Goal: Task Accomplishment & Management: Manage account settings

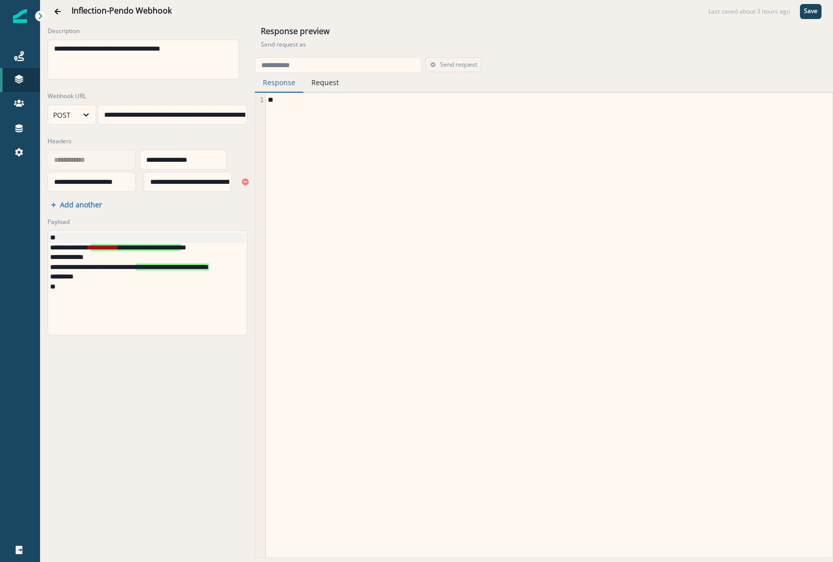
scroll to position [0, 55]
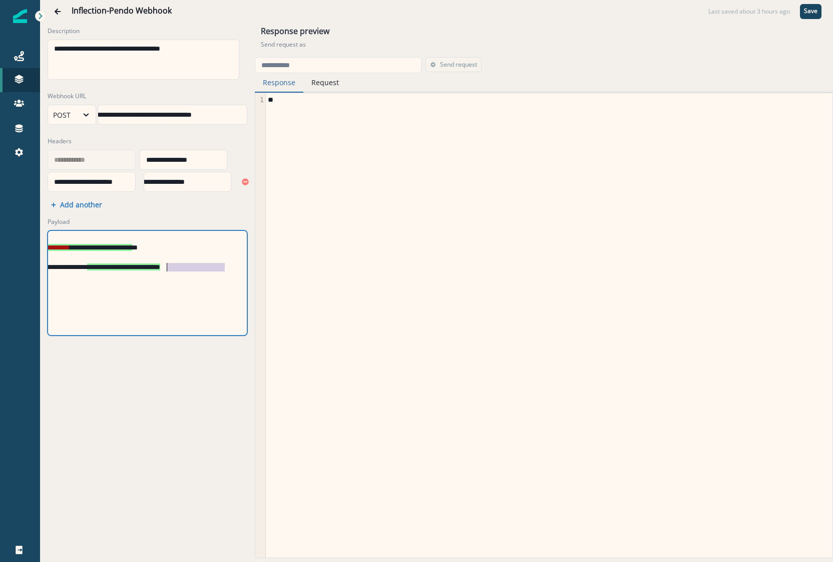
drag, startPoint x: 217, startPoint y: 266, endPoint x: 161, endPoint y: 270, distance: 56.2
click at [160, 270] on span "**********" at bounding box center [123, 266] width 73 height 7
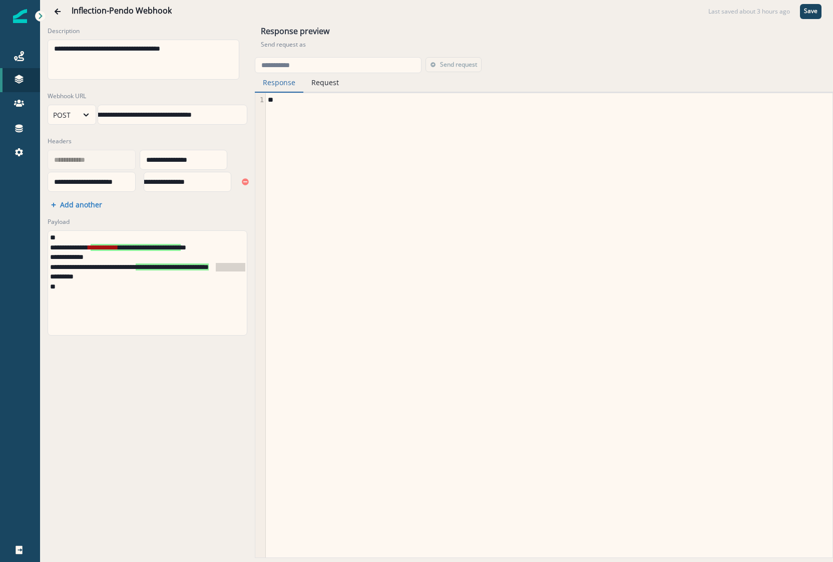
scroll to position [0, 57]
click at [160, 265] on span "**********" at bounding box center [123, 266] width 73 height 7
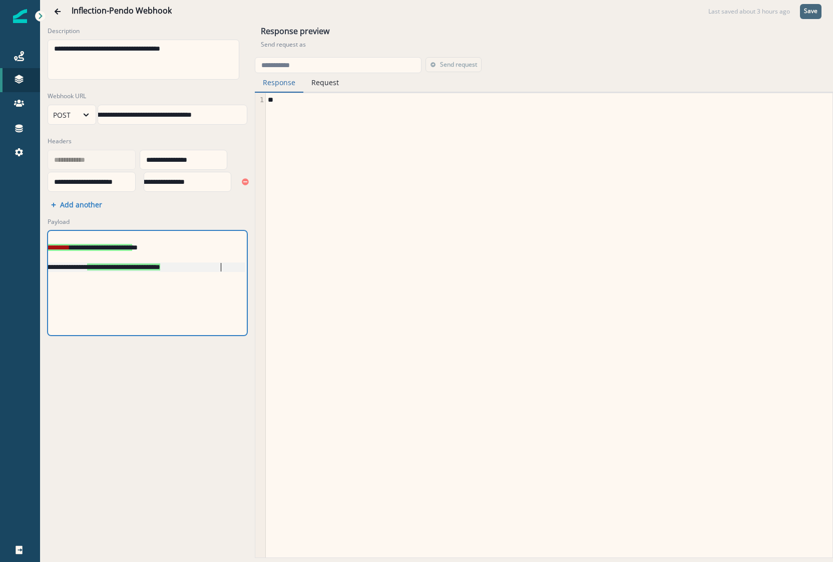
click at [809, 12] on p "Save" at bounding box center [811, 11] width 14 height 7
drag, startPoint x: 168, startPoint y: 264, endPoint x: 128, endPoint y: 266, distance: 40.6
click at [132, 266] on div "**********" at bounding box center [171, 267] width 246 height 10
drag, startPoint x: 107, startPoint y: 266, endPoint x: 101, endPoint y: 267, distance: 6.0
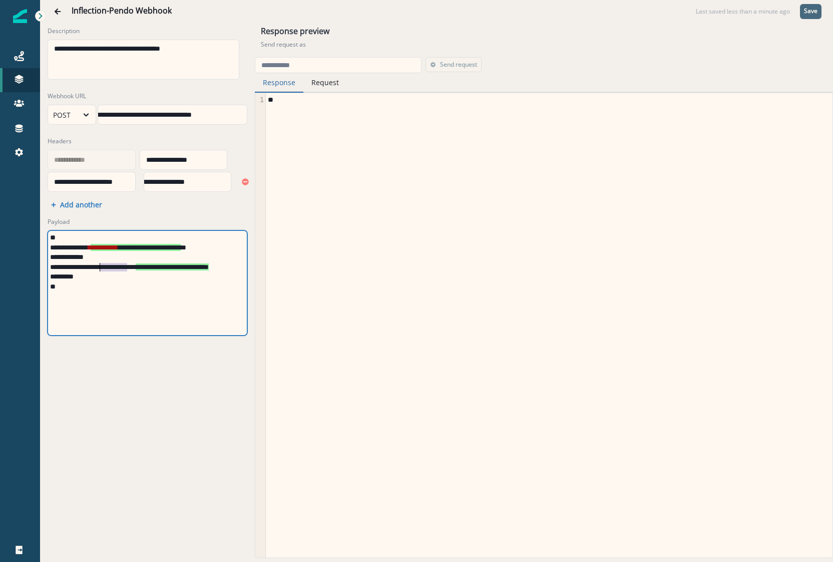
click at [101, 267] on div "**********" at bounding box center [171, 267] width 246 height 10
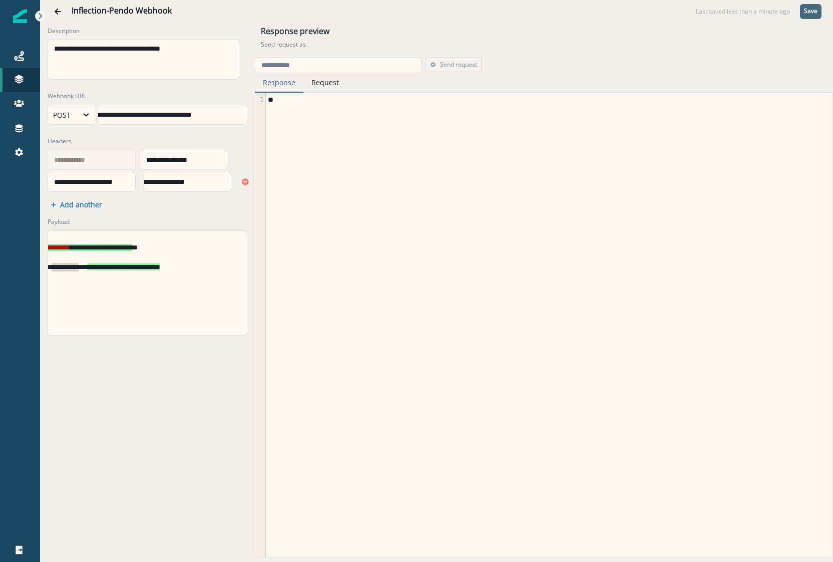
click at [91, 270] on div "**********" at bounding box center [122, 267] width 246 height 10
click at [111, 265] on div "**********" at bounding box center [122, 267] width 246 height 10
click at [145, 268] on div "**********" at bounding box center [171, 267] width 246 height 10
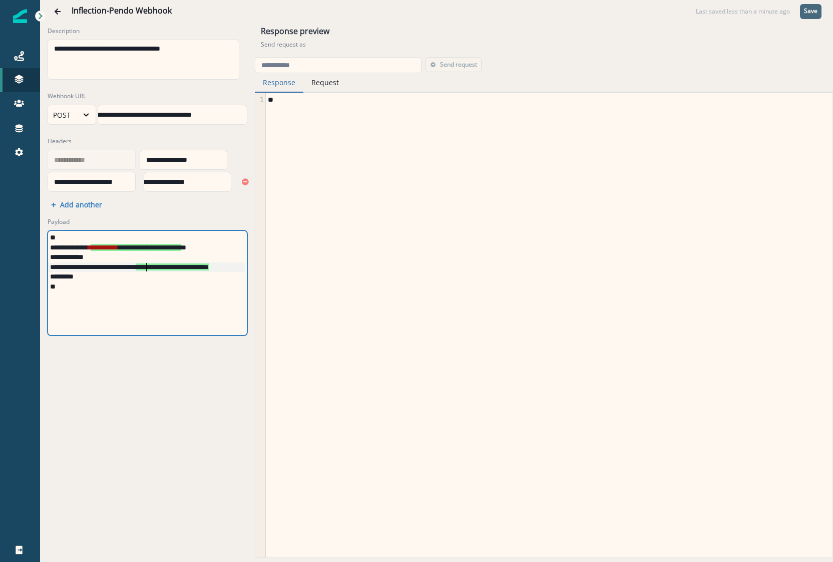
click at [145, 268] on div "**********" at bounding box center [171, 267] width 246 height 10
click at [65, 266] on div "**********" at bounding box center [122, 267] width 246 height 10
click at [102, 268] on div "**********" at bounding box center [122, 267] width 246 height 10
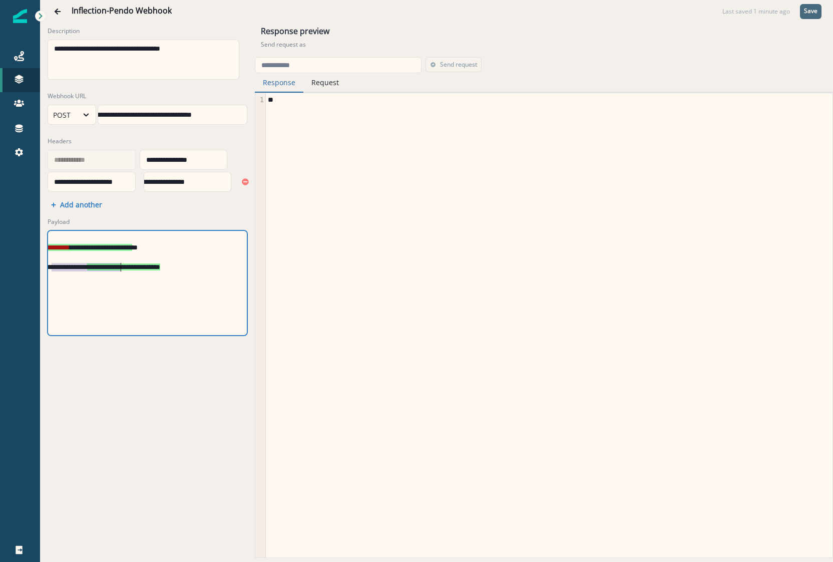
scroll to position [0, 37]
click at [122, 315] on div "**********" at bounding box center [132, 283] width 226 height 104
click at [272, 397] on div "**" at bounding box center [548, 325] width 565 height 464
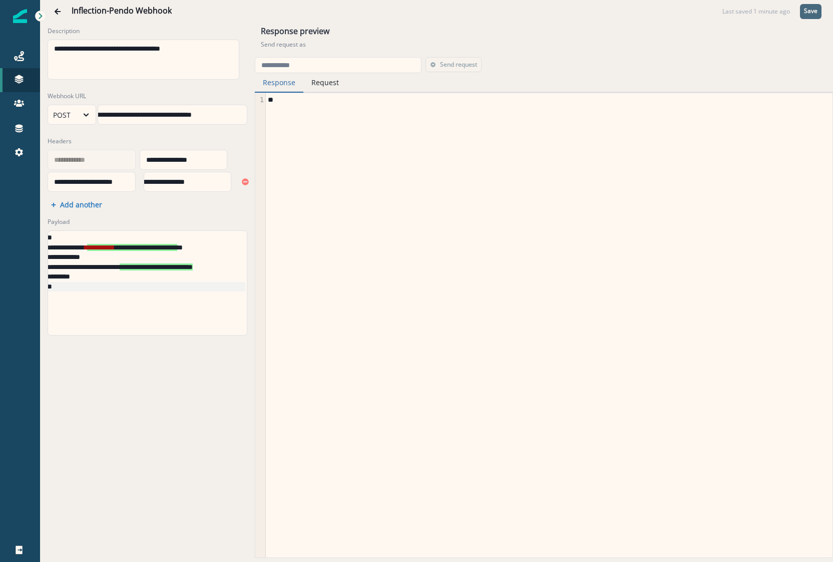
click at [814, 16] on button "Save" at bounding box center [811, 11] width 22 height 15
click at [220, 269] on div "**********" at bounding box center [132, 267] width 226 height 10
click at [106, 110] on div "**********" at bounding box center [204, 114] width 213 height 15
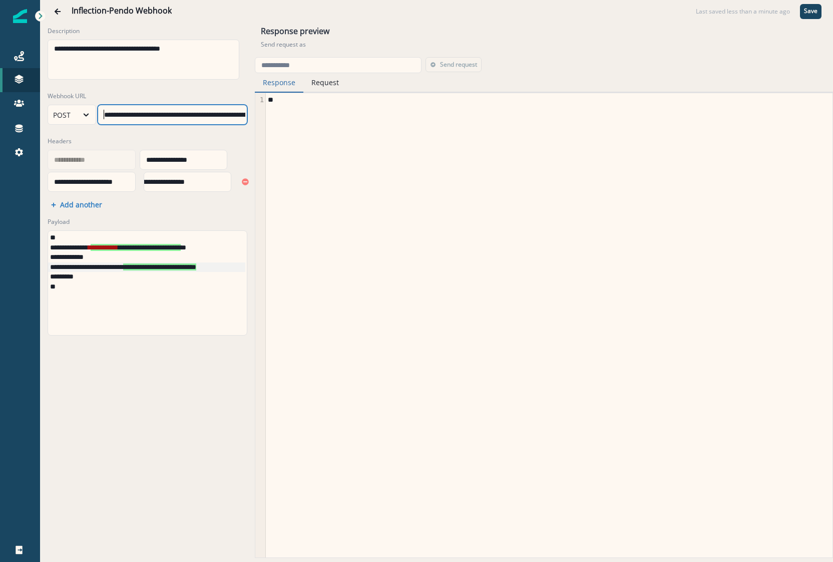
scroll to position [3, 0]
click at [437, 160] on div "* *" at bounding box center [548, 325] width 565 height 464
click at [815, 11] on p "Save" at bounding box center [811, 11] width 14 height 7
drag, startPoint x: 331, startPoint y: 83, endPoint x: 337, endPoint y: 91, distance: 10.0
click at [331, 84] on button "Request" at bounding box center [325, 83] width 44 height 20
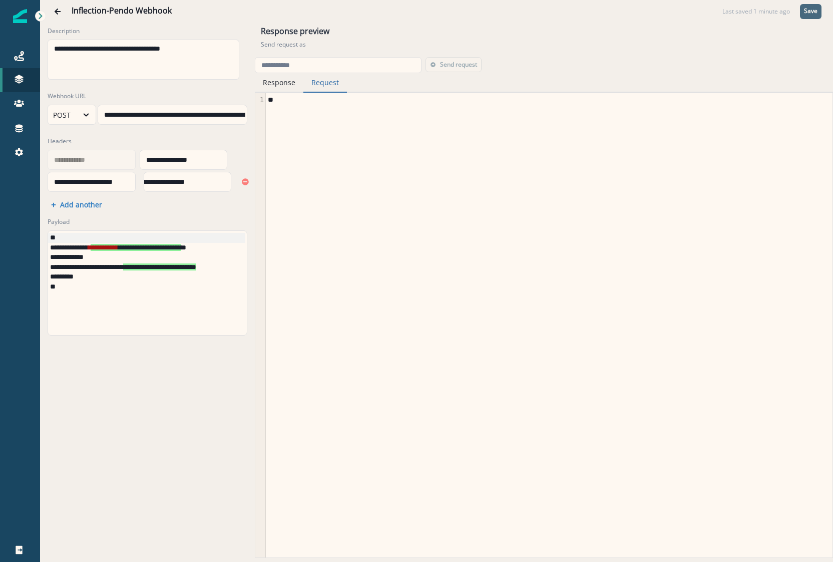
click at [325, 88] on button "Request" at bounding box center [325, 83] width 44 height 20
click at [277, 89] on button "Response" at bounding box center [279, 83] width 49 height 20
click at [270, 103] on span "*" at bounding box center [271, 99] width 6 height 7
click at [267, 105] on div "* *" at bounding box center [548, 100] width 565 height 10
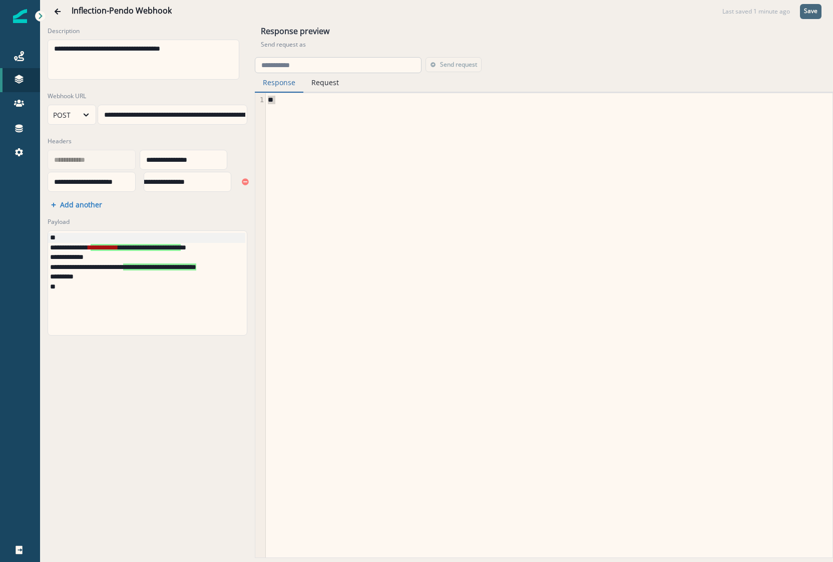
click at [291, 69] on input "email" at bounding box center [338, 65] width 167 height 16
paste input "**********"
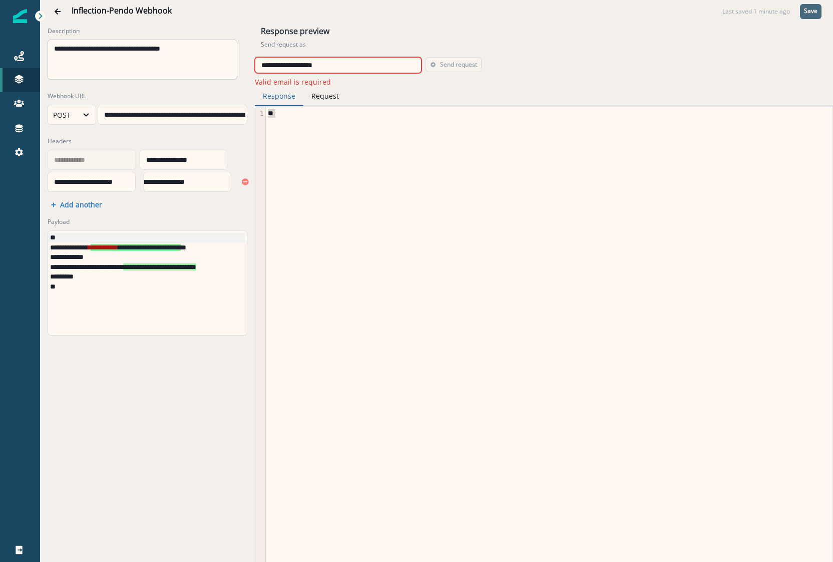
drag, startPoint x: 362, startPoint y: 62, endPoint x: 149, endPoint y: 64, distance: 213.8
click at [290, 64] on input "**********" at bounding box center [338, 65] width 167 height 16
click at [157, 64] on div "**********" at bounding box center [147, 53] width 205 height 61
click at [331, 68] on input "**********" at bounding box center [338, 65] width 167 height 16
paste input "email"
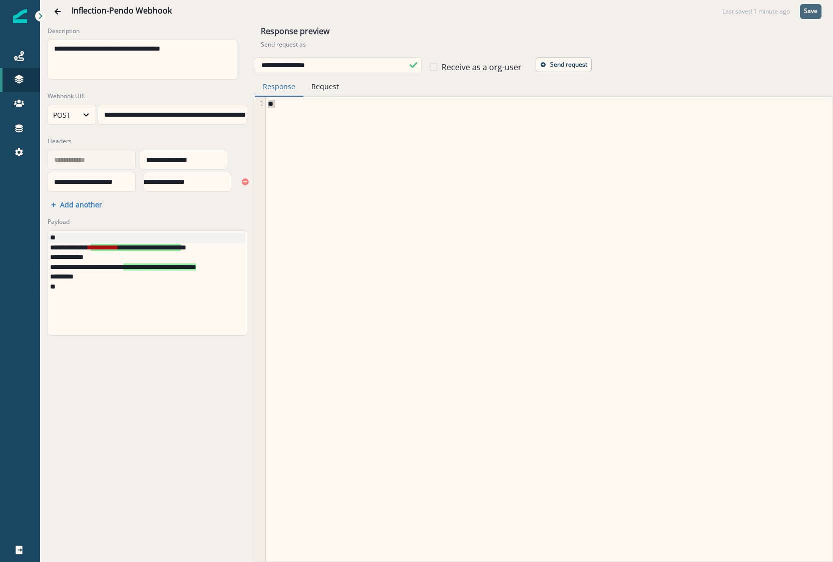
type input "**********"
click at [331, 92] on button "Request" at bounding box center [325, 87] width 44 height 20
click at [267, 95] on button "Response" at bounding box center [279, 87] width 49 height 20
click at [266, 65] on input "**********" at bounding box center [338, 65] width 167 height 16
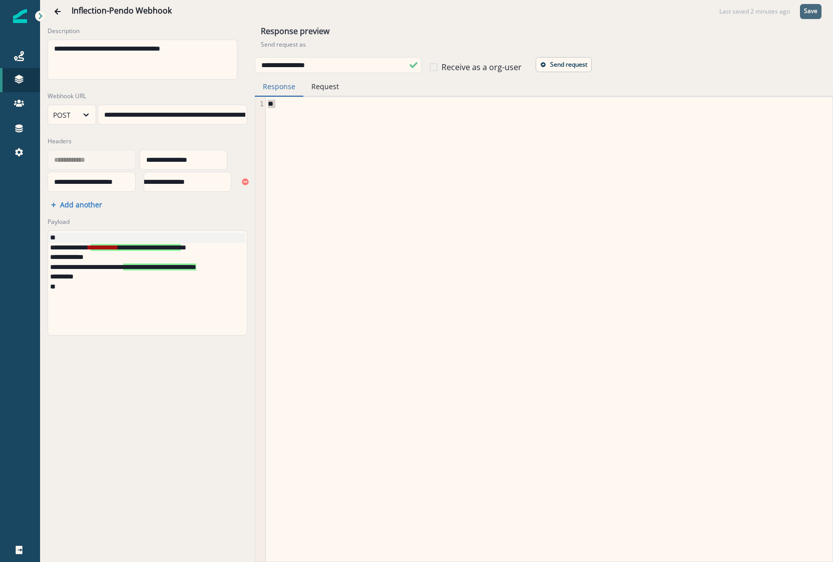
click at [57, 182] on div "**********" at bounding box center [91, 181] width 86 height 15
click at [395, 207] on div "* *" at bounding box center [548, 329] width 565 height 464
click at [95, 207] on p "Add another" at bounding box center [81, 205] width 42 height 10
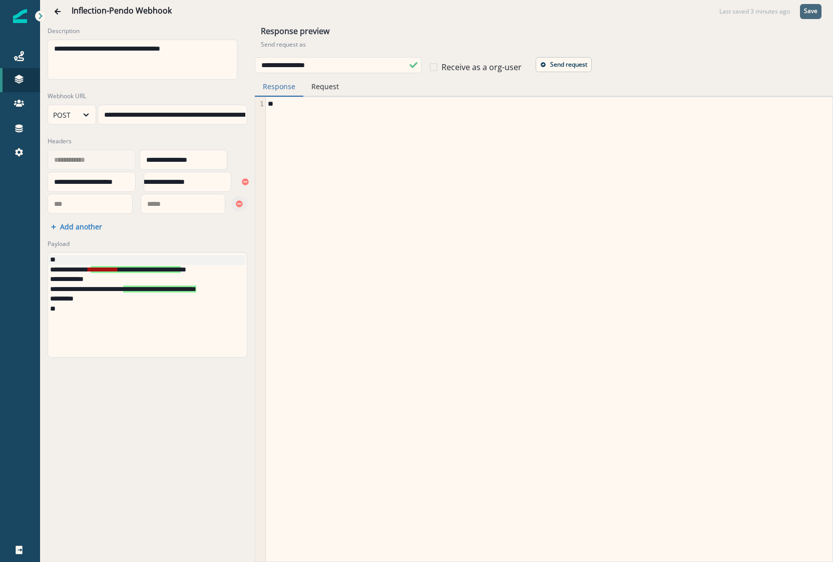
click at [236, 205] on icon "Remove" at bounding box center [239, 203] width 7 height 7
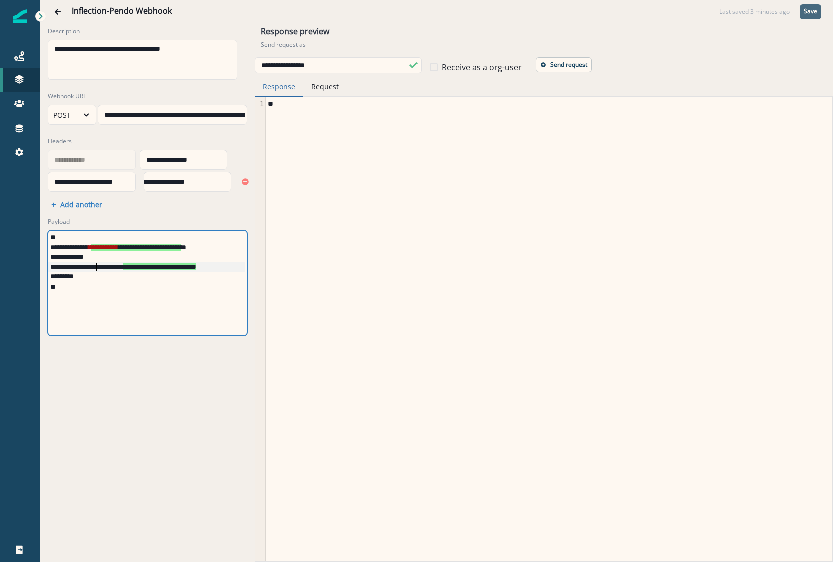
click at [95, 266] on div "**********" at bounding box center [161, 267] width 226 height 10
click at [419, 336] on div "* *" at bounding box center [548, 329] width 565 height 464
click at [544, 64] on icon "button" at bounding box center [543, 64] width 5 height 5
click at [337, 95] on button "Request" at bounding box center [325, 87] width 44 height 20
click at [537, 67] on button "Send request" at bounding box center [564, 64] width 56 height 15
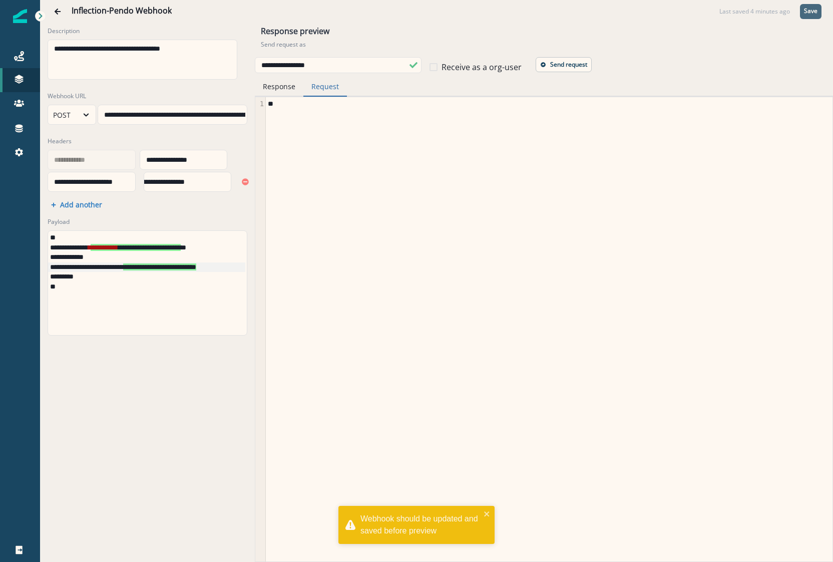
click at [806, 11] on p "Save" at bounding box center [811, 11] width 14 height 7
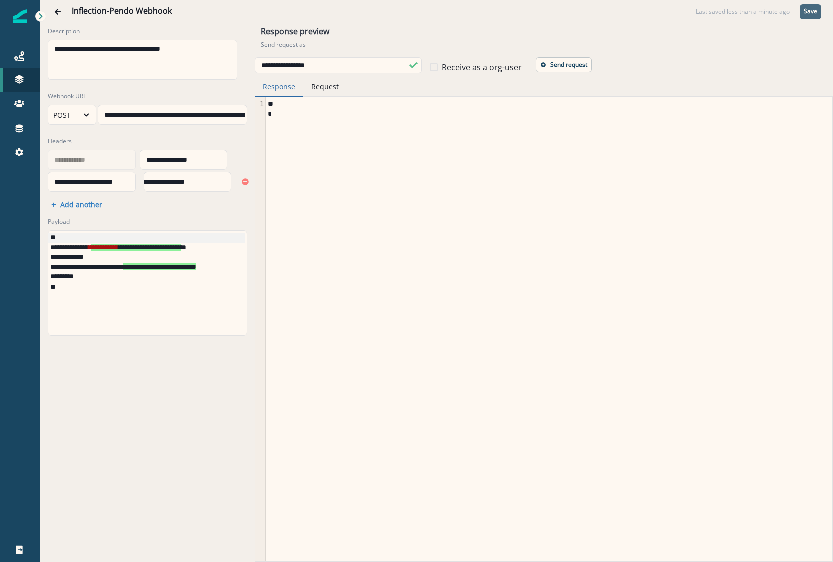
click at [274, 90] on button "Response" at bounding box center [279, 87] width 49 height 20
click at [323, 92] on button "Request" at bounding box center [325, 87] width 44 height 20
click at [559, 57] on div "Response preview Send request as" at bounding box center [544, 42] width 578 height 31
click at [557, 65] on p "Send request" at bounding box center [568, 64] width 37 height 7
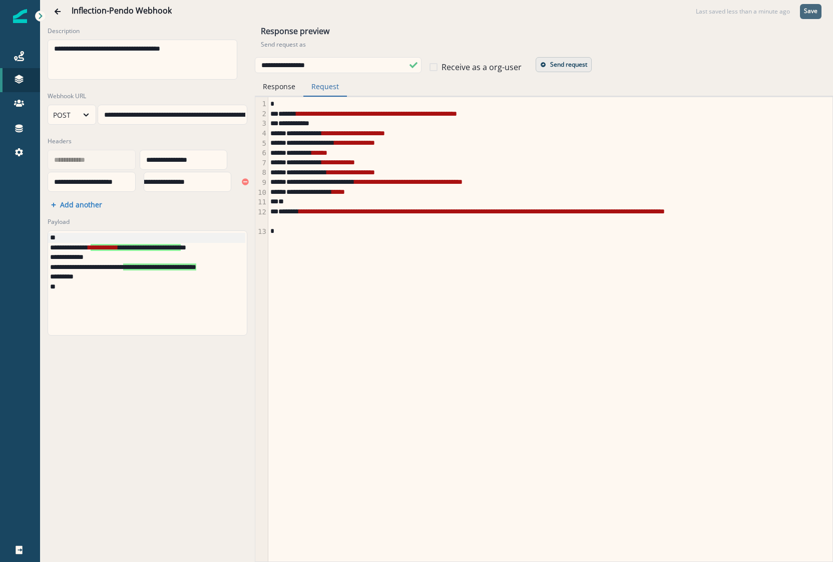
click at [279, 92] on button "Response" at bounding box center [279, 87] width 49 height 20
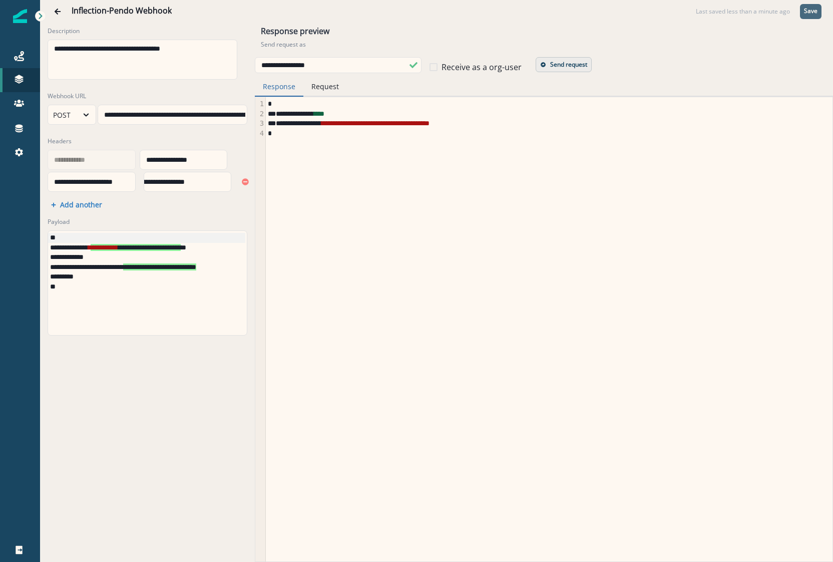
click at [216, 131] on div "**********" at bounding box center [147, 269] width 215 height 492
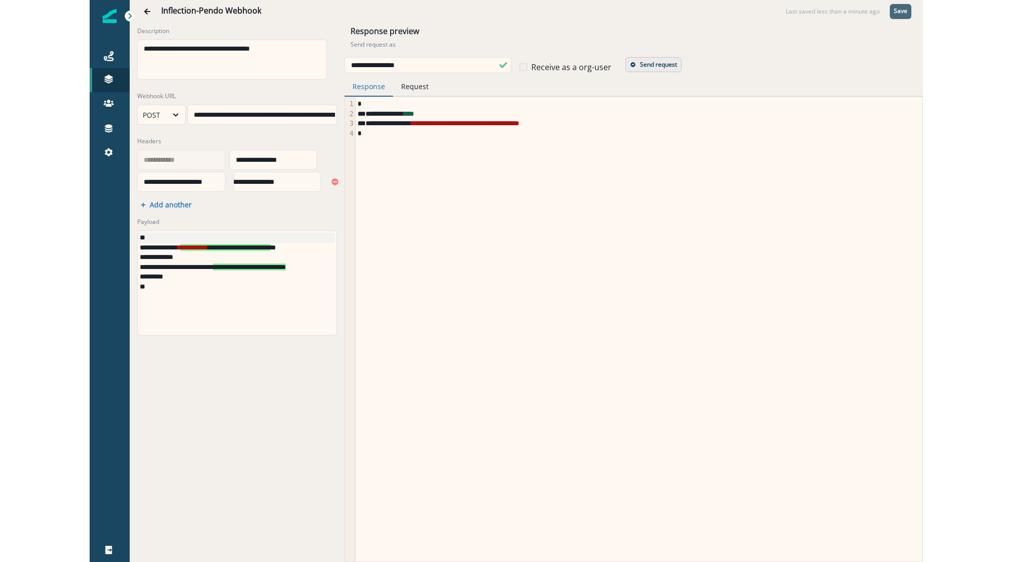
scroll to position [3, 84]
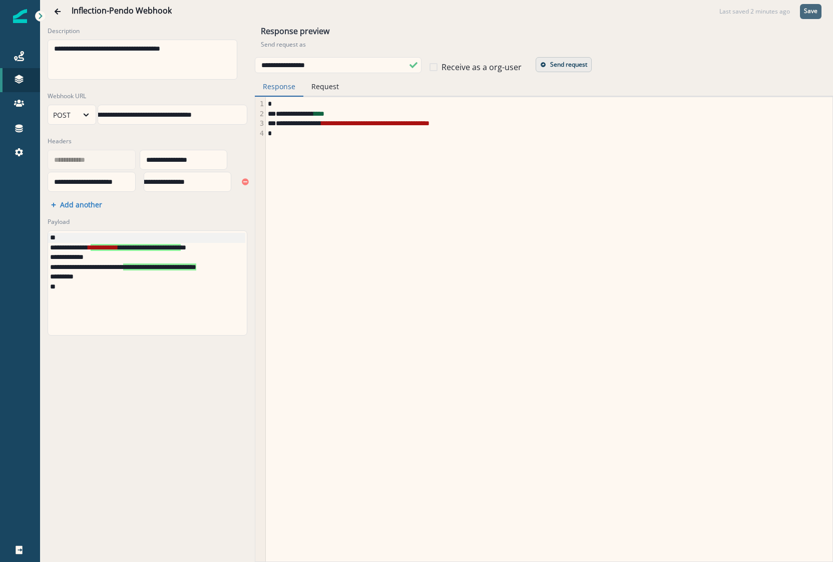
click at [320, 91] on button "Request" at bounding box center [325, 87] width 44 height 20
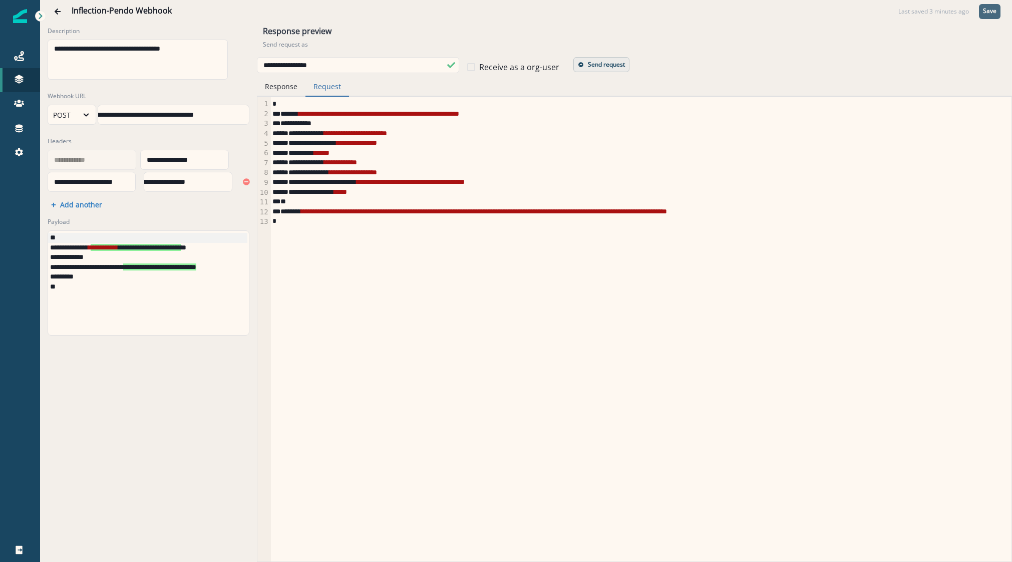
scroll to position [3, 81]
click at [283, 93] on button "Response" at bounding box center [281, 87] width 49 height 20
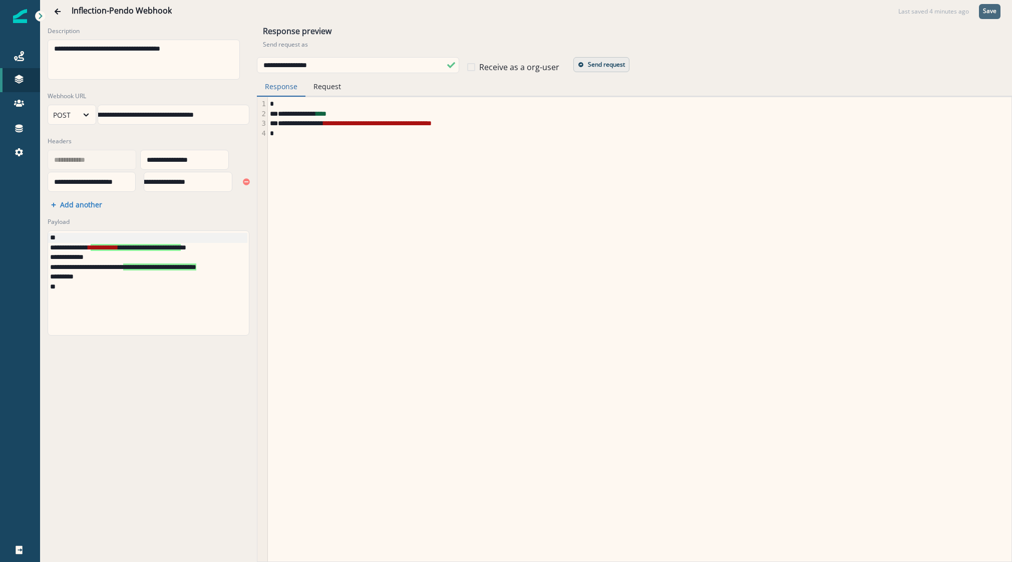
click at [283, 93] on button "Response" at bounding box center [281, 87] width 49 height 20
click at [322, 90] on button "Request" at bounding box center [327, 87] width 44 height 20
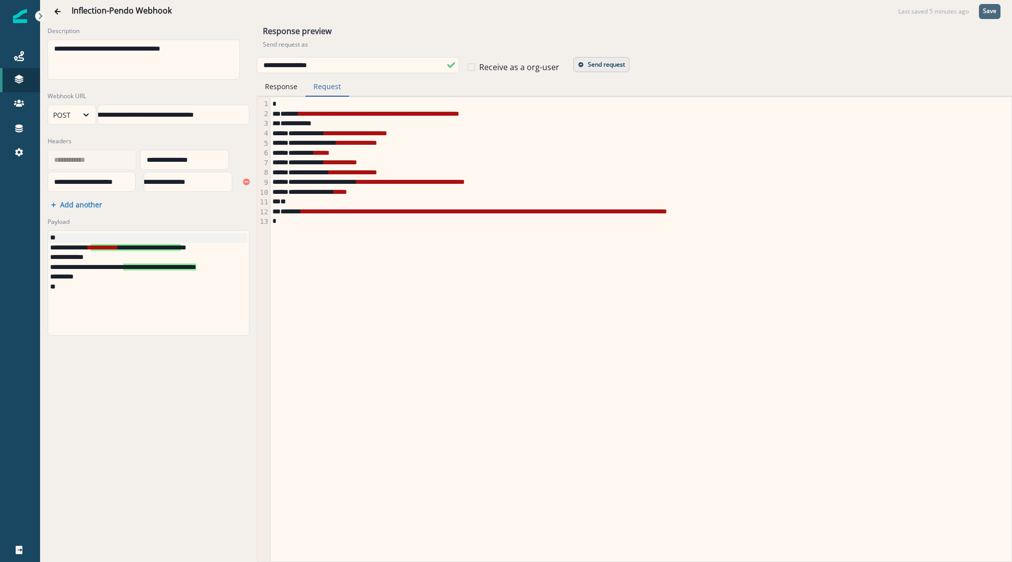
click at [199, 199] on div "**********" at bounding box center [148, 269] width 217 height 492
drag, startPoint x: 123, startPoint y: 114, endPoint x: 284, endPoint y: 115, distance: 161.7
click at [284, 115] on div "**********" at bounding box center [526, 269] width 972 height 492
click at [157, 109] on div "**********" at bounding box center [140, 114] width 213 height 15
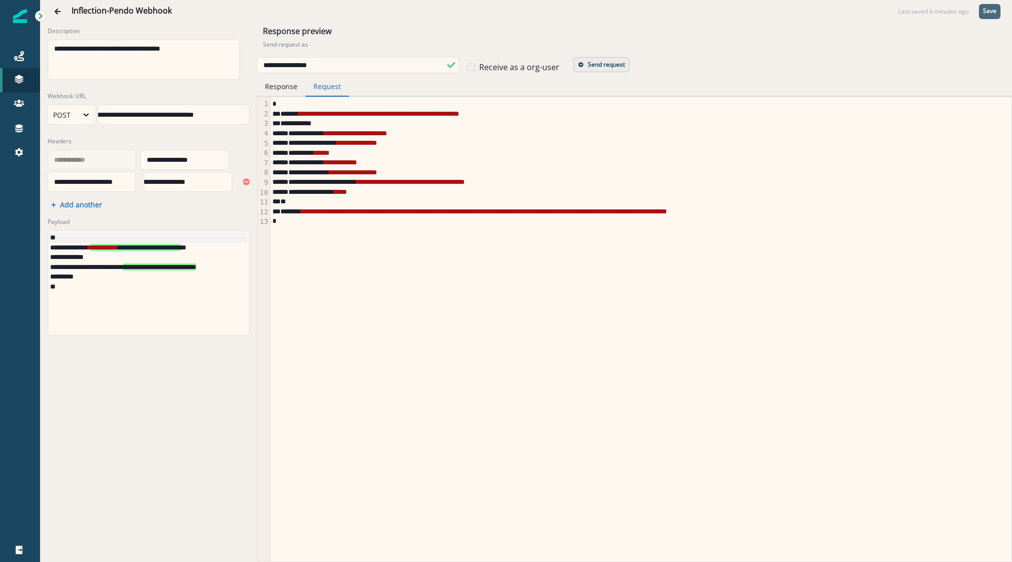
scroll to position [3, 81]
click at [227, 112] on div "**********" at bounding box center [140, 114] width 213 height 15
click at [229, 112] on div "**********" at bounding box center [140, 114] width 213 height 15
click at [167, 266] on span "**********" at bounding box center [132, 266] width 73 height 7
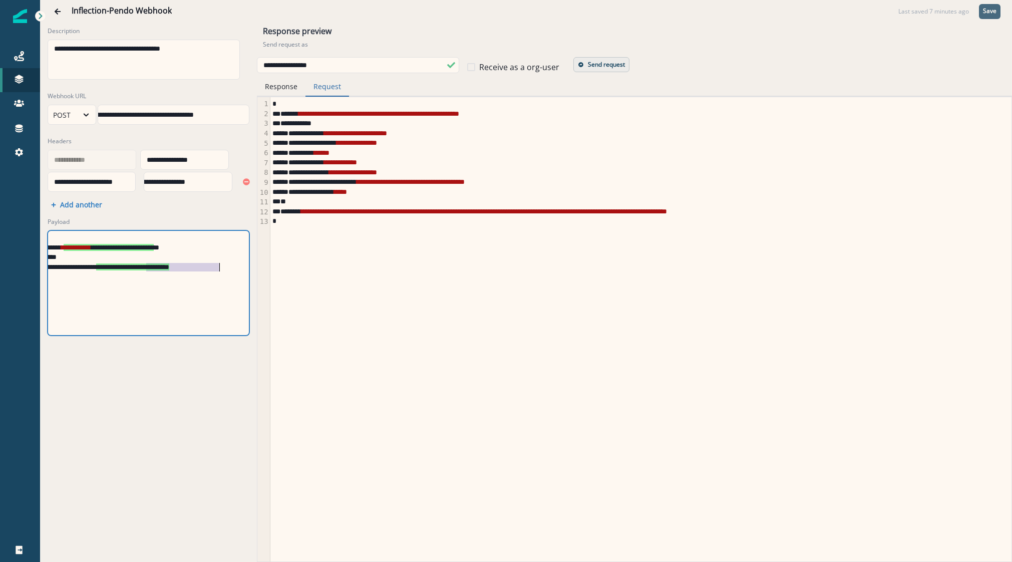
drag, startPoint x: 136, startPoint y: 268, endPoint x: 210, endPoint y: 268, distance: 74.1
click at [169, 268] on span "**********" at bounding box center [132, 266] width 73 height 7
drag, startPoint x: 217, startPoint y: 266, endPoint x: 168, endPoint y: 266, distance: 49.1
click at [168, 266] on span "**********" at bounding box center [132, 266] width 73 height 7
drag, startPoint x: 817, startPoint y: 218, endPoint x: 713, endPoint y: 213, distance: 104.7
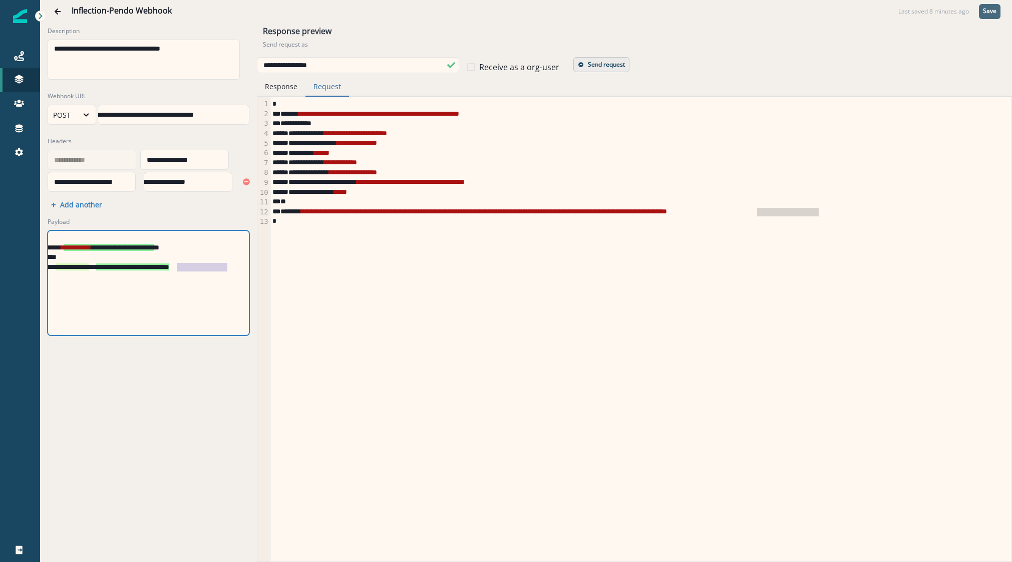
click at [667, 214] on span "**********" at bounding box center [484, 211] width 366 height 7
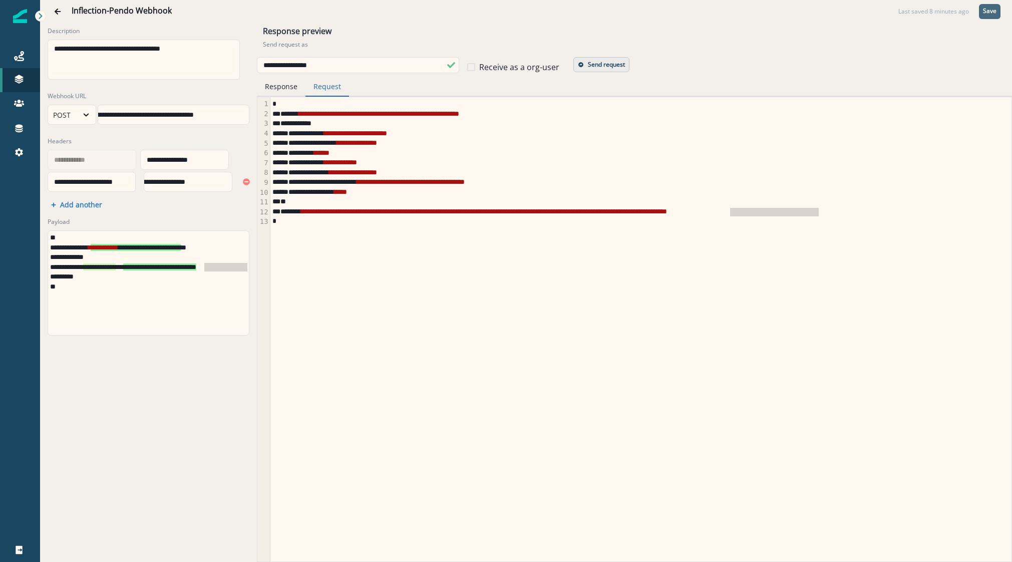
click at [282, 89] on button "Response" at bounding box center [281, 87] width 49 height 20
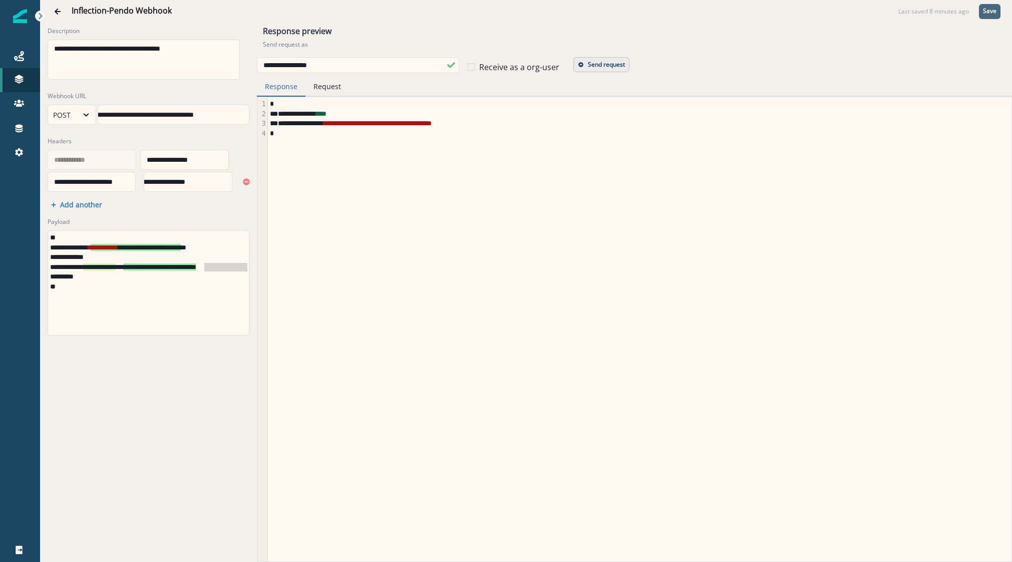
click at [270, 310] on div "**********" at bounding box center [633, 329] width 752 height 464
click at [139, 360] on div "**********" at bounding box center [148, 269] width 217 height 492
click at [114, 312] on div "**********" at bounding box center [161, 283] width 226 height 104
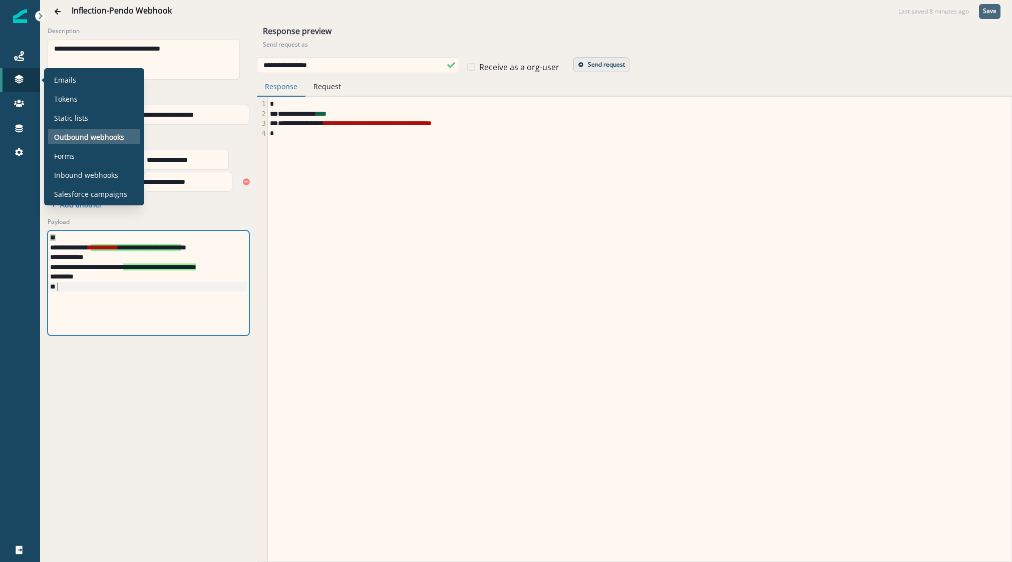
click at [58, 140] on p "Outbound webhooks" at bounding box center [89, 137] width 70 height 11
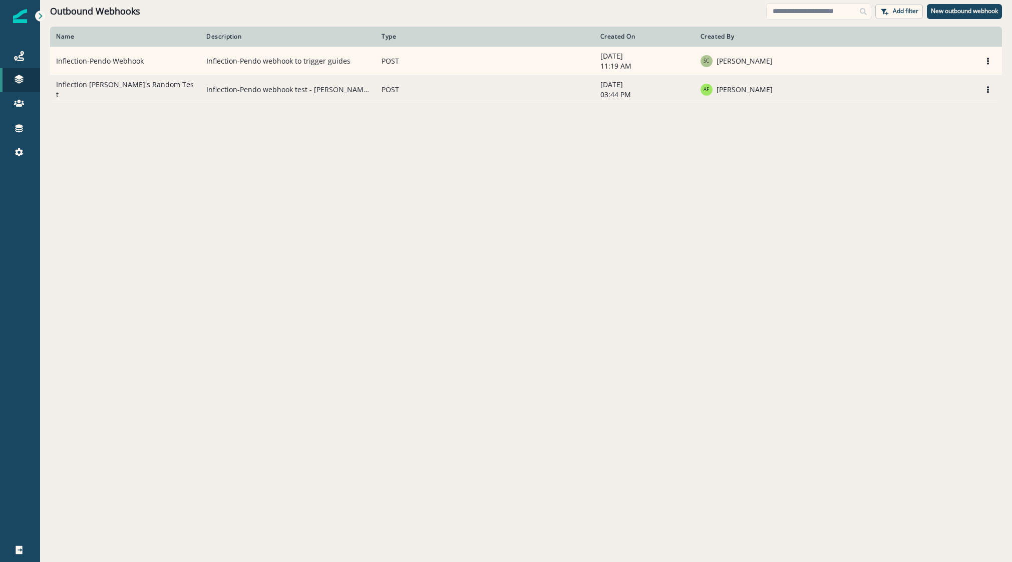
click at [165, 97] on td "Inflection [PERSON_NAME]'s Random Test" at bounding box center [125, 89] width 150 height 29
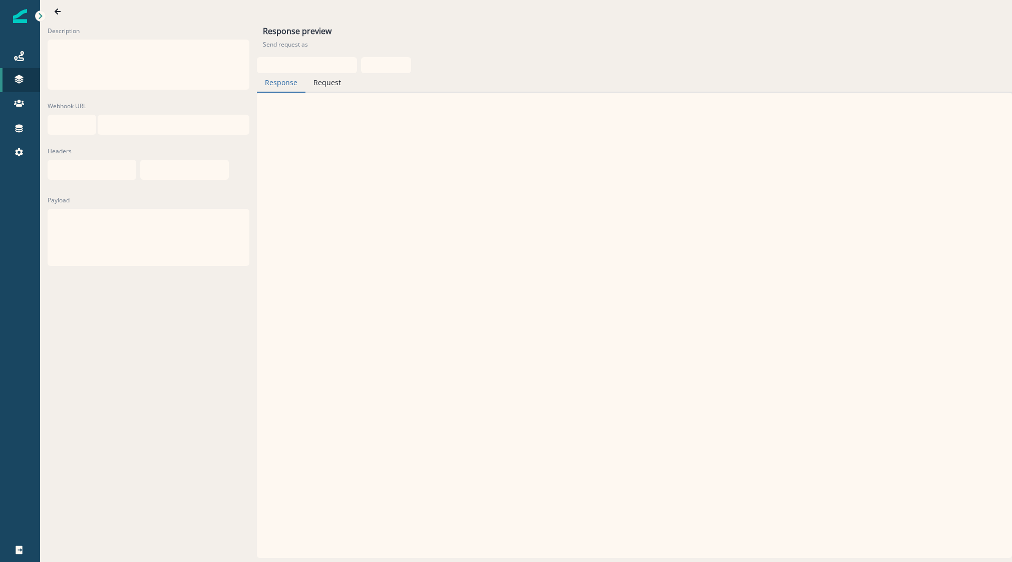
click at [165, 97] on div "Description Webhook URL Headers Add another Payload" at bounding box center [148, 269] width 217 height 492
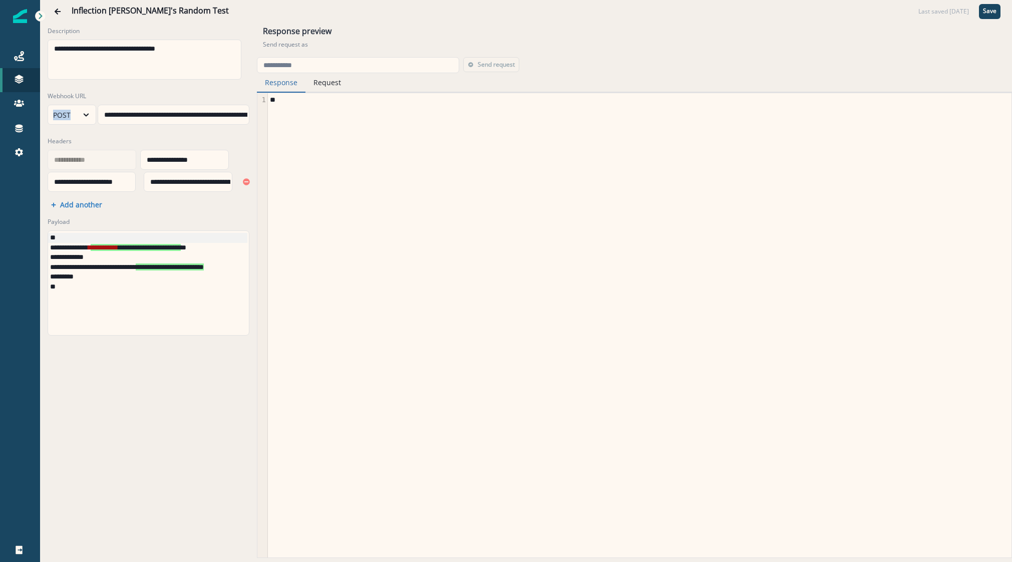
click at [165, 97] on label "Webhook URL" at bounding box center [146, 96] width 196 height 9
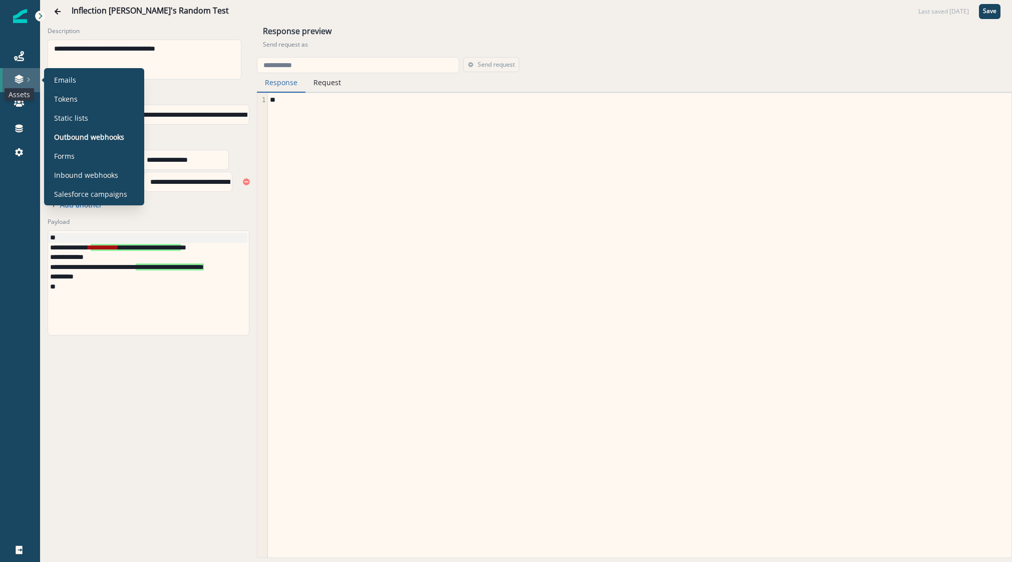
click at [22, 80] on icon at bounding box center [19, 80] width 9 height 3
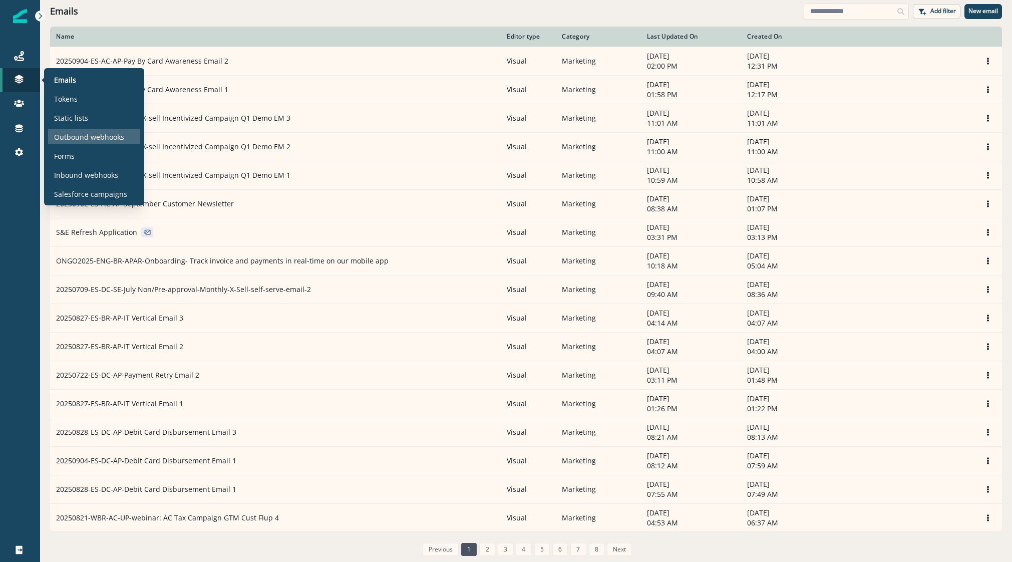
click at [70, 138] on p "Outbound webhooks" at bounding box center [89, 137] width 70 height 11
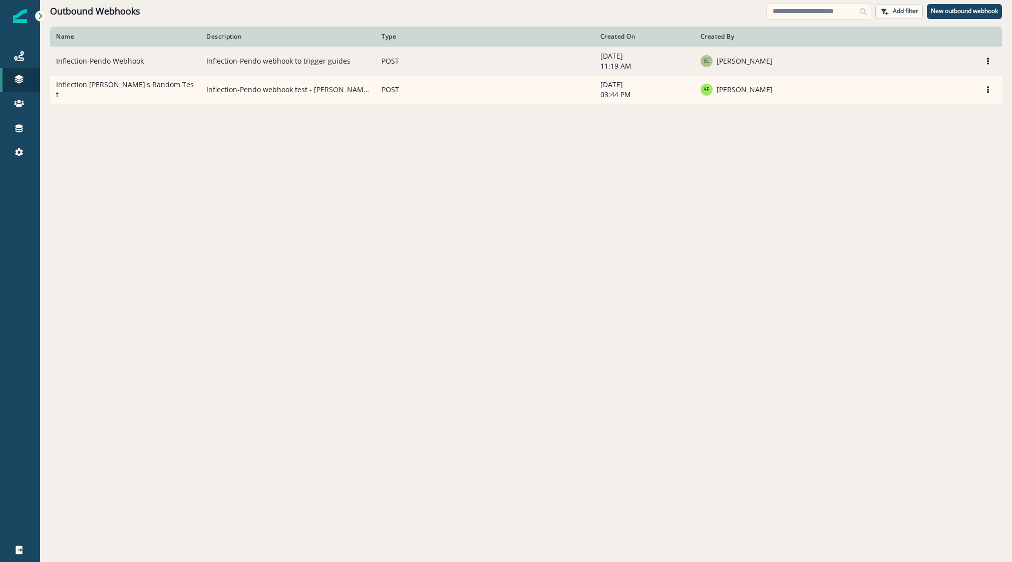
click at [133, 58] on td "Inflection-Pendo Webhook" at bounding box center [125, 61] width 150 height 29
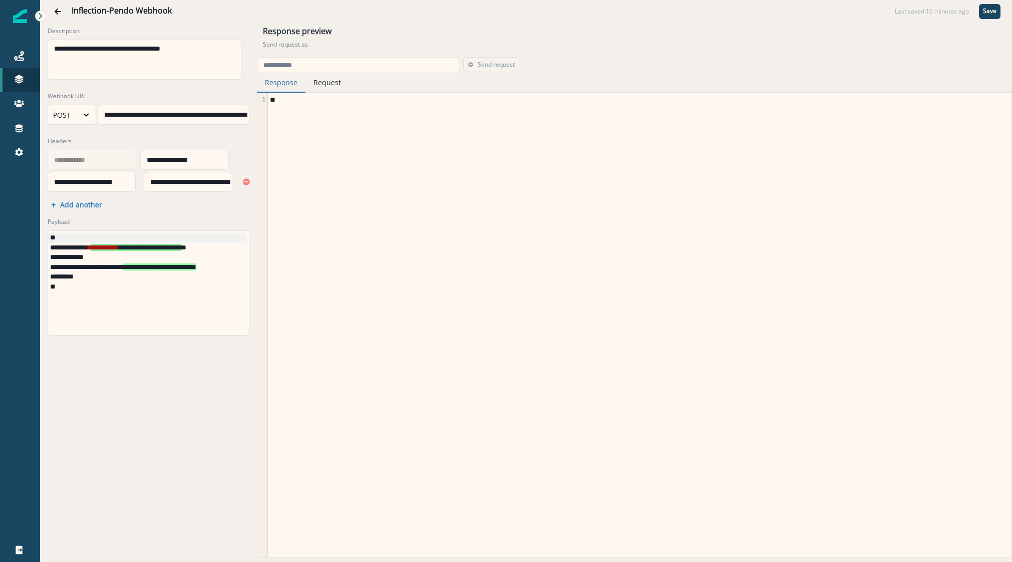
click at [326, 88] on button "Request" at bounding box center [327, 83] width 44 height 20
click at [65, 12] on button "Go back" at bounding box center [58, 12] width 20 height 20
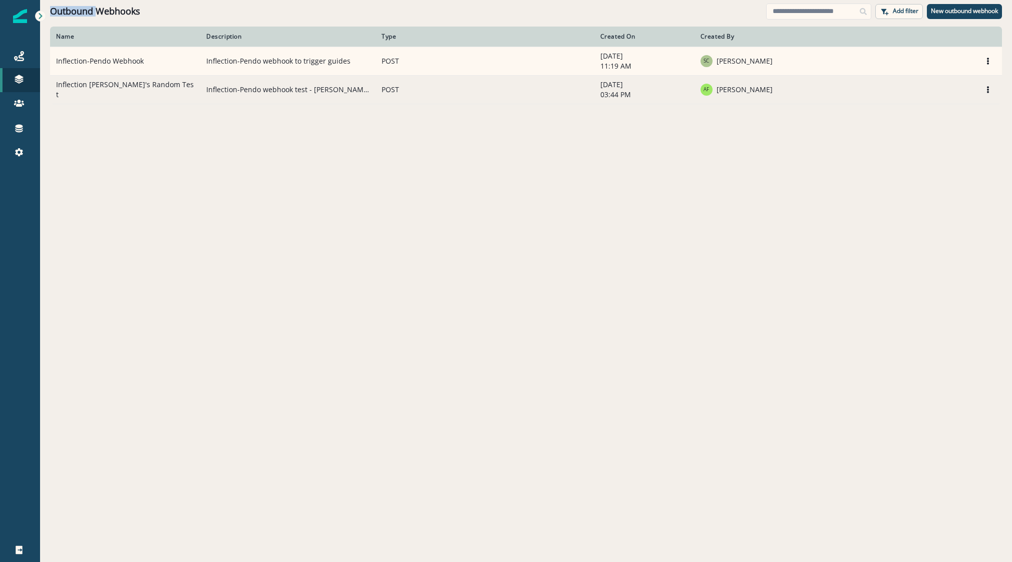
click at [134, 92] on td "Inflection Joel's Random Test" at bounding box center [125, 89] width 150 height 29
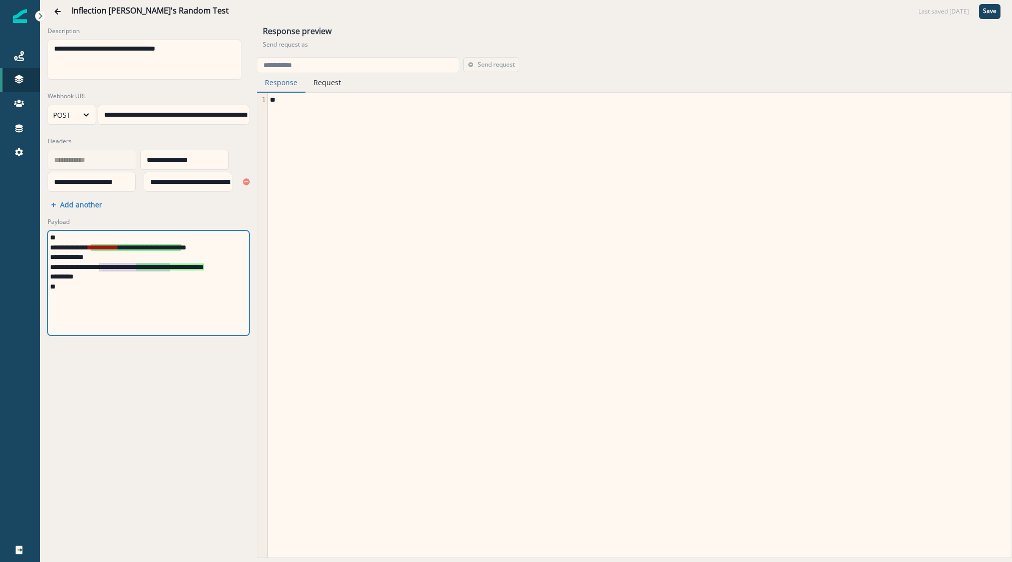
drag, startPoint x: 169, startPoint y: 267, endPoint x: 100, endPoint y: 266, distance: 68.6
click at [100, 266] on div "**********" at bounding box center [167, 267] width 238 height 10
click at [327, 84] on button "Request" at bounding box center [327, 83] width 44 height 20
click at [282, 63] on input "email" at bounding box center [358, 65] width 202 height 16
paste input "**********"
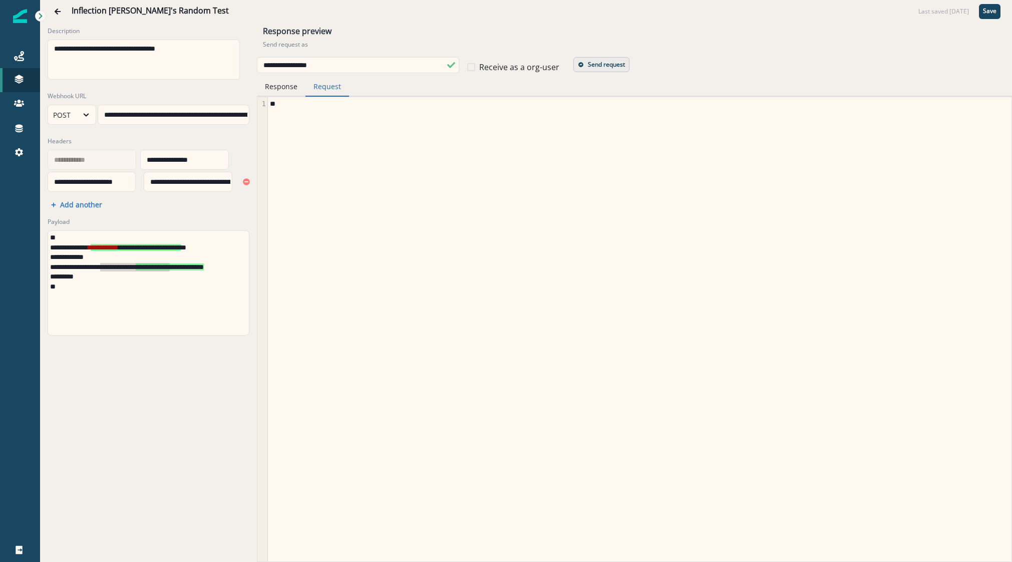
type input "**********"
click at [581, 67] on icon "button" at bounding box center [581, 65] width 6 height 6
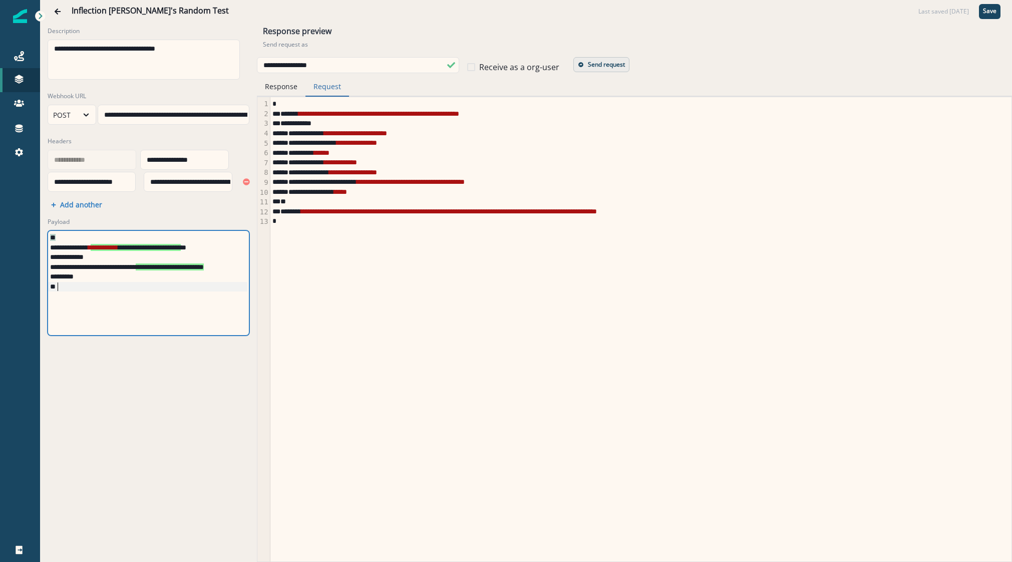
click at [135, 297] on div "**********" at bounding box center [167, 283] width 238 height 104
click at [121, 301] on div "**********" at bounding box center [167, 283] width 238 height 104
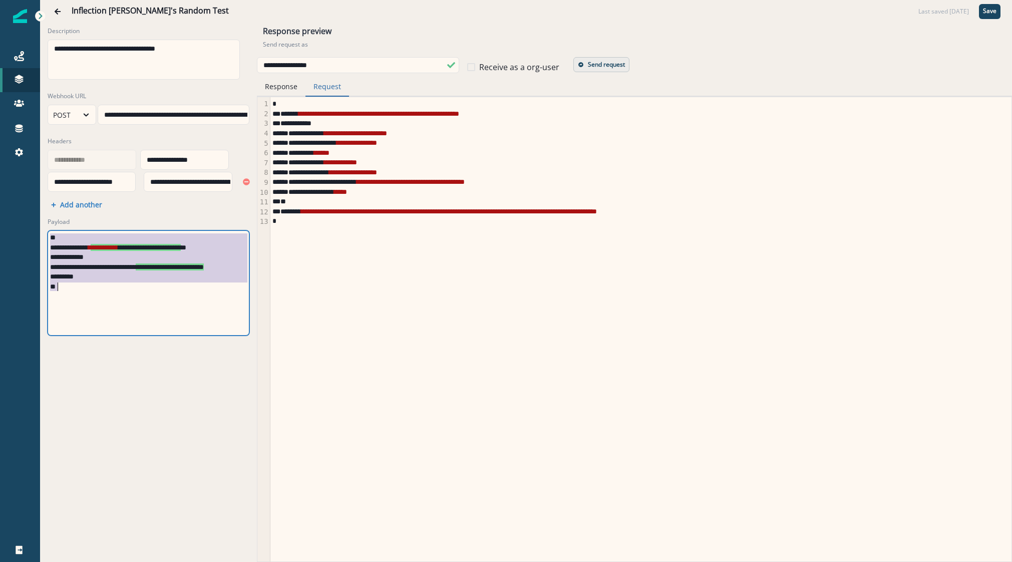
copy div "**********"
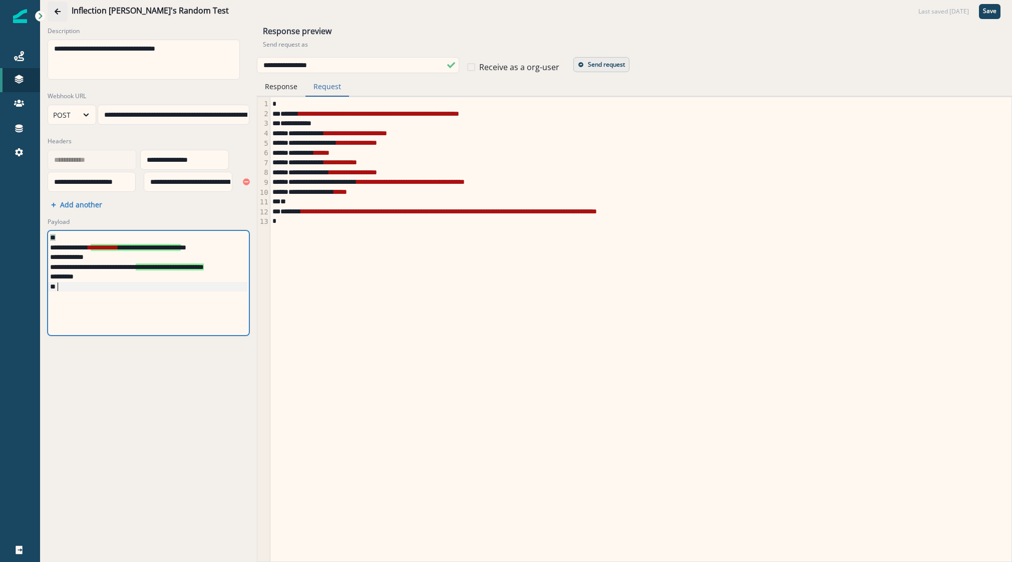
click at [52, 10] on button "Go back" at bounding box center [58, 12] width 20 height 20
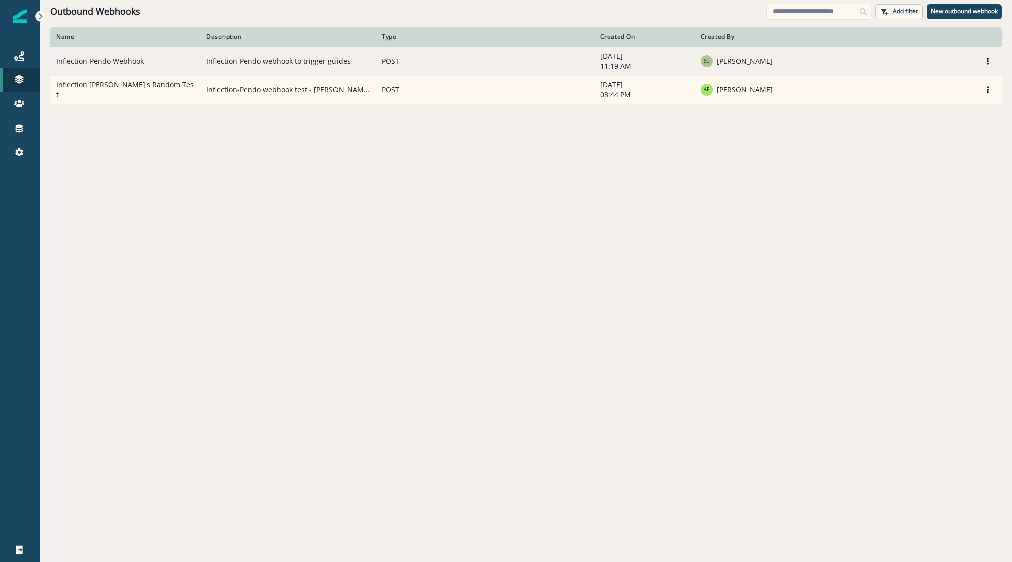
click at [130, 68] on td "Inflection-Pendo Webhook" at bounding box center [125, 61] width 150 height 29
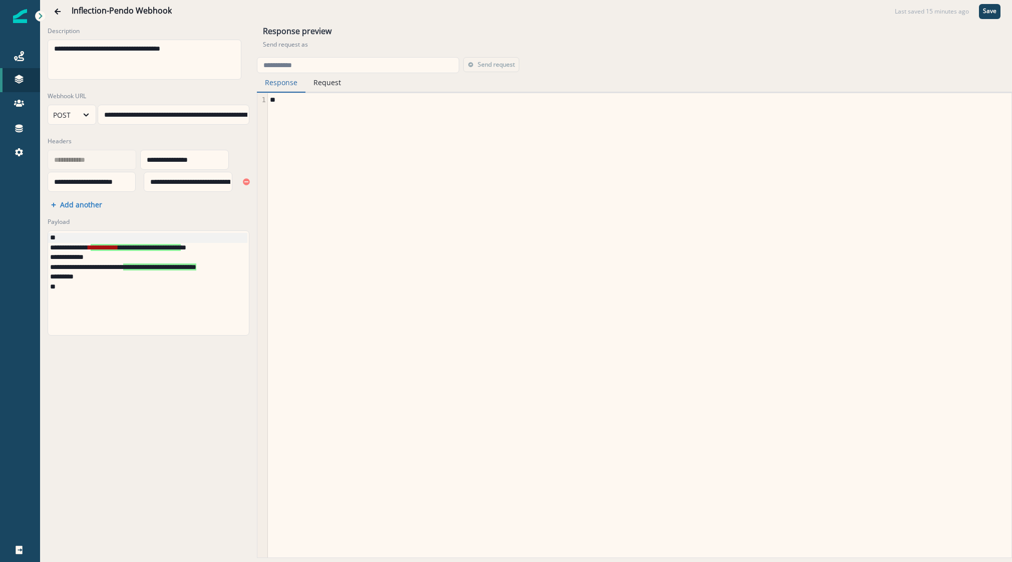
click at [163, 267] on div "**********" at bounding box center [161, 267] width 226 height 10
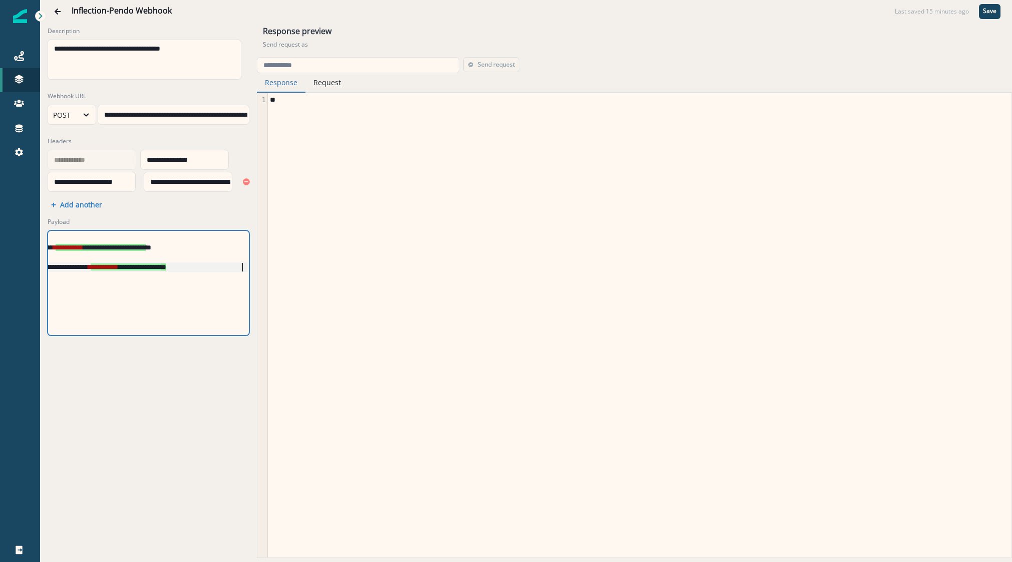
scroll to position [0, 43]
click at [142, 379] on div "**********" at bounding box center [148, 269] width 217 height 492
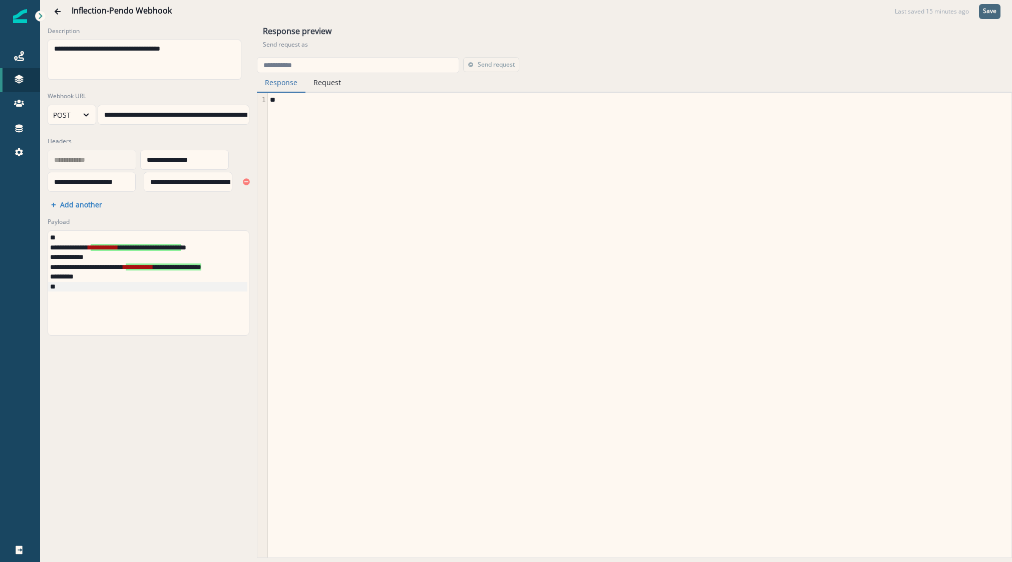
click at [832, 8] on p "Save" at bounding box center [990, 11] width 14 height 7
click at [389, 73] on input "email" at bounding box center [358, 65] width 202 height 16
paste input "**********"
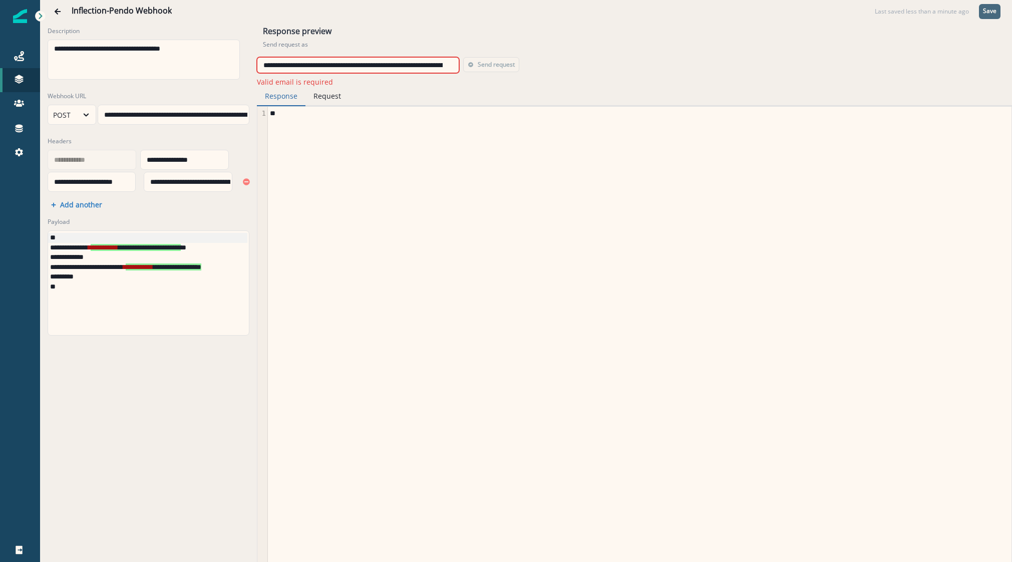
click at [410, 68] on input "**********" at bounding box center [358, 65] width 202 height 16
paste input "email"
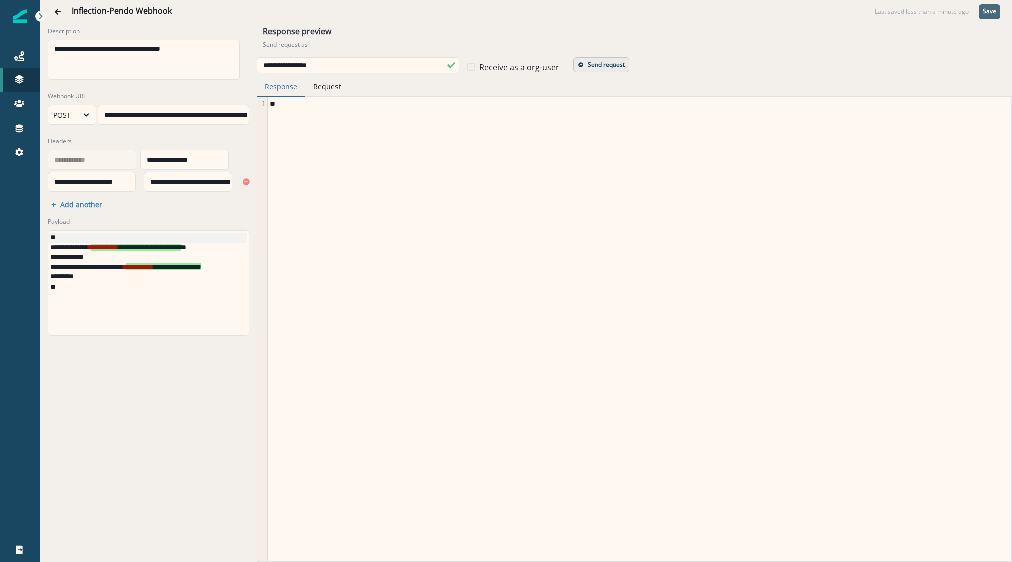
type input "**********"
click at [592, 63] on p "Send request" at bounding box center [606, 64] width 37 height 7
click at [313, 88] on button "Request" at bounding box center [327, 87] width 44 height 20
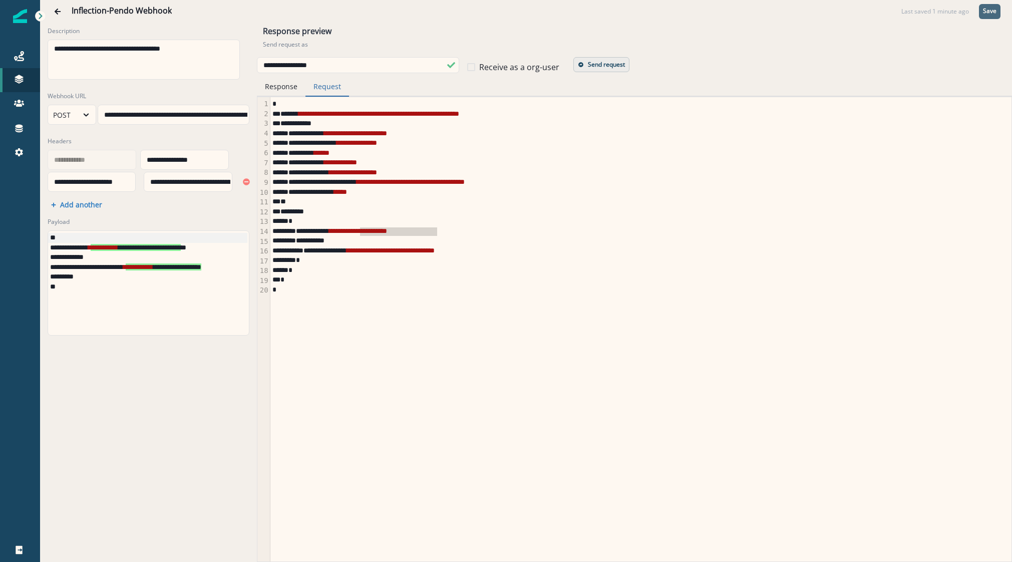
drag, startPoint x: 357, startPoint y: 234, endPoint x: 437, endPoint y: 230, distance: 80.2
click at [437, 230] on div "**********" at bounding box center [637, 231] width 734 height 10
copy span "**********"
click at [280, 95] on button "Response" at bounding box center [281, 87] width 49 height 20
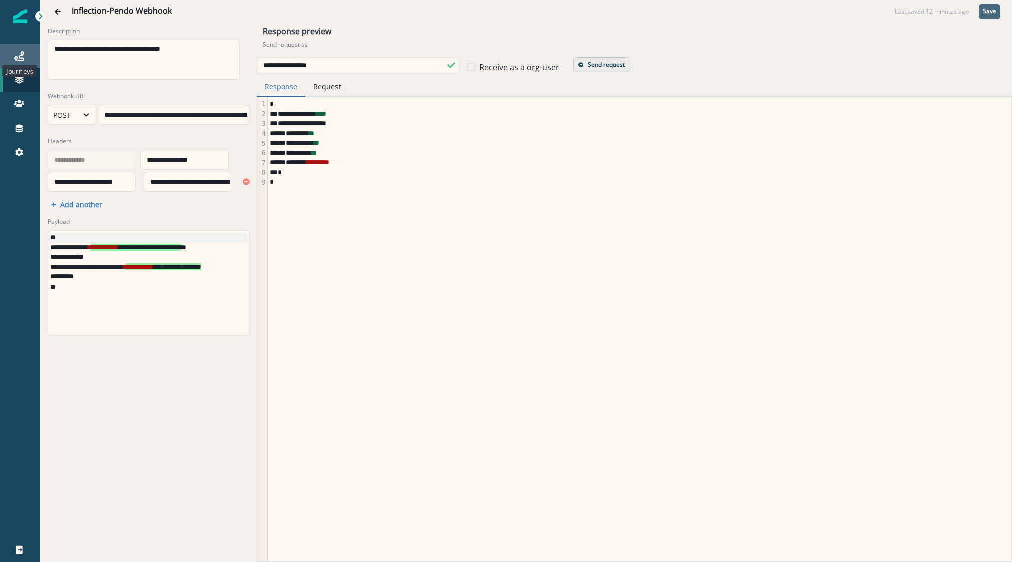
click at [16, 53] on icon at bounding box center [19, 56] width 10 height 10
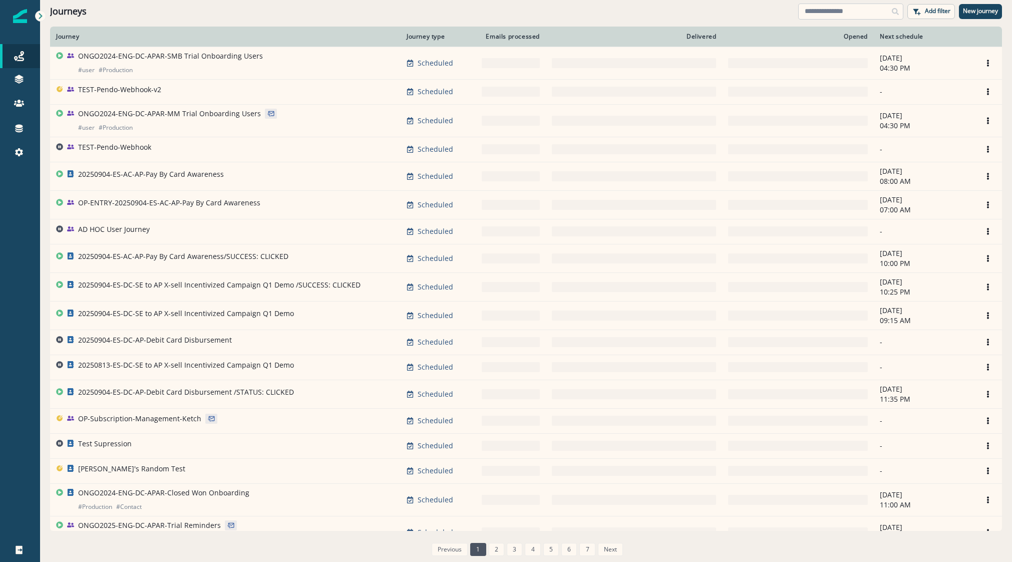
click at [832, 14] on input at bounding box center [850, 12] width 105 height 16
type input "****"
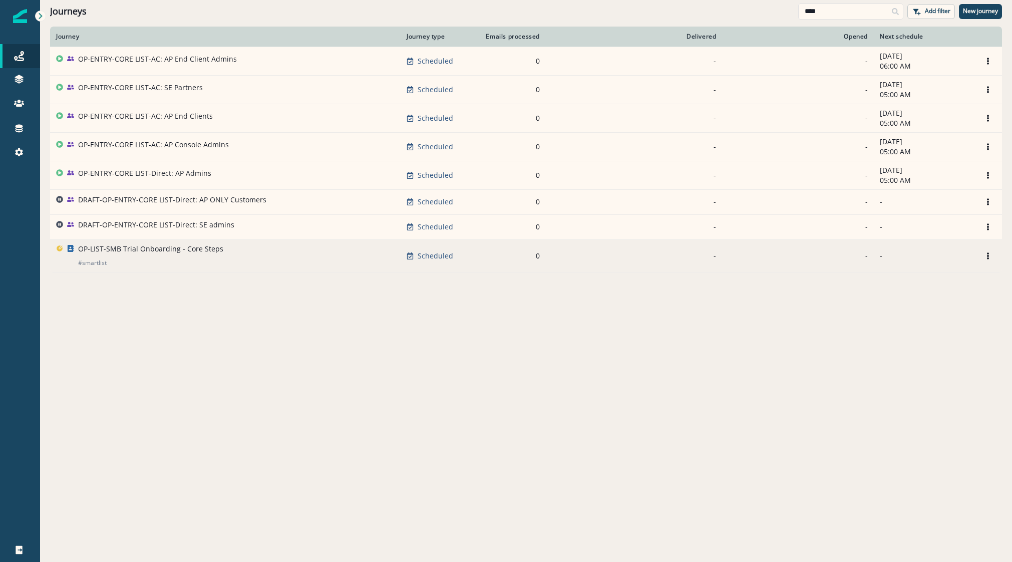
click at [164, 248] on p "OP-LIST-SMB Trial Onboarding - Core Steps" at bounding box center [150, 249] width 145 height 10
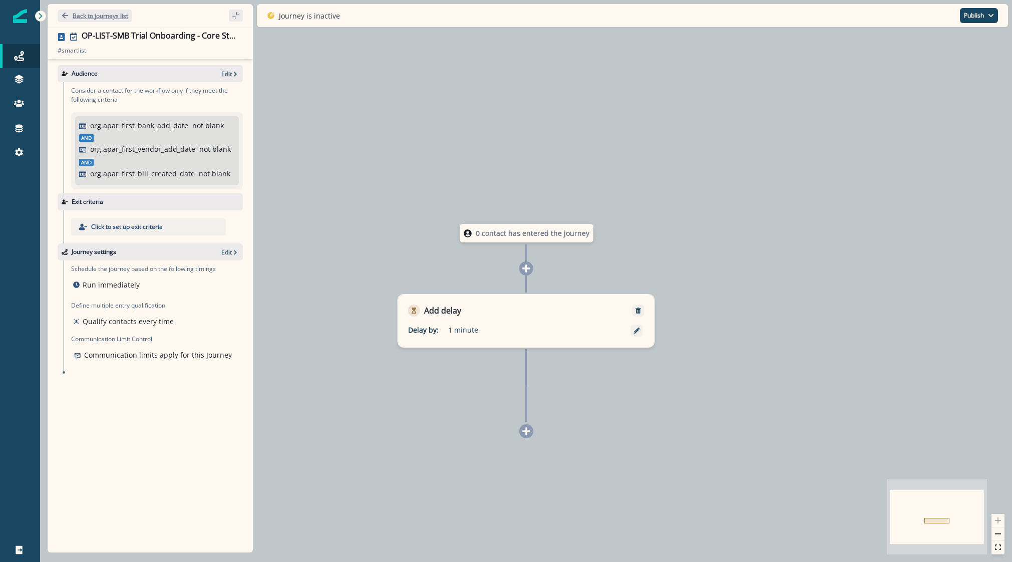
click at [117, 18] on p "Back to journeys list" at bounding box center [101, 16] width 56 height 9
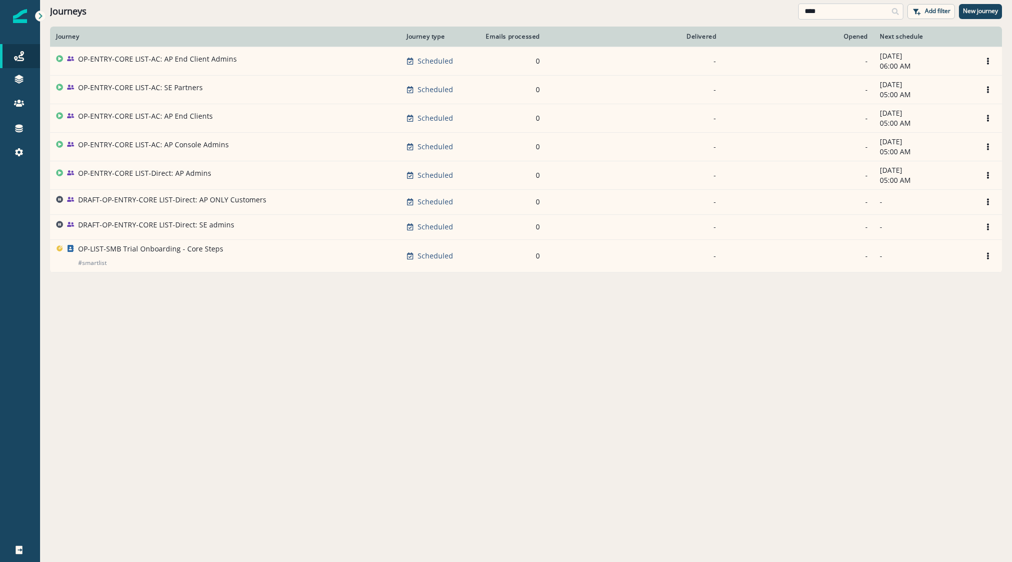
click at [832, 15] on input "****" at bounding box center [850, 12] width 105 height 16
type input "******"
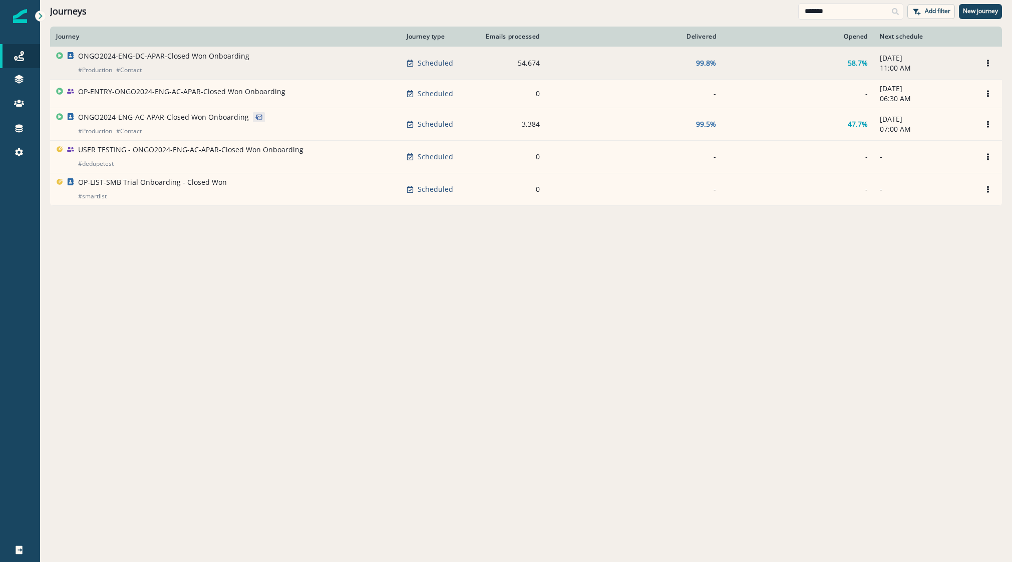
click at [152, 57] on p "ONGO2024-ENG-DC-APAR-Closed Won Onboarding" at bounding box center [163, 56] width 171 height 10
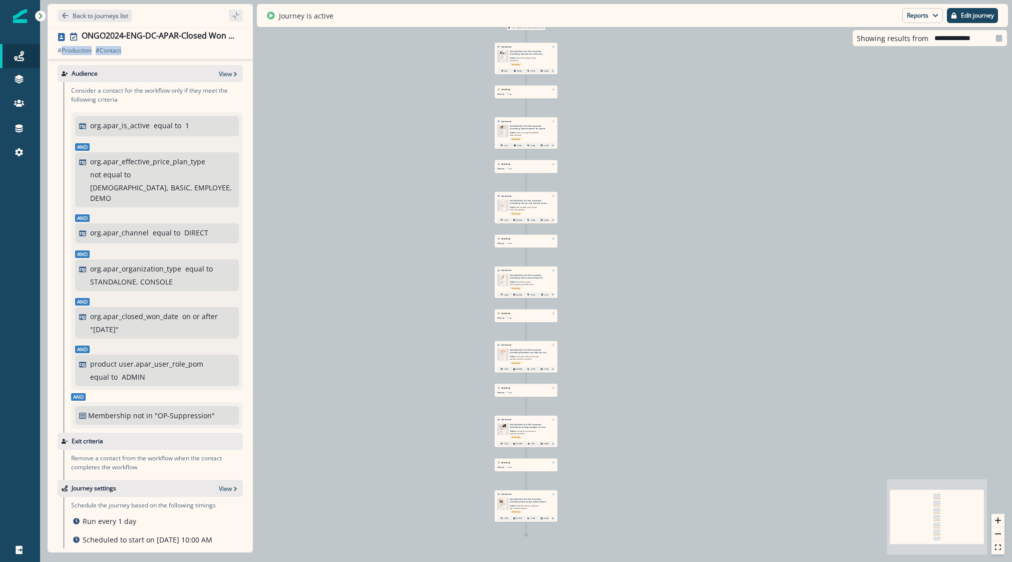
click at [832, 187] on div "1,215 contacts have entered the journey Send email Email asset changed, journey…" at bounding box center [526, 281] width 972 height 562
drag, startPoint x: 135, startPoint y: 321, endPoint x: 72, endPoint y: 322, distance: 63.6
click at [72, 322] on div "org.apar_is_active equal to 1 And org.apar_effective_price_plan_type not equal …" at bounding box center [157, 251] width 172 height 278
click at [86, 18] on p "Back to journeys list" at bounding box center [101, 16] width 56 height 9
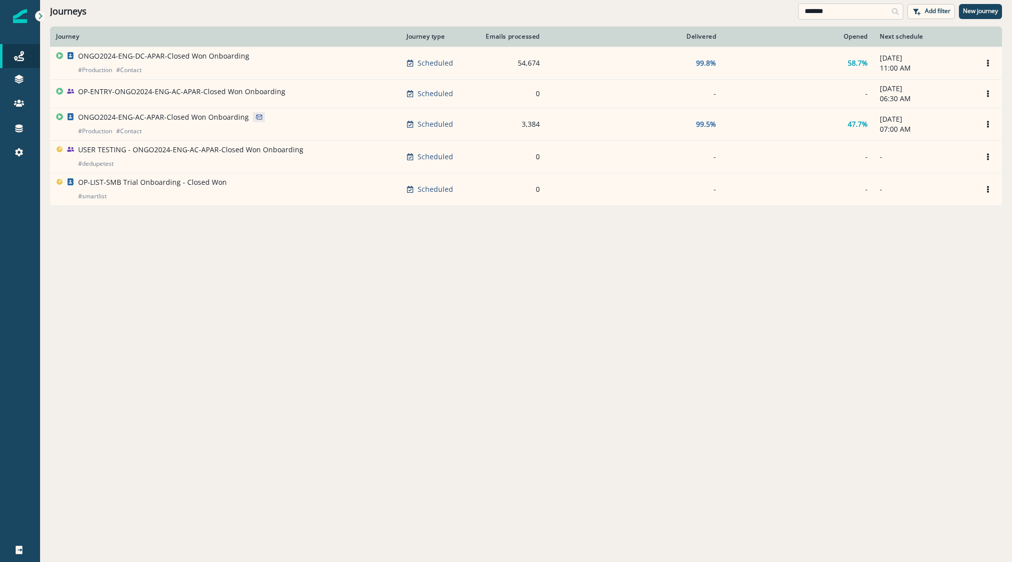
click at [831, 7] on input "******" at bounding box center [850, 12] width 105 height 16
drag, startPoint x: 831, startPoint y: 7, endPoint x: 620, endPoint y: 5, distance: 211.8
click at [651, 5] on div "Journeys ****** Add filter New journey" at bounding box center [526, 11] width 972 height 23
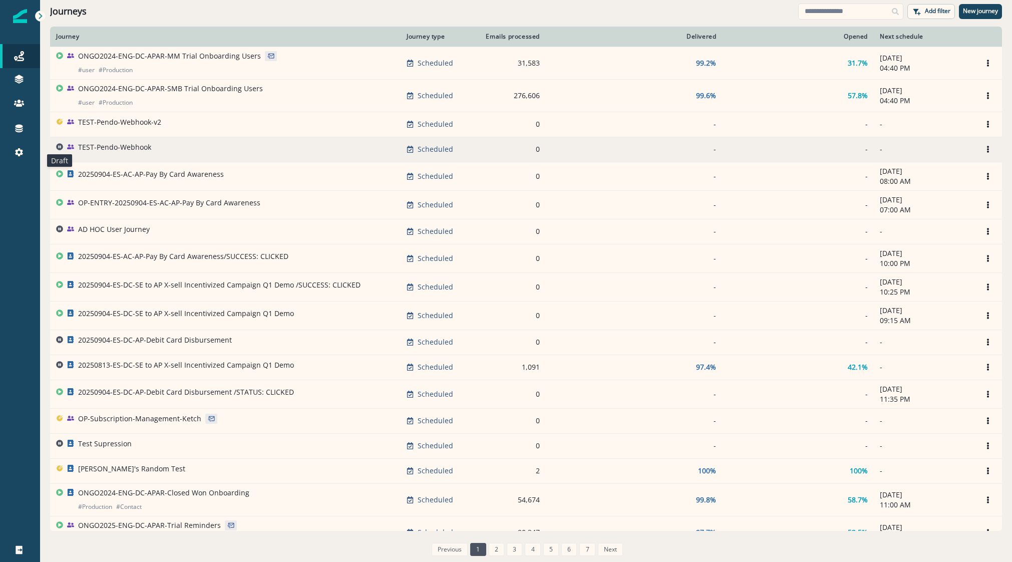
click at [62, 146] on icon at bounding box center [59, 146] width 7 height 7
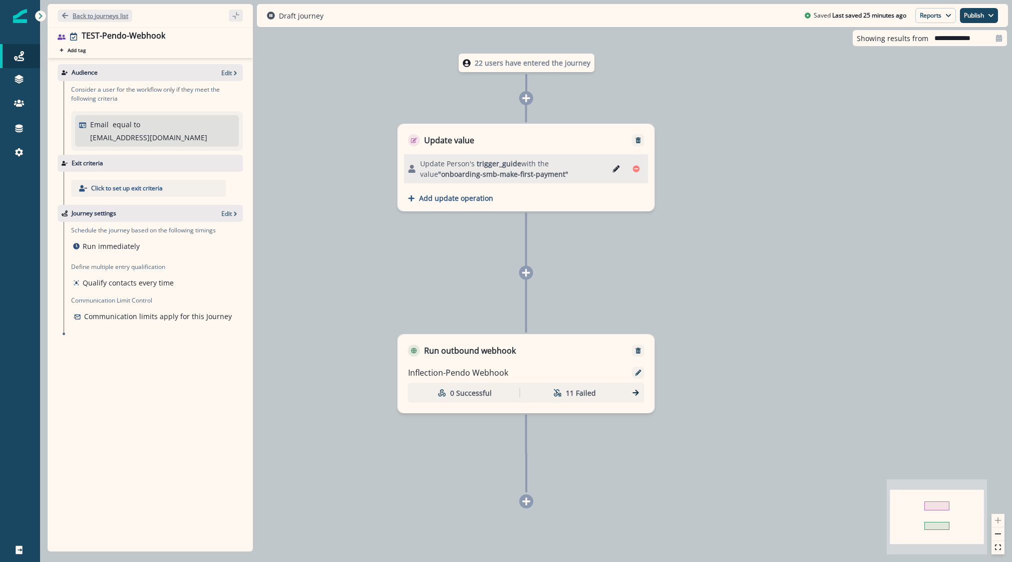
click at [112, 13] on p "Back to journeys list" at bounding box center [101, 16] width 56 height 9
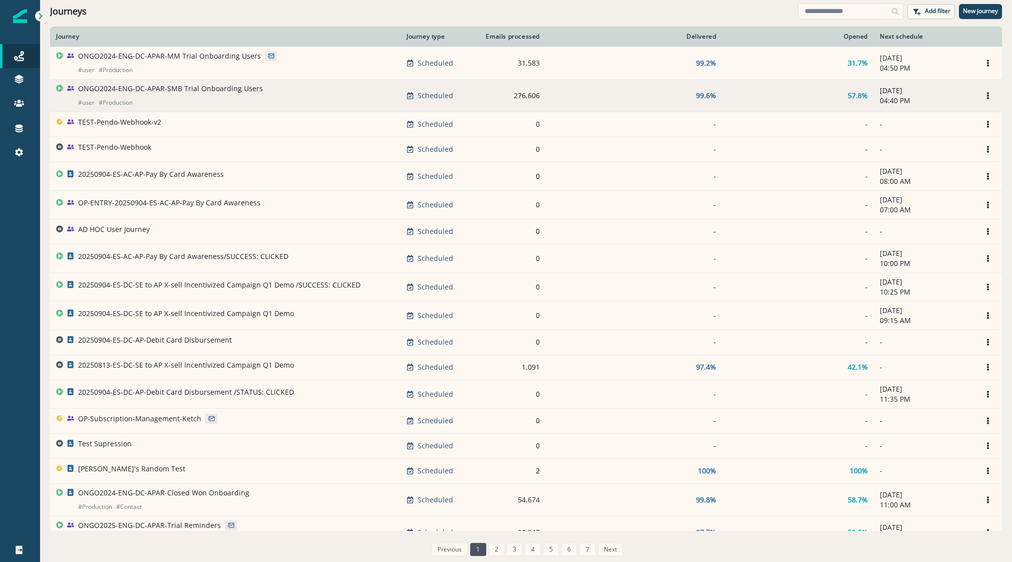
click at [171, 93] on p "ONGO2024-ENG-DC-APAR-SMB Trial Onboarding Users" at bounding box center [170, 89] width 185 height 10
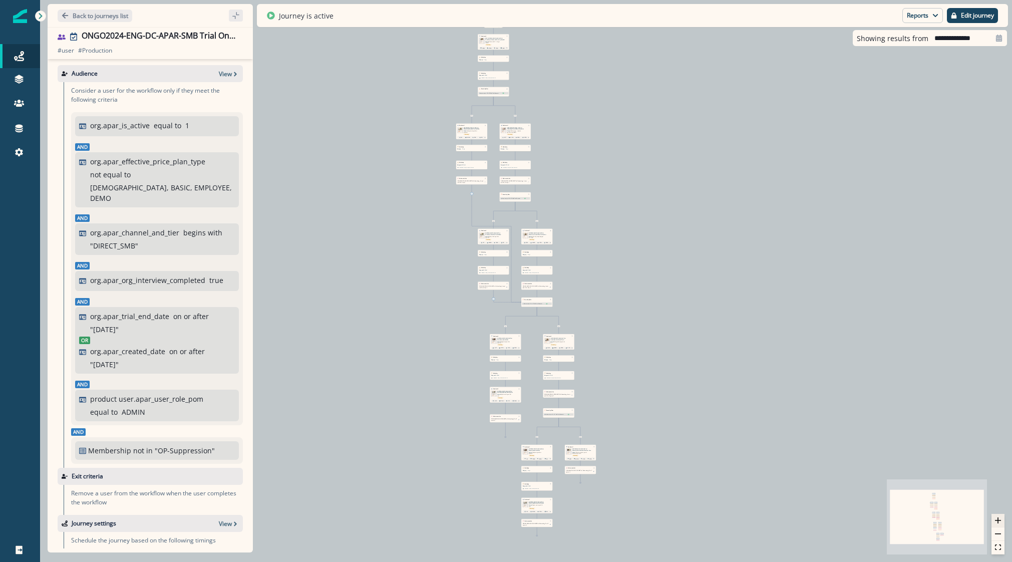
click at [832, 515] on button "zoom in" at bounding box center [997, 521] width 13 height 14
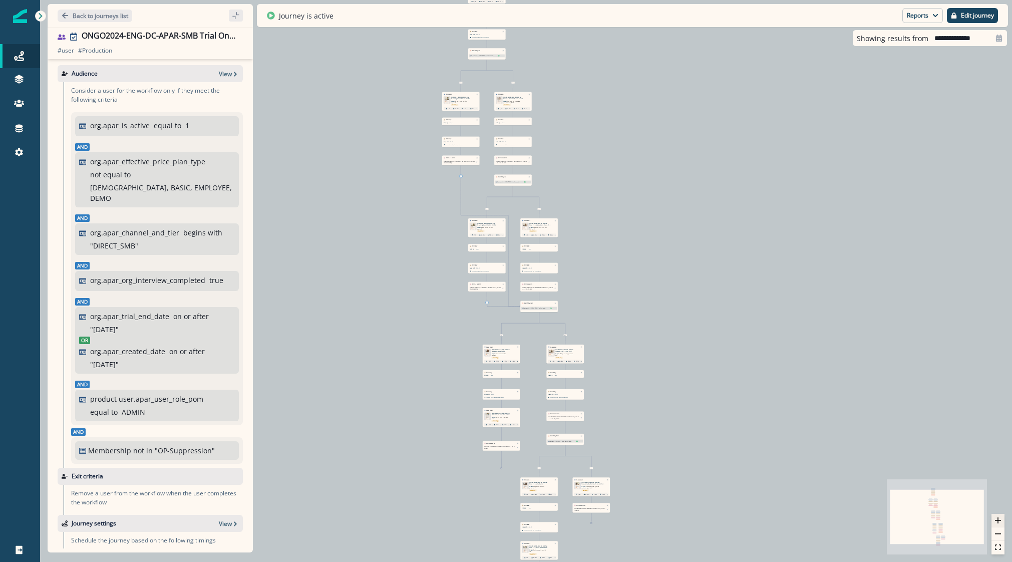
click at [832, 515] on button "zoom in" at bounding box center [997, 521] width 13 height 14
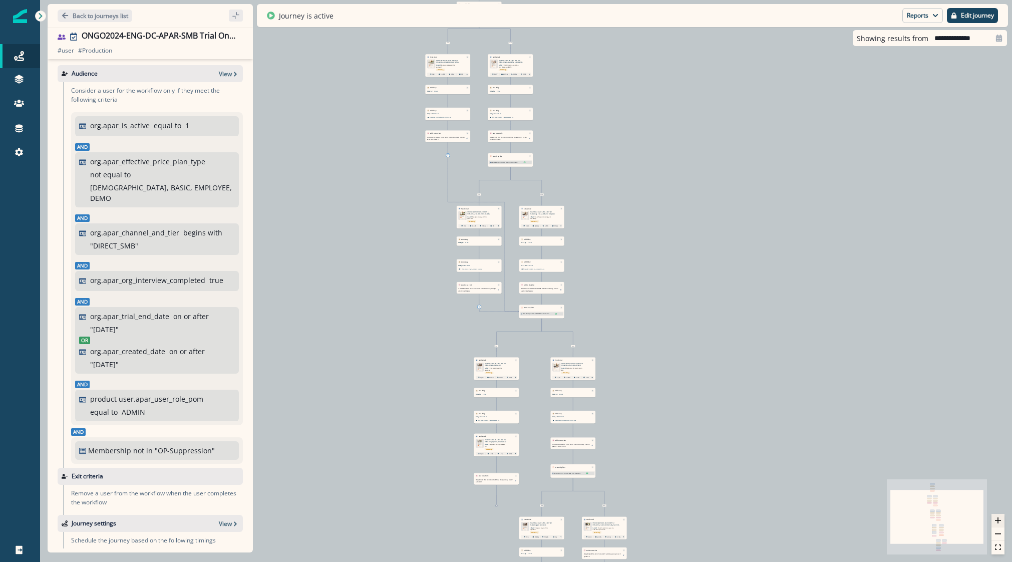
click at [832, 515] on button "zoom in" at bounding box center [997, 521] width 13 height 14
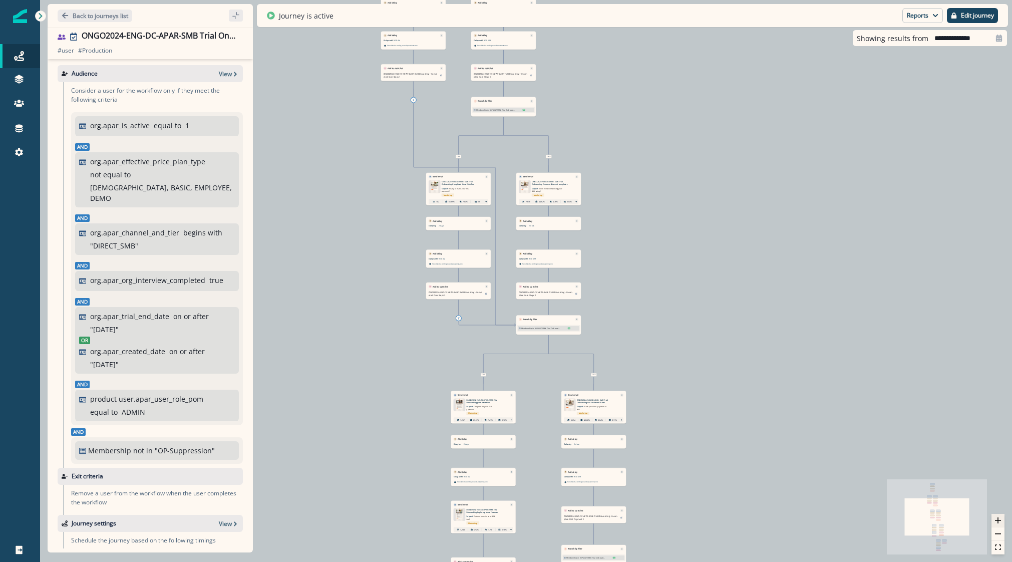
click at [832, 515] on button "zoom in" at bounding box center [997, 521] width 13 height 14
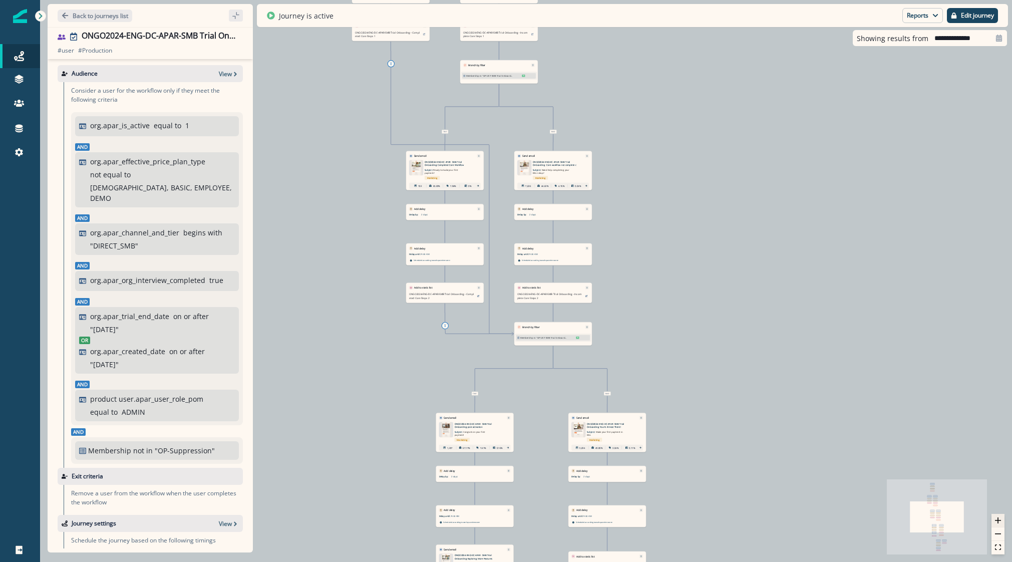
click at [832, 515] on button "zoom in" at bounding box center [997, 521] width 13 height 14
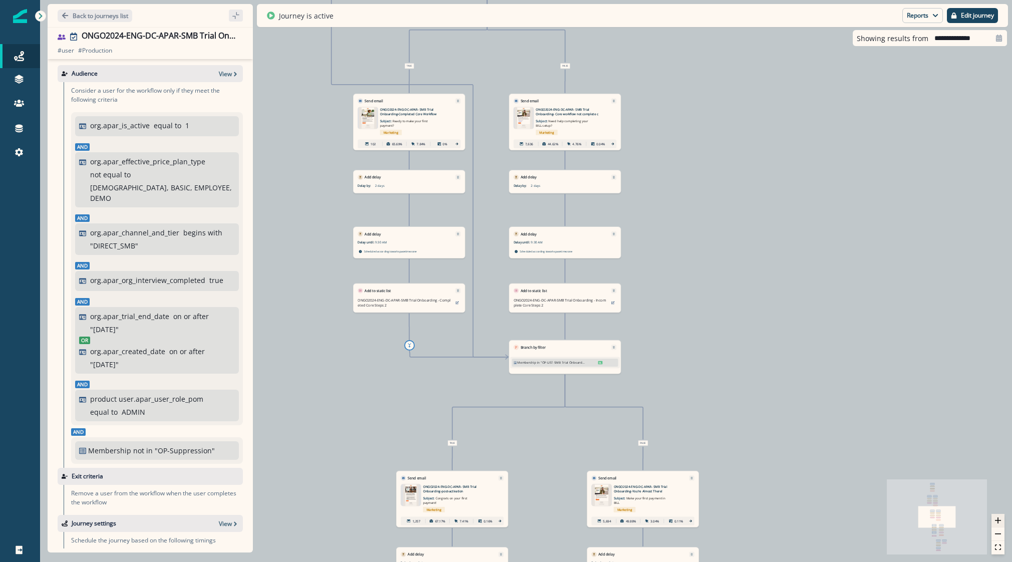
click at [832, 515] on button "zoom in" at bounding box center [997, 521] width 13 height 14
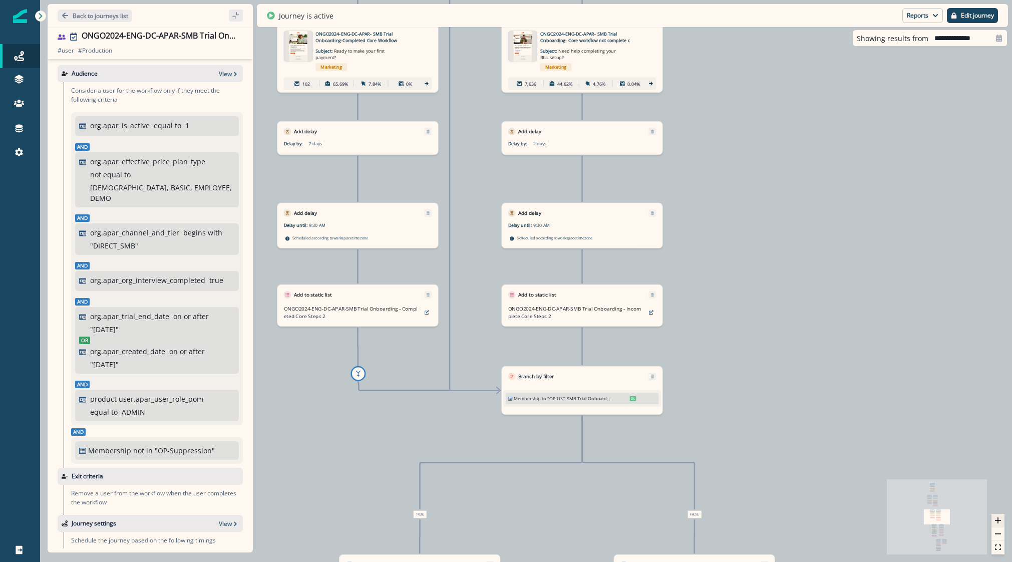
click at [832, 516] on button "zoom in" at bounding box center [997, 521] width 13 height 14
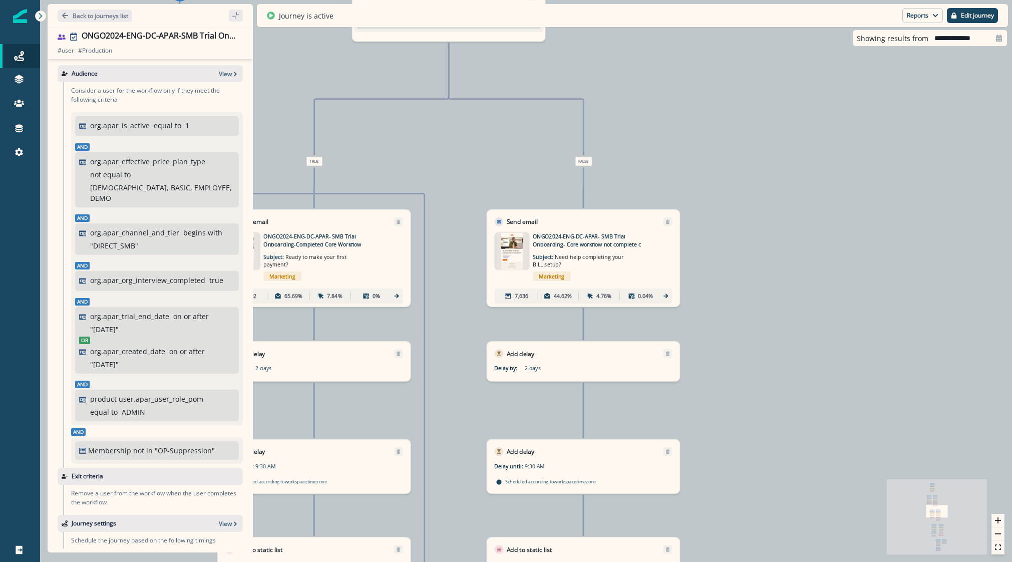
drag, startPoint x: 828, startPoint y: 224, endPoint x: 825, endPoint y: 494, distance: 269.3
click at [824, 500] on div "10,619 users have entered the journey Send email Email asset changed, journey r…" at bounding box center [526, 281] width 972 height 562
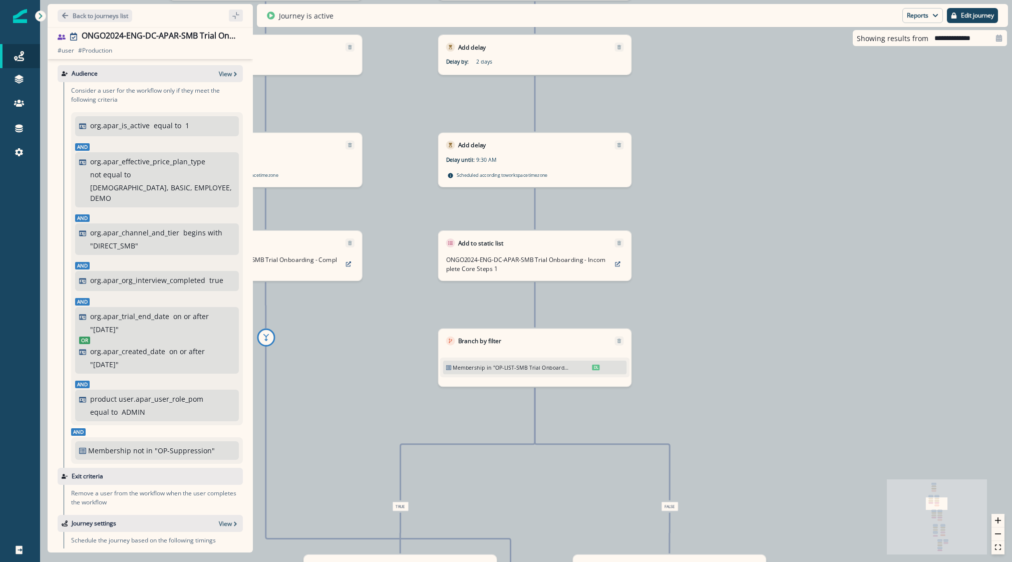
drag, startPoint x: 735, startPoint y: 160, endPoint x: 819, endPoint y: 490, distance: 340.3
click at [819, 490] on div "10,619 users have entered the journey Send email Email asset changed, journey r…" at bounding box center [526, 281] width 972 height 562
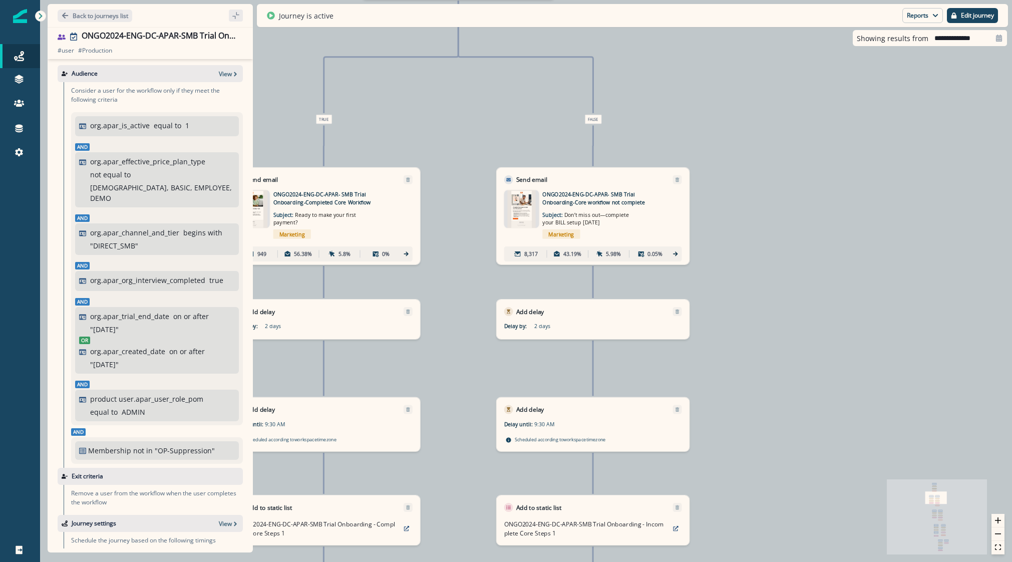
drag, startPoint x: 808, startPoint y: 470, endPoint x: 833, endPoint y: 555, distance: 88.2
click at [829, 545] on div "10,619 users have entered the journey Send email Email asset changed, journey r…" at bounding box center [526, 281] width 972 height 562
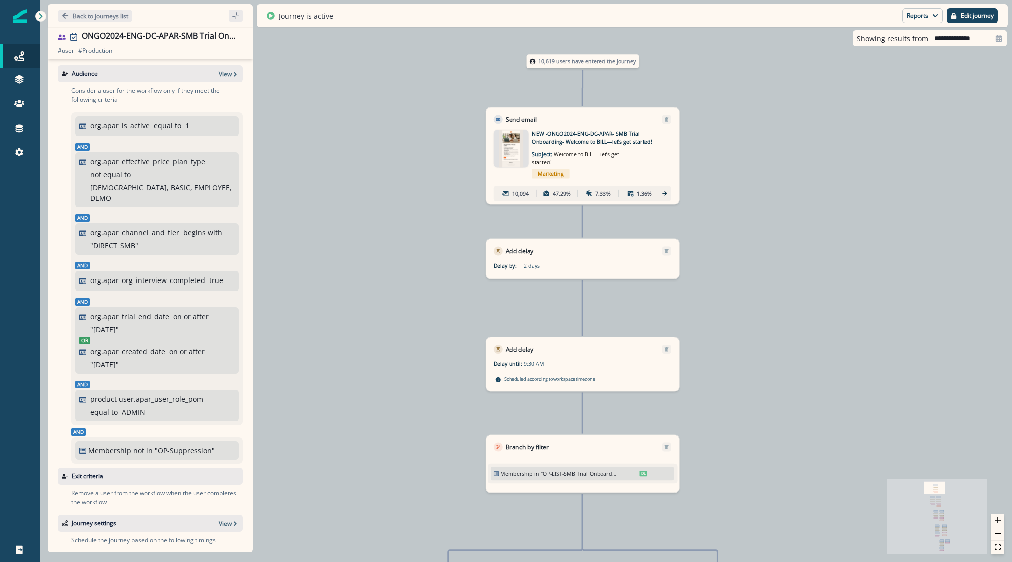
drag, startPoint x: 659, startPoint y: 282, endPoint x: 756, endPoint y: 263, distance: 99.0
click at [762, 271] on div "10,619 users have entered the journey Send email Email asset changed, journey r…" at bounding box center [526, 281] width 972 height 562
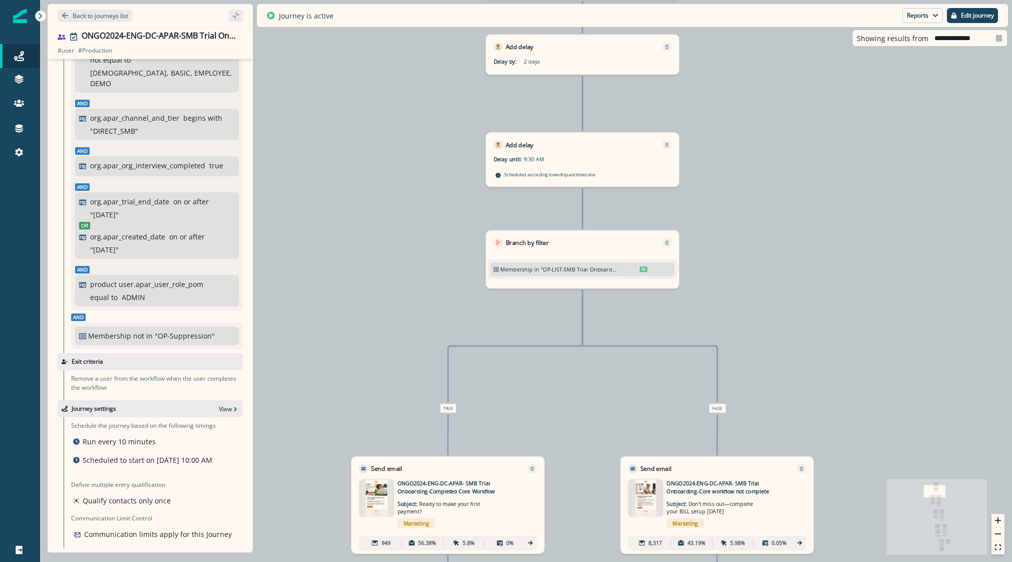
scroll to position [124, 0]
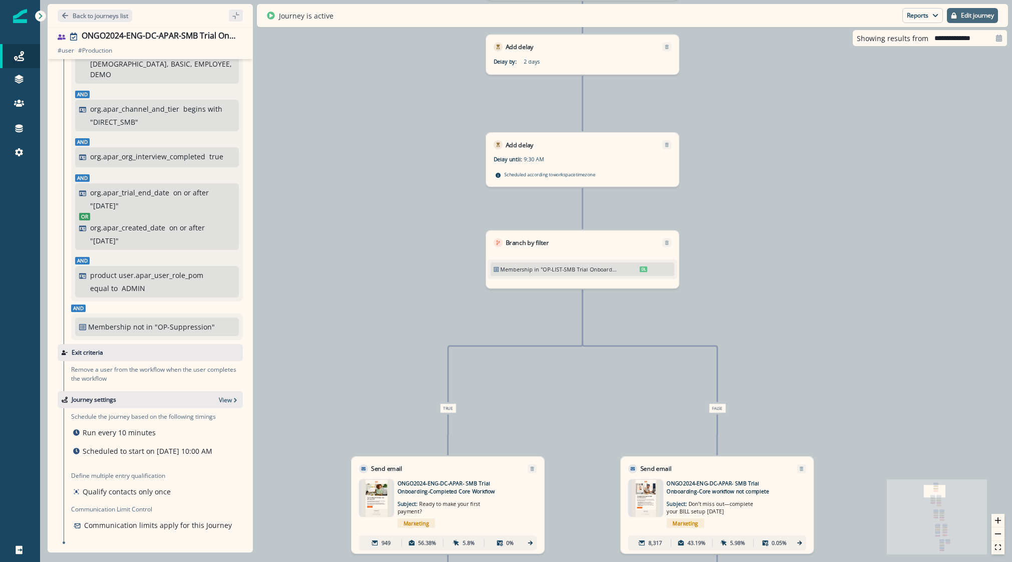
click at [832, 13] on p "Edit journey" at bounding box center [977, 15] width 33 height 7
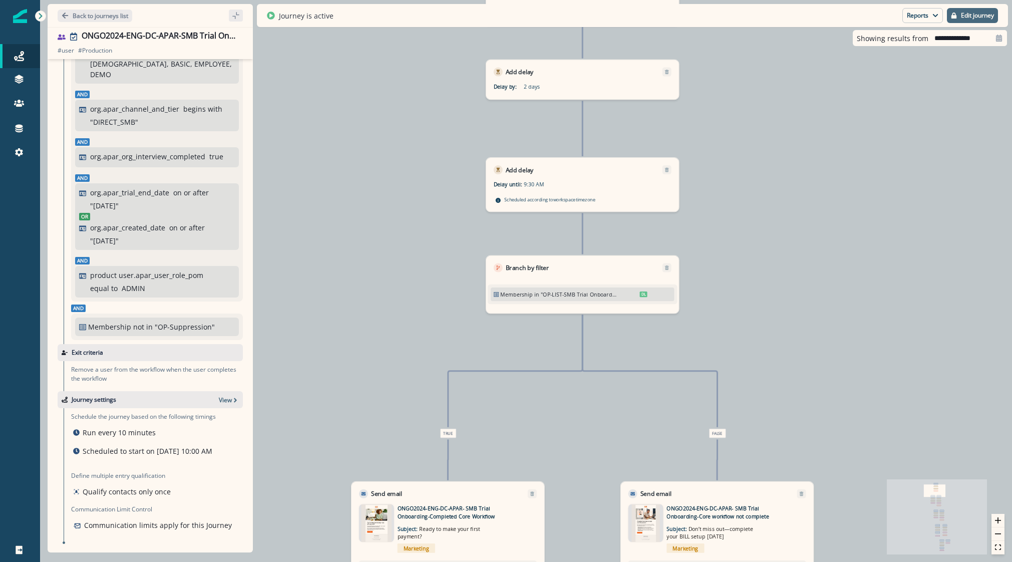
click at [832, 18] on p "Edit journey" at bounding box center [977, 15] width 33 height 7
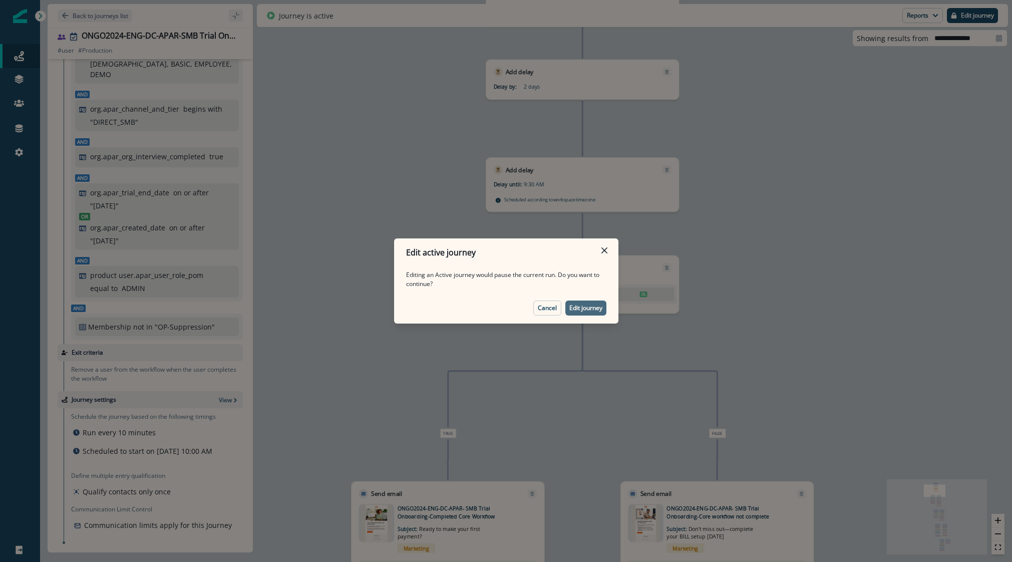
click at [580, 309] on p "Edit journey" at bounding box center [585, 307] width 33 height 7
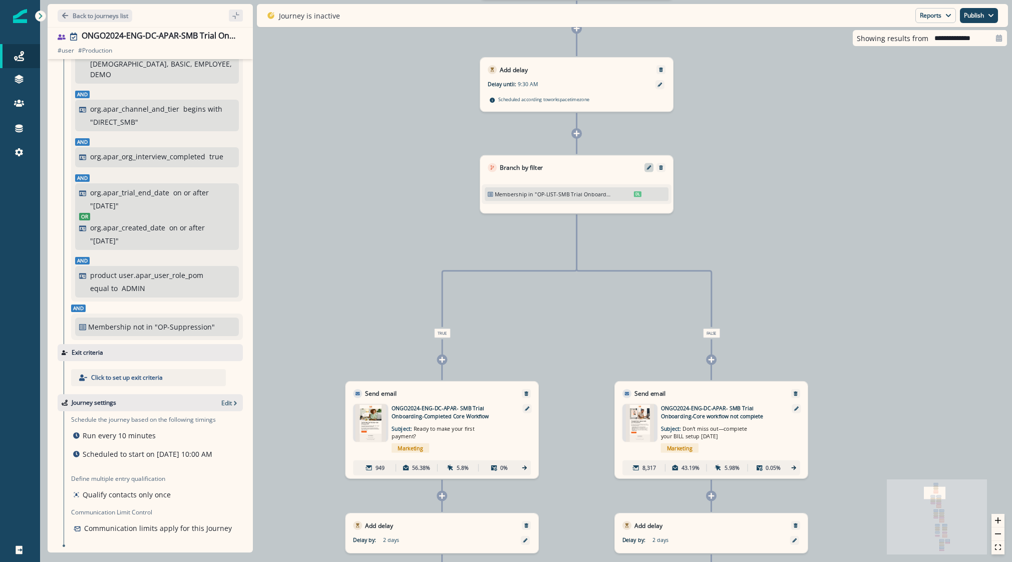
click at [644, 170] on button "Edit" at bounding box center [649, 167] width 12 height 5
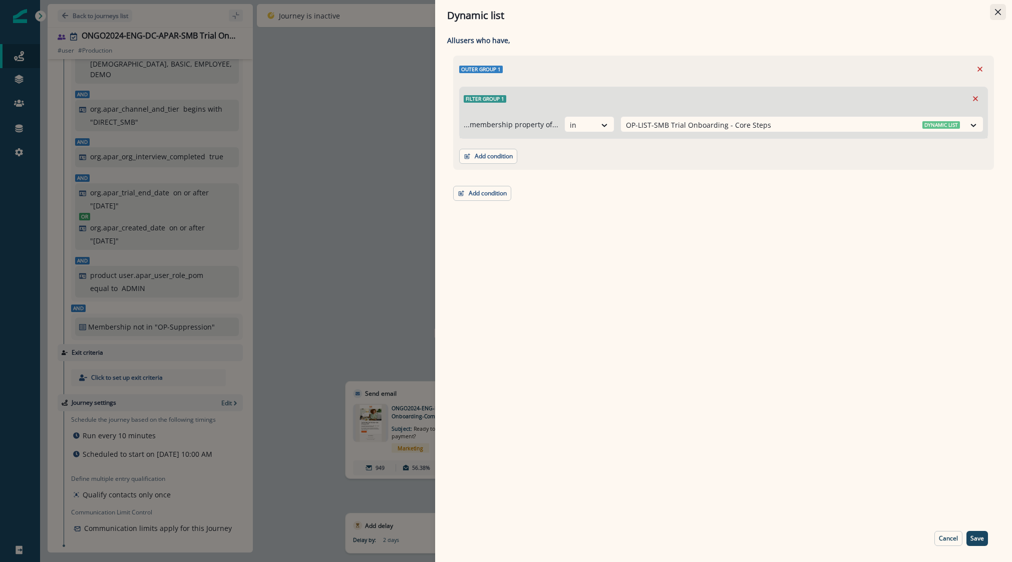
click at [832, 8] on button "Close" at bounding box center [998, 12] width 16 height 16
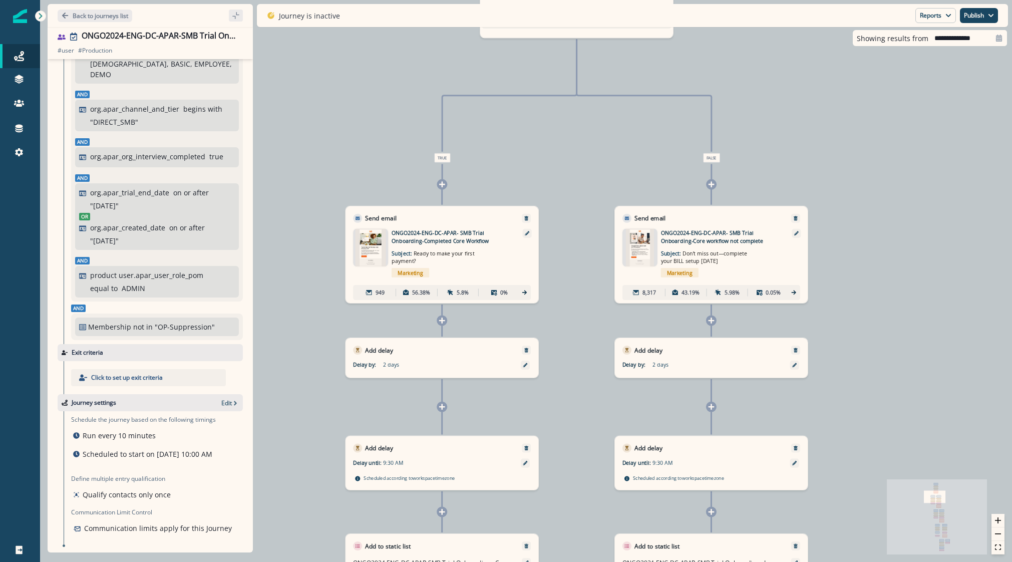
click at [444, 320] on icon at bounding box center [442, 320] width 6 height 6
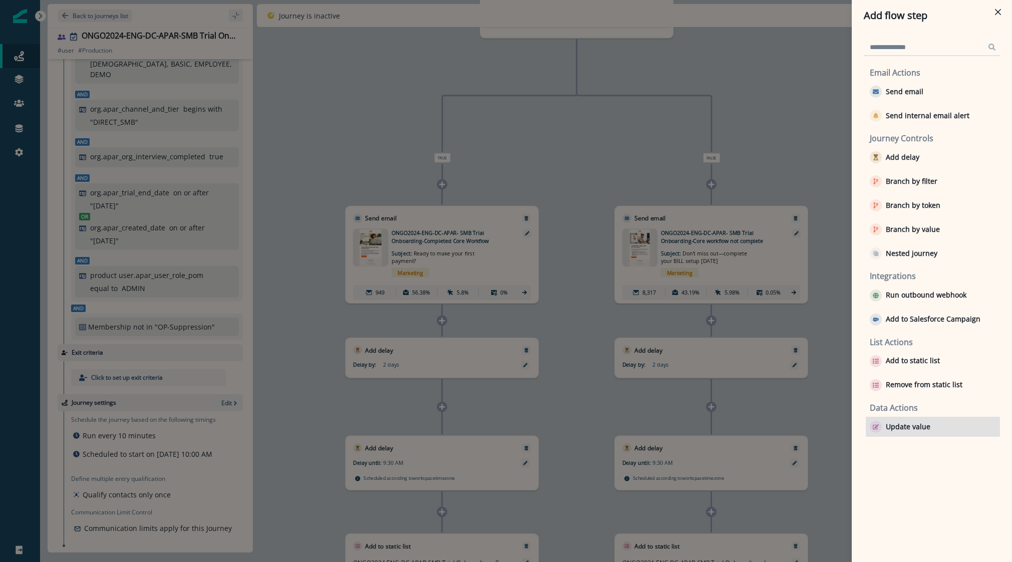
click at [832, 429] on p "Update value" at bounding box center [908, 426] width 45 height 9
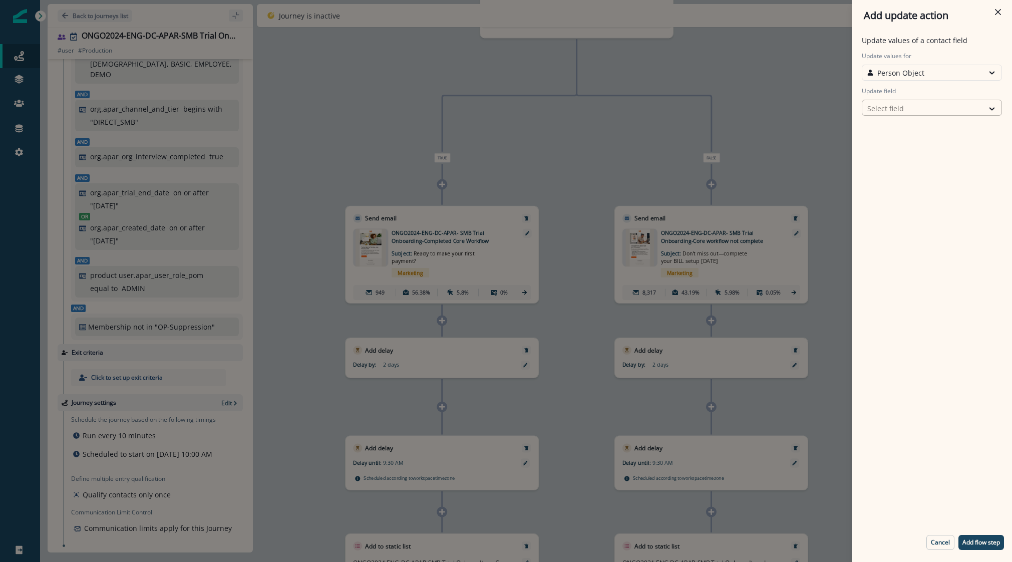
click at [832, 102] on div "Select field" at bounding box center [922, 108] width 121 height 17
type input "*****"
click at [832, 126] on button "trigger_guide" at bounding box center [932, 129] width 140 height 15
click at [832, 143] on div "Select action" at bounding box center [922, 143] width 111 height 11
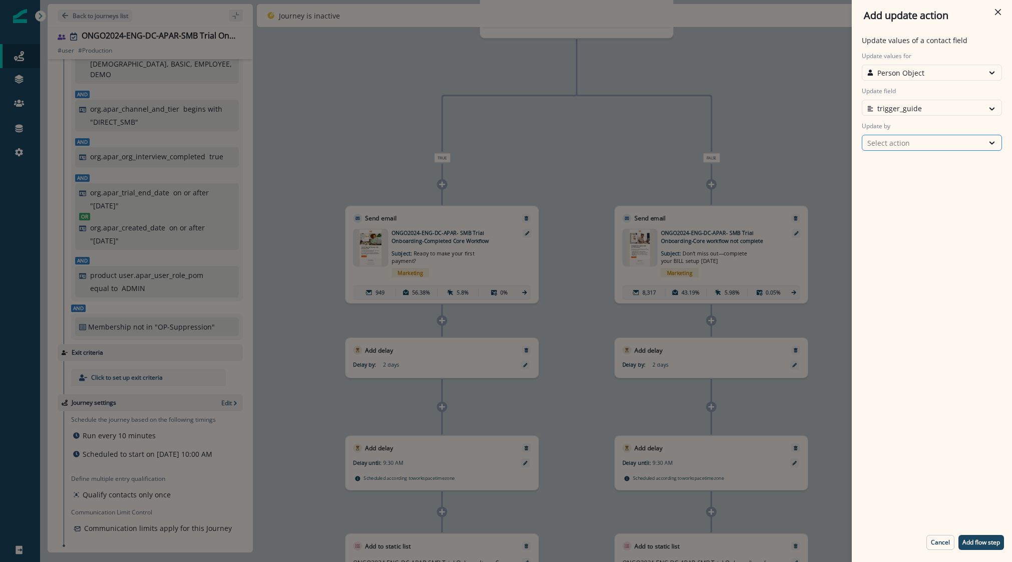
click at [832, 145] on div "Select action" at bounding box center [922, 143] width 111 height 11
click at [832, 177] on button "Custom value" at bounding box center [932, 179] width 140 height 15
click at [832, 177] on input "New value" at bounding box center [932, 178] width 140 height 16
click at [832, 179] on input "New value" at bounding box center [932, 178] width 140 height 16
paste input "**********"
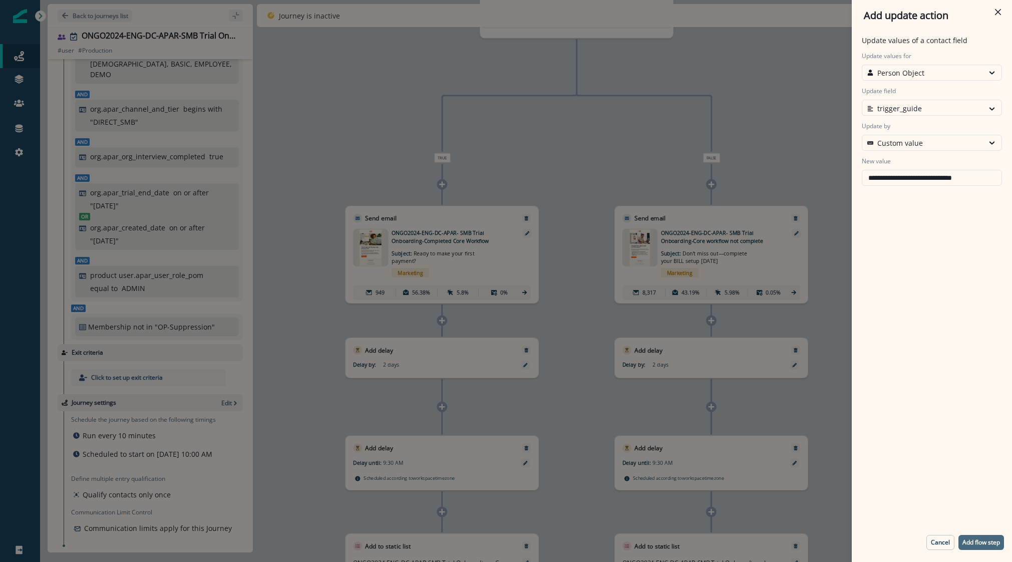
type input "**********"
click at [832, 541] on p "Add flow step" at bounding box center [981, 542] width 38 height 7
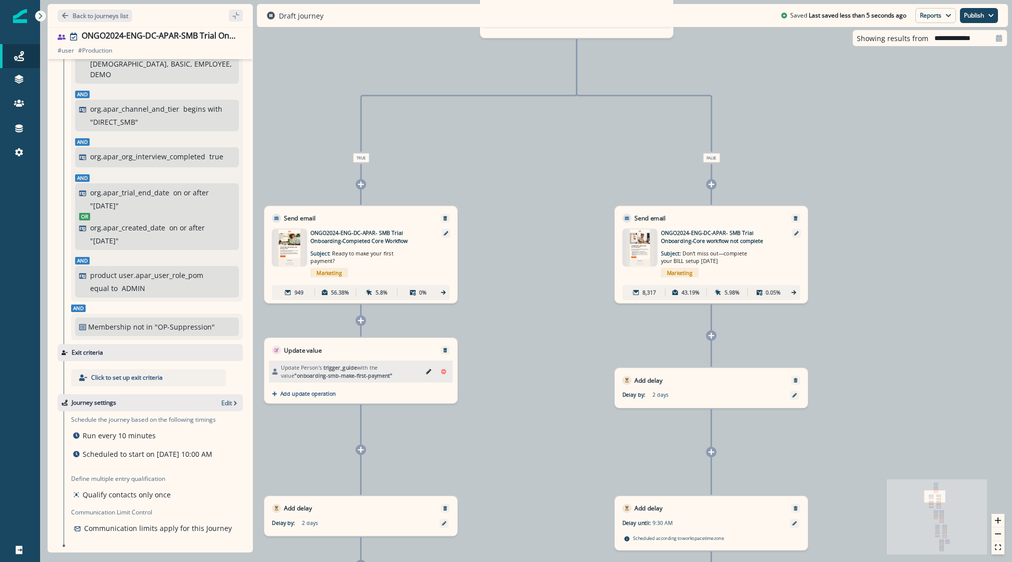
click at [358, 451] on icon at bounding box center [360, 449] width 7 height 7
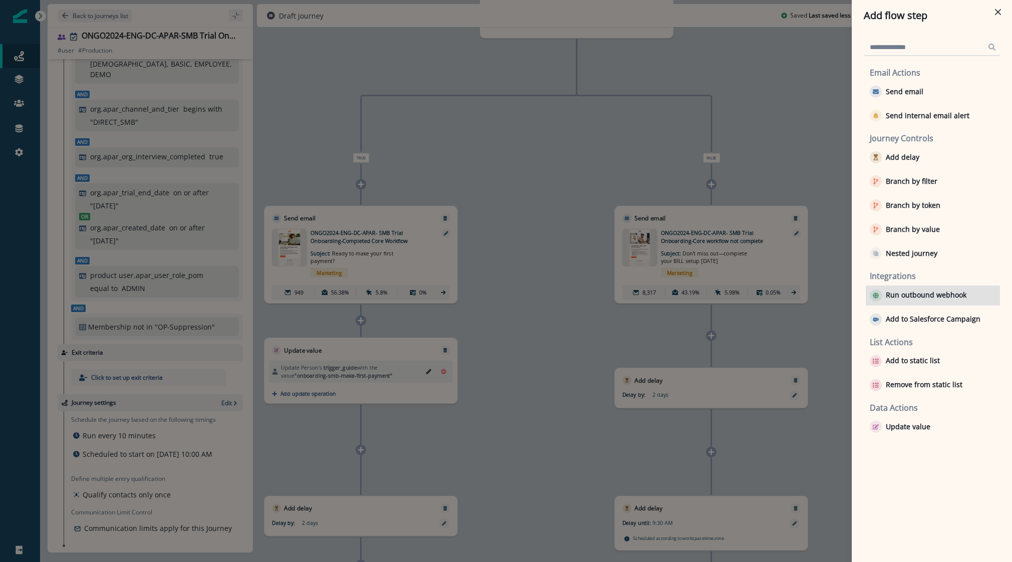
click at [832, 289] on button "Run outbound webhook" at bounding box center [918, 295] width 97 height 12
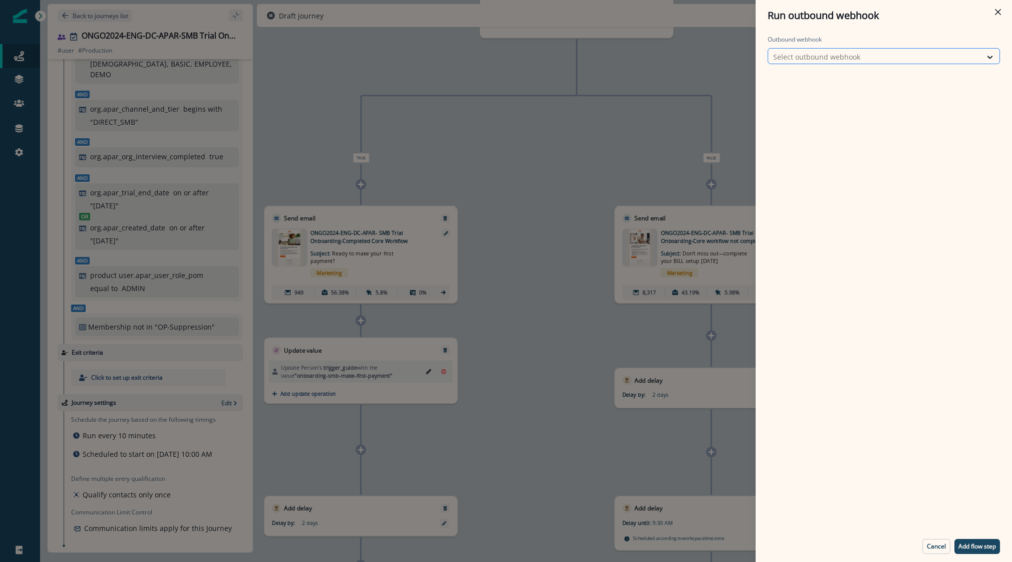
click at [832, 50] on div "Select outbound webhook" at bounding box center [874, 57] width 213 height 17
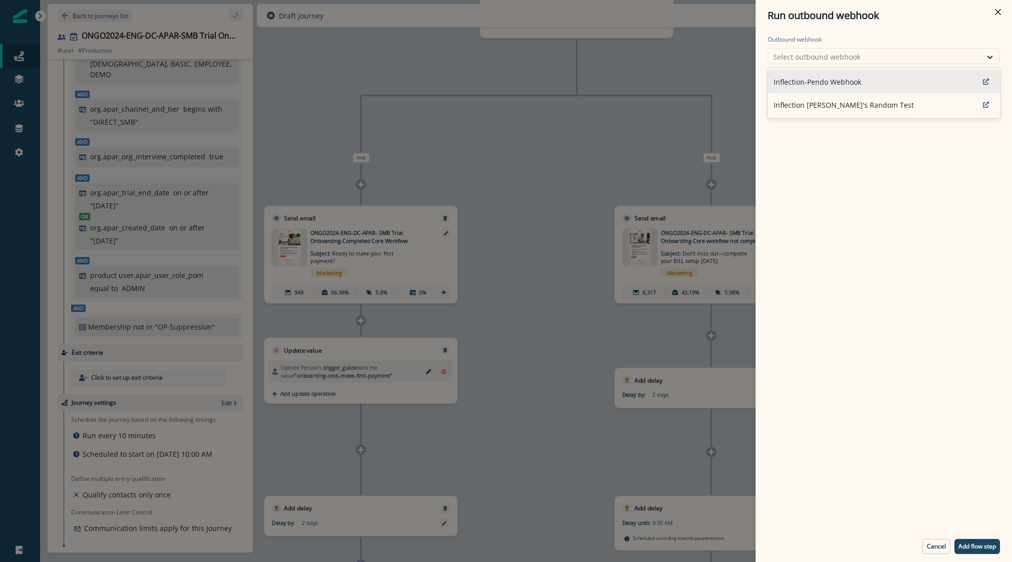
click at [832, 83] on p "Inflection-Pendo Webhook" at bounding box center [817, 82] width 88 height 11
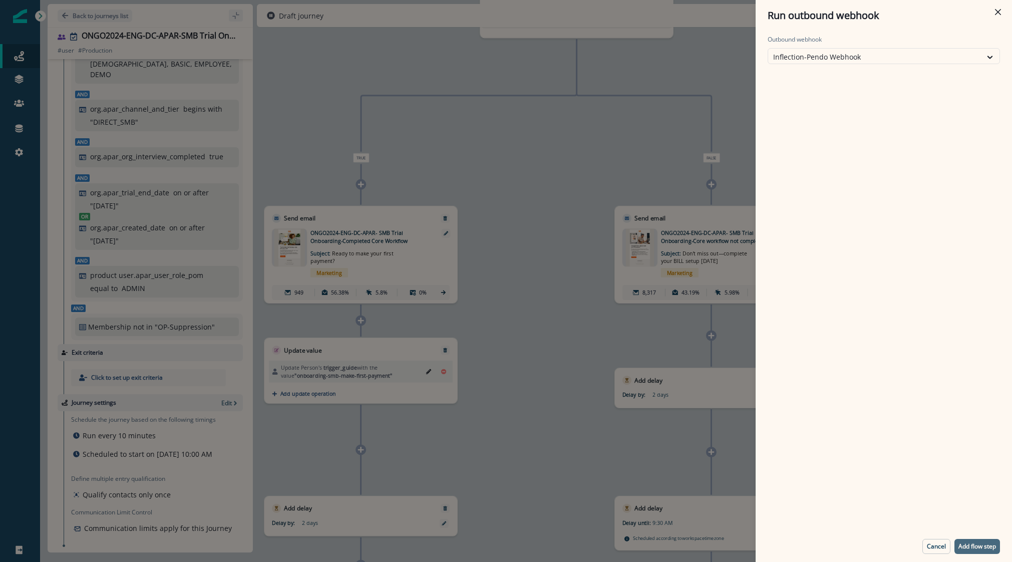
click at [832, 543] on p "Add flow step" at bounding box center [977, 546] width 38 height 7
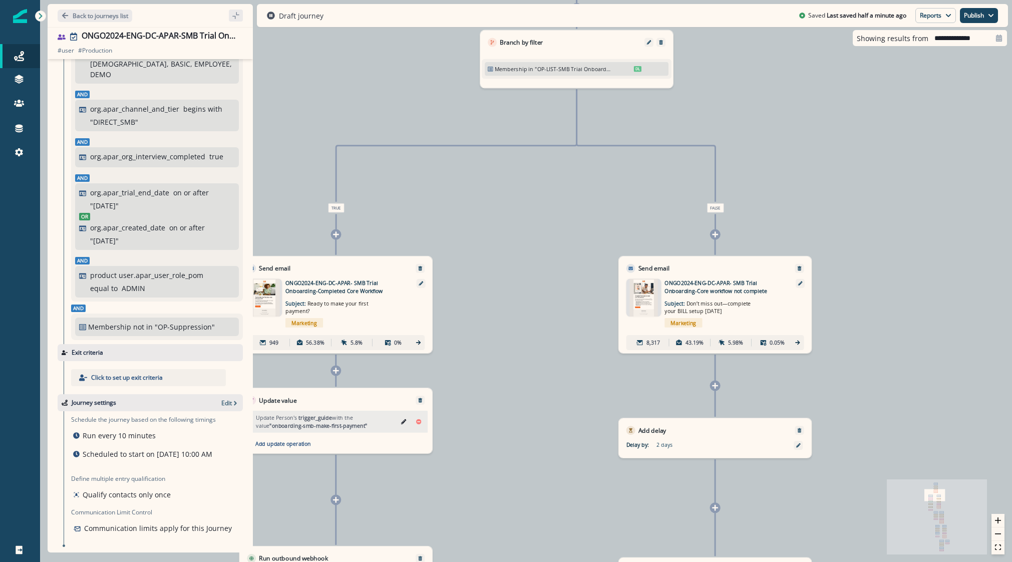
click at [625, 67] on div ""OP-LIST-SMB Trial Onboarding - Core Steps" DL" at bounding box center [588, 69] width 107 height 8
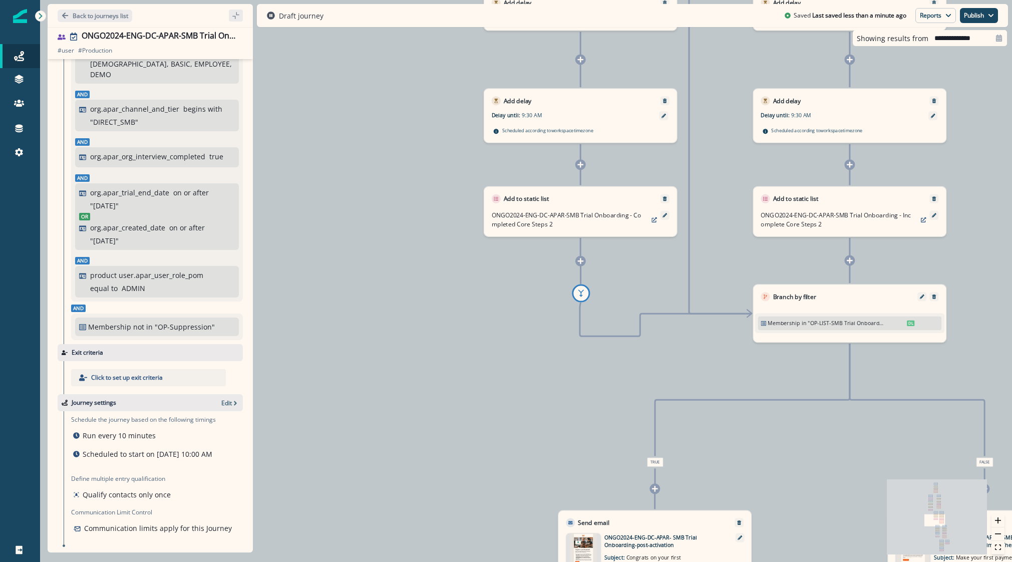
click at [832, 329] on div "Membership in "OP-LIST-SMB Trial Onboarding - First Payment" DL" at bounding box center [849, 323] width 184 height 14
click at [832, 292] on div at bounding box center [921, 296] width 9 height 9
click at [832, 298] on icon "Edit" at bounding box center [922, 296] width 5 height 5
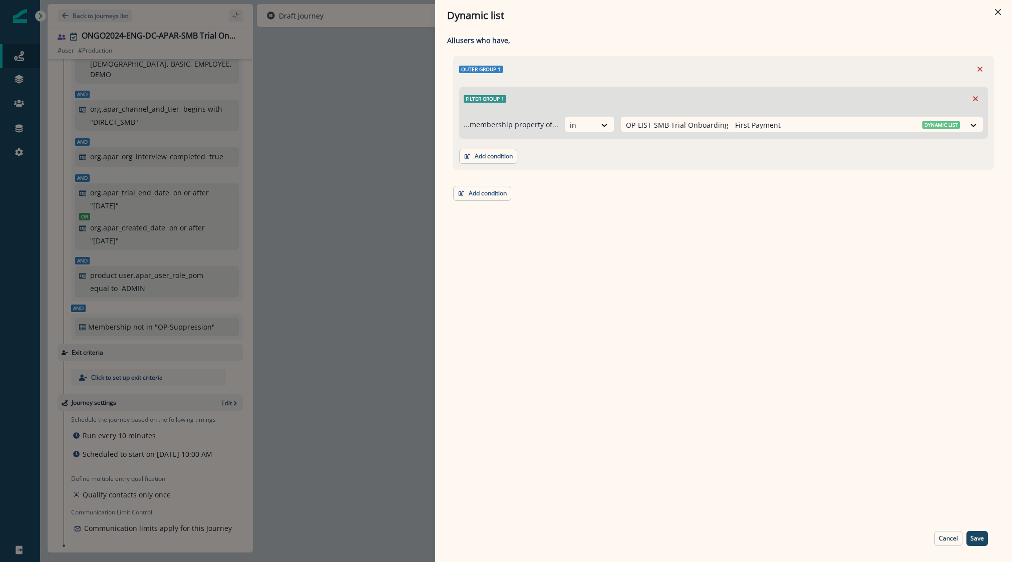
click at [328, 234] on div "Dynamic list All user s who have, Outer group 1 Filter group 1 ...membership pr…" at bounding box center [506, 281] width 1012 height 562
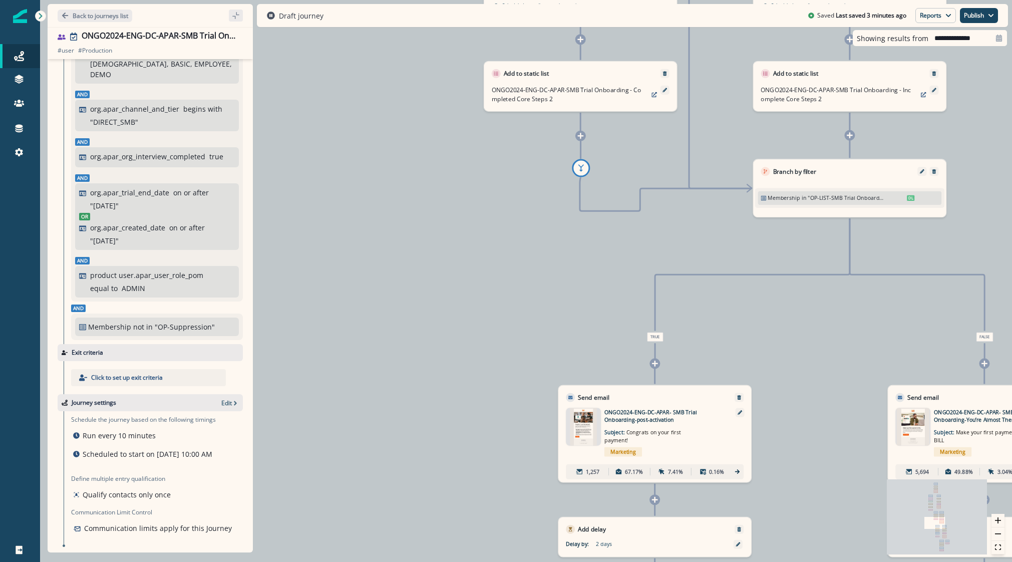
click at [650, 501] on div at bounding box center [654, 499] width 11 height 11
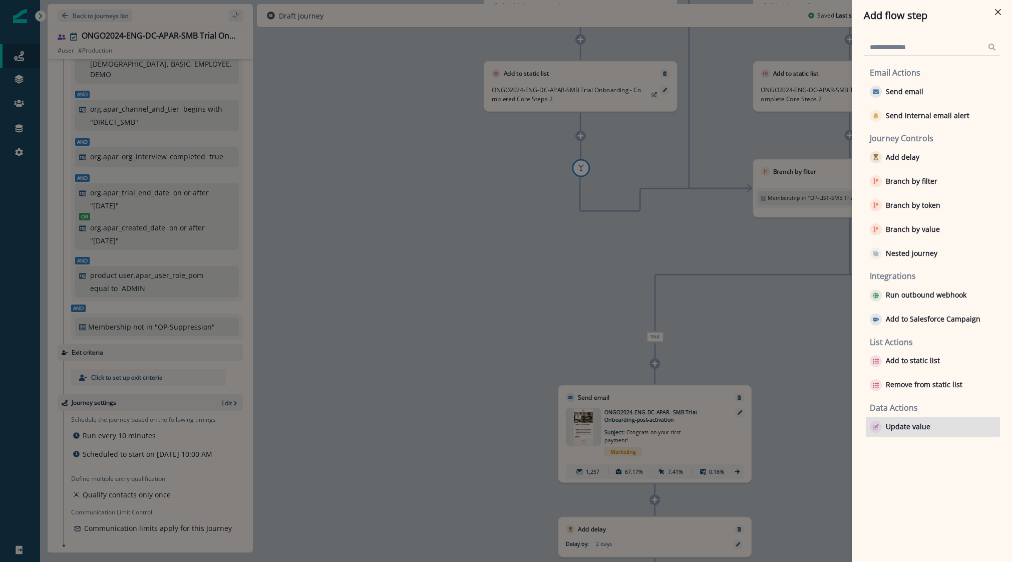
click at [832, 419] on div "Update value" at bounding box center [933, 426] width 134 height 20
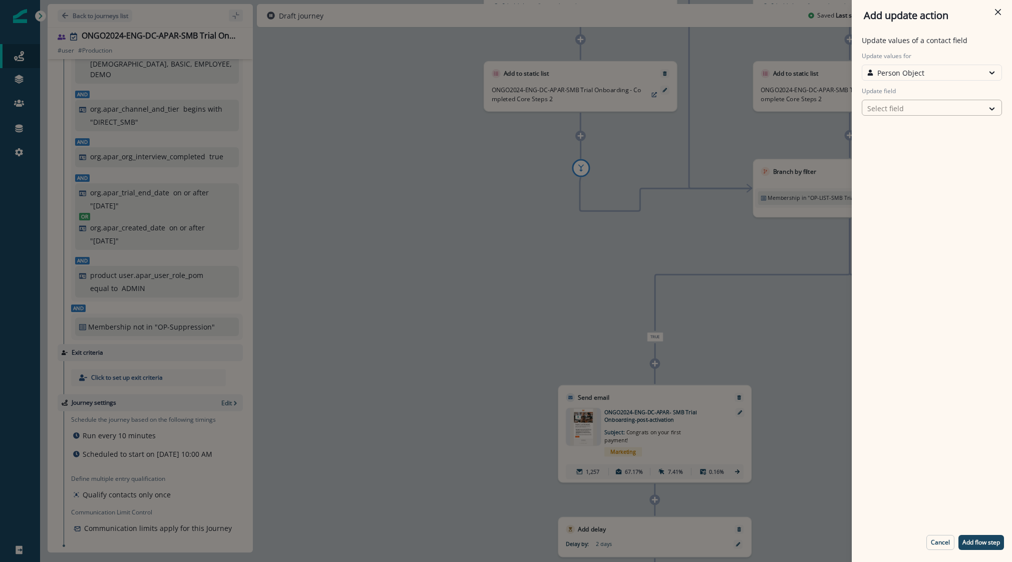
click at [832, 107] on div at bounding box center [922, 108] width 111 height 13
type input "*****"
click at [832, 123] on button "trigger_guide" at bounding box center [932, 129] width 140 height 15
click at [832, 144] on div "Select action" at bounding box center [922, 143] width 111 height 11
click at [832, 177] on button "Custom value" at bounding box center [932, 179] width 140 height 15
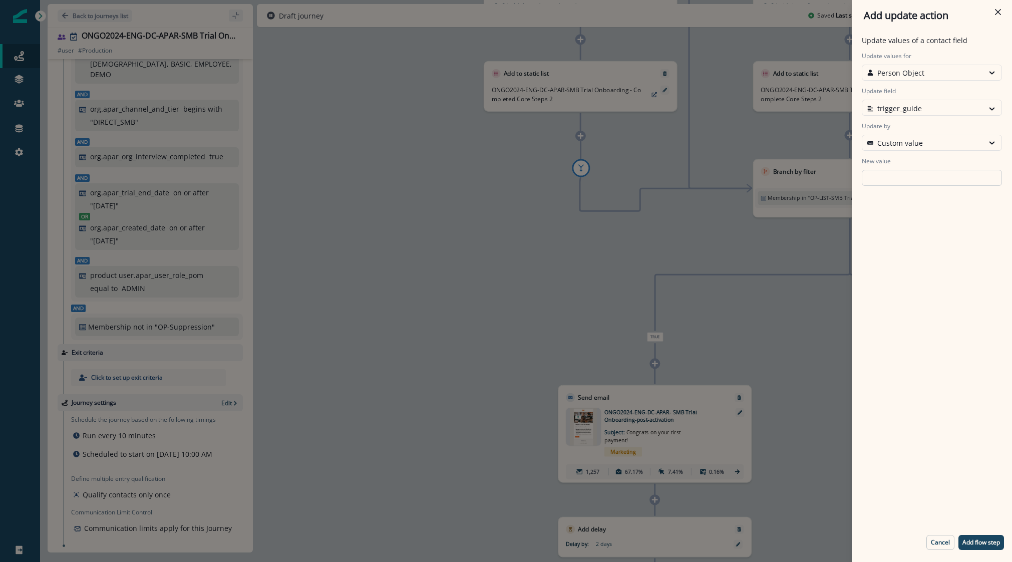
click at [832, 185] on input "New value" at bounding box center [932, 178] width 140 height 16
click at [832, 542] on p "Add flow step" at bounding box center [981, 542] width 38 height 7
click at [832, 183] on input "New value" at bounding box center [932, 178] width 140 height 16
type input "****"
click at [832, 544] on p "Add flow step" at bounding box center [981, 542] width 38 height 7
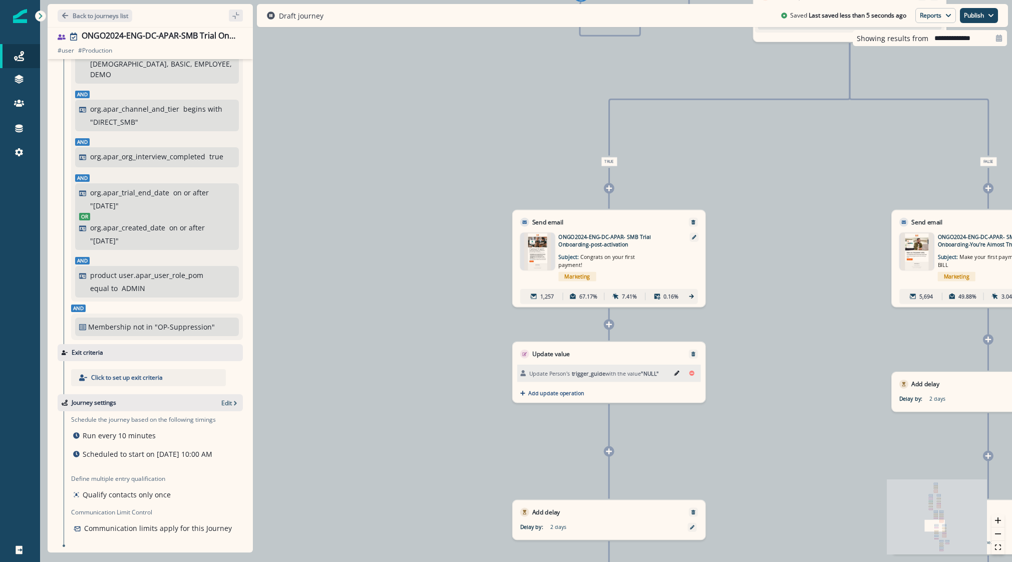
click at [611, 455] on div at bounding box center [609, 451] width 11 height 11
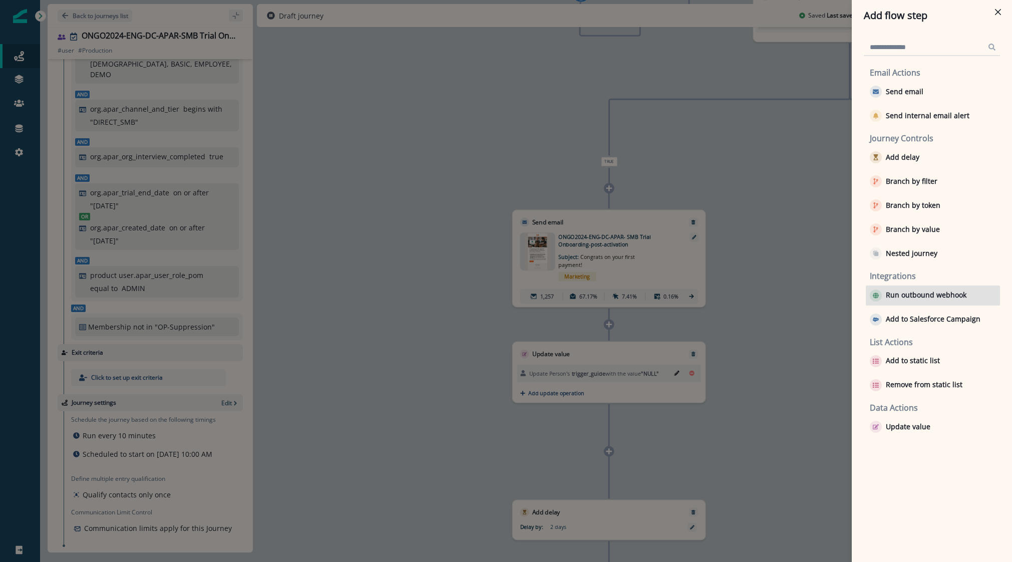
click at [832, 294] on p "Run outbound webhook" at bounding box center [926, 295] width 81 height 9
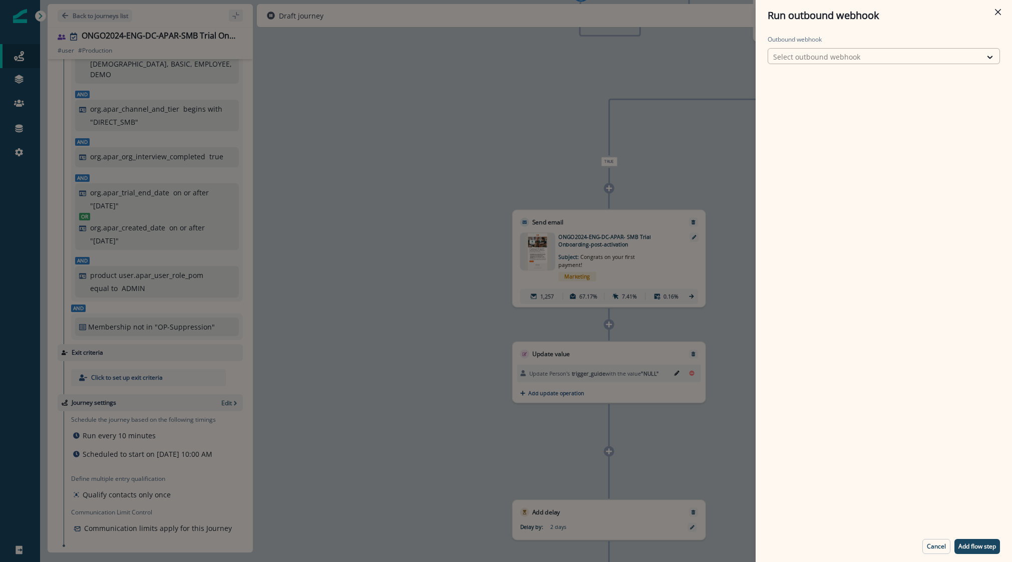
click at [832, 52] on div at bounding box center [874, 57] width 203 height 13
click at [820, 83] on p "Inflection-Pendo Webhook" at bounding box center [817, 82] width 88 height 11
click at [832, 550] on button "Add flow step" at bounding box center [977, 546] width 46 height 15
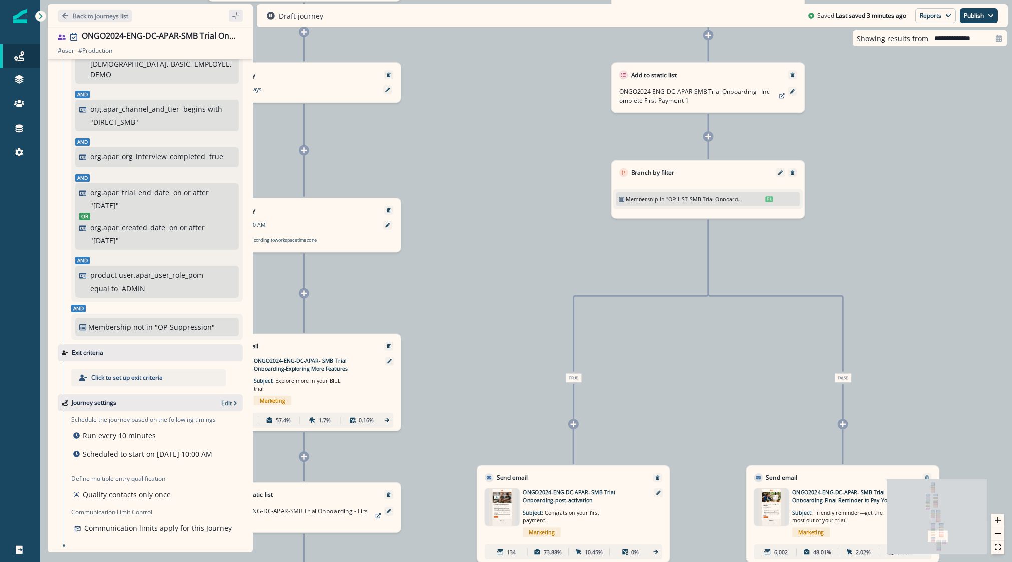
drag, startPoint x: 811, startPoint y: 173, endPoint x: 519, endPoint y: 241, distance: 300.2
click at [519, 241] on div "10,619 users have entered the journey Send email Email asset changed, journey r…" at bounding box center [526, 281] width 972 height 562
click at [779, 171] on icon "Edit" at bounding box center [780, 172] width 5 height 5
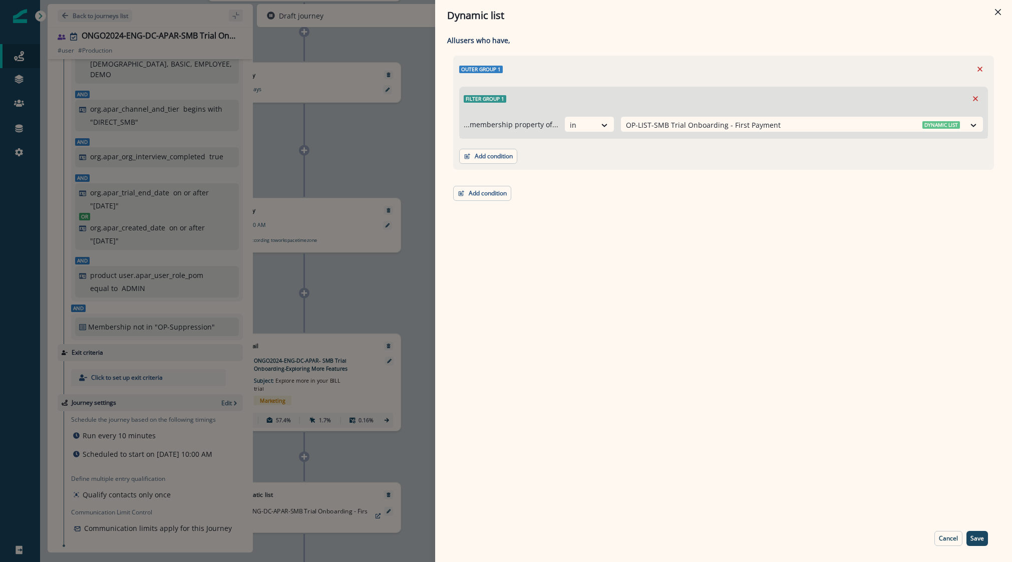
drag, startPoint x: 940, startPoint y: 533, endPoint x: 784, endPoint y: 455, distance: 174.2
click at [832, 534] on button "Cancel" at bounding box center [948, 538] width 28 height 15
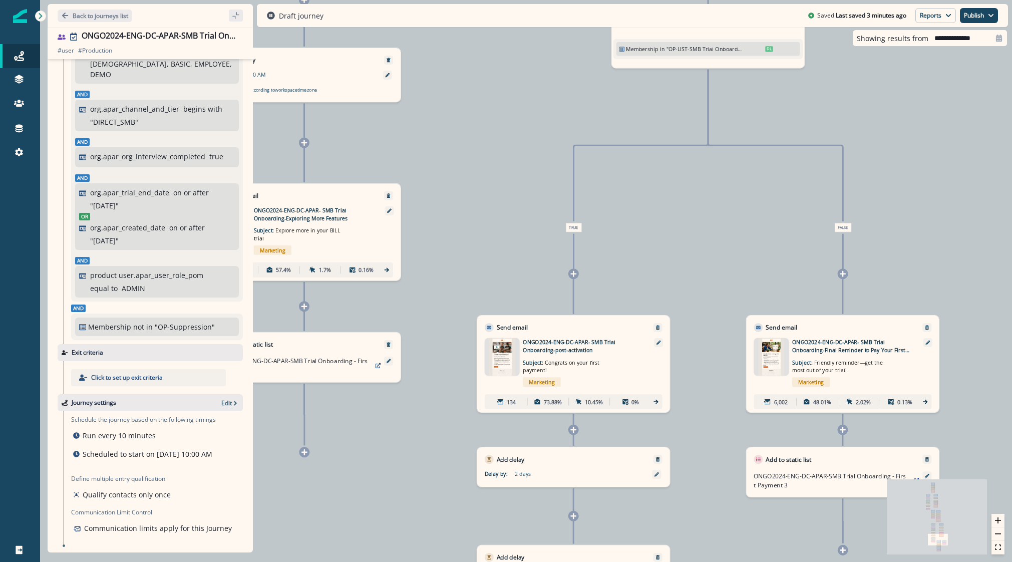
click at [762, 57] on div "Membership in "OP-LIST-SMB Trial Onboarding - First Payment" DL" at bounding box center [708, 49] width 190 height 20
click at [765, 47] on span "DL" at bounding box center [769, 49] width 8 height 6
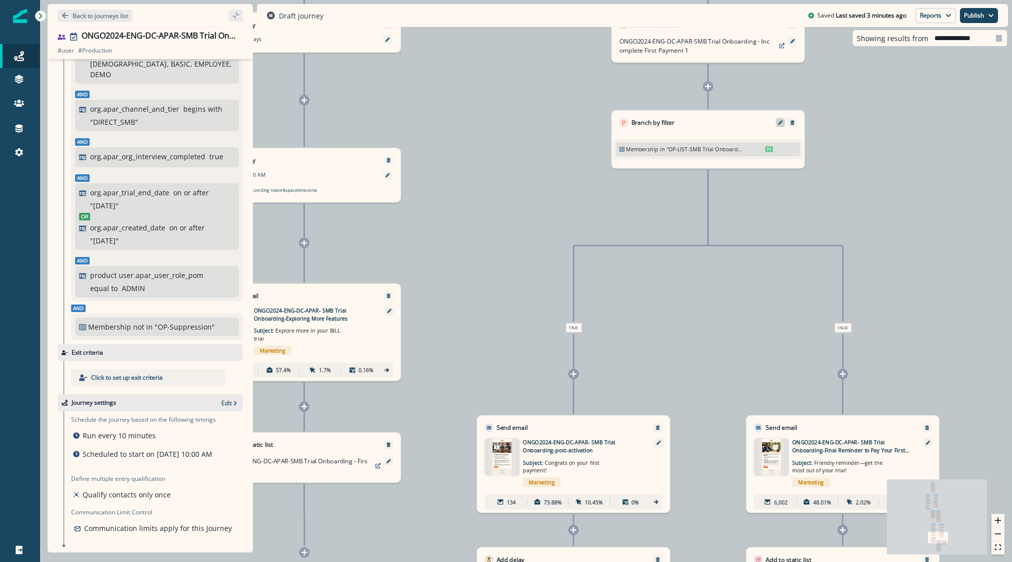
click at [782, 123] on icon "Edit" at bounding box center [780, 122] width 5 height 5
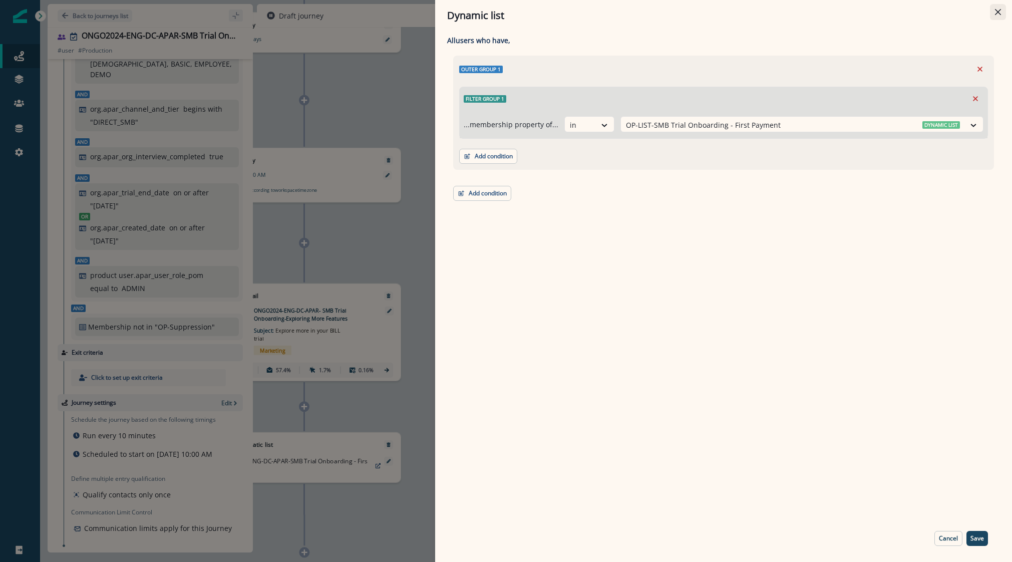
click at [832, 12] on icon "Close" at bounding box center [998, 12] width 6 height 6
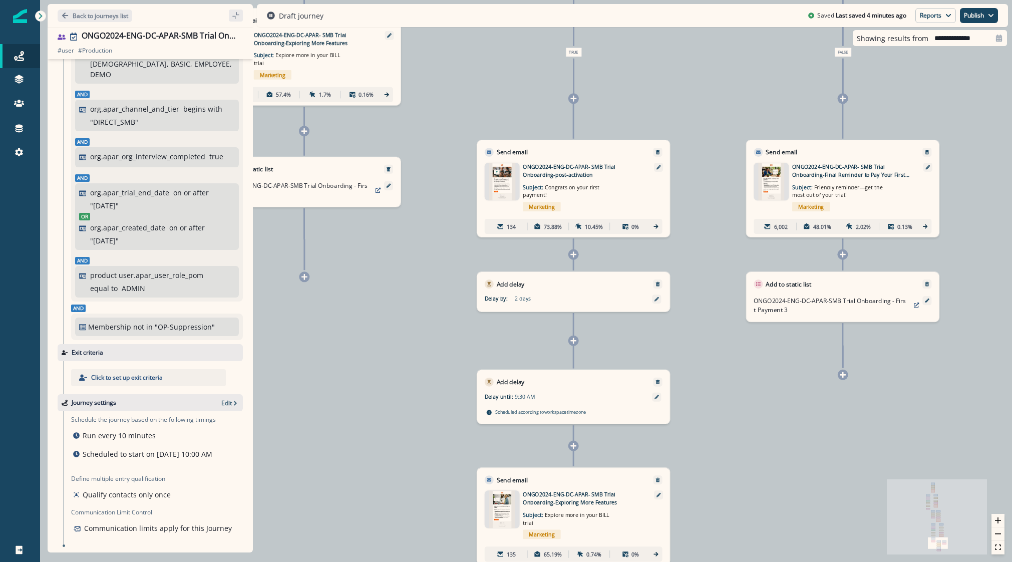
click at [570, 255] on icon at bounding box center [573, 254] width 7 height 7
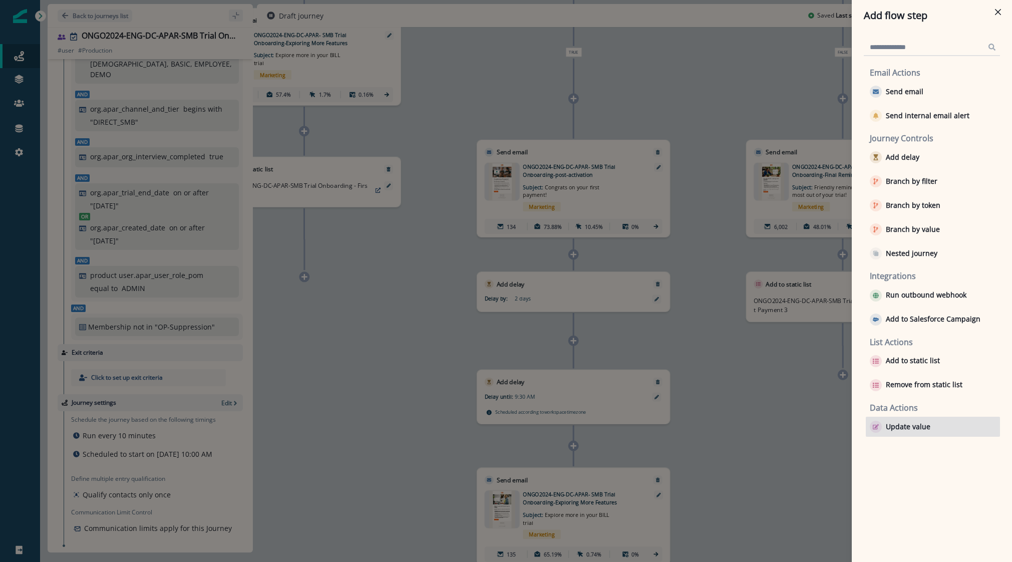
click at [832, 427] on p "Update value" at bounding box center [908, 426] width 45 height 9
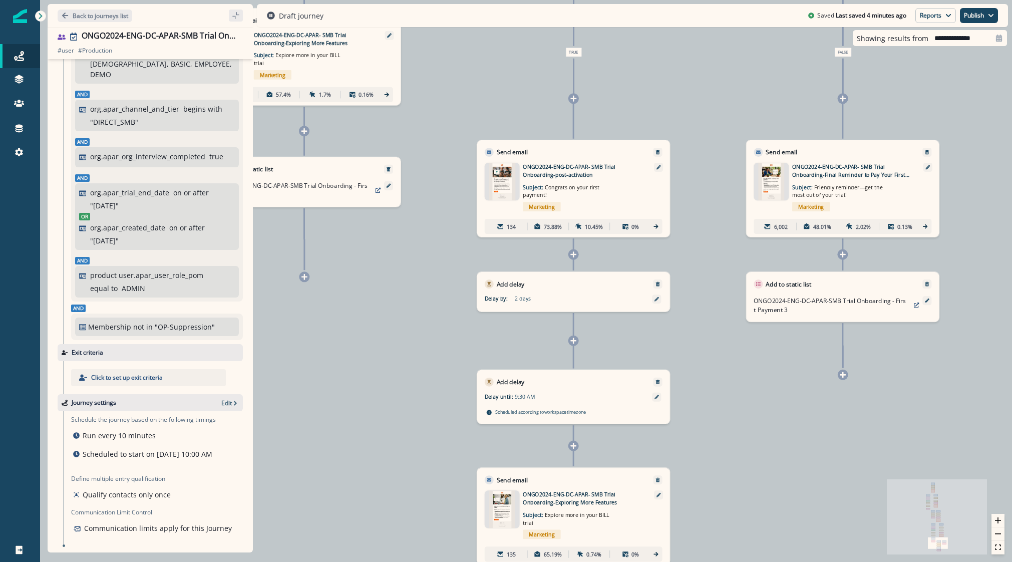
click at [575, 257] on icon at bounding box center [573, 254] width 7 height 7
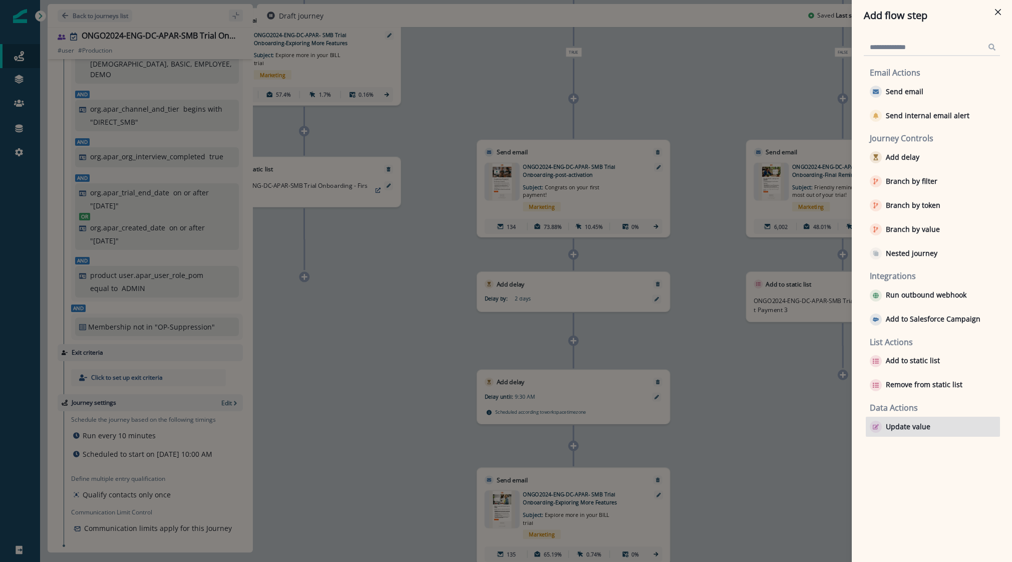
click at [832, 428] on p "Update value" at bounding box center [908, 426] width 45 height 9
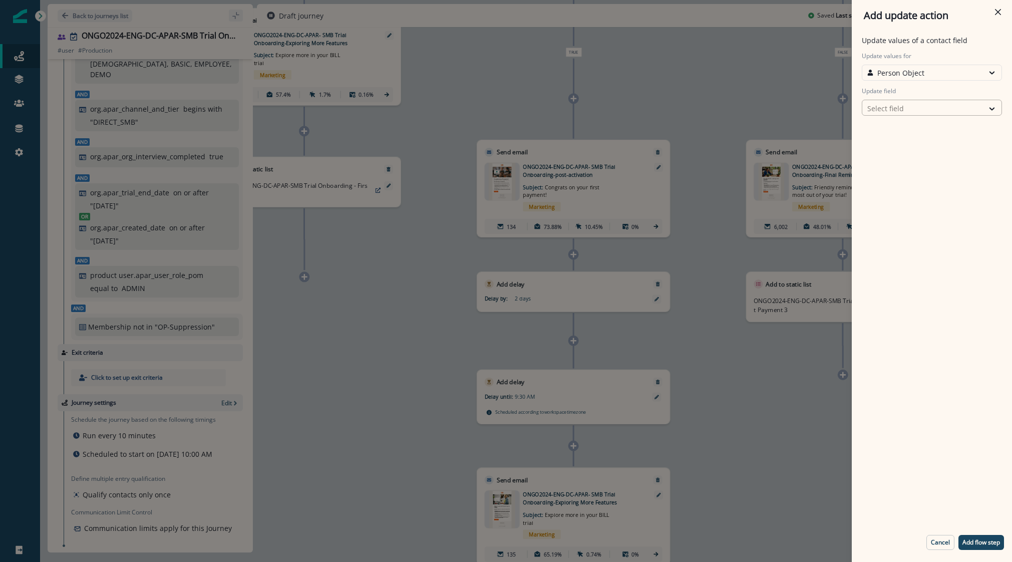
click at [832, 104] on div at bounding box center [922, 108] width 111 height 13
type input "*****"
click at [832, 130] on button "trigger_guide" at bounding box center [932, 129] width 140 height 15
click at [832, 148] on div "Select action" at bounding box center [922, 143] width 121 height 13
click at [832, 181] on button "Custom value" at bounding box center [932, 179] width 140 height 15
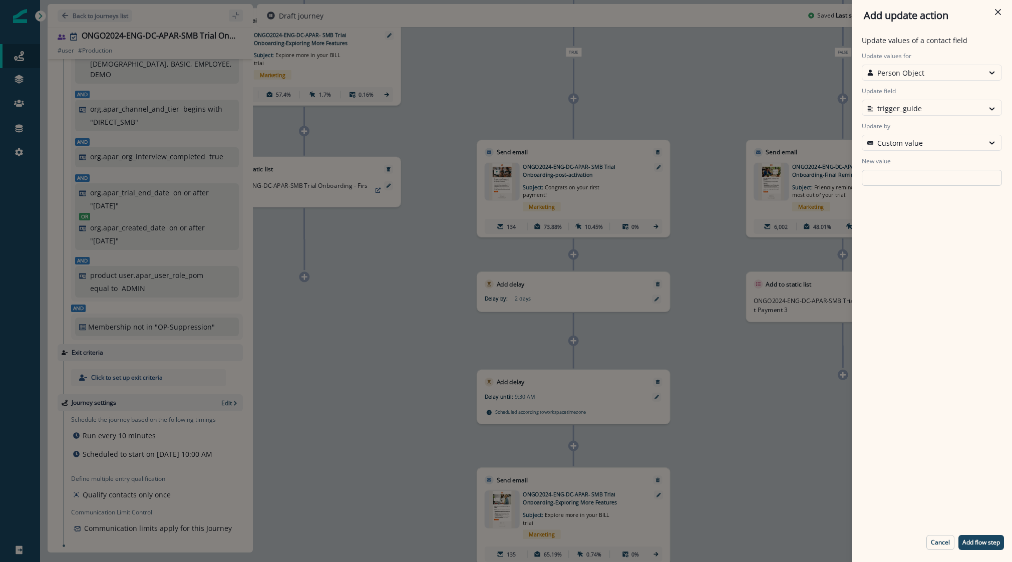
click at [832, 178] on input "New value" at bounding box center [932, 178] width 140 height 16
type input "****"
click at [832, 549] on button "Add flow step" at bounding box center [981, 542] width 46 height 15
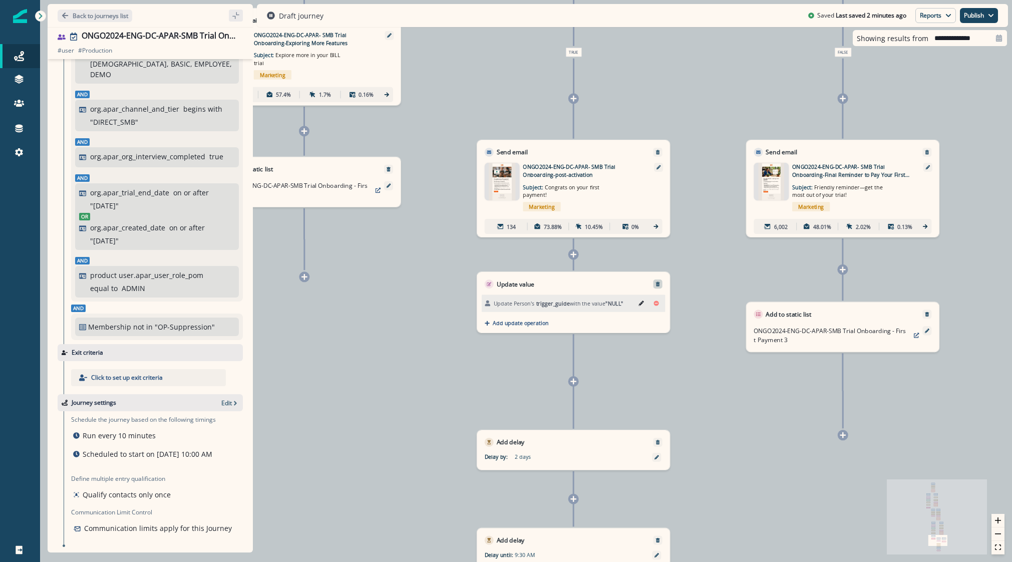
click at [656, 286] on icon "Remove" at bounding box center [658, 284] width 4 height 5
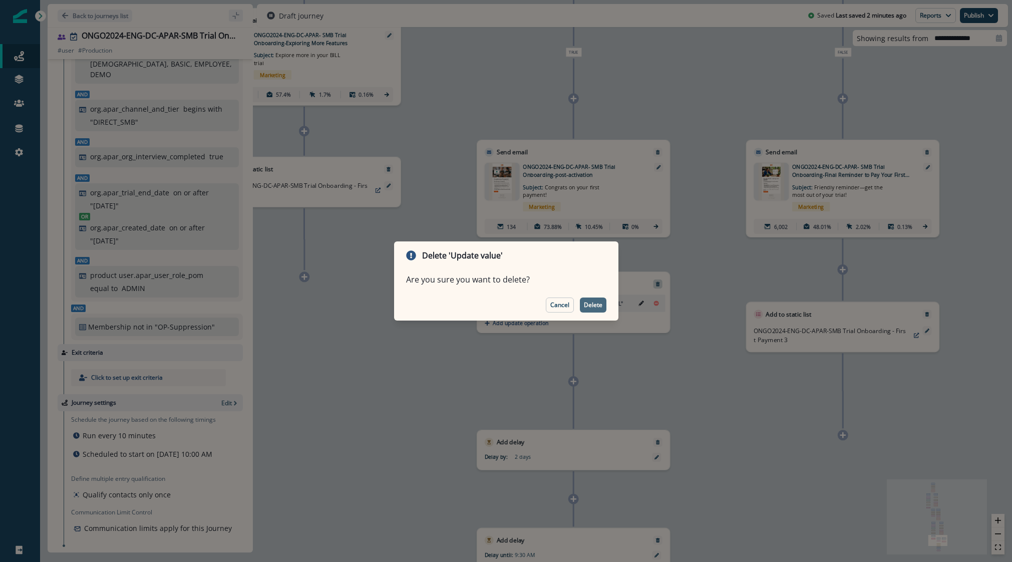
click at [585, 304] on p "Delete" at bounding box center [593, 304] width 19 height 7
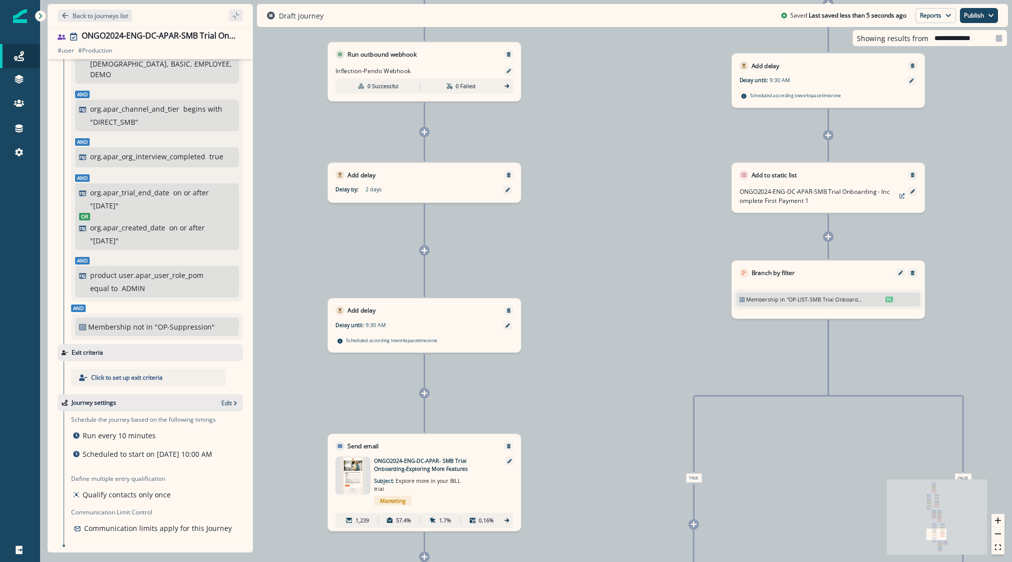
drag, startPoint x: 524, startPoint y: 290, endPoint x: 658, endPoint y: 319, distance: 137.4
click at [658, 319] on div "10,619 users have entered the journey Send email Email asset changed, journey r…" at bounding box center [526, 281] width 972 height 562
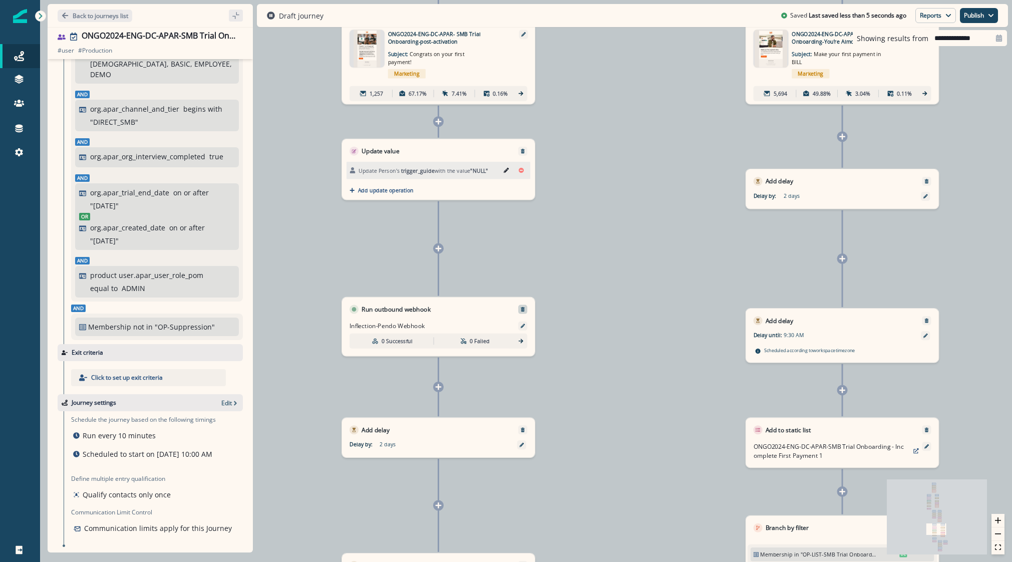
click at [526, 312] on div at bounding box center [522, 309] width 9 height 9
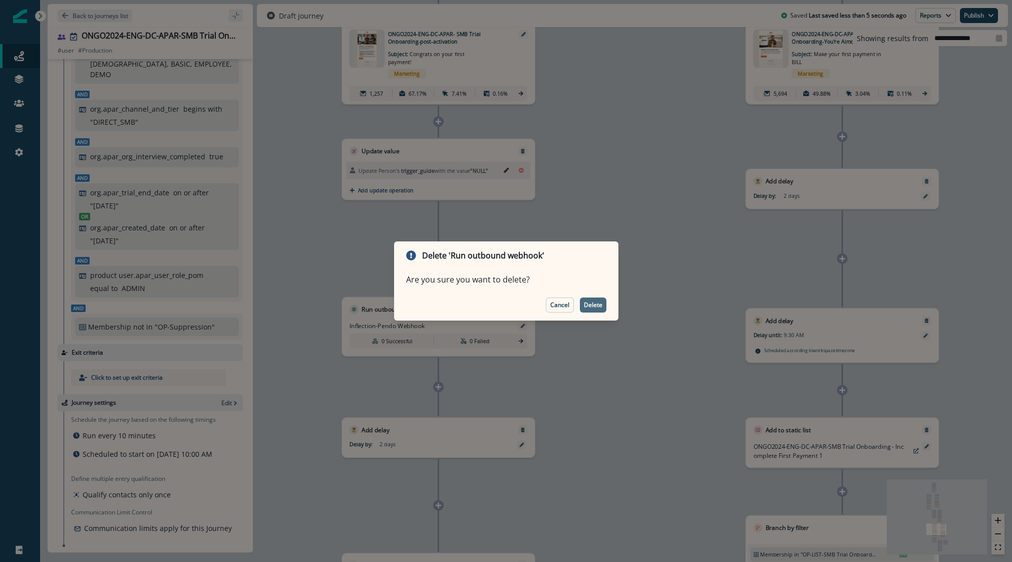
click at [596, 303] on p "Delete" at bounding box center [593, 304] width 19 height 7
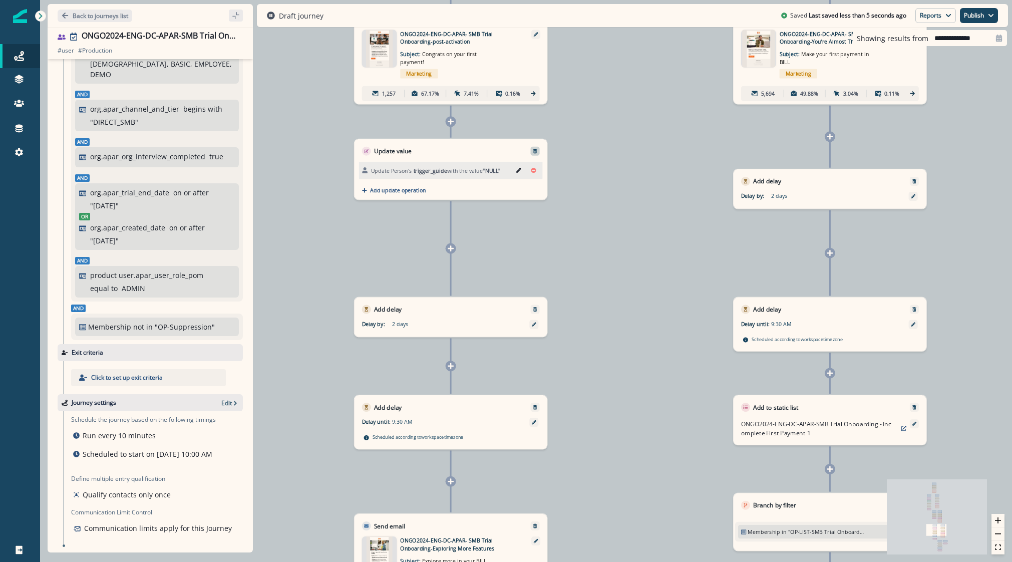
click at [535, 149] on icon "Remove" at bounding box center [535, 151] width 4 height 5
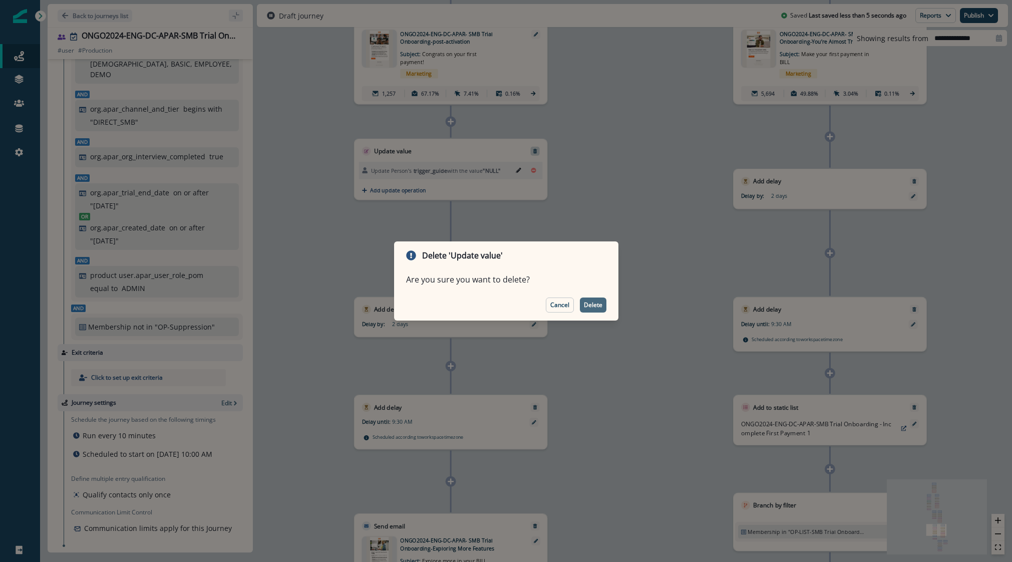
click at [592, 301] on p "Delete" at bounding box center [593, 304] width 19 height 7
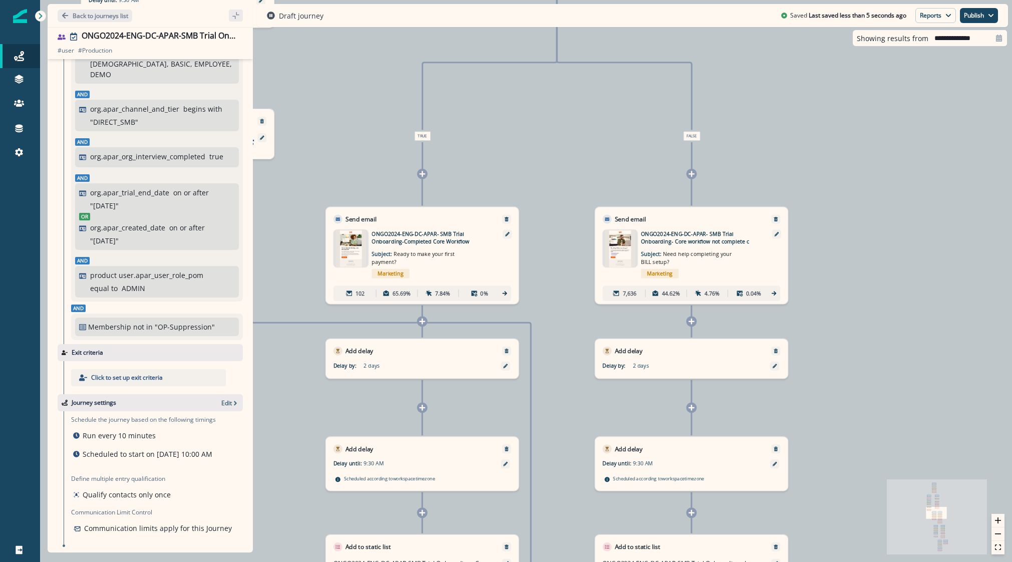
click at [289, 401] on div "10,619 users have entered the journey Send email Email asset changed, journey r…" at bounding box center [526, 281] width 972 height 562
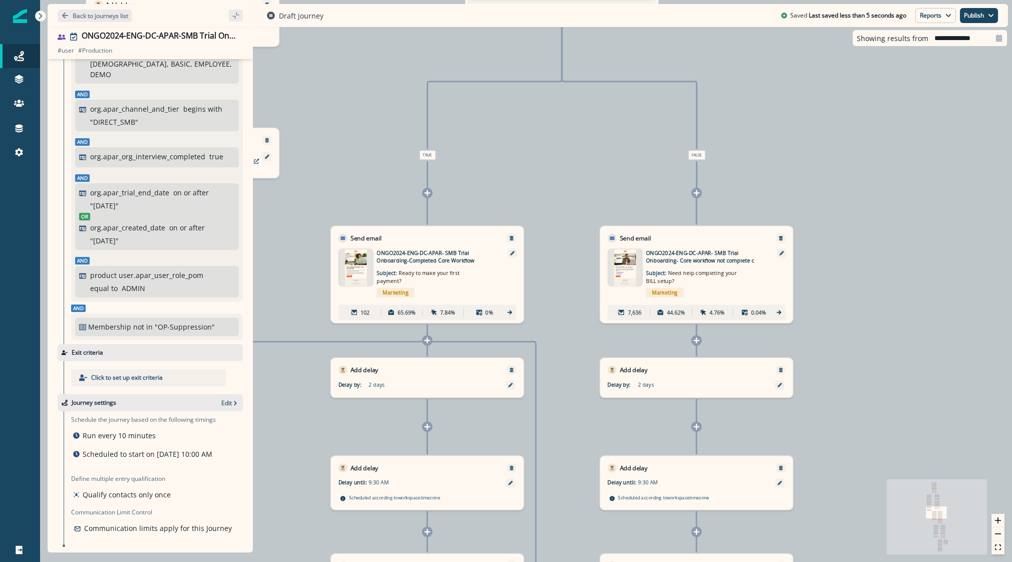
drag, startPoint x: 289, startPoint y: 401, endPoint x: 377, endPoint y: 529, distance: 155.1
click at [367, 536] on div "10,619 users have entered the journey Send email Email asset changed, journey r…" at bounding box center [526, 281] width 972 height 562
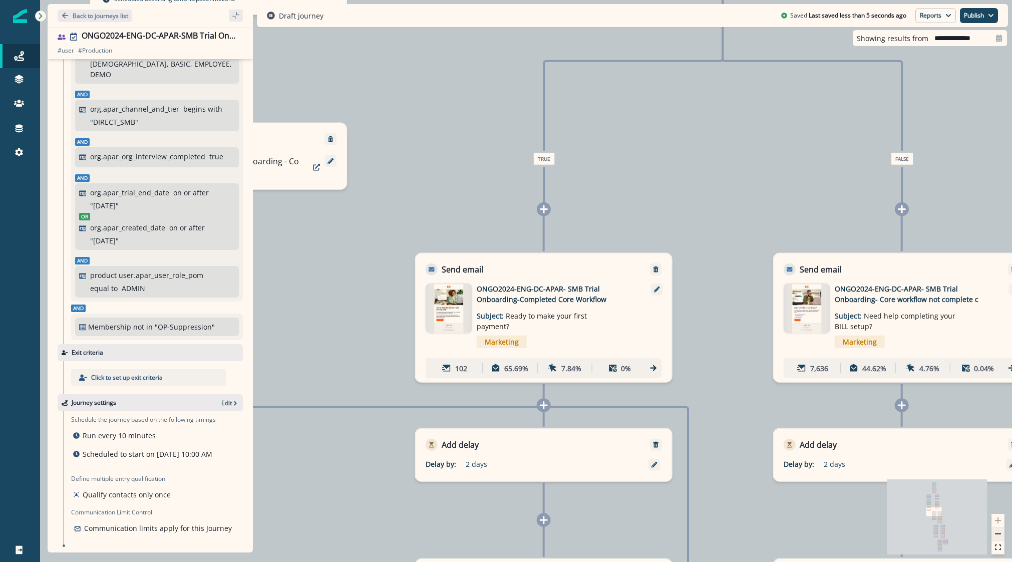
click at [832, 536] on button "zoom out" at bounding box center [997, 534] width 13 height 14
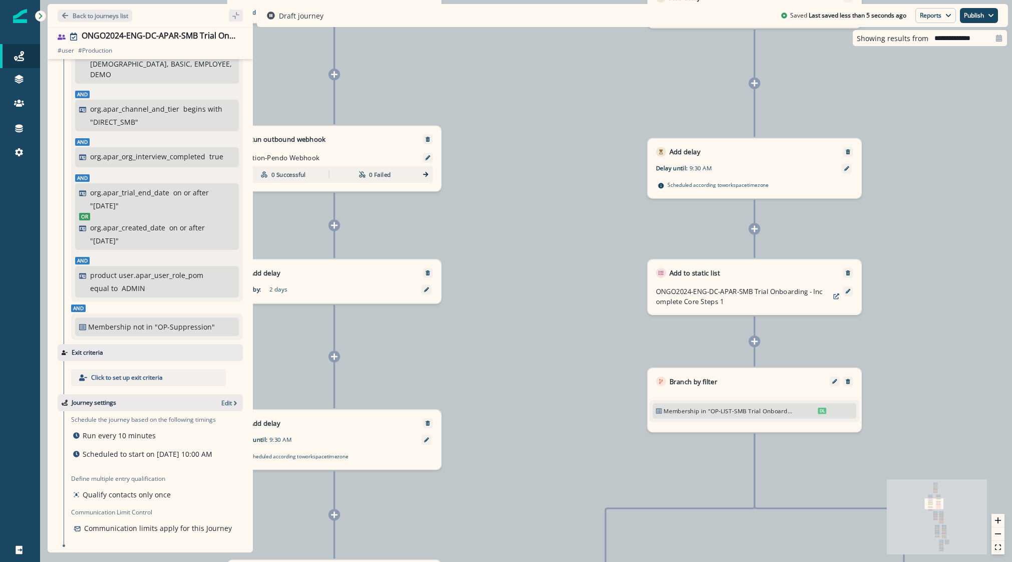
drag, startPoint x: 485, startPoint y: 165, endPoint x: 559, endPoint y: 593, distance: 433.9
click at [559, 561] on html "A newer version of Inflection.io is available. Refresh your page to load the la…" at bounding box center [506, 281] width 1012 height 562
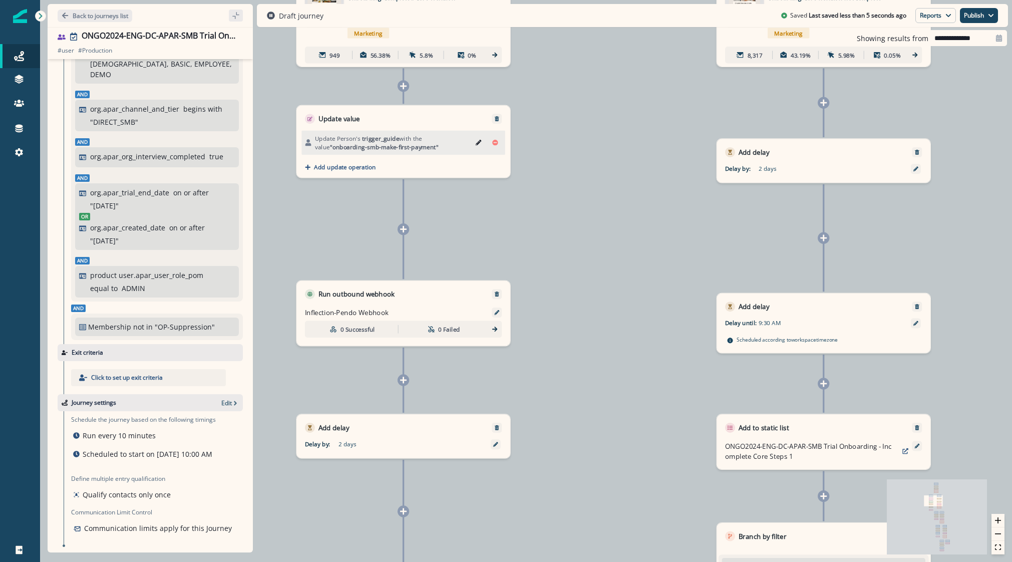
drag, startPoint x: 534, startPoint y: 384, endPoint x: 633, endPoint y: 525, distance: 172.4
click at [632, 523] on div "10,619 users have entered the journey Send email Email asset changed, journey r…" at bounding box center [526, 281] width 972 height 562
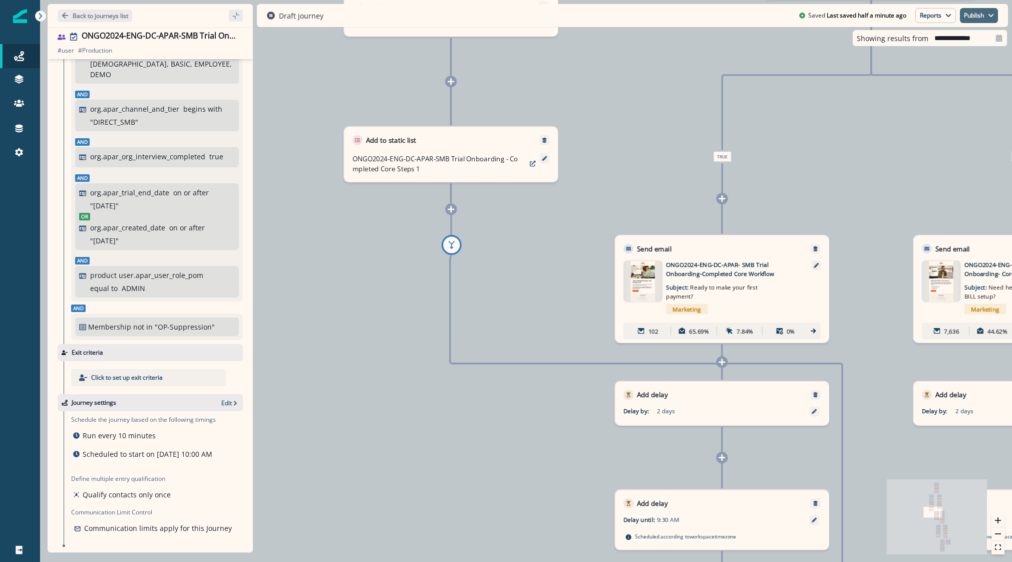
click at [832, 19] on button "Publish" at bounding box center [979, 15] width 38 height 15
click at [832, 40] on button "as active journey" at bounding box center [941, 41] width 111 height 18
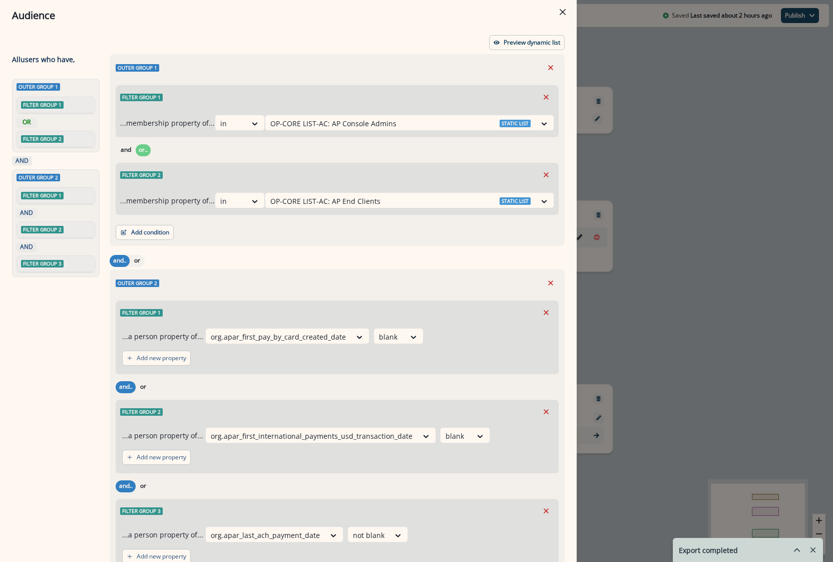
scroll to position [77, 0]
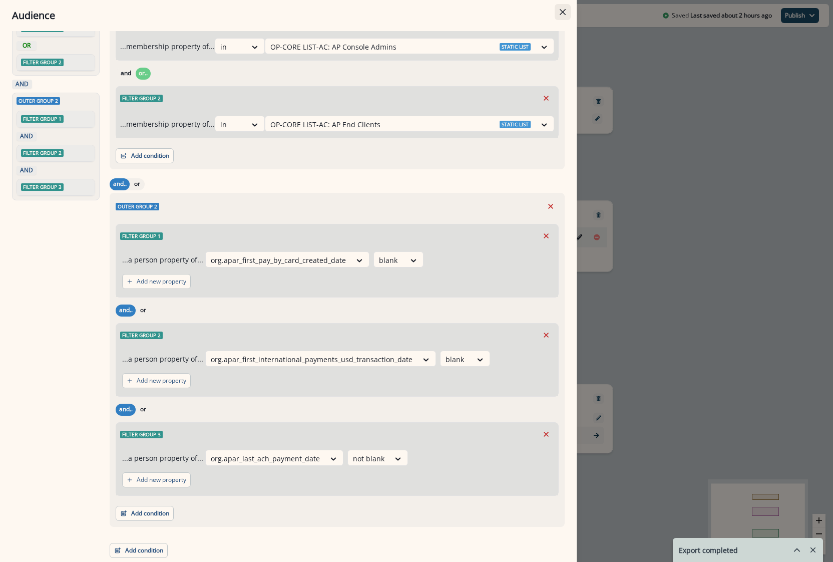
click at [564, 12] on icon "Close" at bounding box center [563, 12] width 6 height 6
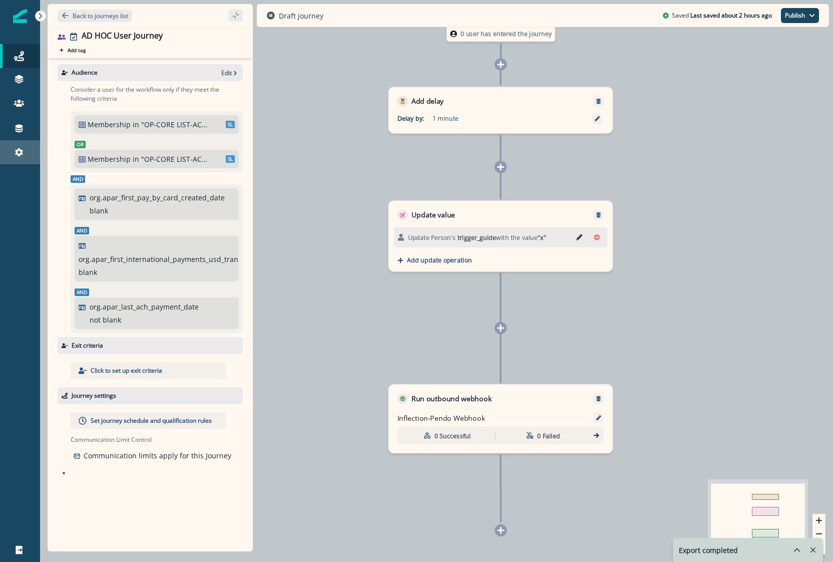
click at [14, 151] on div "Settings" at bounding box center [20, 152] width 32 height 12
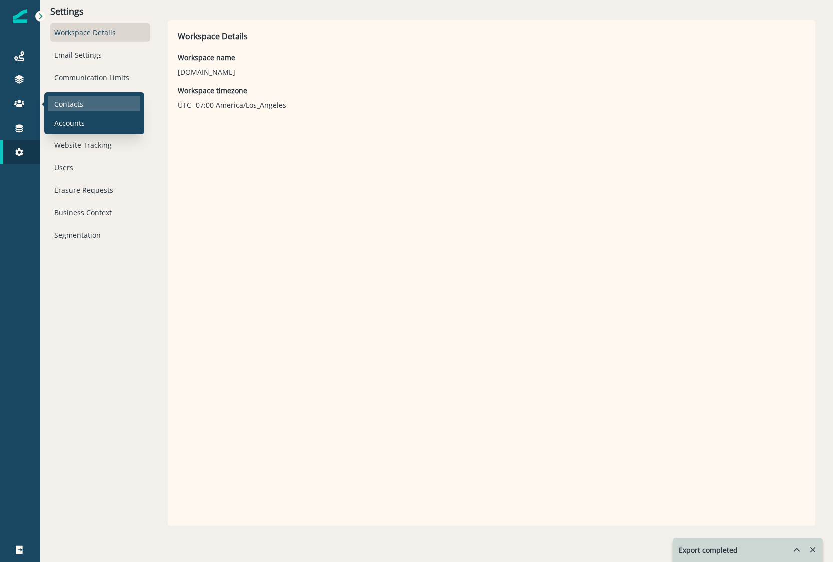
click at [64, 101] on p "Contacts" at bounding box center [68, 104] width 29 height 11
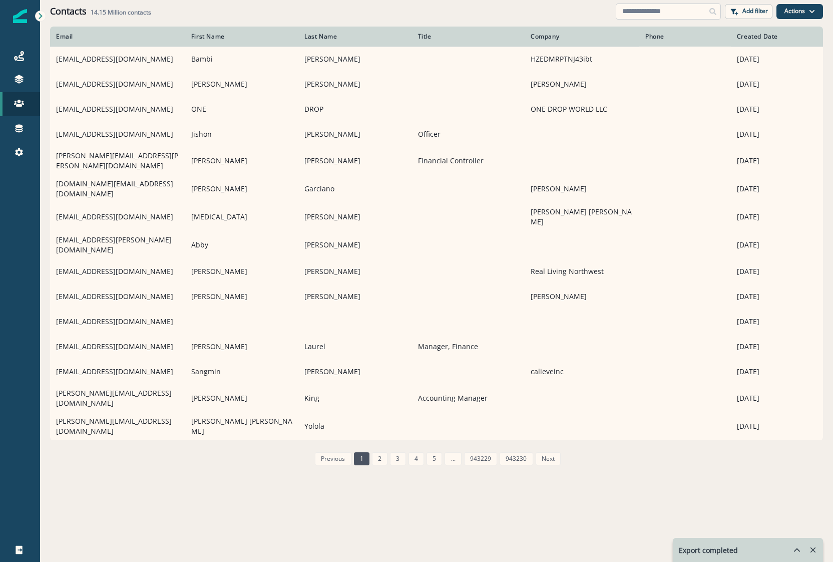
click at [661, 8] on input at bounding box center [668, 12] width 105 height 16
paste input "**********"
type input "**********"
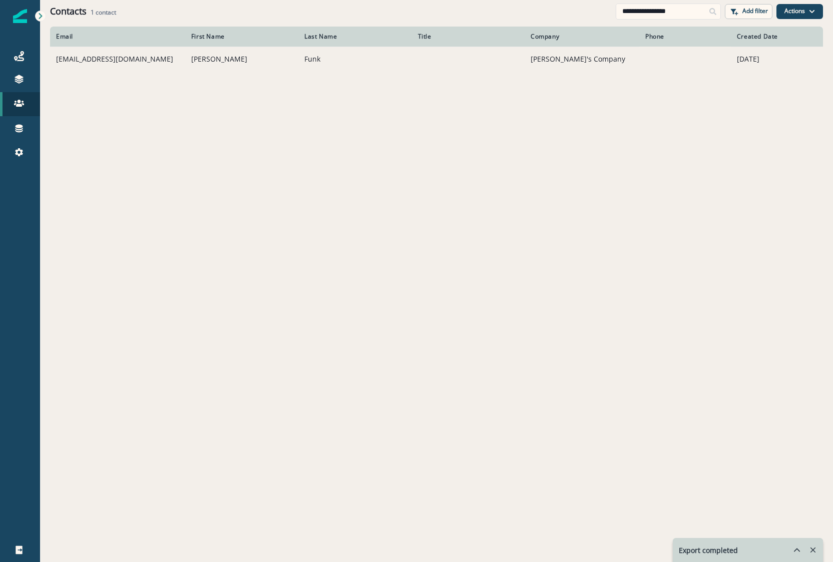
click at [135, 70] on td "afunk@hq.bill.com" at bounding box center [117, 59] width 135 height 25
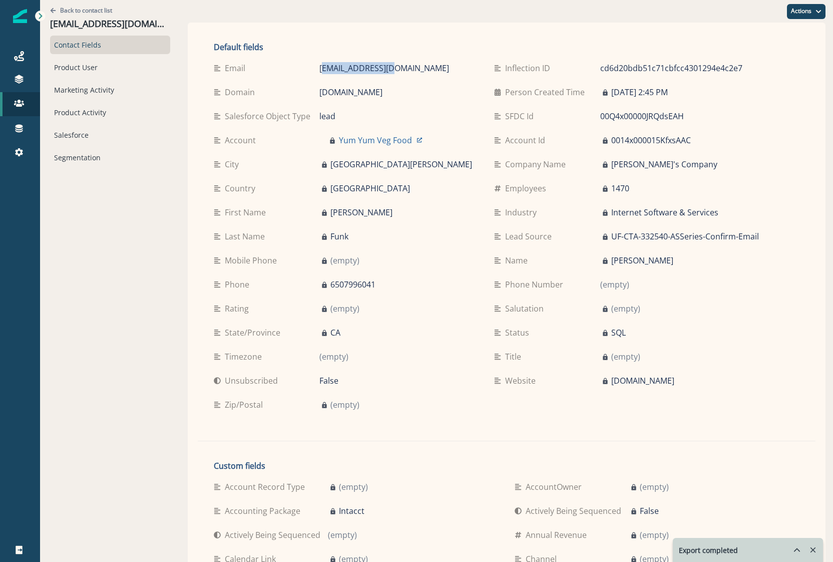
drag, startPoint x: 372, startPoint y: 68, endPoint x: 305, endPoint y: 69, distance: 66.6
click at [319, 69] on div "afunk@hq.bill.com" at bounding box center [398, 68] width 159 height 12
click at [93, 69] on div "Product User" at bounding box center [110, 67] width 120 height 19
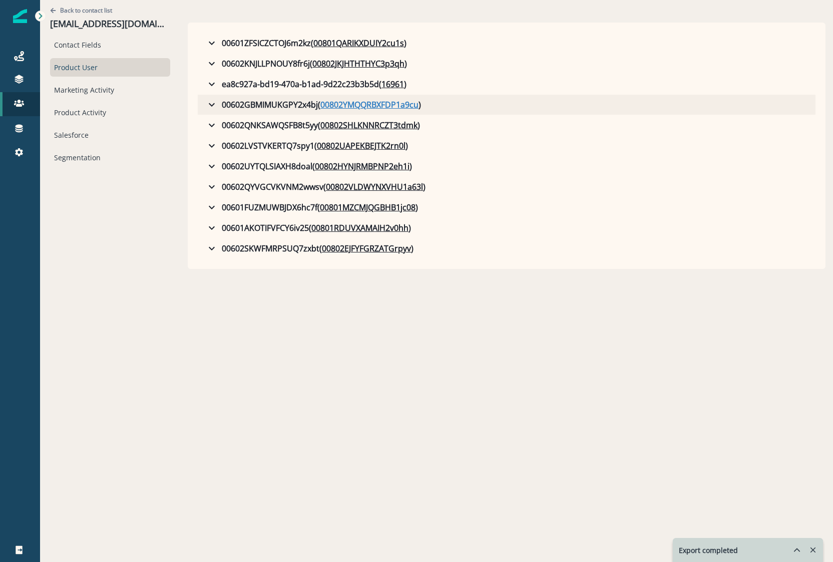
click at [381, 107] on u "00802YMQQRBXFDP1a9cu" at bounding box center [369, 105] width 98 height 12
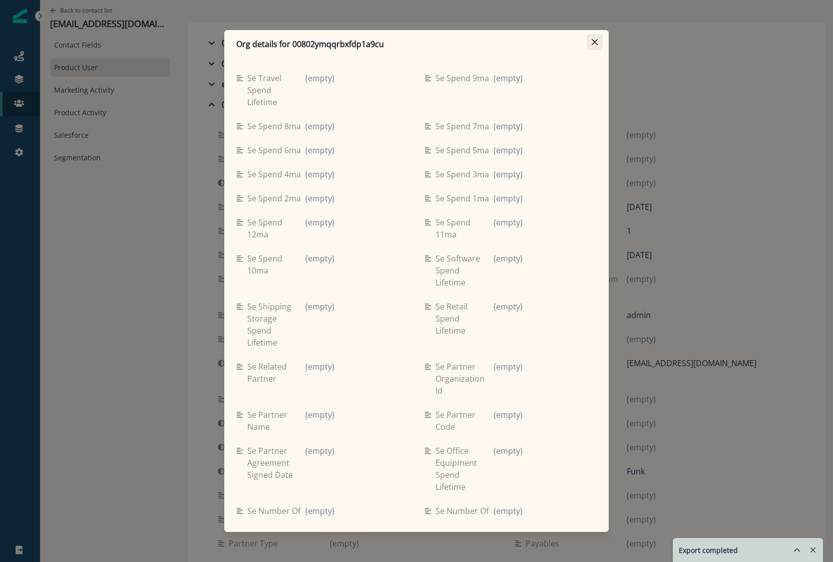
click at [590, 42] on button "Close" at bounding box center [595, 42] width 16 height 16
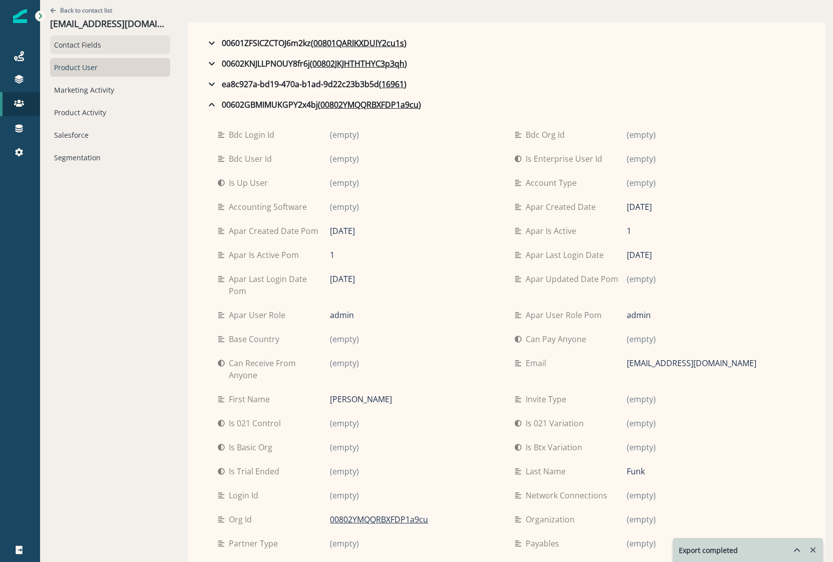
click at [65, 43] on div "Contact Fields" at bounding box center [110, 45] width 120 height 19
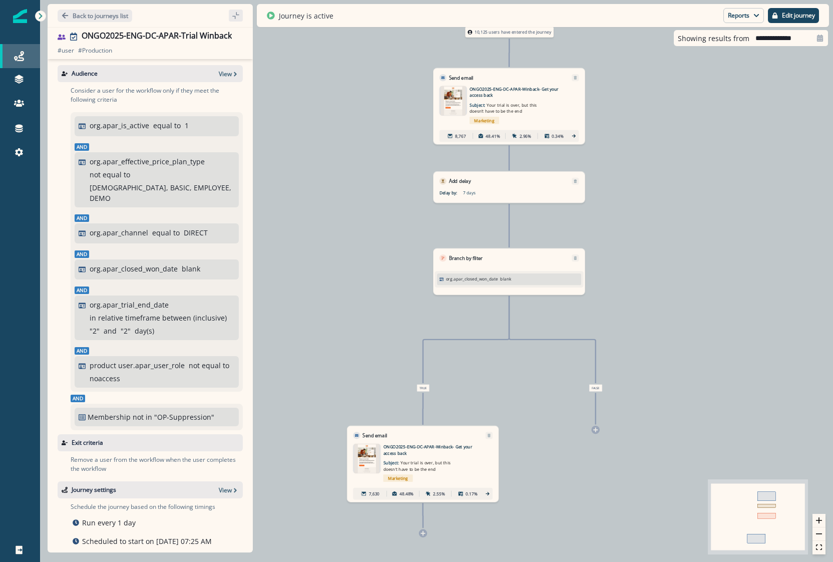
click at [17, 54] on icon at bounding box center [19, 56] width 10 height 10
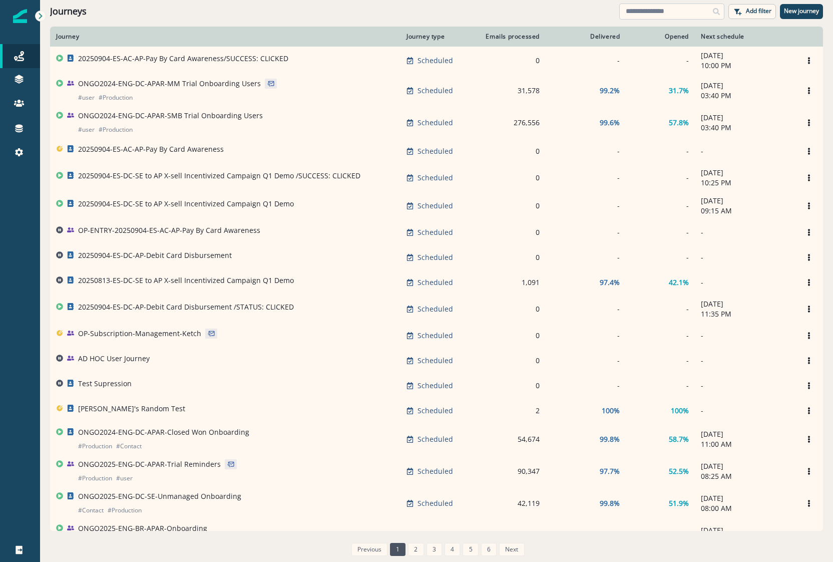
click at [641, 12] on input at bounding box center [671, 12] width 105 height 16
type input "*"
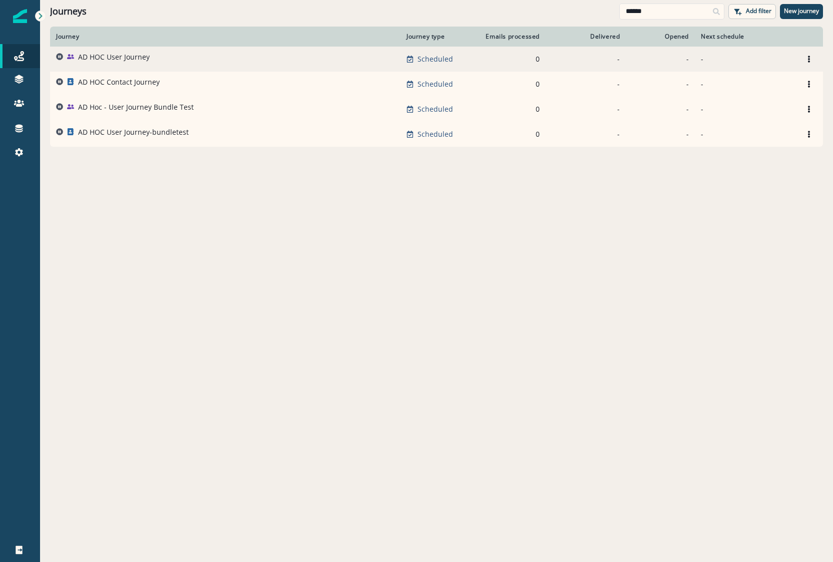
type input "******"
click at [98, 59] on p "AD HOC User Journey" at bounding box center [114, 57] width 72 height 10
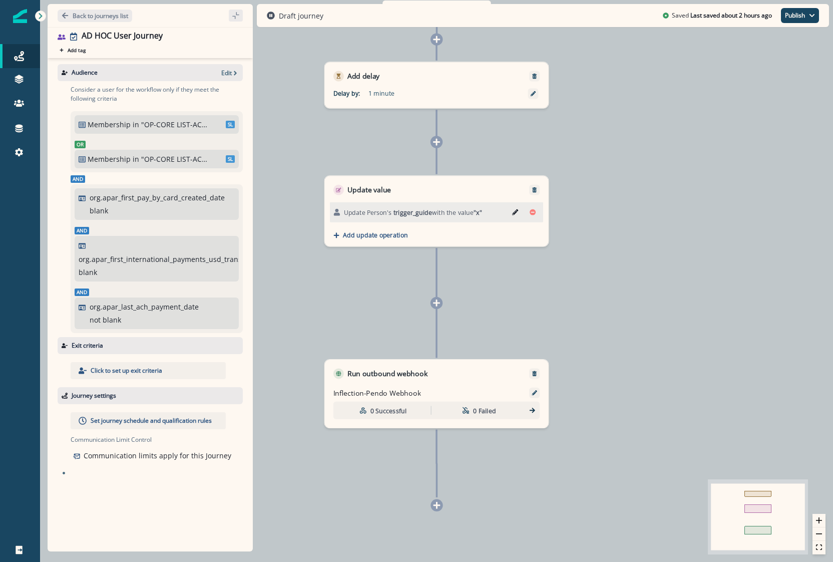
click at [513, 212] on icon "Edit" at bounding box center [515, 212] width 6 height 6
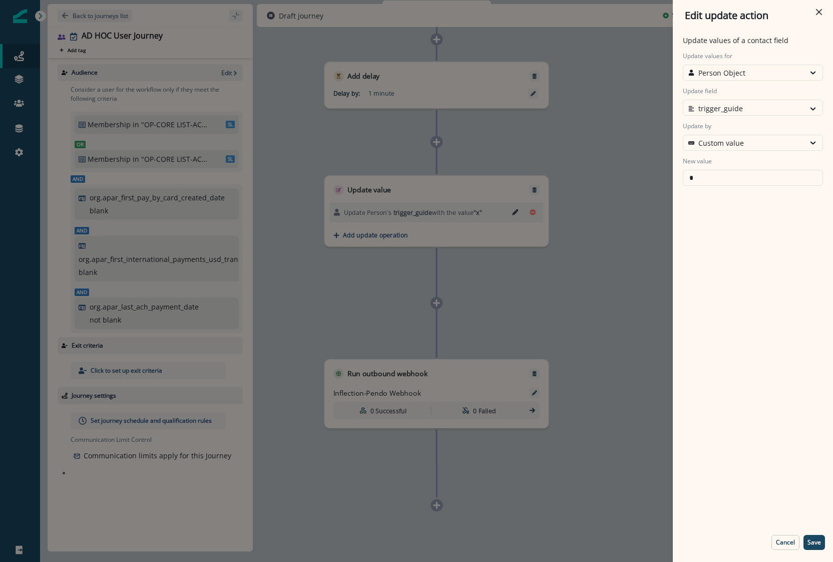
drag, startPoint x: 708, startPoint y: 177, endPoint x: 566, endPoint y: 167, distance: 143.0
click at [568, 167] on div "Edit update action Update values of a contact field Update values for Person Ob…" at bounding box center [416, 281] width 833 height 562
type input "**********"
click at [822, 539] on button "Save" at bounding box center [814, 542] width 22 height 15
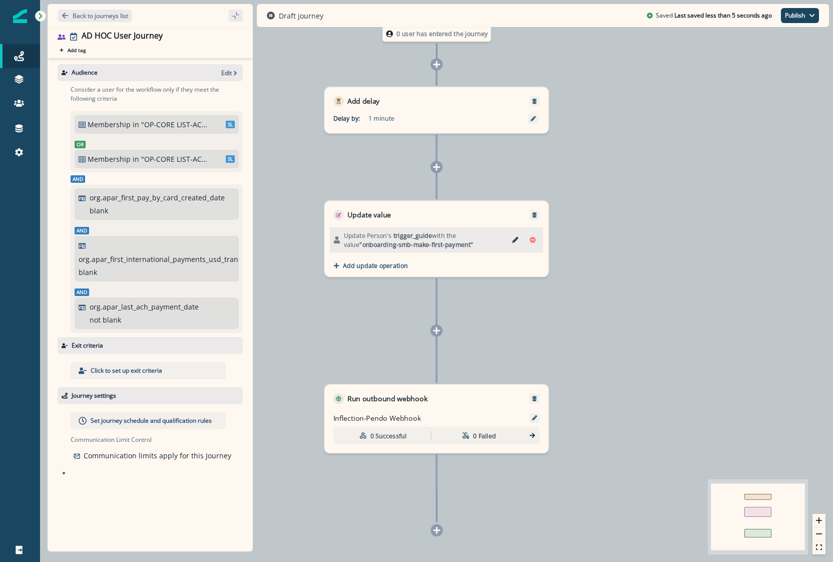
drag, startPoint x: 459, startPoint y: 243, endPoint x: 361, endPoint y: 249, distance: 98.3
click at [361, 249] on div "Update Person's trigger_guide with the value "onboarding-smb-make-first-payment"" at bounding box center [436, 240] width 213 height 26
click at [97, 22] on div "Back to journeys list" at bounding box center [150, 15] width 205 height 23
click at [99, 20] on p "Back to journeys list" at bounding box center [101, 16] width 56 height 9
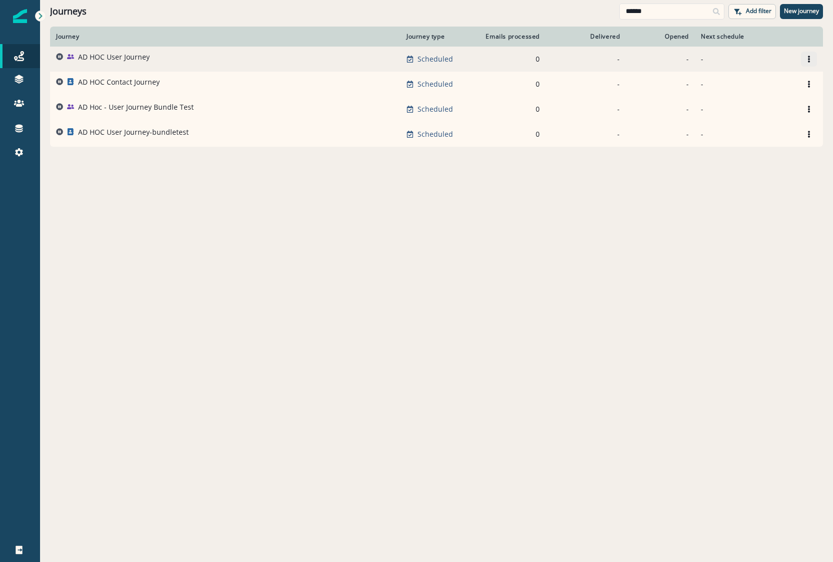
click at [811, 58] on icon "Options" at bounding box center [808, 59] width 7 height 7
click at [734, 89] on button "Clone" at bounding box center [760, 83] width 111 height 16
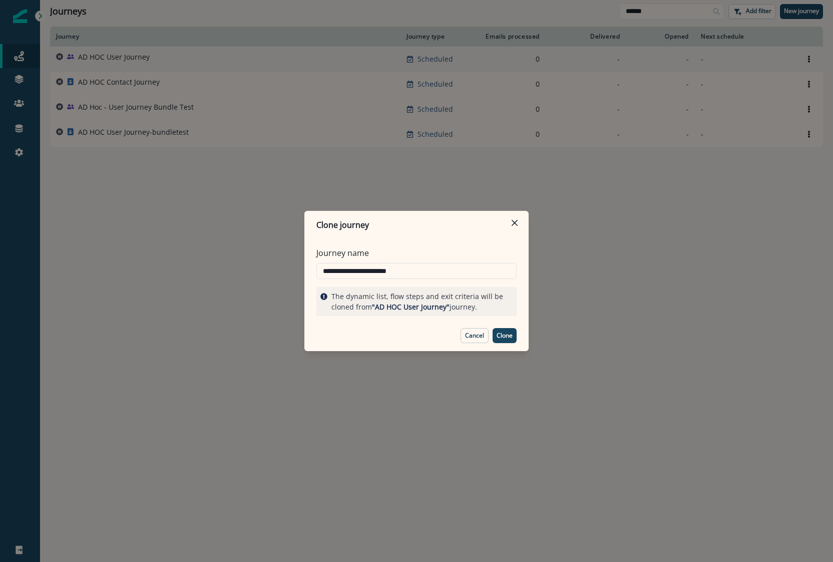
drag, startPoint x: 431, startPoint y: 272, endPoint x: 143, endPoint y: 258, distance: 288.7
click at [164, 272] on div "**********" at bounding box center [416, 281] width 833 height 562
type input "*"
type input "**********"
click at [507, 333] on p "Clone" at bounding box center [505, 335] width 16 height 7
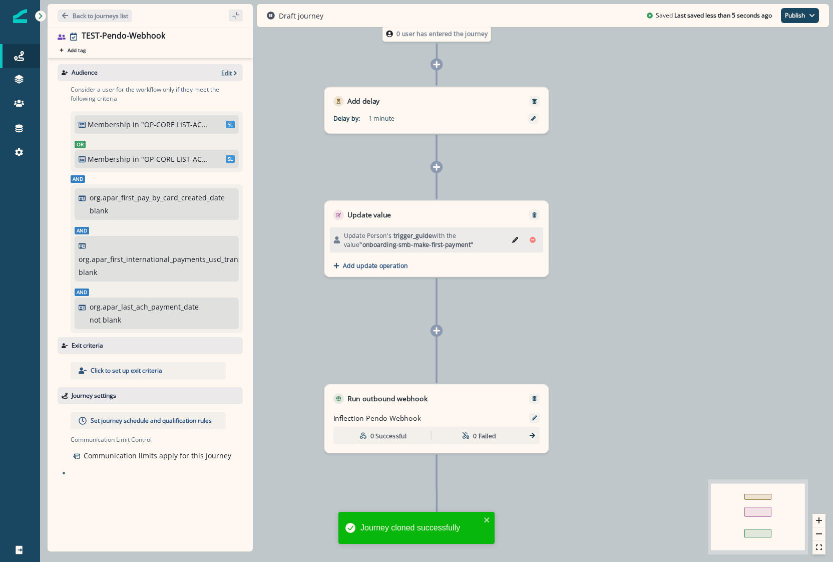
click at [236, 72] on icon "button" at bounding box center [235, 73] width 7 height 7
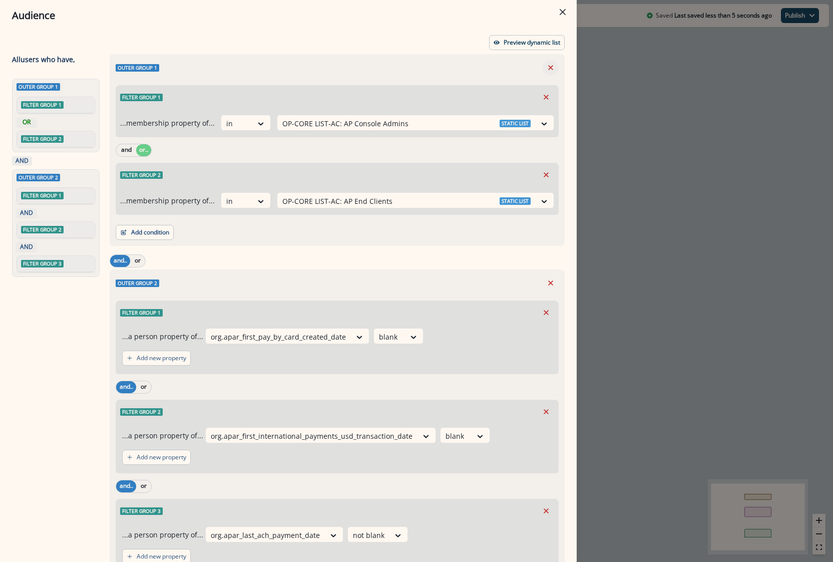
click at [548, 69] on icon "Remove" at bounding box center [550, 67] width 5 height 5
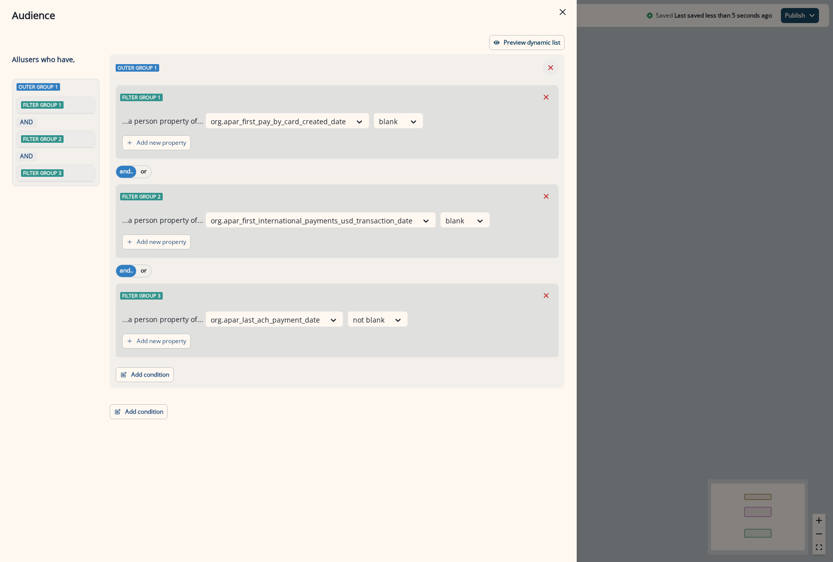
click at [552, 69] on icon "Remove" at bounding box center [550, 67] width 5 height 5
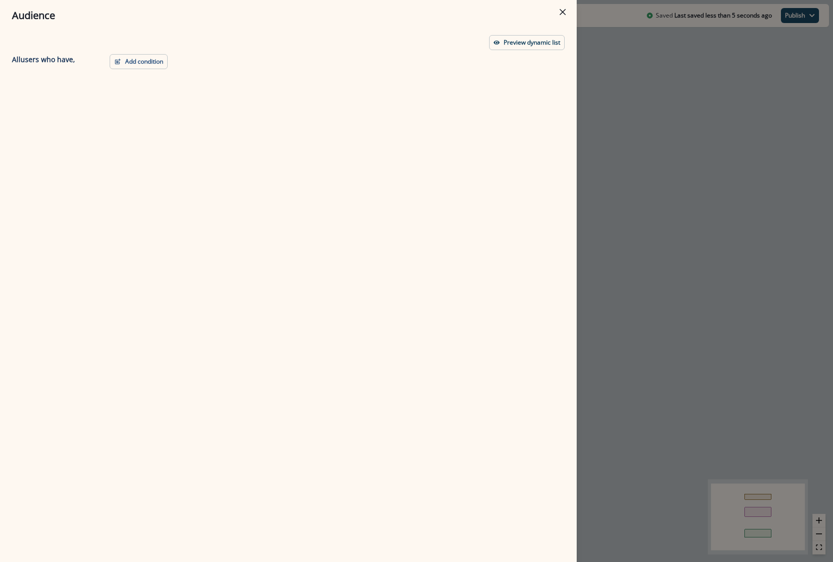
click at [669, 110] on div "Audience Preview dynamic list All user s who have, Add condition Contact proper…" at bounding box center [416, 281] width 833 height 562
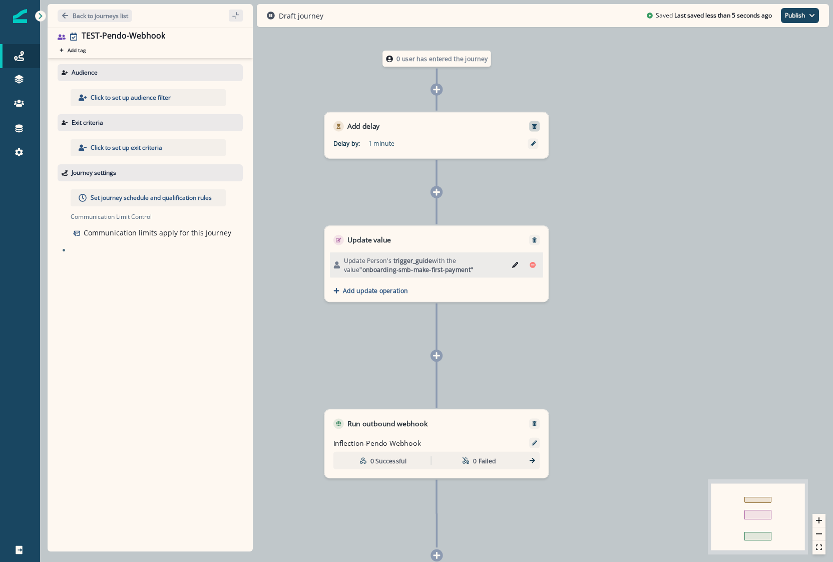
click at [532, 127] on icon "Remove" at bounding box center [535, 126] width 6 height 6
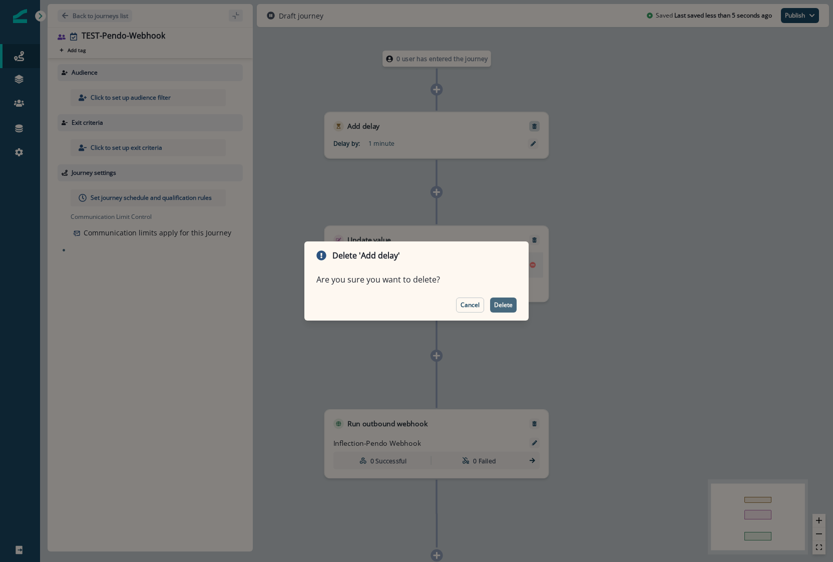
click at [510, 303] on p "Delete" at bounding box center [503, 304] width 19 height 7
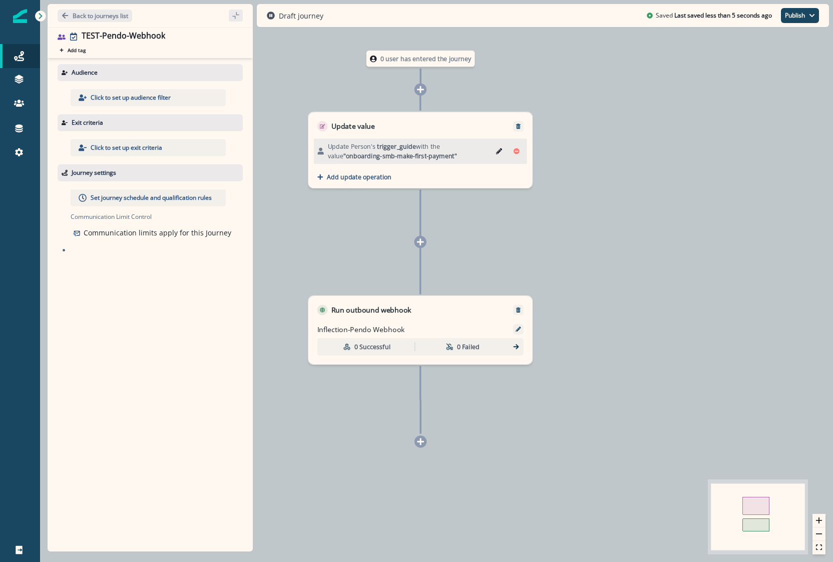
click at [151, 98] on p "Click to set up audience filter" at bounding box center [131, 97] width 80 height 9
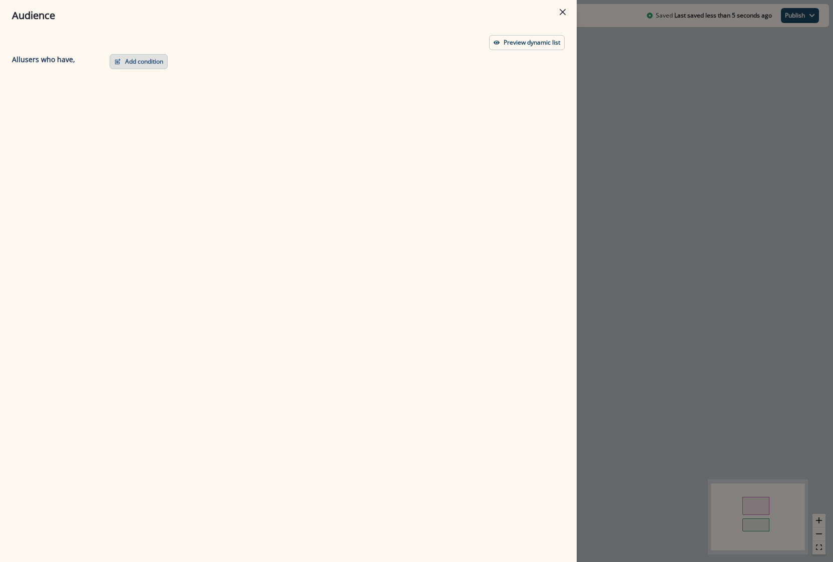
click at [122, 60] on button "Add condition" at bounding box center [139, 61] width 58 height 15
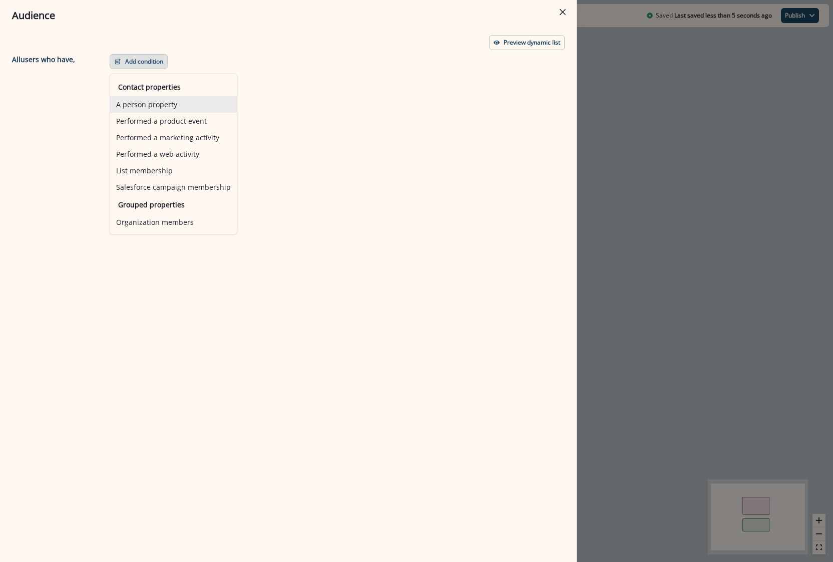
click at [144, 98] on button "A person property" at bounding box center [173, 104] width 127 height 17
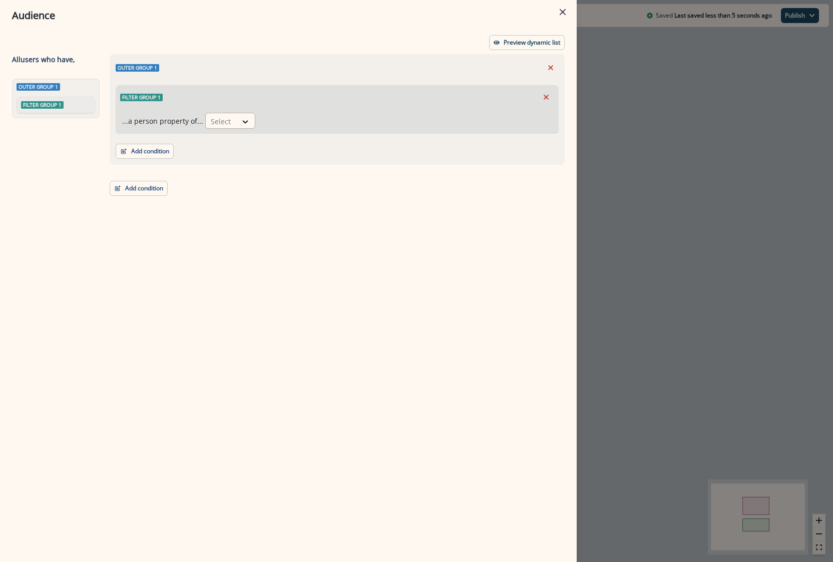
click at [216, 117] on div at bounding box center [221, 121] width 21 height 13
click at [223, 152] on div "Email" at bounding box center [381, 144] width 356 height 19
click at [274, 122] on div at bounding box center [275, 121] width 21 height 13
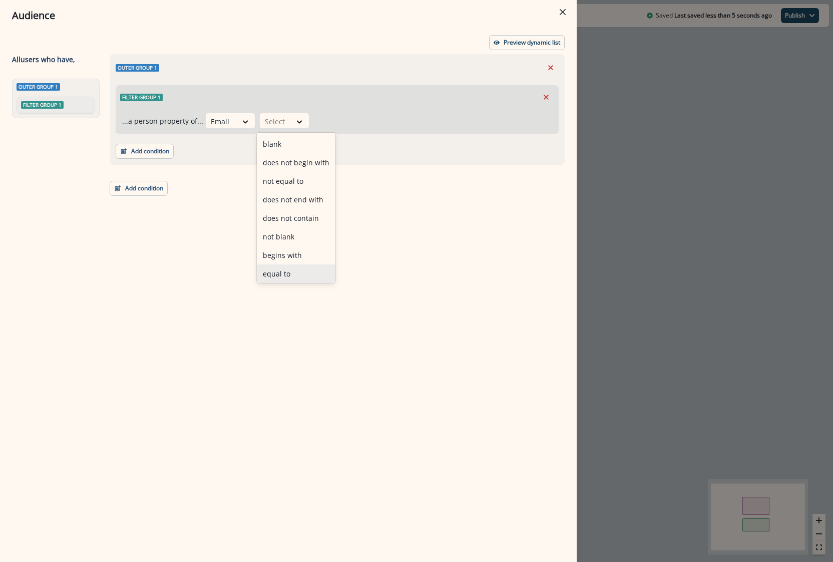
click at [275, 274] on div "equal to" at bounding box center [296, 273] width 79 height 19
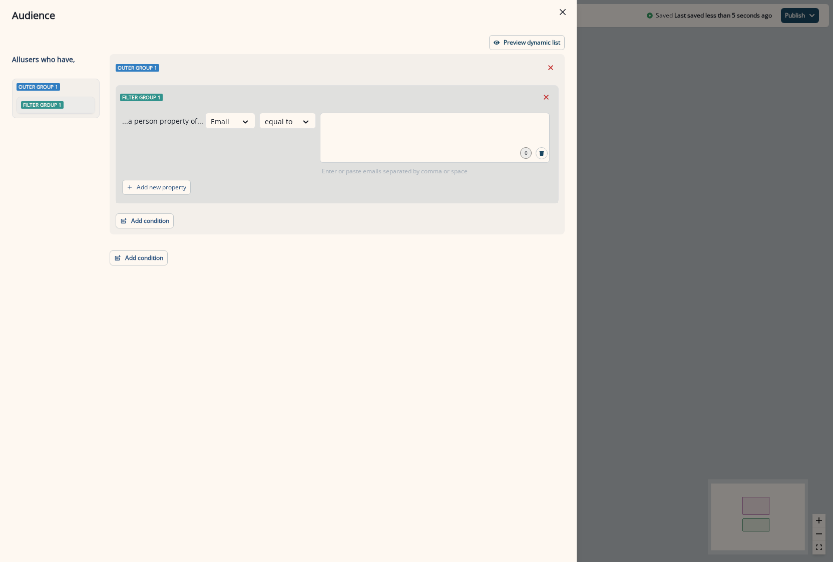
click at [364, 145] on div at bounding box center [435, 138] width 230 height 50
type input "**********"
click at [408, 136] on div "**********" at bounding box center [435, 138] width 230 height 50
click at [322, 167] on p "Enter or paste emails separated by comma or space" at bounding box center [395, 171] width 150 height 9
click at [378, 129] on input "**********" at bounding box center [434, 125] width 227 height 20
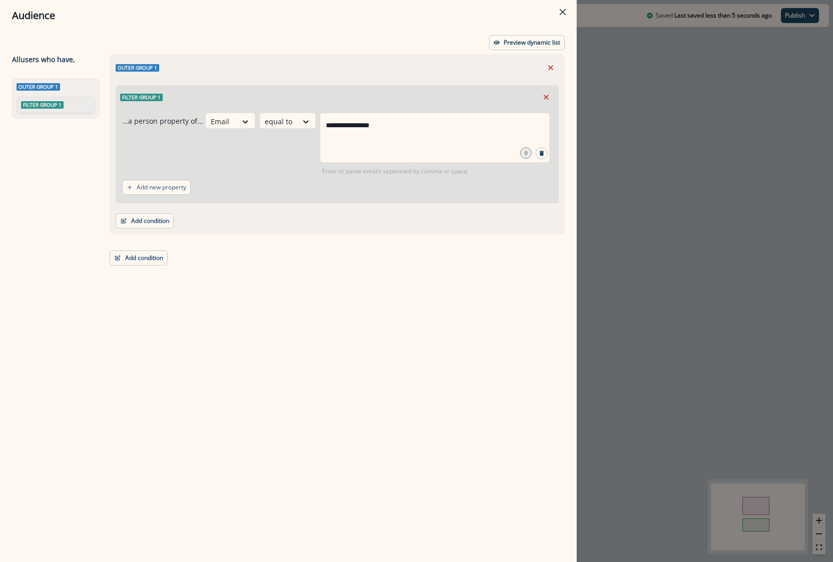
click at [456, 212] on div "Add condition Contact properties A person property Performed a product event Pe…" at bounding box center [337, 215] width 443 height 25
click at [428, 89] on div "Filter group 1" at bounding box center [337, 97] width 442 height 23
click at [410, 123] on input "**********" at bounding box center [434, 125] width 227 height 20
drag, startPoint x: 409, startPoint y: 126, endPoint x: 282, endPoint y: 125, distance: 127.7
click at [282, 125] on div "**********" at bounding box center [378, 144] width 347 height 63
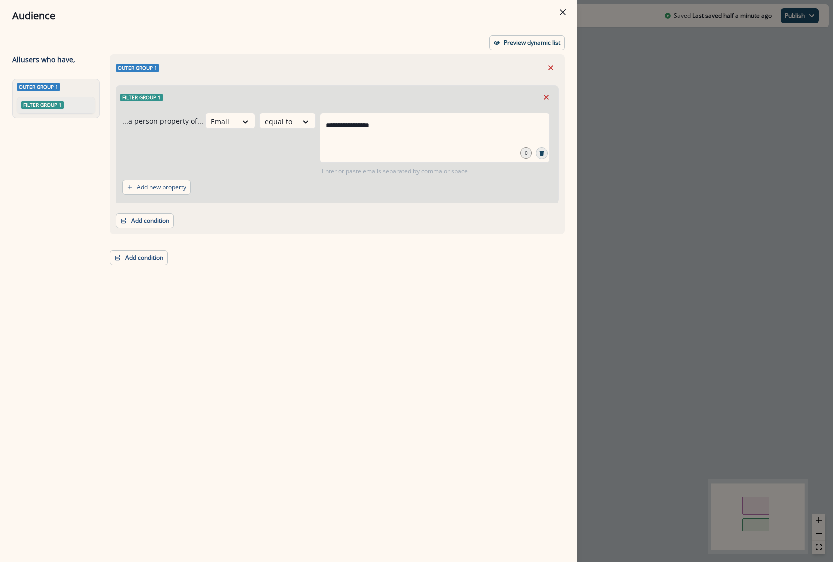
click at [538, 153] on button "Search" at bounding box center [542, 153] width 12 height 12
click at [534, 152] on div "0" at bounding box center [534, 152] width 28 height 13
click at [540, 155] on icon "Search" at bounding box center [541, 153] width 5 height 5
drag, startPoint x: 388, startPoint y: 126, endPoint x: 185, endPoint y: 125, distance: 203.2
click at [198, 125] on div "**********" at bounding box center [337, 144] width 430 height 63
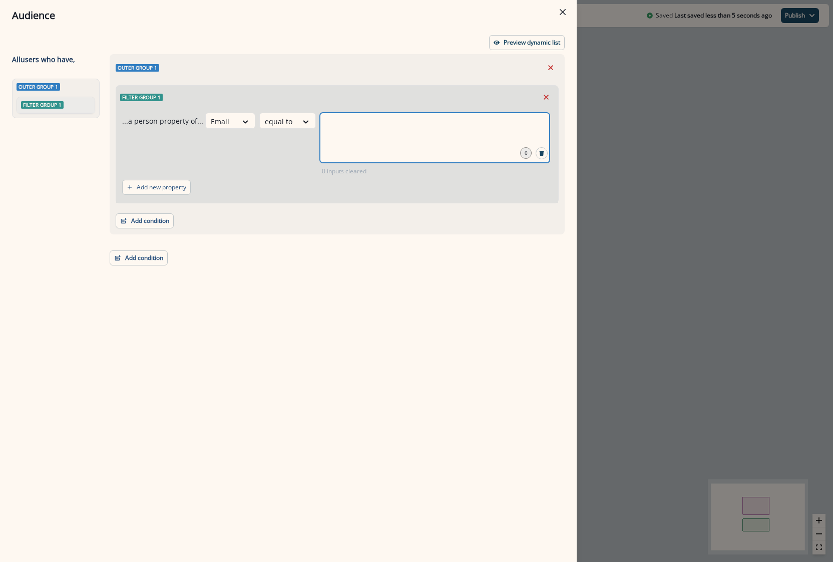
type input "*"
type input "**********"
click at [554, 66] on icon "Remove" at bounding box center [550, 67] width 9 height 9
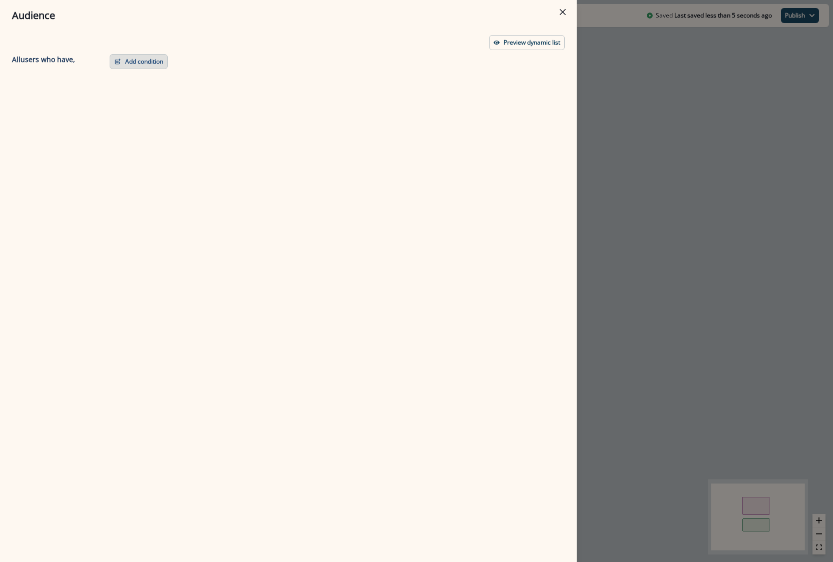
click at [141, 66] on button "Add condition" at bounding box center [139, 61] width 58 height 15
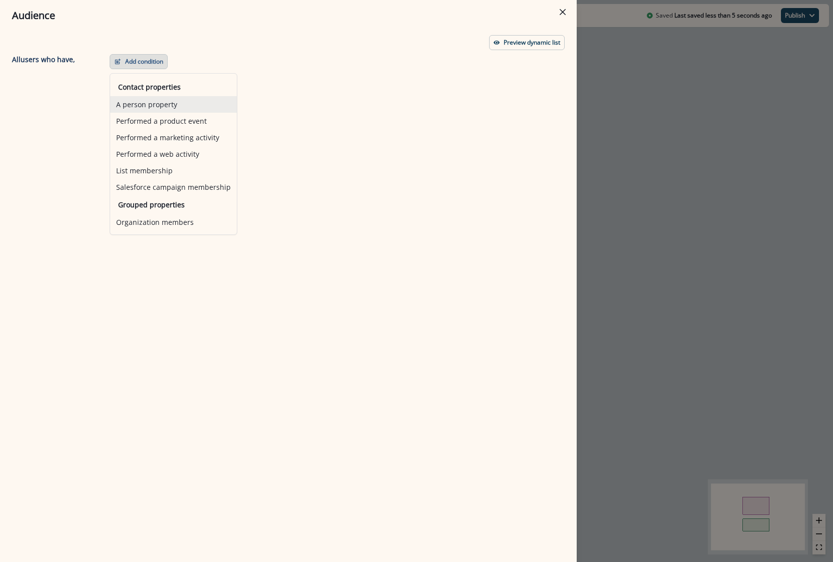
click at [154, 104] on button "A person property" at bounding box center [173, 104] width 127 height 17
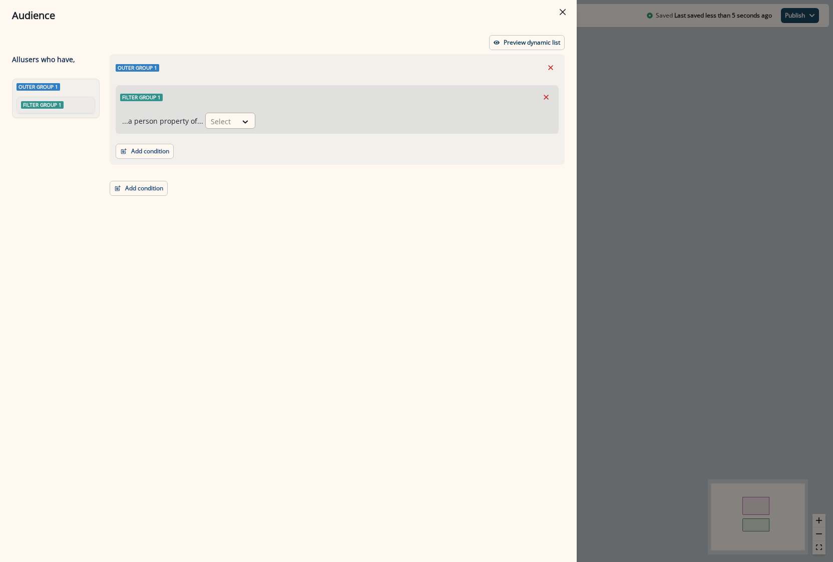
click at [217, 119] on div at bounding box center [221, 121] width 21 height 13
click at [235, 145] on div "Email" at bounding box center [381, 144] width 356 height 19
click at [276, 128] on div "Select" at bounding box center [275, 121] width 31 height 17
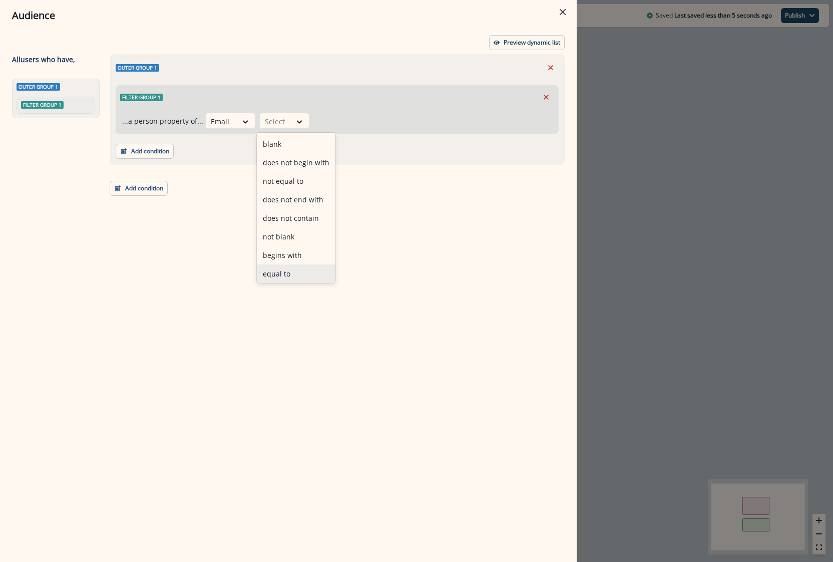
click at [275, 275] on div "equal to" at bounding box center [296, 273] width 79 height 19
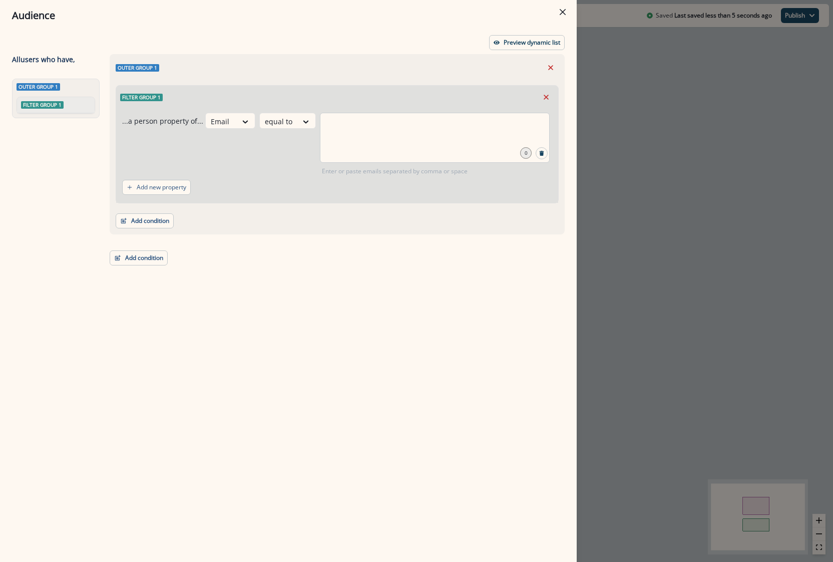
click at [363, 143] on div at bounding box center [435, 138] width 230 height 50
type input "**********"
drag, startPoint x: 413, startPoint y: 131, endPoint x: 149, endPoint y: 117, distance: 264.7
click at [150, 117] on div "**********" at bounding box center [337, 144] width 430 height 63
click at [394, 130] on input "**********" at bounding box center [434, 125] width 227 height 20
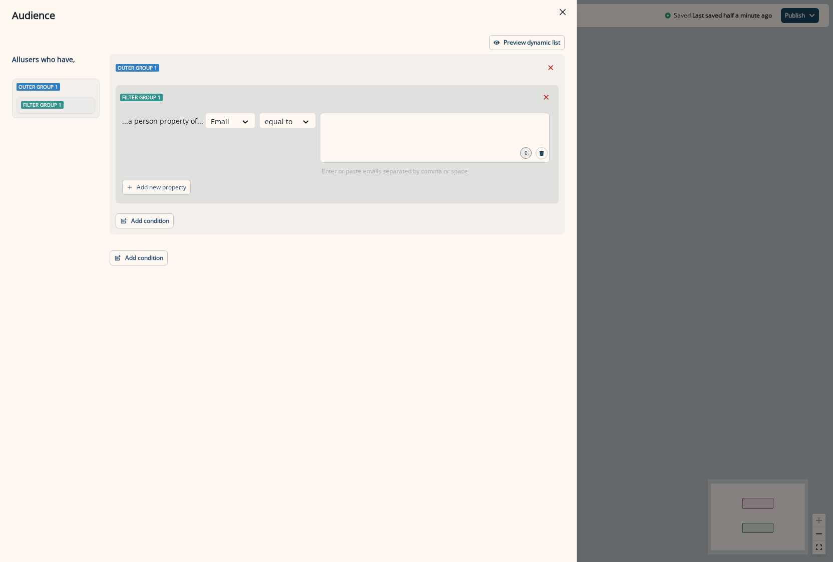
click at [393, 141] on div at bounding box center [435, 138] width 230 height 50
click at [590, 165] on div "Audience Preview dynamic list All user s who have, Outer group 1 Filter group 1…" at bounding box center [416, 281] width 833 height 562
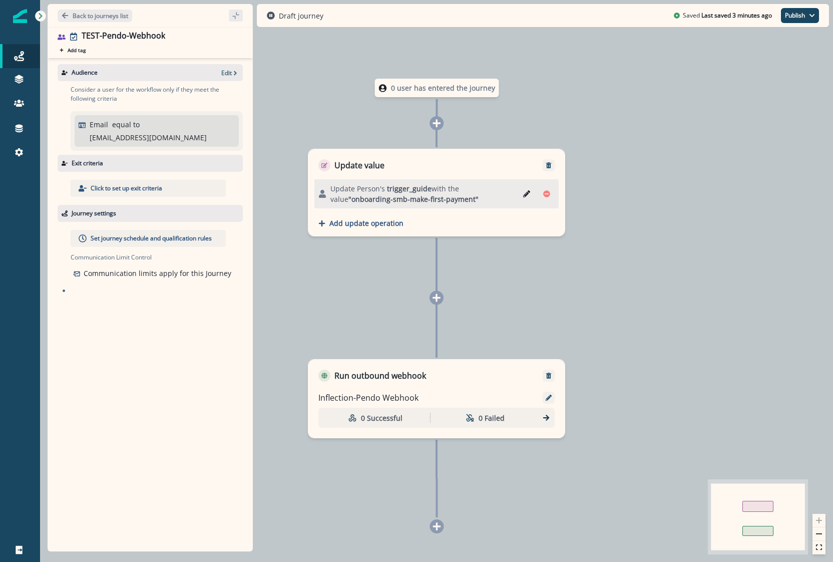
click at [527, 190] on icon "Edit" at bounding box center [526, 193] width 7 height 7
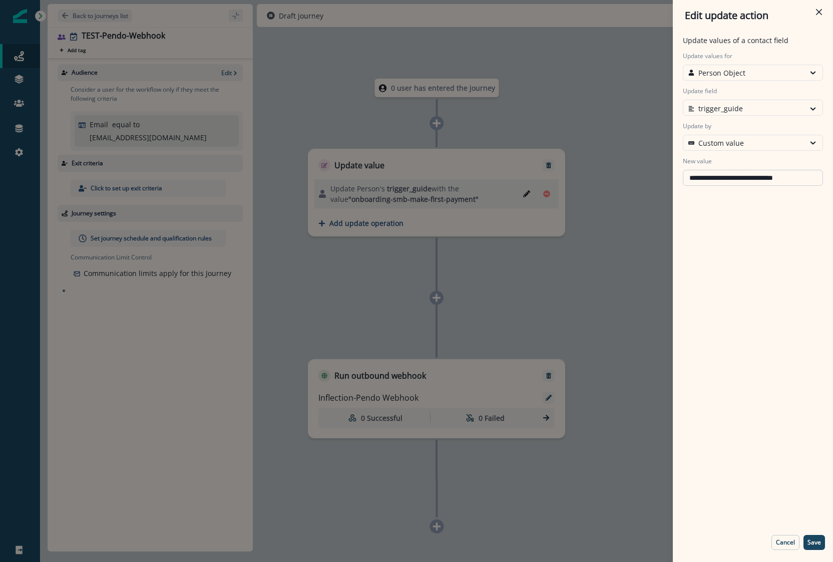
click at [767, 178] on input "**********" at bounding box center [753, 178] width 140 height 16
click at [780, 544] on p "Cancel" at bounding box center [785, 542] width 19 height 7
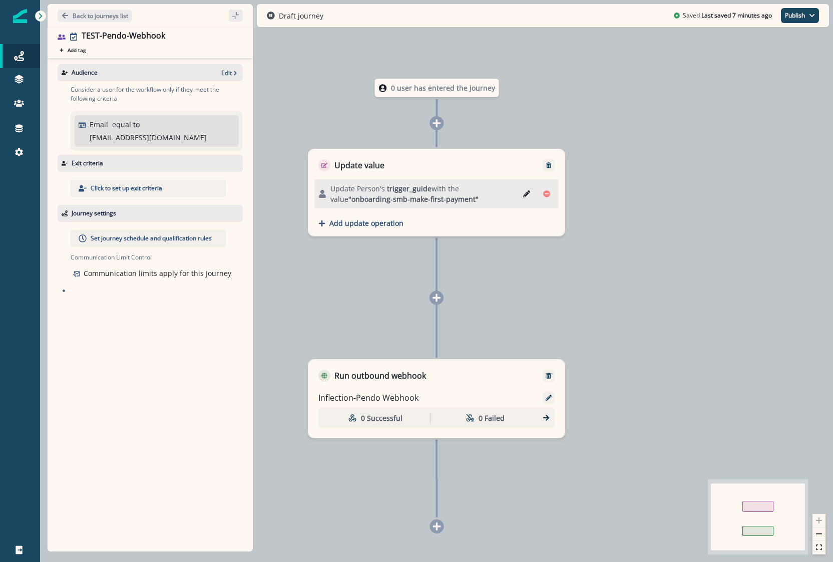
click at [149, 234] on p "Set journey schedule and qualification rules" at bounding box center [151, 238] width 121 height 9
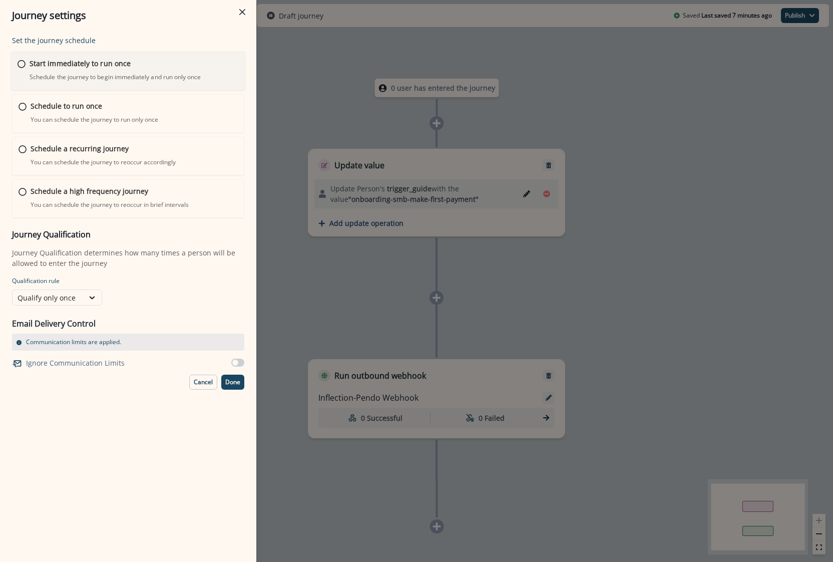
click at [46, 64] on p "Start immediately to run once" at bounding box center [80, 63] width 101 height 11
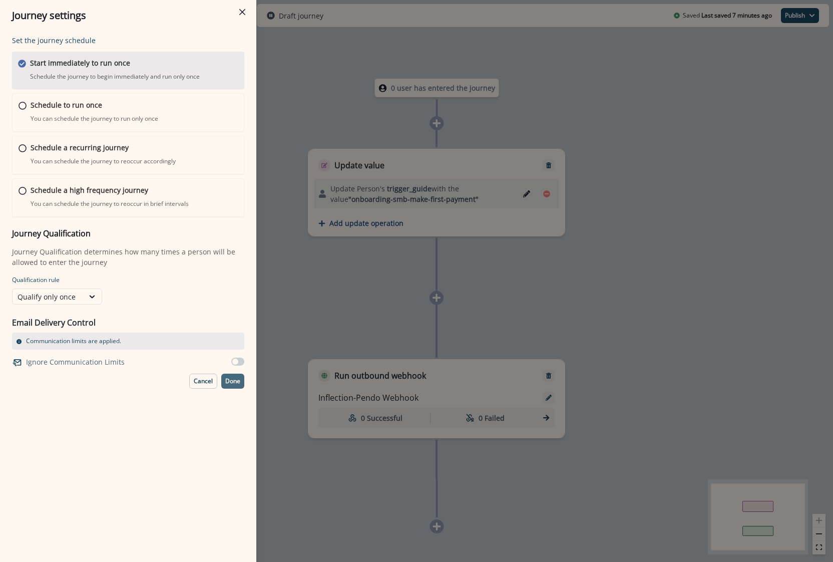
click at [234, 380] on p "Done" at bounding box center [232, 380] width 15 height 7
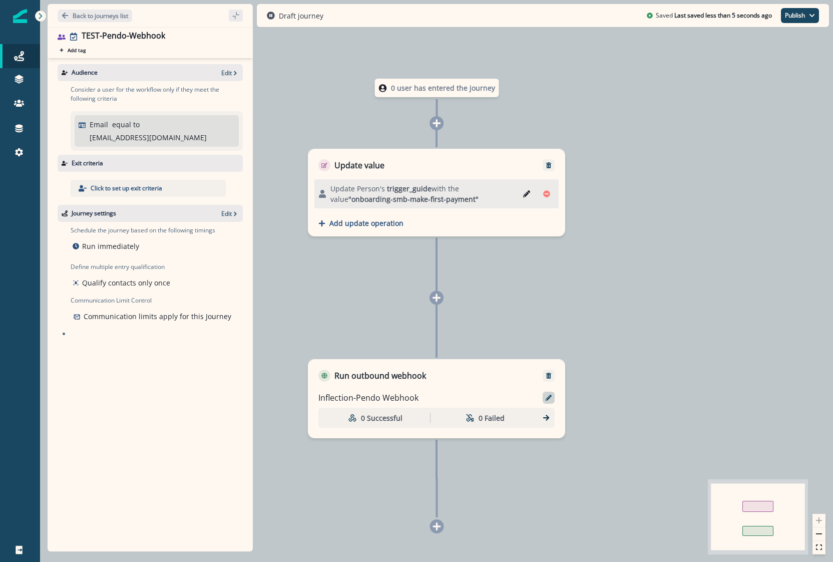
click at [551, 402] on div at bounding box center [549, 397] width 12 height 12
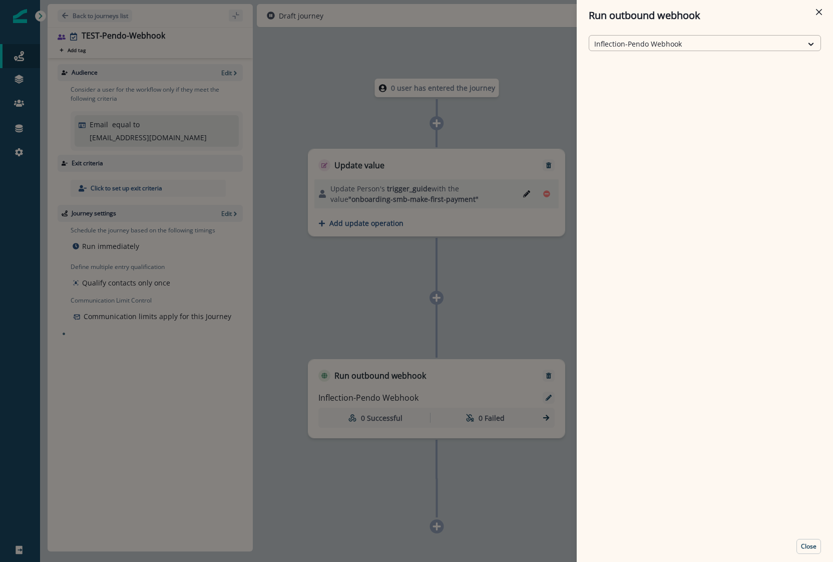
click at [801, 43] on div "Inflection-Pendo Webhook" at bounding box center [695, 44] width 213 height 17
click at [545, 271] on div "Run outbound webhook Inflection-Pendo Webhook Close" at bounding box center [416, 281] width 833 height 562
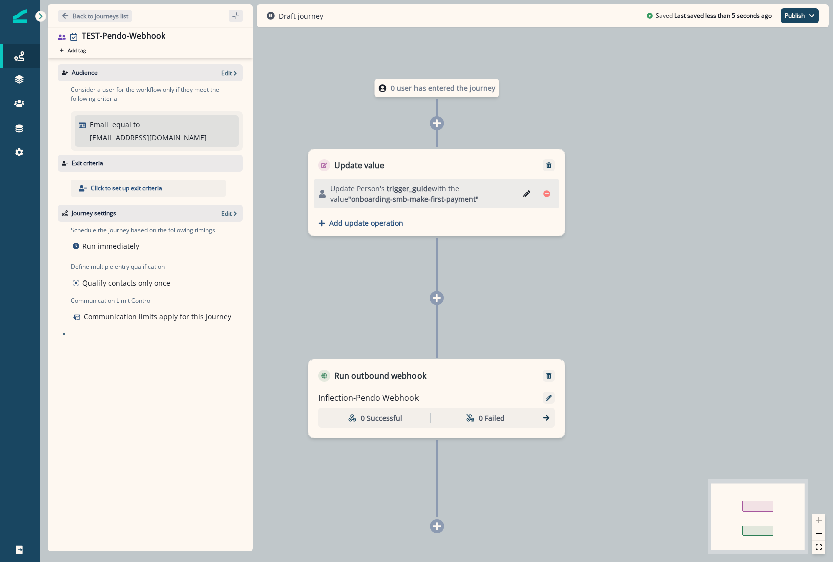
click at [548, 423] on div "0 Successful 0 Failed" at bounding box center [436, 417] width 236 height 20
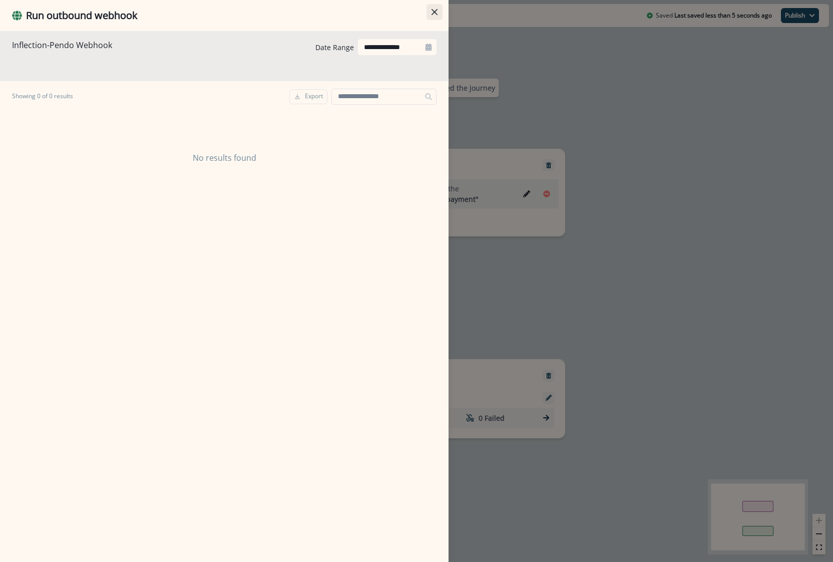
click at [435, 9] on icon "Close" at bounding box center [435, 12] width 6 height 6
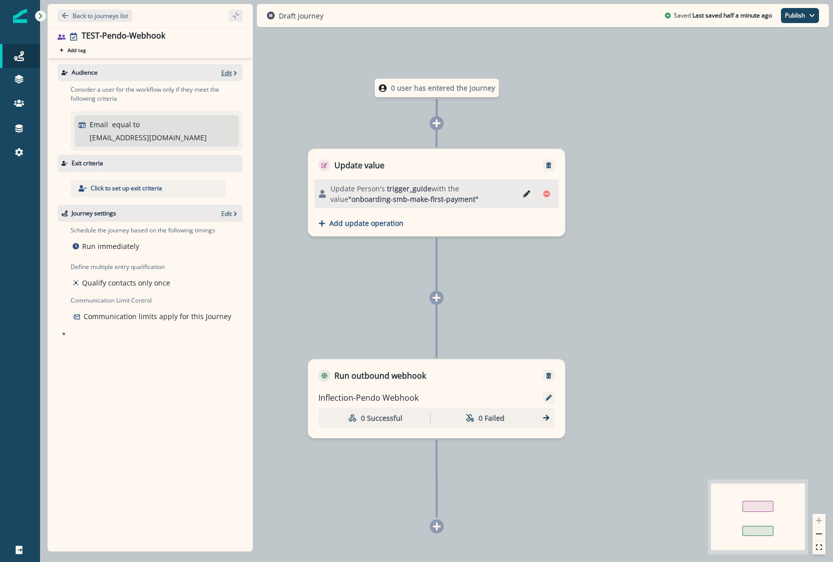
click at [231, 69] on p "Edit" at bounding box center [226, 73] width 11 height 9
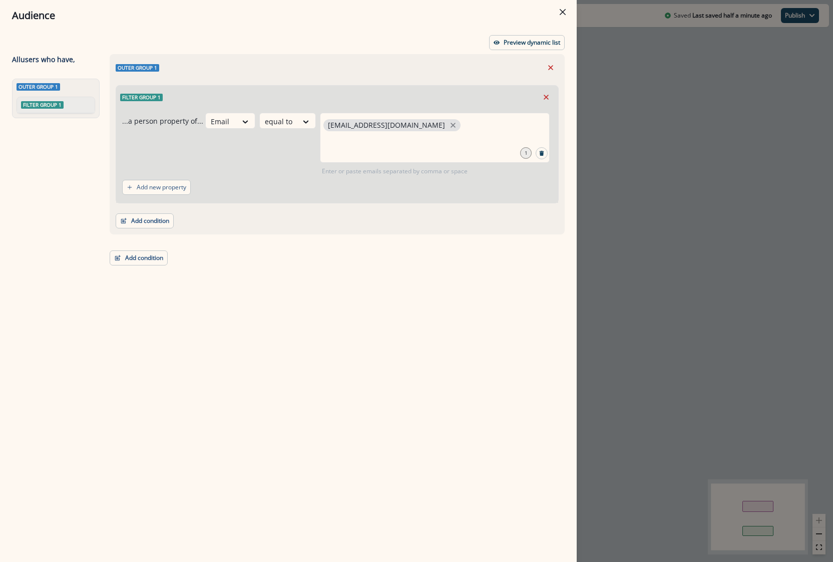
click at [639, 200] on div "Audience Preview dynamic list All user s who have, Outer group 1 Filter group 1…" at bounding box center [416, 281] width 833 height 562
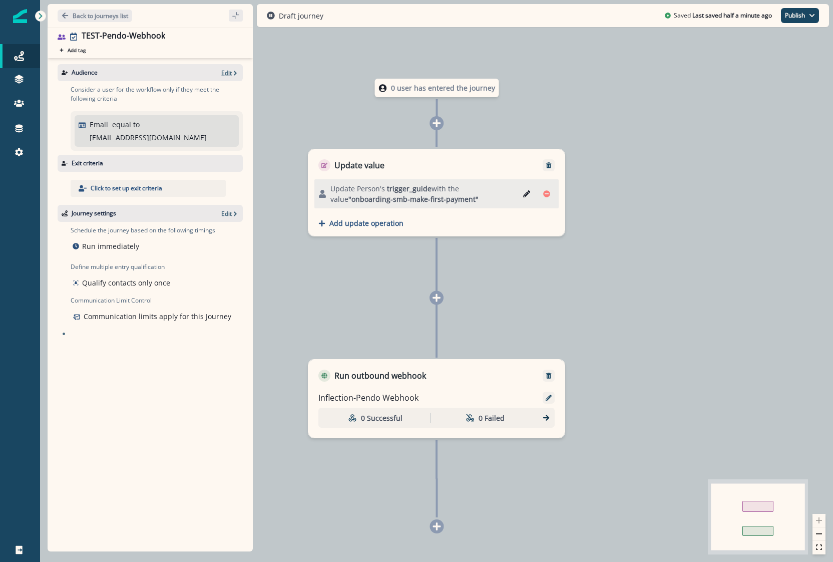
click at [234, 76] on icon "button" at bounding box center [235, 73] width 7 height 7
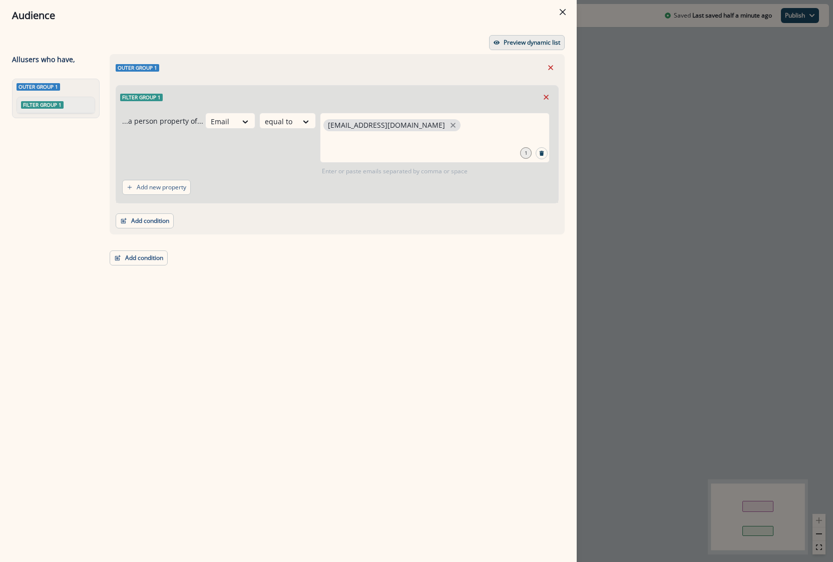
click at [518, 44] on p "Preview dynamic list" at bounding box center [532, 42] width 57 height 7
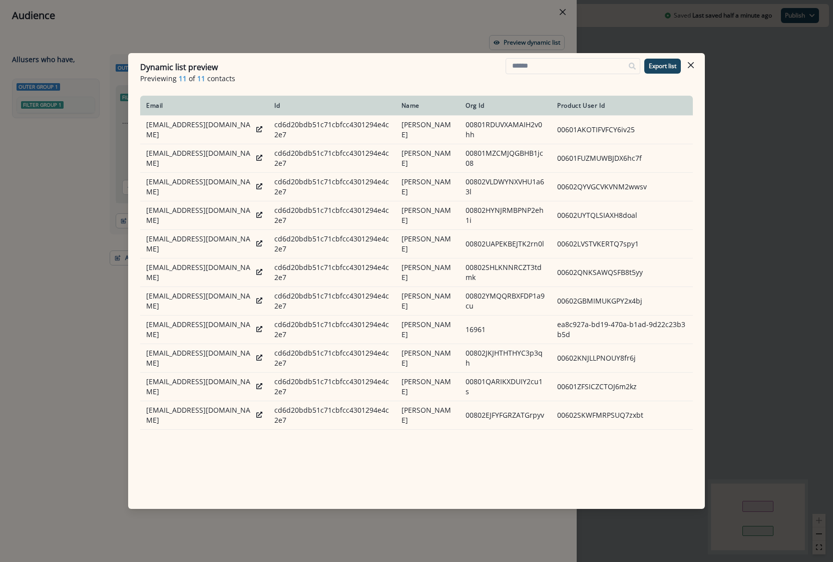
click at [778, 136] on div "Dynamic list preview Previewing 11 of 11 contacts Export list Email Id Name Org…" at bounding box center [416, 281] width 833 height 562
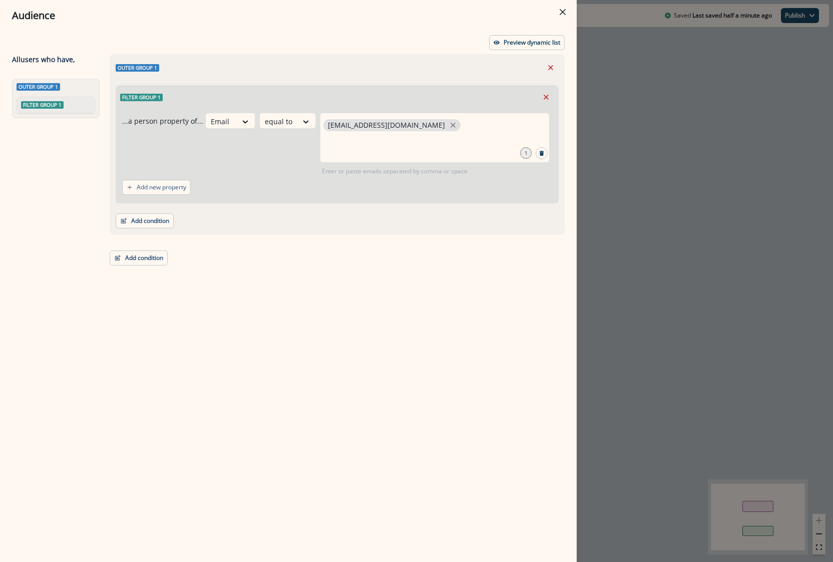
click at [704, 160] on div "Audience Preview dynamic list All user s who have, Outer group 1 Filter group 1…" at bounding box center [416, 281] width 833 height 562
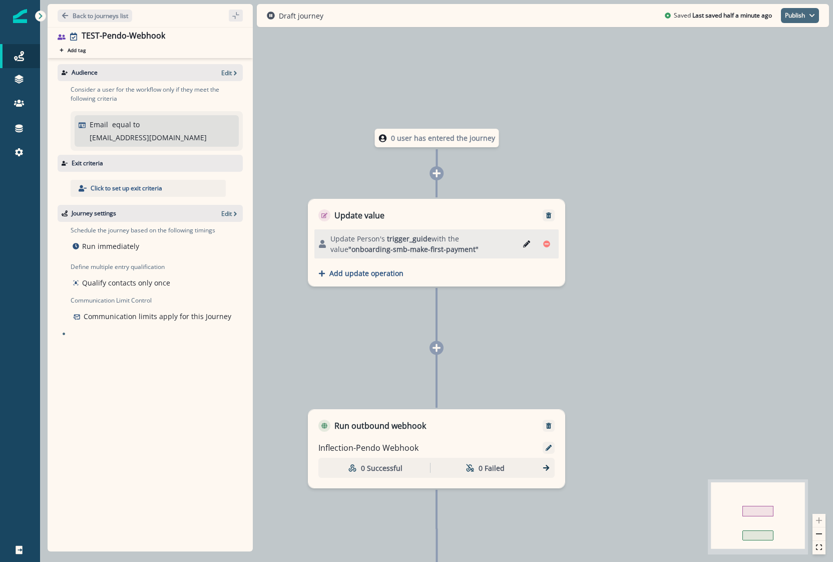
click at [795, 16] on button "Publish" at bounding box center [800, 15] width 38 height 15
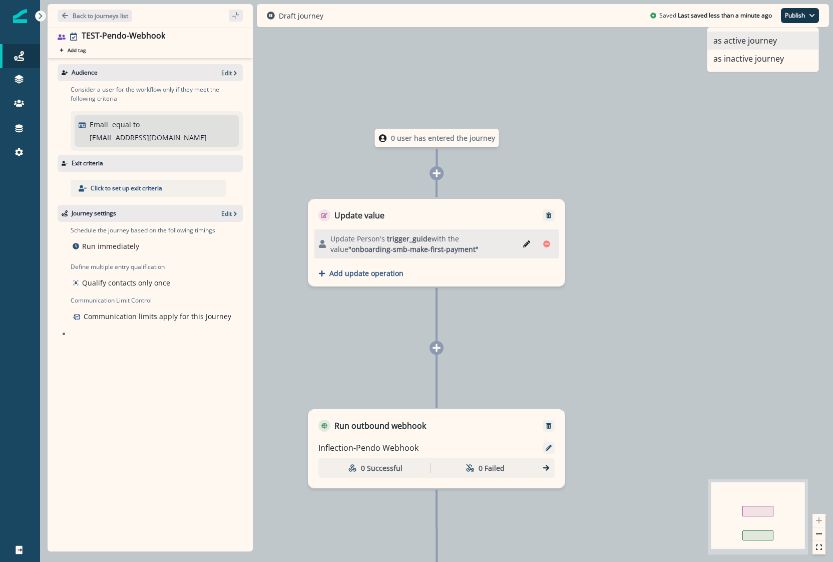
click at [773, 42] on button "as active journey" at bounding box center [762, 41] width 111 height 18
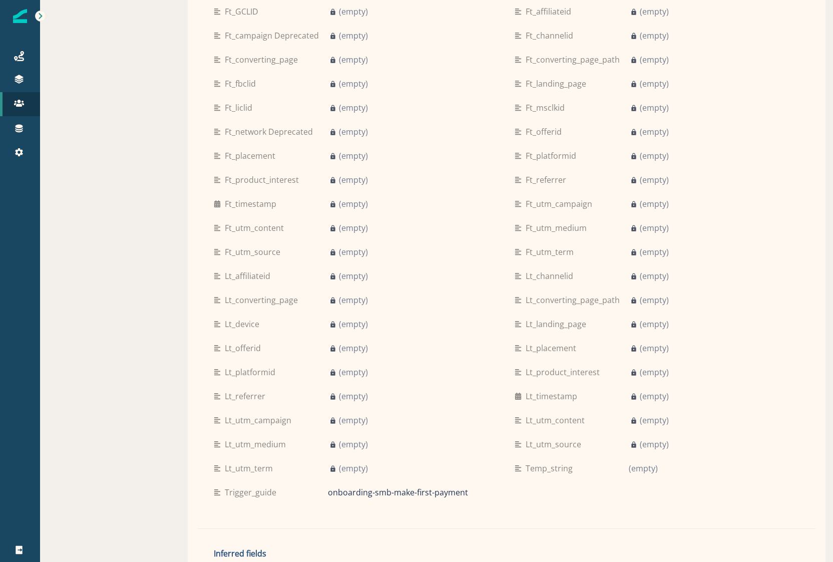
scroll to position [1109, 0]
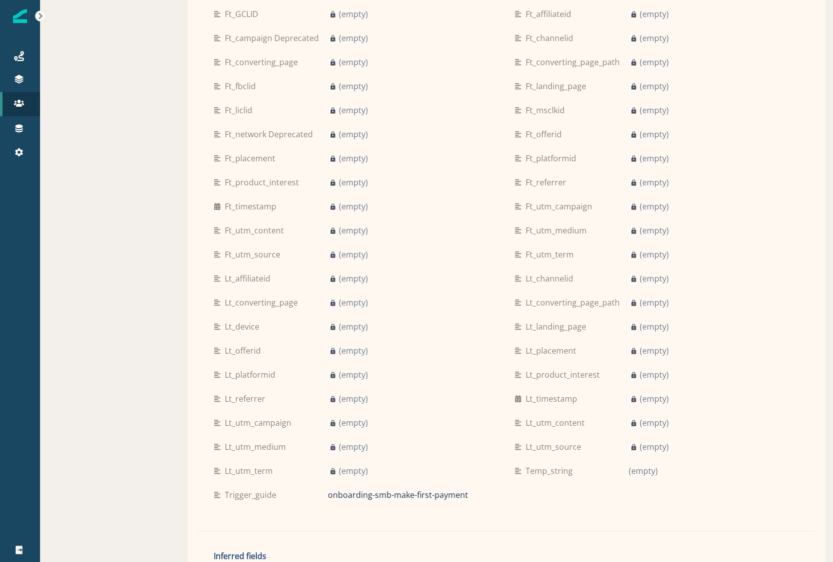
click at [225, 489] on p "trigger_guide" at bounding box center [253, 495] width 56 height 12
drag, startPoint x: 468, startPoint y: 481, endPoint x: 295, endPoint y: 493, distance: 173.1
click at [295, 493] on div "trigger_guide onboarding-smb-make-first-payment" at bounding box center [356, 495] width 285 height 24
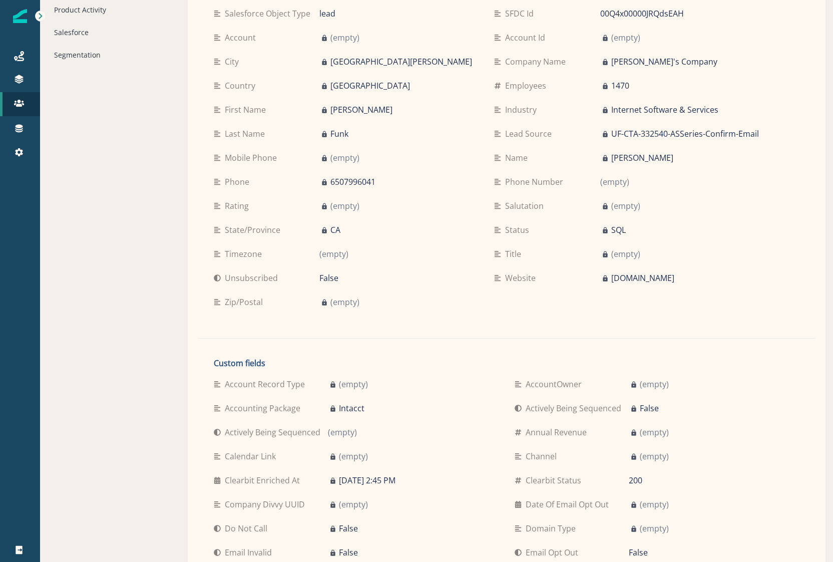
scroll to position [0, 0]
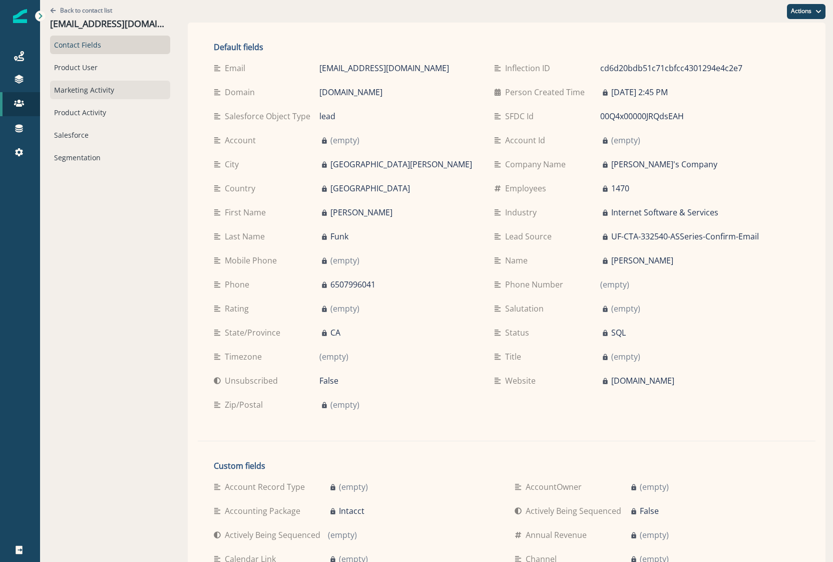
click at [88, 91] on div "Marketing Activity" at bounding box center [110, 90] width 120 height 19
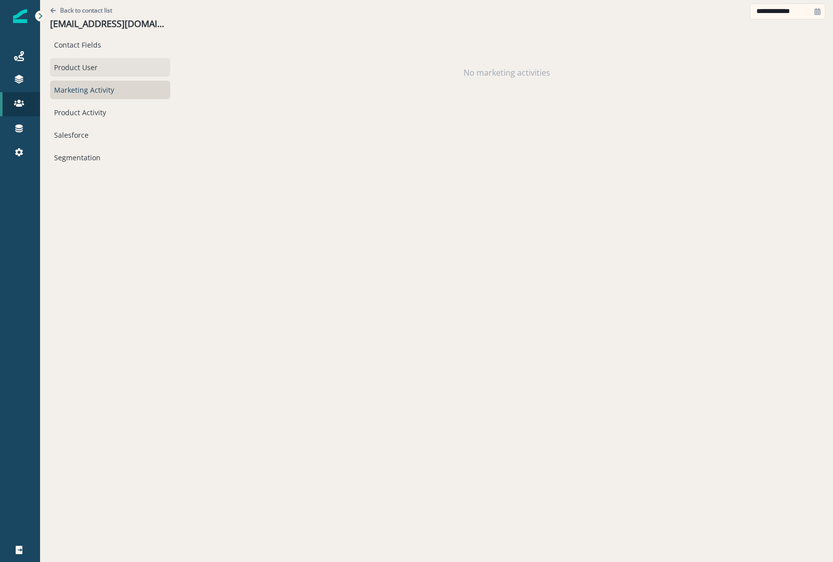
click at [77, 62] on div "Product User" at bounding box center [110, 67] width 120 height 19
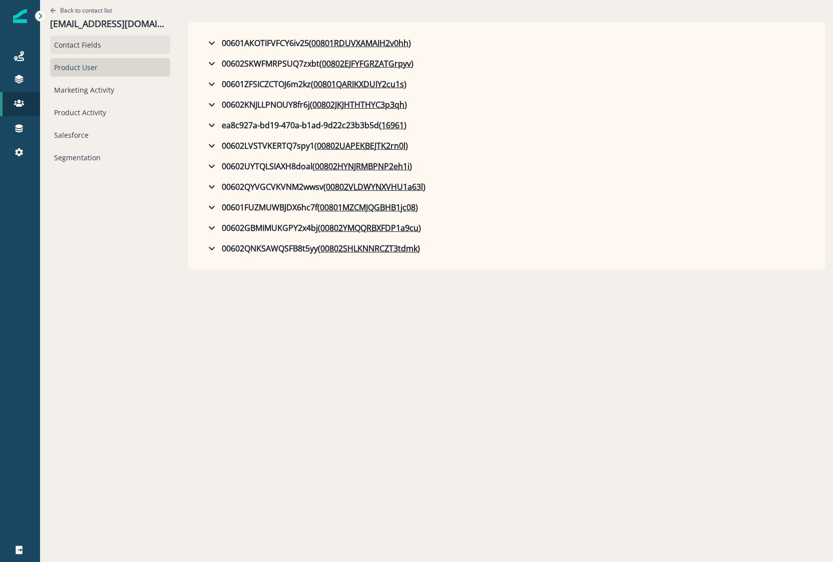
click at [71, 48] on div "Contact Fields" at bounding box center [110, 45] width 120 height 19
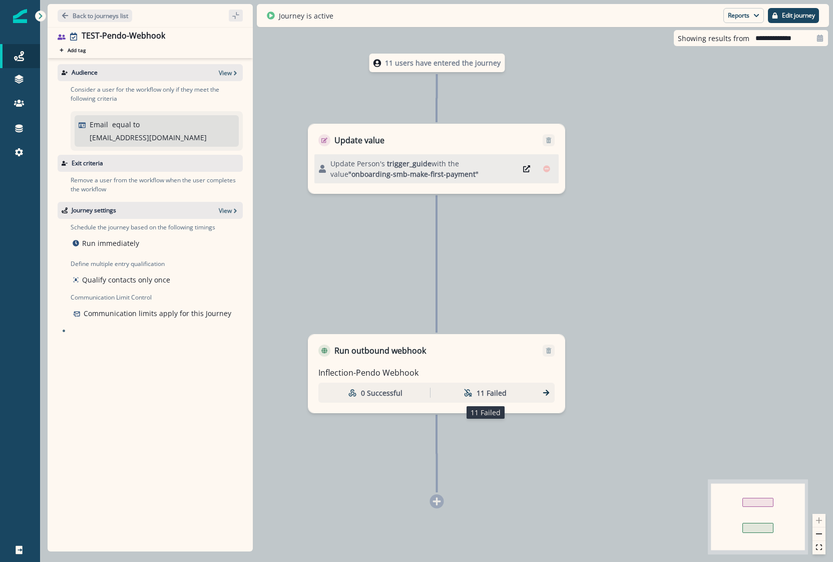
click at [480, 394] on p "11 Failed" at bounding box center [492, 392] width 30 height 11
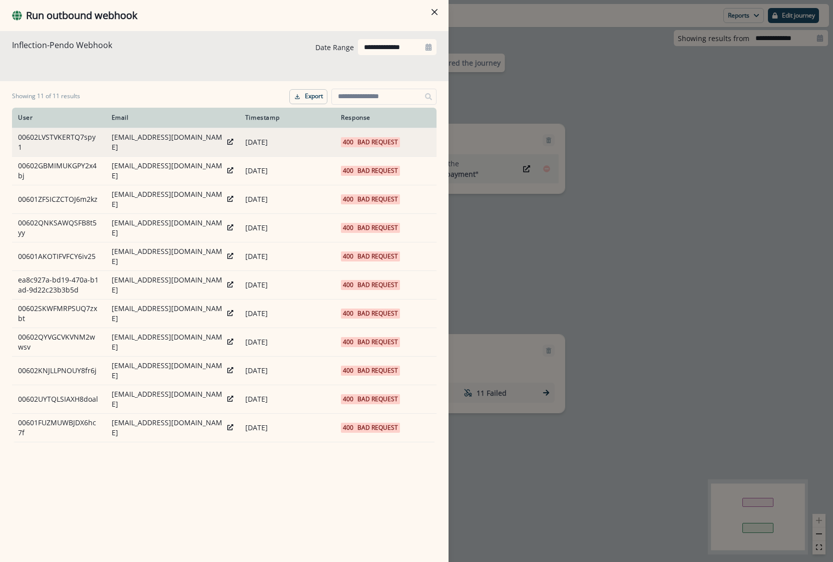
click at [364, 141] on p "Bad Request" at bounding box center [377, 142] width 41 height 10
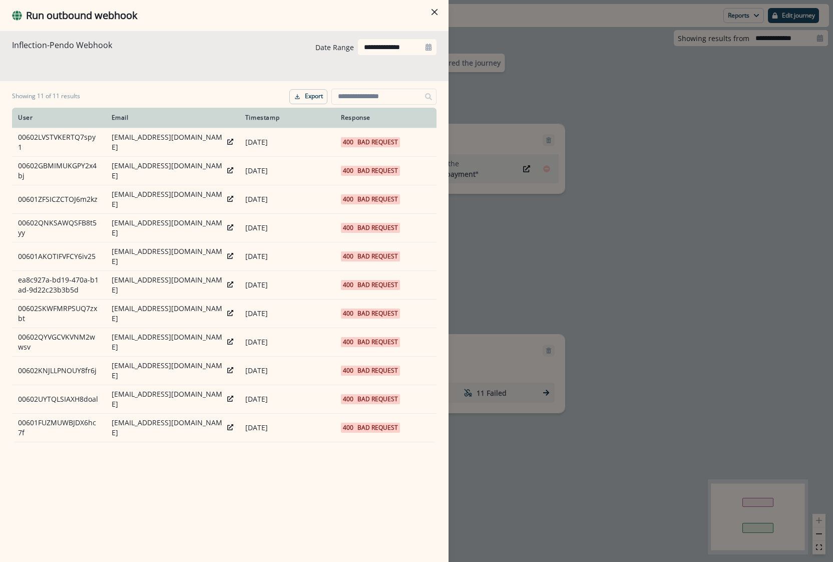
click at [563, 227] on div "**********" at bounding box center [416, 281] width 833 height 562
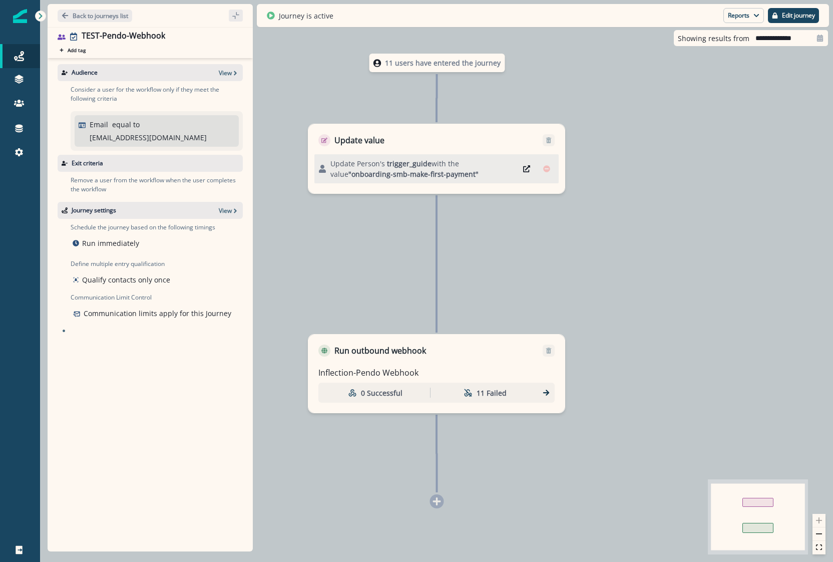
click at [222, 79] on div "Audience View" at bounding box center [150, 72] width 185 height 17
click at [232, 75] on icon "button" at bounding box center [235, 73] width 7 height 7
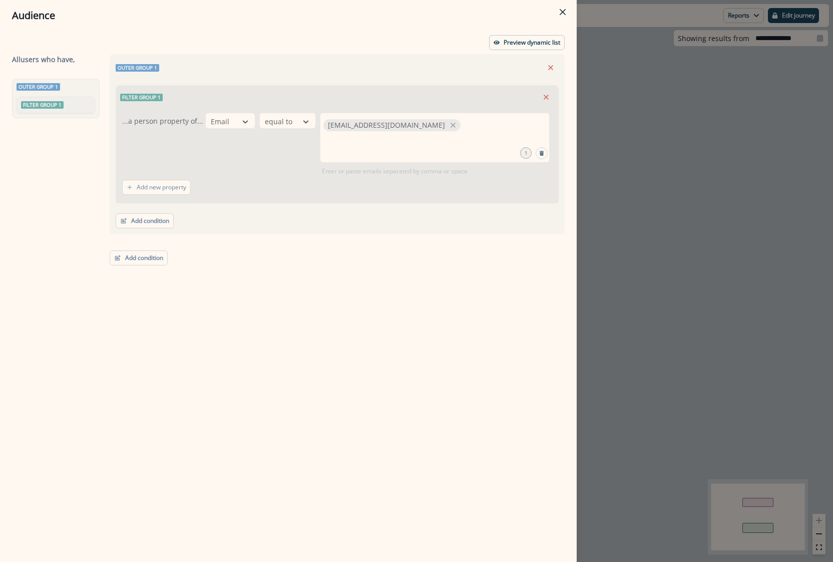
click at [761, 53] on div "Audience Preview dynamic list All user s who have, Outer group 1 Filter group 1…" at bounding box center [416, 281] width 833 height 562
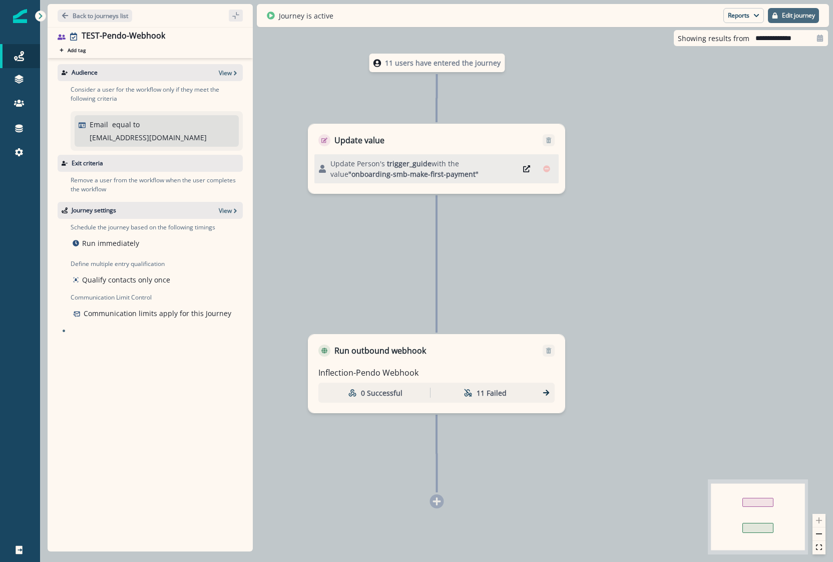
drag, startPoint x: 789, startPoint y: 23, endPoint x: 789, endPoint y: 17, distance: 6.0
click at [789, 17] on button "Edit journey" at bounding box center [793, 15] width 51 height 15
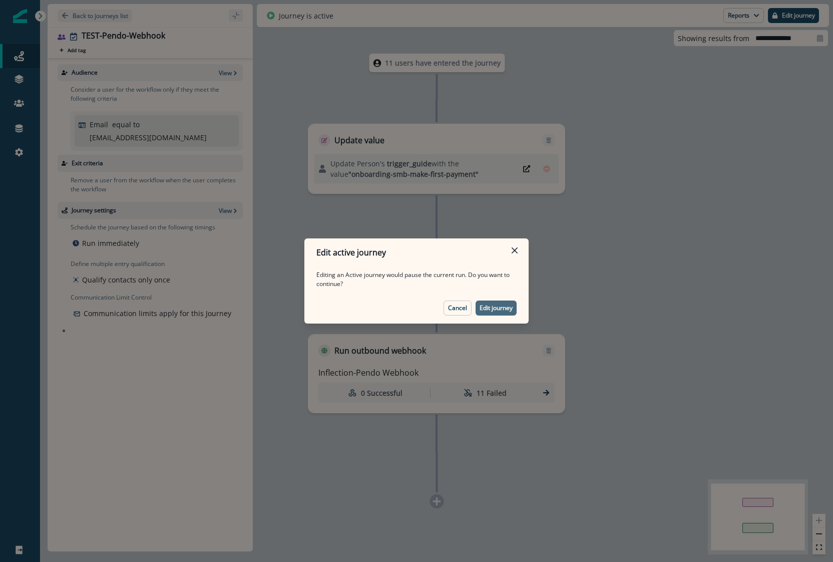
click at [504, 302] on button "Edit journey" at bounding box center [496, 307] width 41 height 15
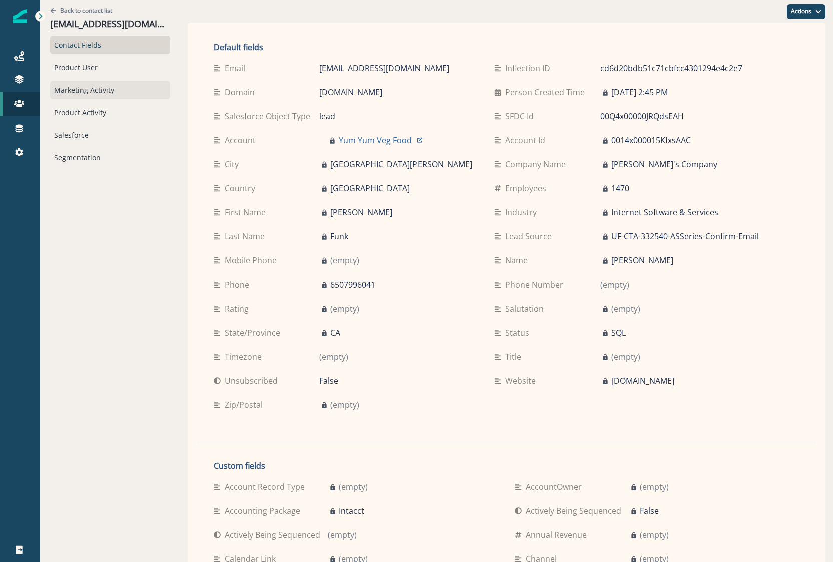
click at [65, 97] on div "Marketing Activity" at bounding box center [110, 90] width 120 height 19
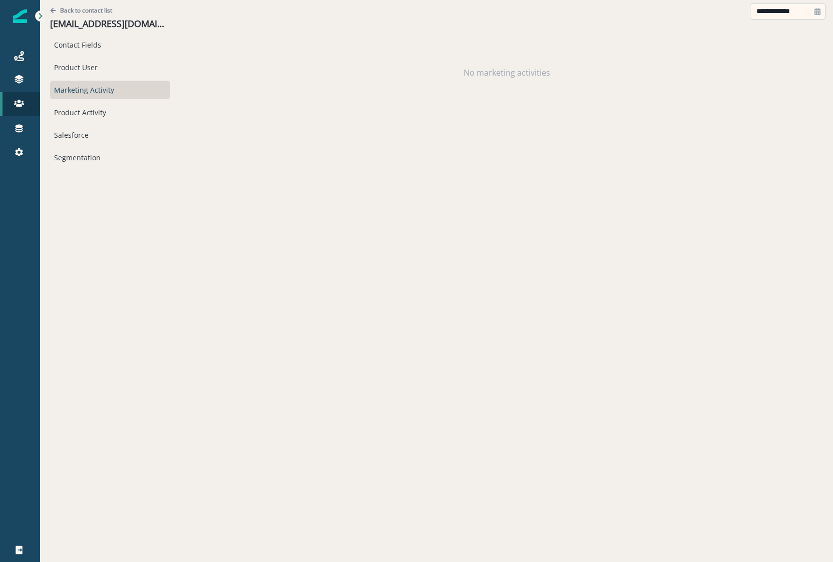
click at [778, 8] on input "**********" at bounding box center [788, 12] width 76 height 16
select select "*"
select select "****"
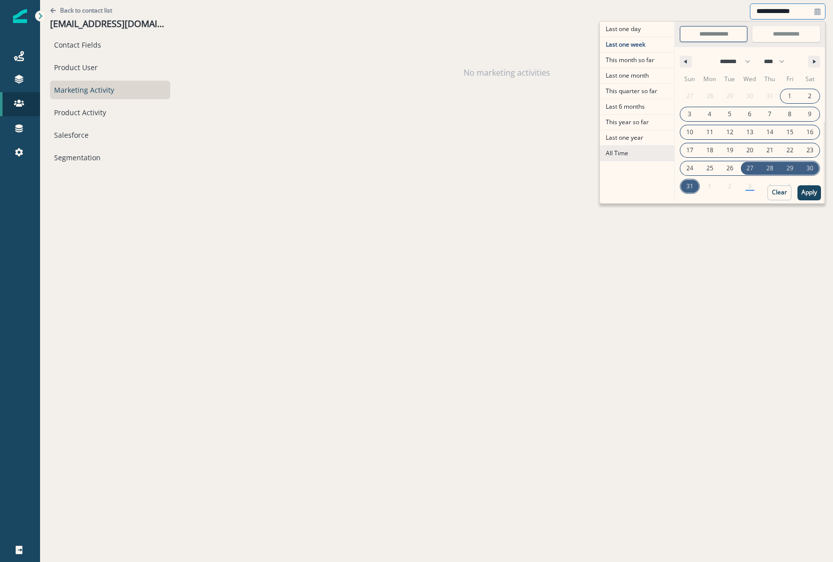
click at [625, 151] on span "All Time" at bounding box center [637, 153] width 75 height 15
type input "********"
type input "**********"
select select "**"
select select "****"
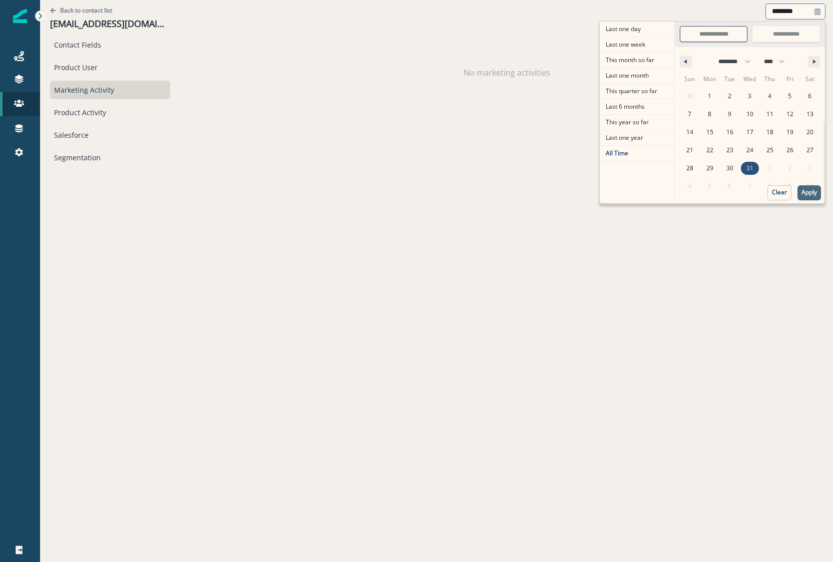
click at [803, 187] on button "Apply" at bounding box center [809, 192] width 24 height 15
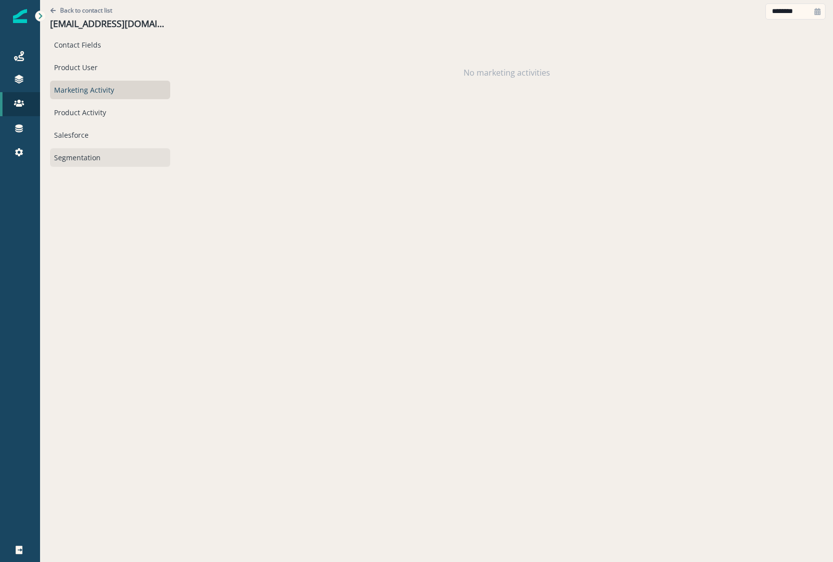
click at [63, 156] on div "Segmentation" at bounding box center [110, 157] width 120 height 19
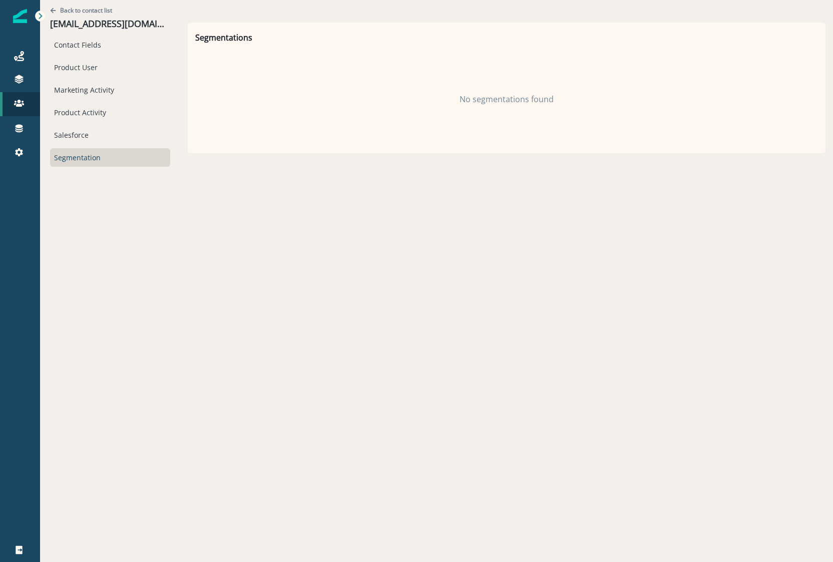
click at [67, 147] on div "Contact Fields Product User Marketing Activity Product Activity Salesforce Segm…" at bounding box center [110, 101] width 120 height 131
click at [74, 137] on div "Salesforce" at bounding box center [110, 135] width 120 height 19
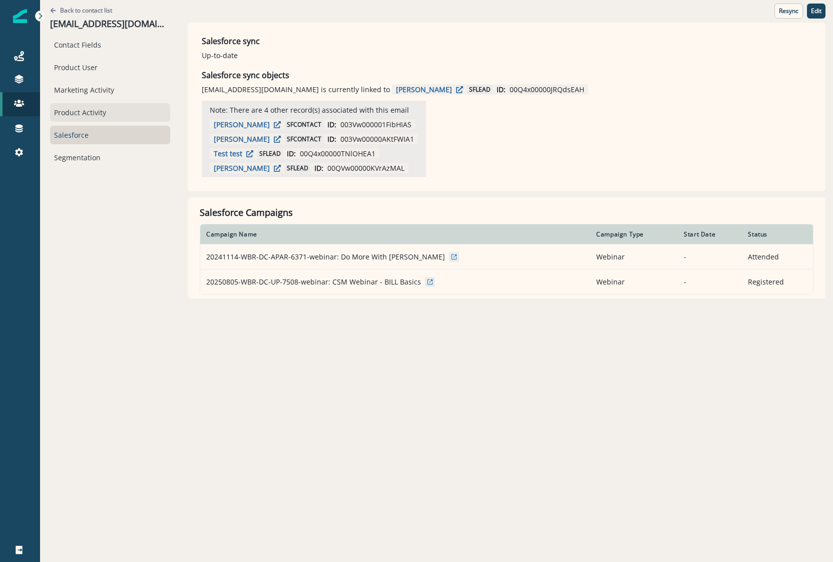
click at [72, 115] on div "Product Activity" at bounding box center [110, 112] width 120 height 19
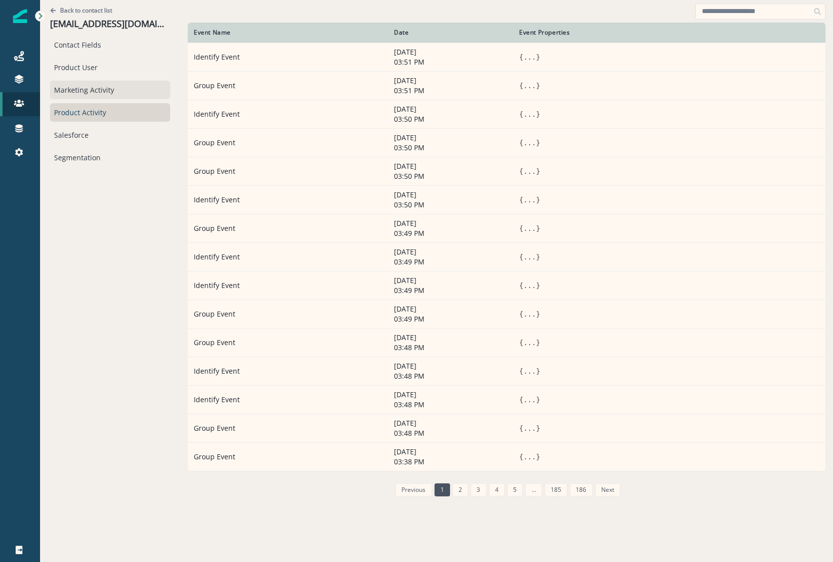
click at [59, 94] on div "Marketing Activity" at bounding box center [110, 90] width 120 height 19
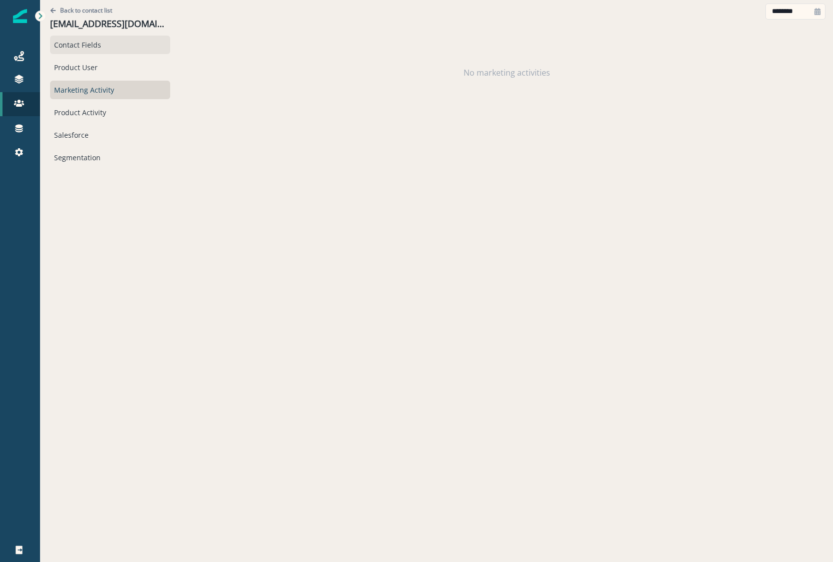
click at [79, 54] on div "Contact Fields" at bounding box center [110, 45] width 120 height 19
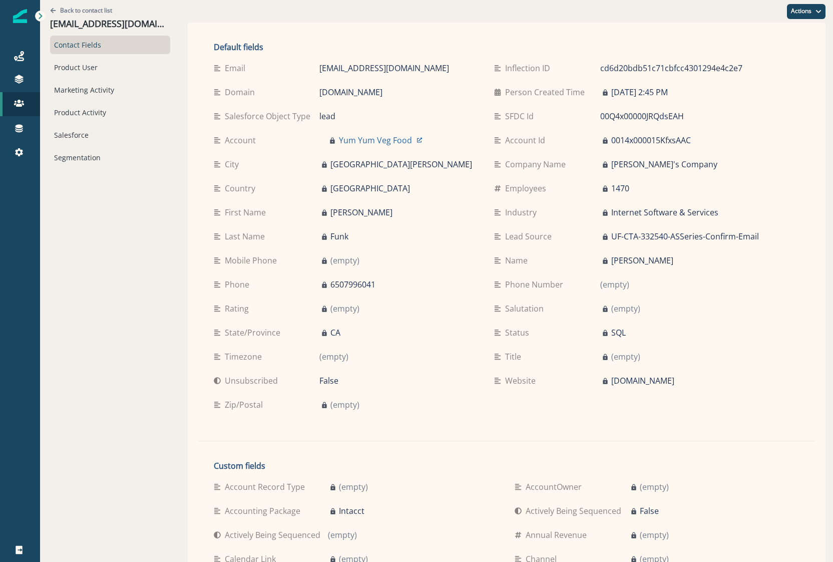
click at [324, 66] on p "[EMAIL_ADDRESS][DOMAIN_NAME]" at bounding box center [384, 68] width 130 height 12
click at [324, 66] on p "afunk@hq.bill.com" at bounding box center [384, 68] width 130 height 12
drag, startPoint x: 375, startPoint y: 65, endPoint x: 289, endPoint y: 65, distance: 86.1
click at [289, 65] on div "Email afunk@hq.bill.com" at bounding box center [346, 68] width 264 height 12
copy div "[EMAIL_ADDRESS][DOMAIN_NAME]"
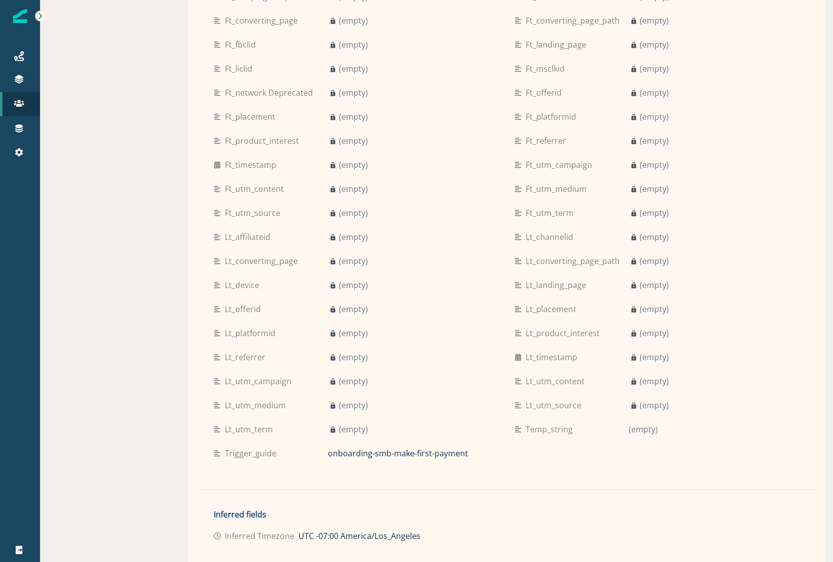
scroll to position [1159, 0]
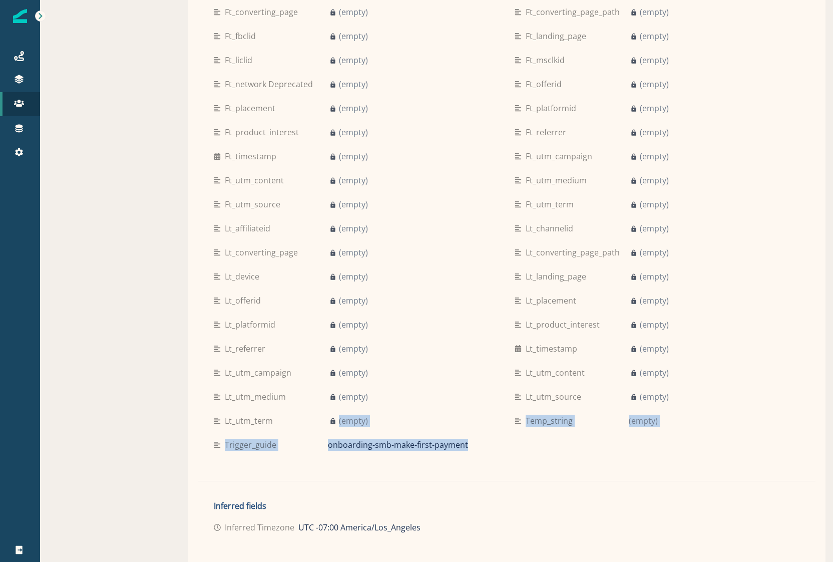
drag, startPoint x: 470, startPoint y: 431, endPoint x: 255, endPoint y: 417, distance: 215.2
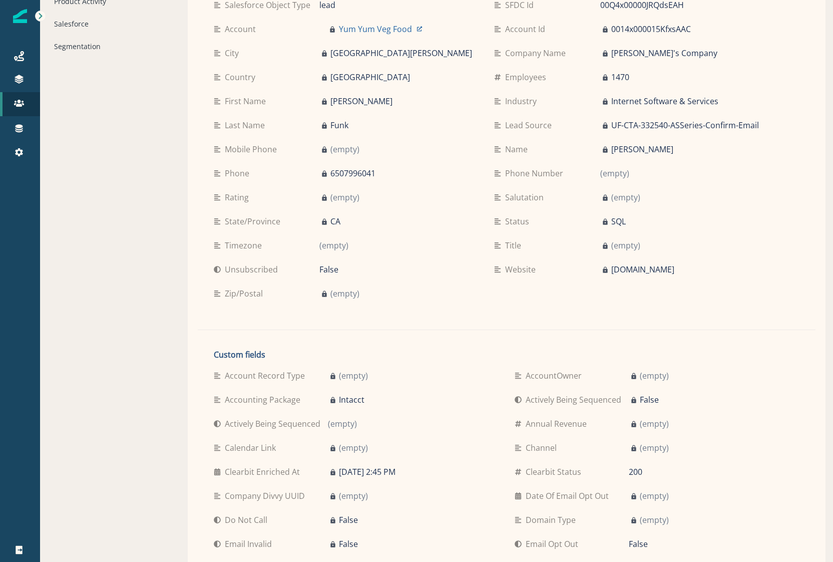
scroll to position [0, 0]
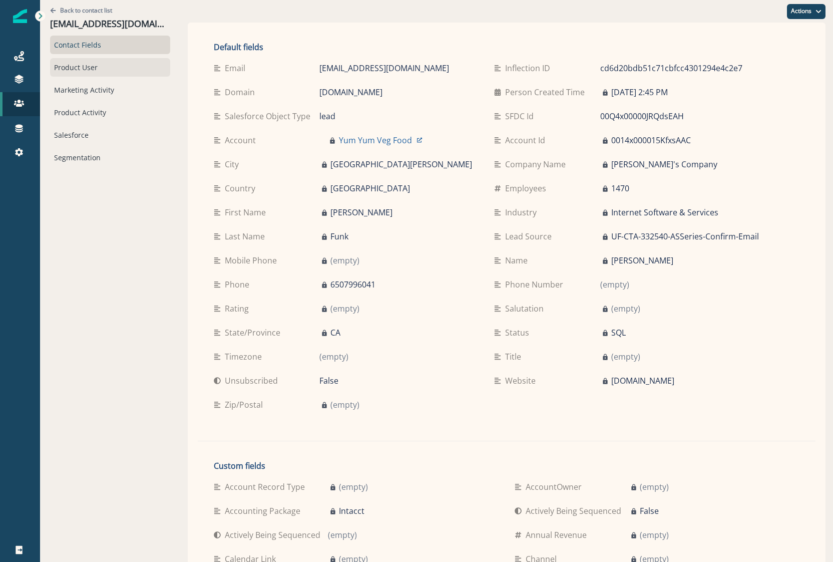
click at [105, 68] on div "Product User" at bounding box center [110, 67] width 120 height 19
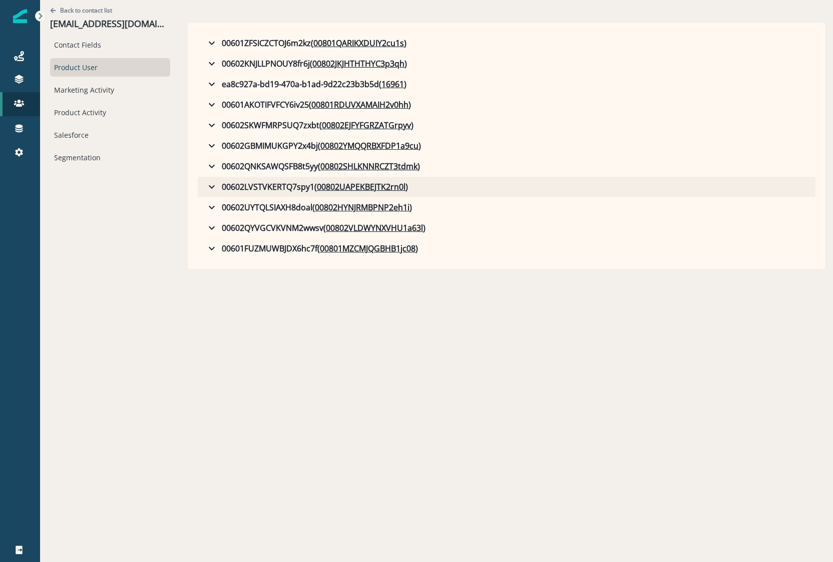
drag, startPoint x: 399, startPoint y: 185, endPoint x: 195, endPoint y: 186, distance: 204.2
click at [198, 186] on button "00602LVSTVKERTQ7spy1 ( 00802UAPEKBEJTK2rn0l )" at bounding box center [507, 187] width 618 height 20
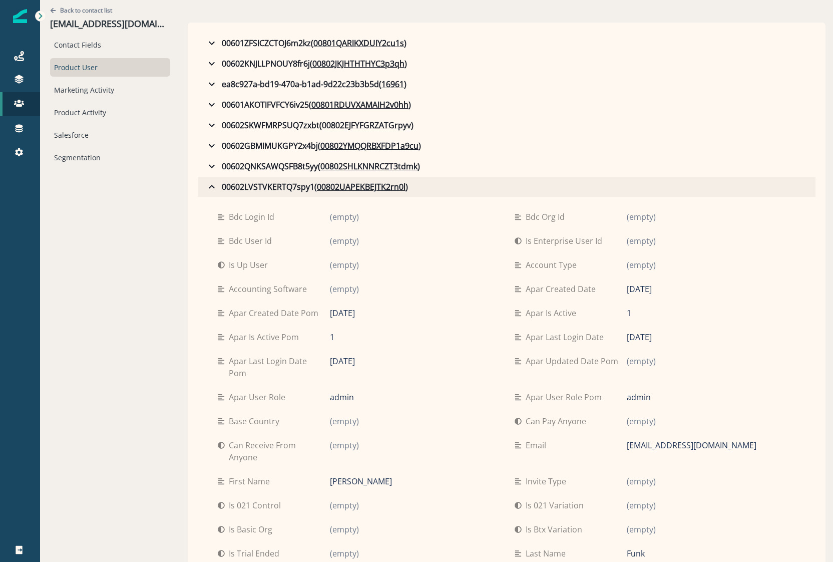
click at [230, 189] on div "00602LVSTVKERTQ7spy1 ( 00802UAPEKBEJTK2rn0l )" at bounding box center [307, 187] width 202 height 12
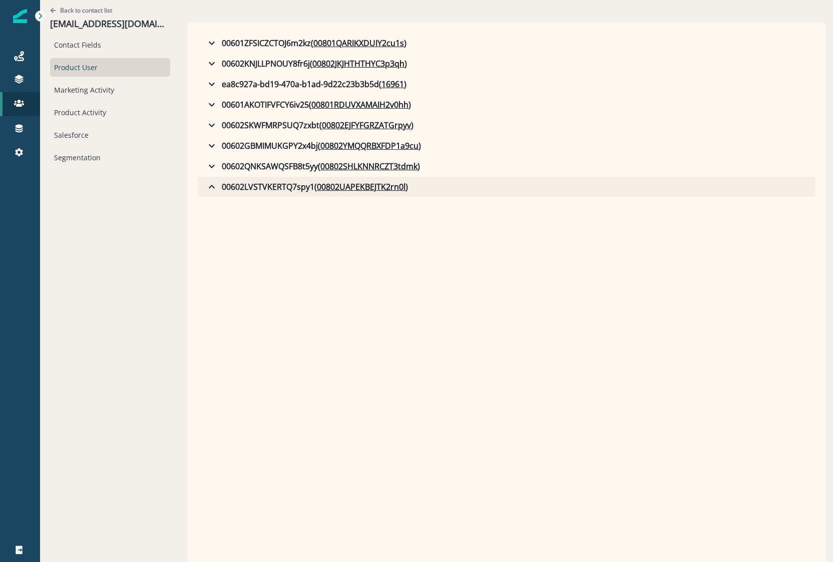
click at [230, 189] on div "00602LVSTVKERTQ7spy1 ( 00802UAPEKBEJTK2rn0l )" at bounding box center [307, 187] width 202 height 12
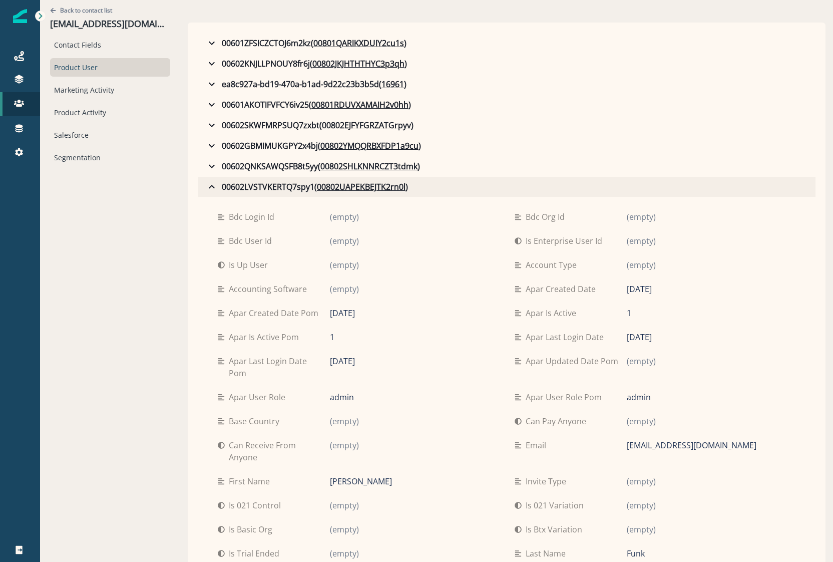
drag, startPoint x: 296, startPoint y: 184, endPoint x: 232, endPoint y: 183, distance: 64.1
click at [230, 184] on div "00602LVSTVKERTQ7spy1 ( 00802UAPEKBEJTK2rn0l )" at bounding box center [307, 187] width 202 height 12
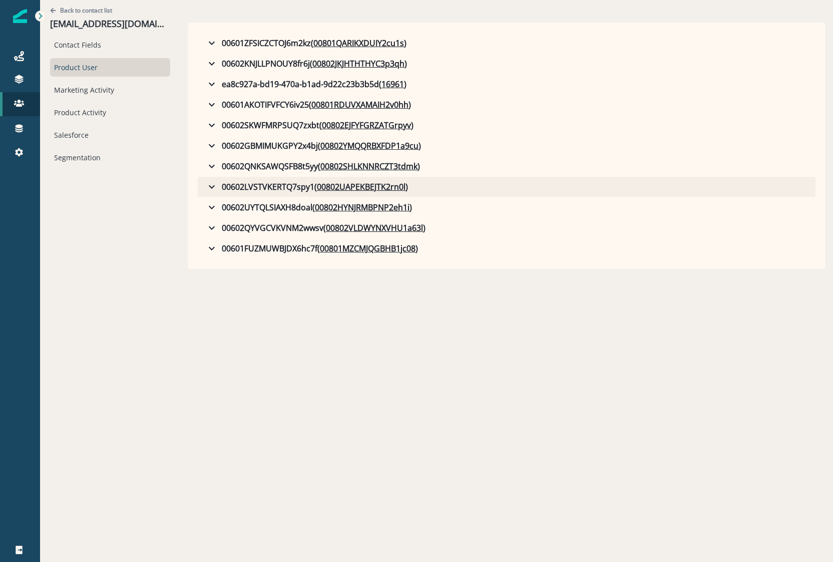
drag, startPoint x: 400, startPoint y: 182, endPoint x: 201, endPoint y: 185, distance: 199.3
click at [201, 185] on button "00602LVSTVKERTQ7spy1 ( 00802UAPEKBEJTK2rn0l )" at bounding box center [507, 187] width 618 height 20
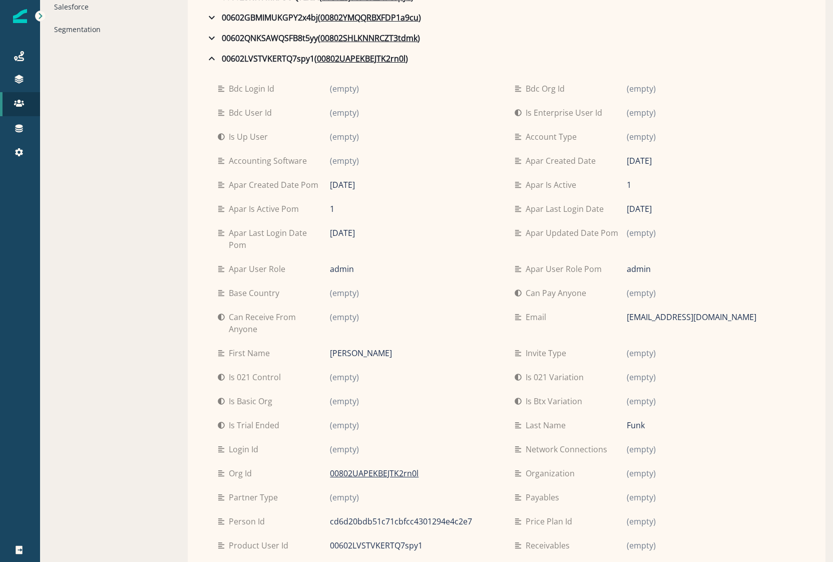
scroll to position [200, 0]
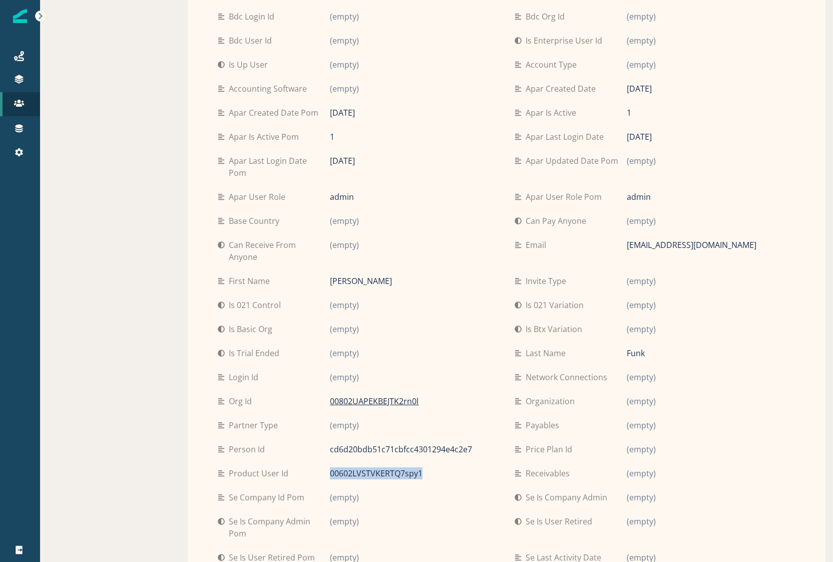
drag, startPoint x: 378, startPoint y: 448, endPoint x: 309, endPoint y: 450, distance: 69.1
click at [309, 467] on div "Product user id 00602LVSTVKERTQ7spy1" at bounding box center [358, 473] width 281 height 12
copy div "00602LVSTVKERTQ7spy1"
drag, startPoint x: 418, startPoint y: 376, endPoint x: 305, endPoint y: 374, distance: 112.7
click at [305, 395] on div "Org id 00802UAPEKBEJTK2rn0l" at bounding box center [358, 401] width 281 height 12
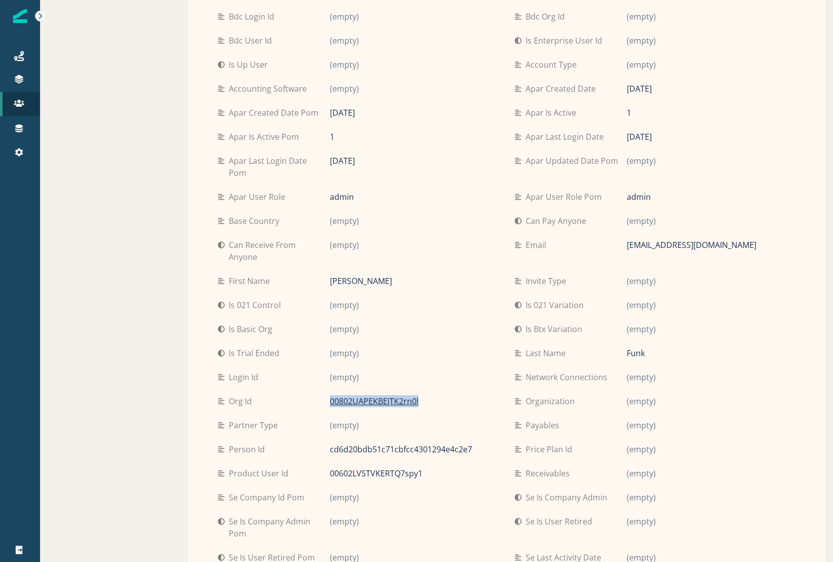
copy div "00802UAPEKBEJTK2rn0l"
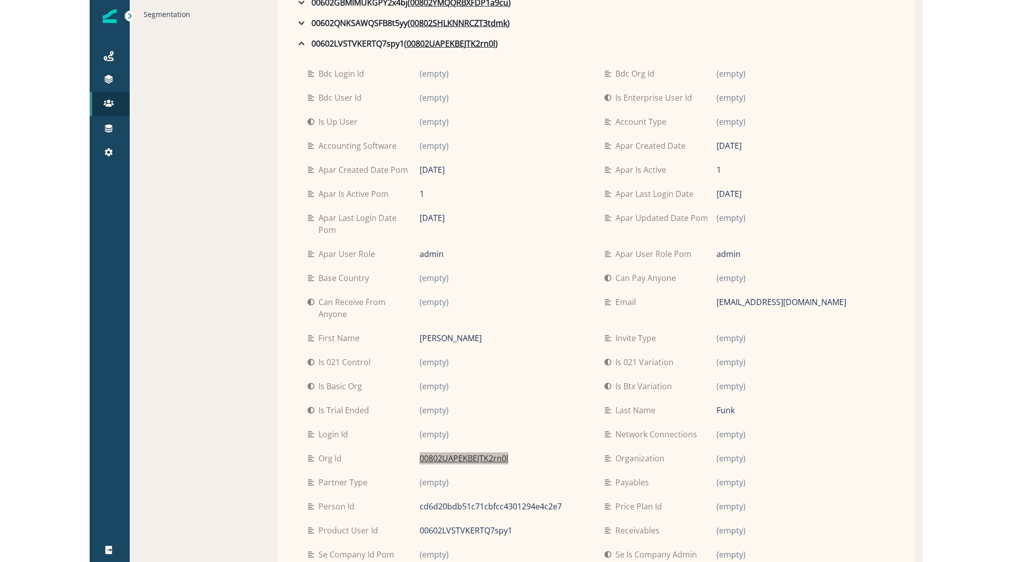
scroll to position [0, 0]
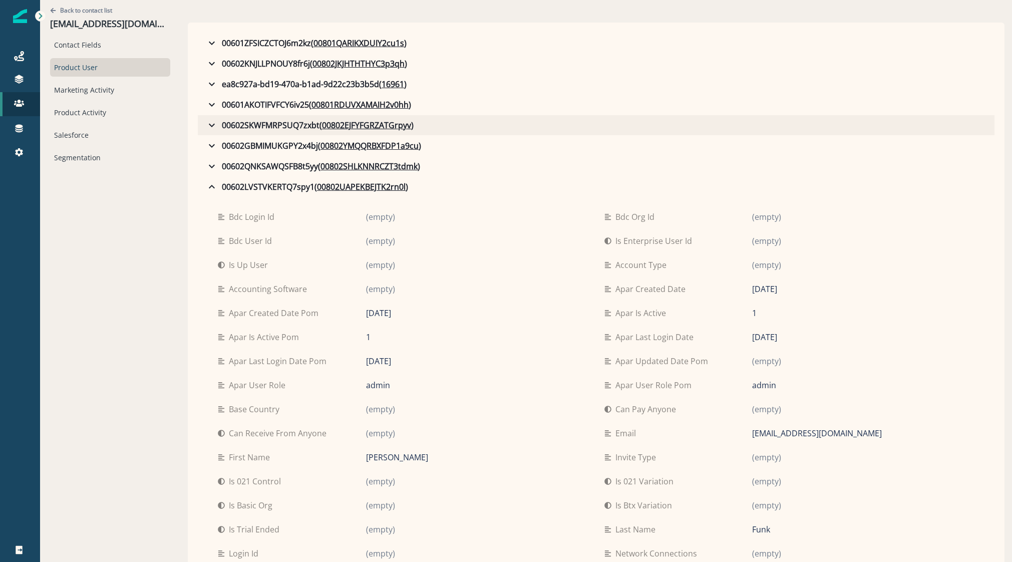
click at [206, 125] on icon "button" at bounding box center [212, 125] width 12 height 12
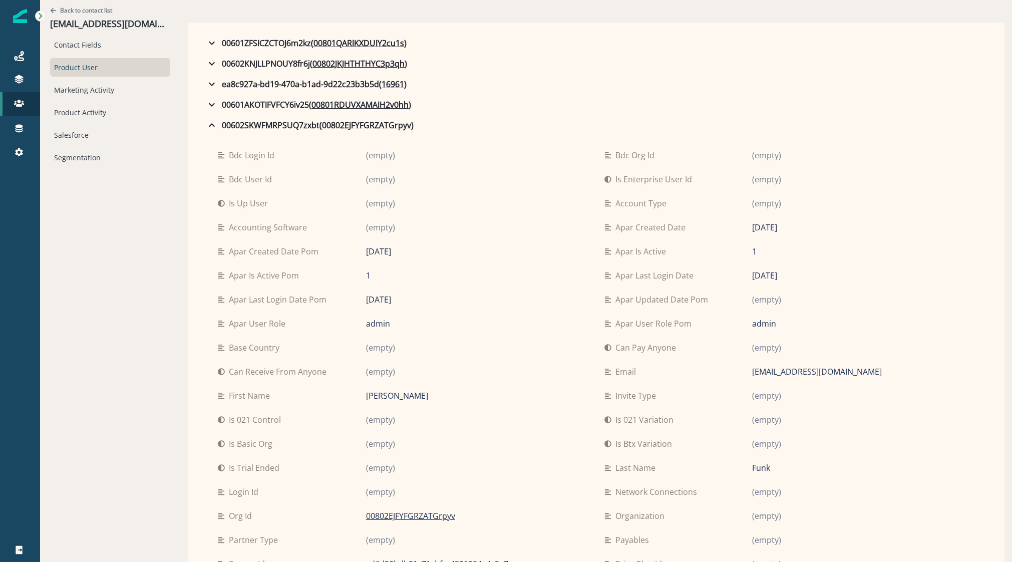
click at [206, 124] on icon "button" at bounding box center [212, 125] width 12 height 12
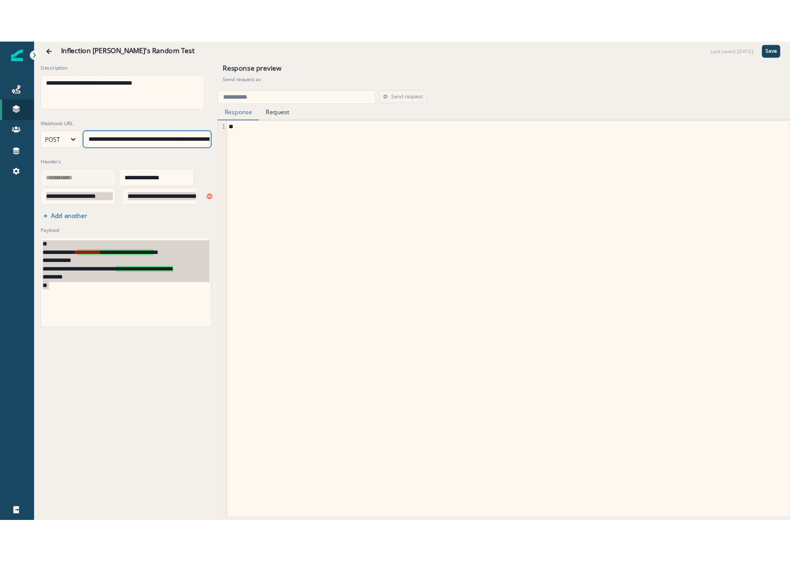
scroll to position [2, 0]
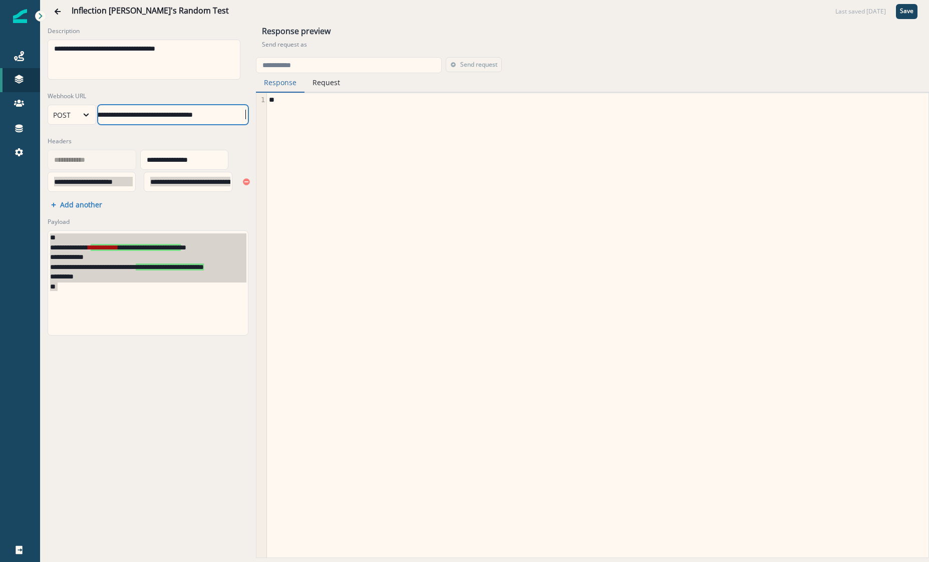
click at [880, 144] on div "* *" at bounding box center [597, 325] width 660 height 464
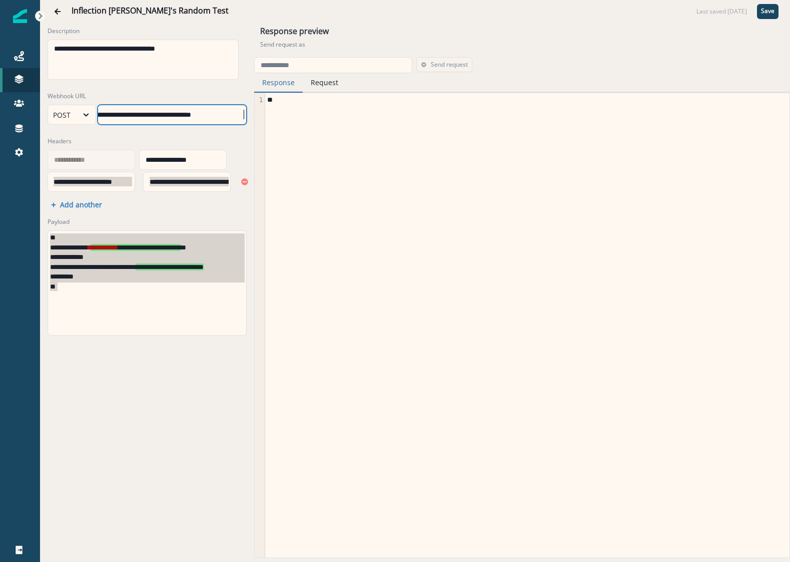
click at [151, 304] on div "**********" at bounding box center [167, 283] width 238 height 104
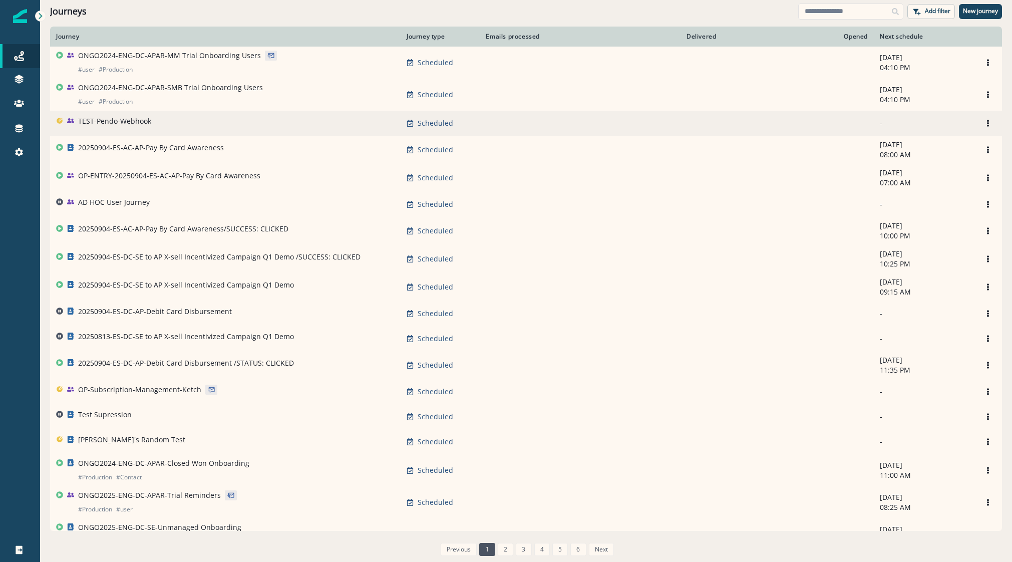
click at [105, 114] on td "TEST-Pendo-Webhook" at bounding box center [225, 123] width 350 height 25
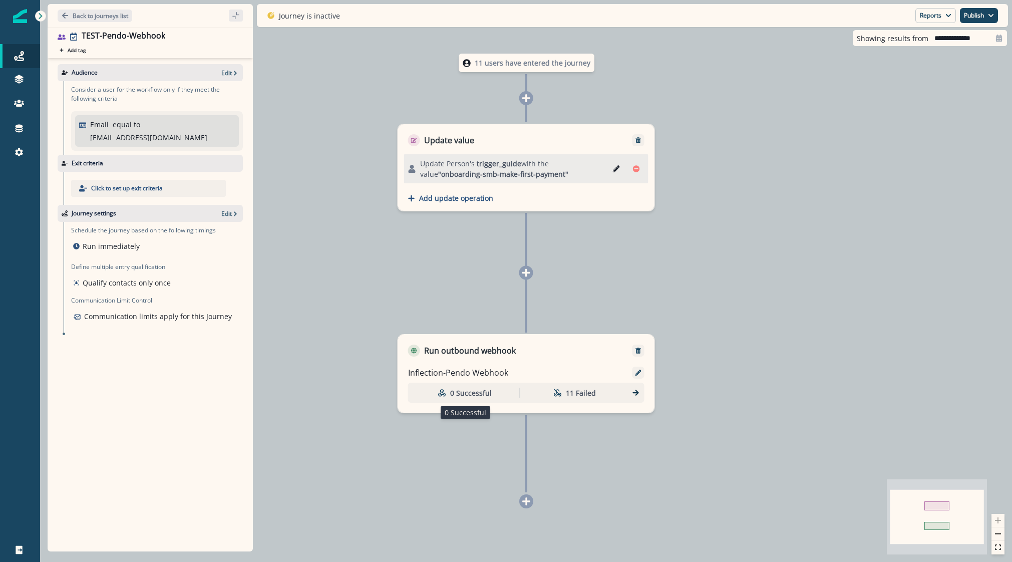
click at [454, 387] on p "0 Successful" at bounding box center [471, 392] width 42 height 11
click at [631, 387] on div "0 Successful 11 Failed" at bounding box center [526, 392] width 236 height 20
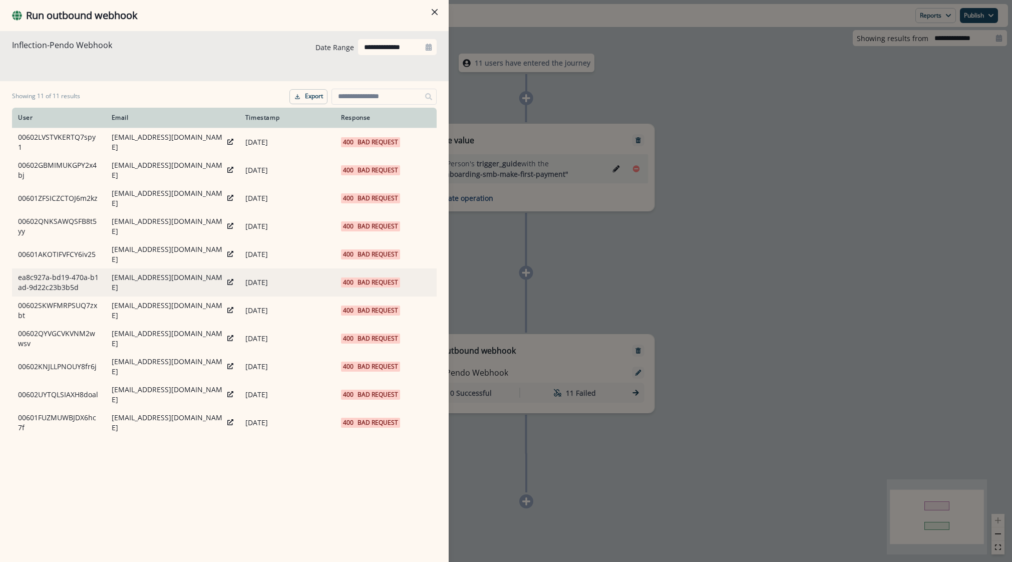
click at [357, 277] on div "400 Bad Request" at bounding box center [370, 282] width 55 height 10
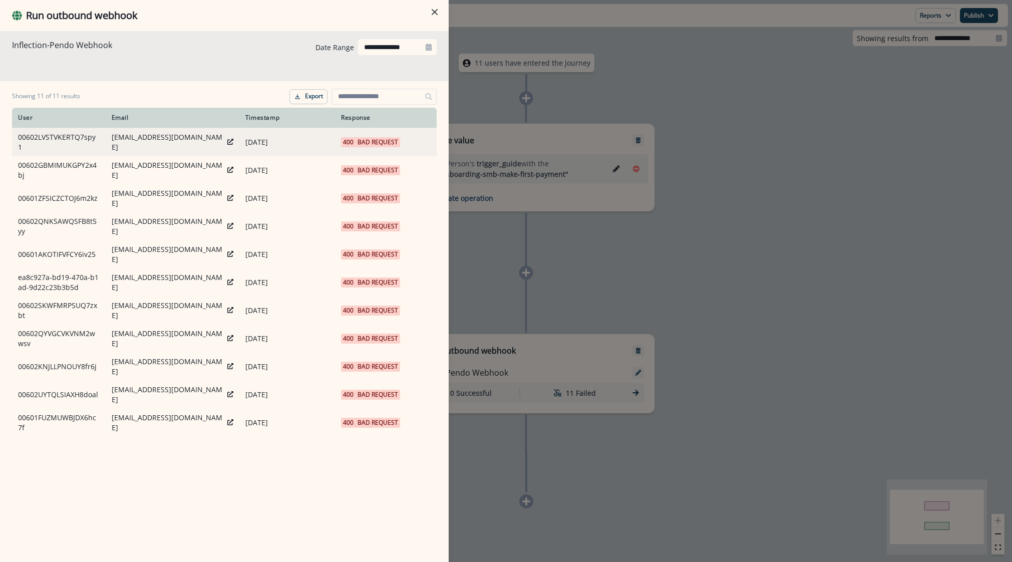
click at [227, 141] on icon at bounding box center [230, 142] width 6 height 6
click at [360, 140] on p "Bad Request" at bounding box center [377, 142] width 41 height 10
click at [154, 136] on p "[EMAIL_ADDRESS][DOMAIN_NAME]" at bounding box center [168, 142] width 112 height 20
drag, startPoint x: 174, startPoint y: 140, endPoint x: 105, endPoint y: 140, distance: 69.6
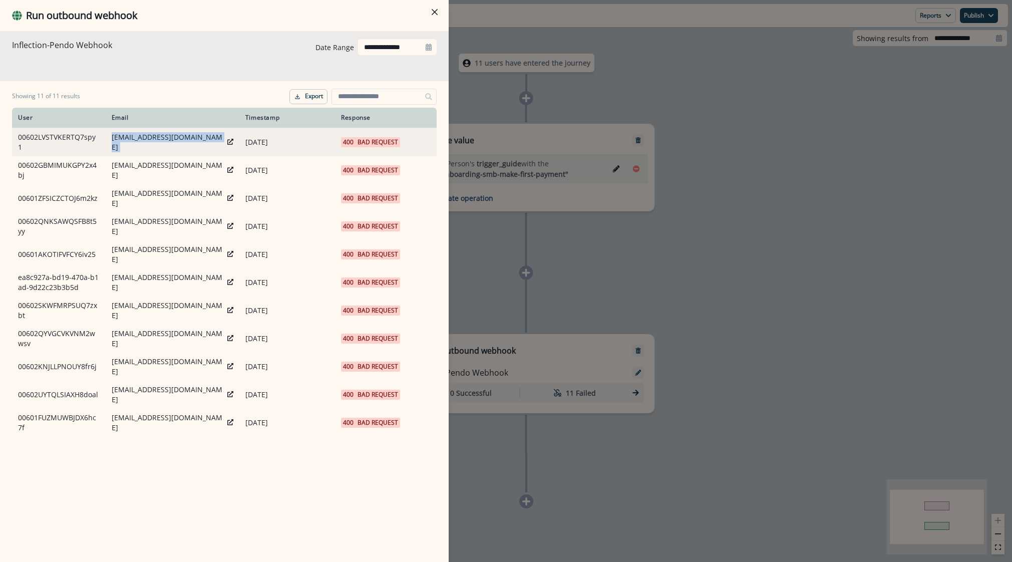
click at [105, 140] on tr "00602LVSTVKERTQ7spy1 [EMAIL_ADDRESS][DOMAIN_NAME] [DATE] 400 Bad Request" at bounding box center [224, 142] width 424 height 29
click at [105, 140] on td "00602LVSTVKERTQ7spy1" at bounding box center [59, 142] width 94 height 29
click at [129, 140] on p "[EMAIL_ADDRESS][DOMAIN_NAME]" at bounding box center [168, 142] width 112 height 20
click at [115, 140] on p "[EMAIL_ADDRESS][DOMAIN_NAME]" at bounding box center [168, 142] width 112 height 20
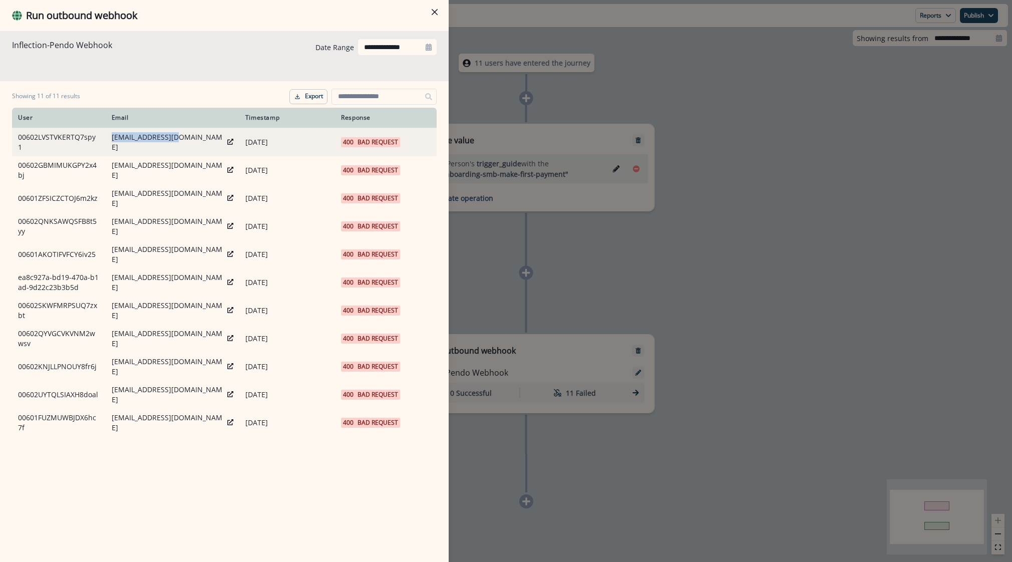
drag, startPoint x: 112, startPoint y: 140, endPoint x: 171, endPoint y: 138, distance: 59.6
click at [171, 138] on p "[EMAIL_ADDRESS][DOMAIN_NAME]" at bounding box center [168, 142] width 112 height 20
copy p "[EMAIL_ADDRESS][DOMAIN_NAME]"
click at [622, 84] on div "**********" at bounding box center [506, 281] width 1012 height 562
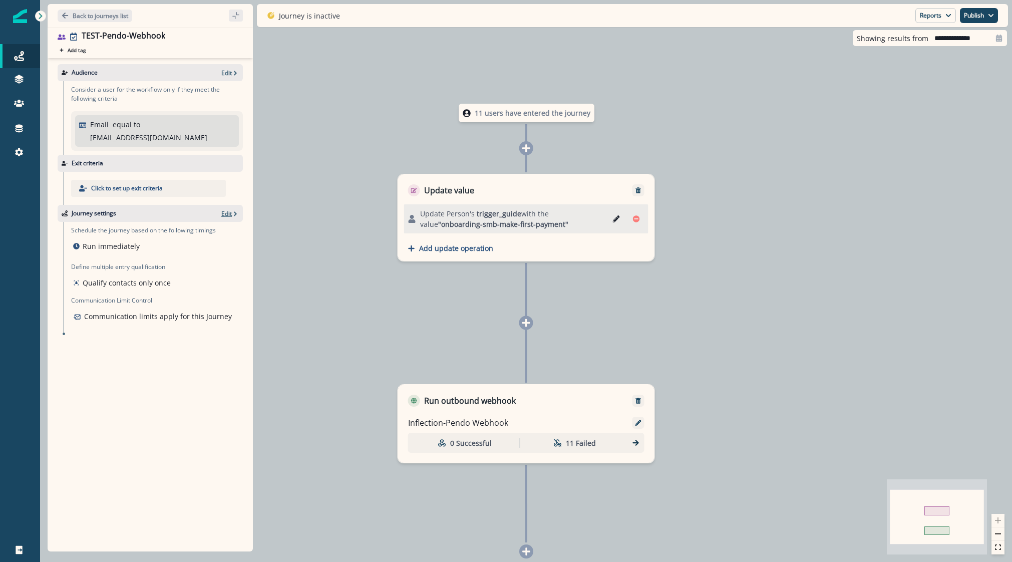
click at [226, 209] on p "Edit" at bounding box center [226, 213] width 11 height 9
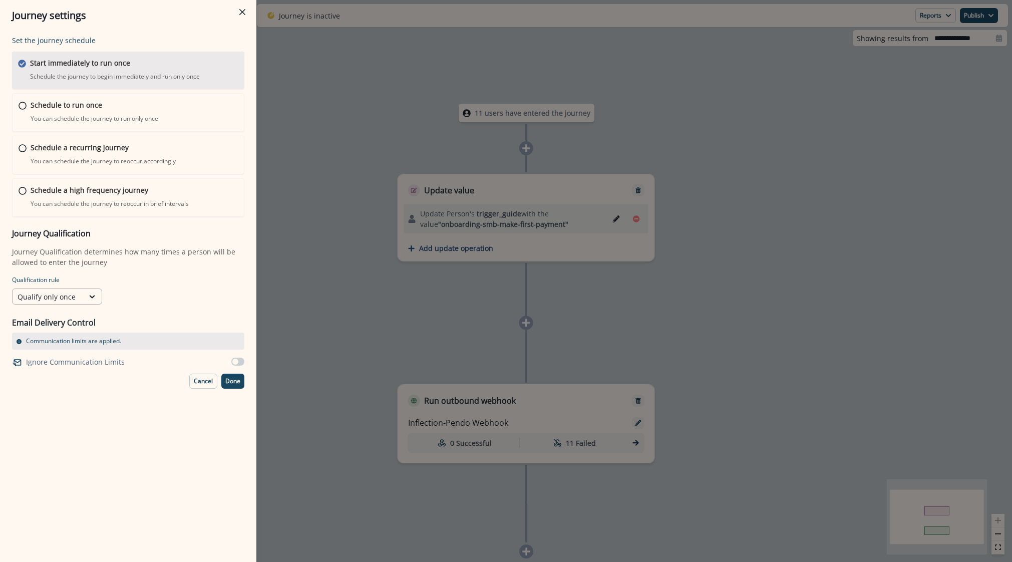
click at [70, 298] on div "Qualify only once" at bounding box center [48, 296] width 61 height 11
click at [48, 356] on div "Qualify always" at bounding box center [57, 356] width 90 height 19
click at [226, 380] on p "Done" at bounding box center [232, 380] width 15 height 7
click at [236, 381] on p "Done" at bounding box center [232, 380] width 15 height 7
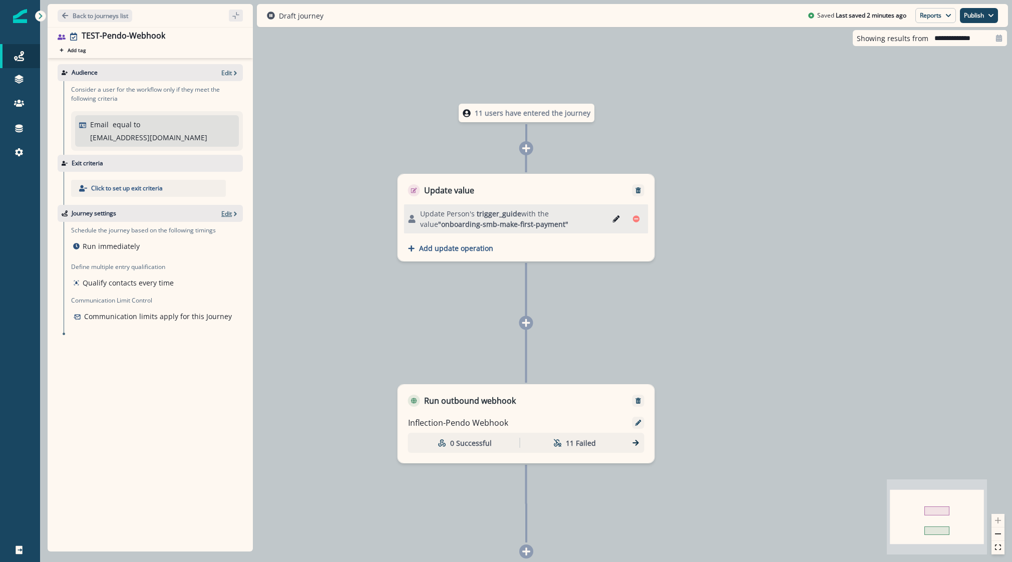
click at [227, 209] on p "Edit" at bounding box center [226, 213] width 11 height 9
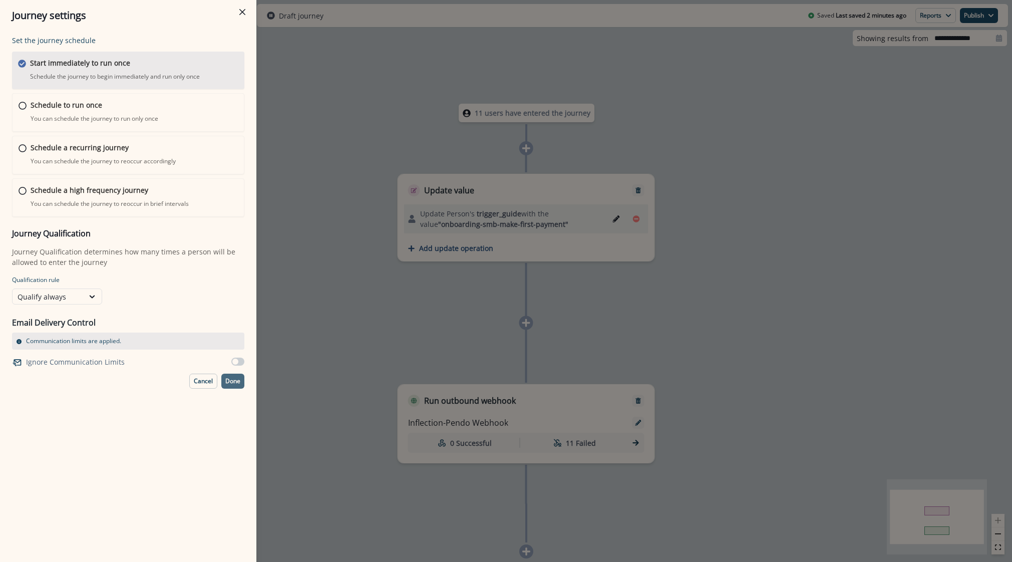
click at [223, 382] on button "Done" at bounding box center [232, 380] width 23 height 15
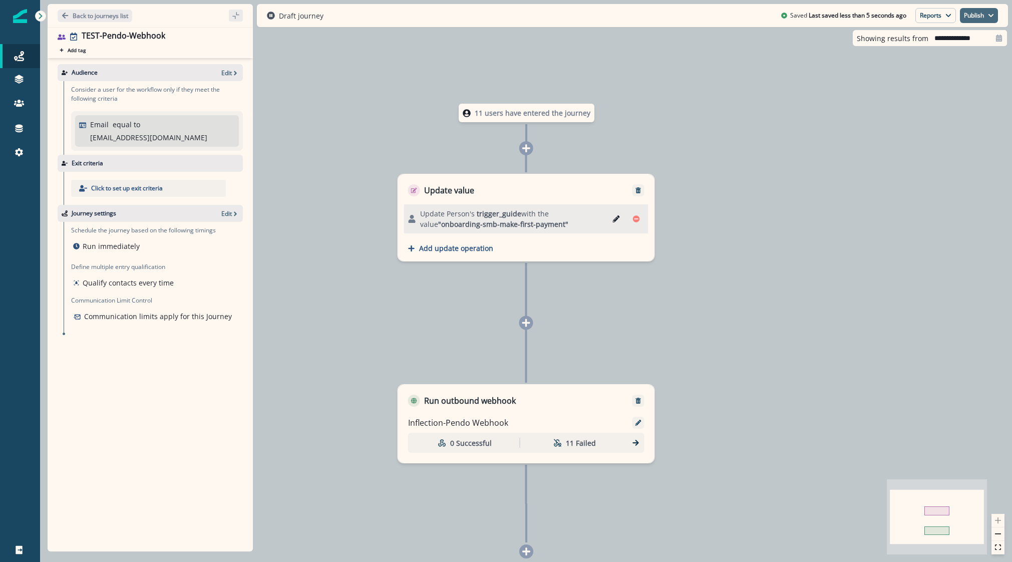
click at [975, 12] on button "Publish" at bounding box center [979, 15] width 38 height 15
click at [926, 39] on button "as active journey" at bounding box center [941, 41] width 111 height 18
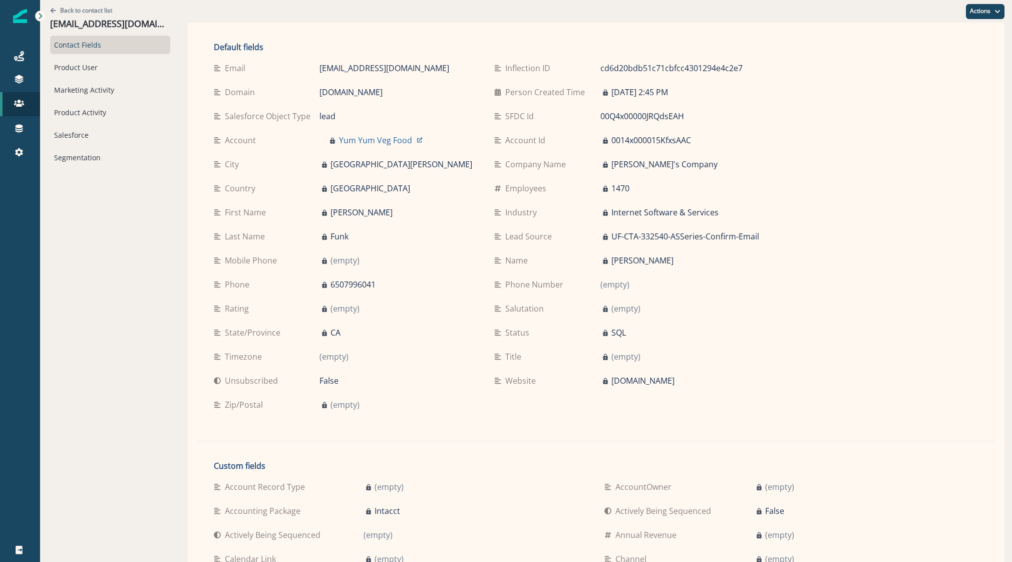
click at [72, 102] on div "Contact Fields Product User Marketing Activity Product Activity Salesforce Segm…" at bounding box center [110, 101] width 120 height 131
click at [76, 92] on div "Marketing Activity" at bounding box center [110, 90] width 120 height 19
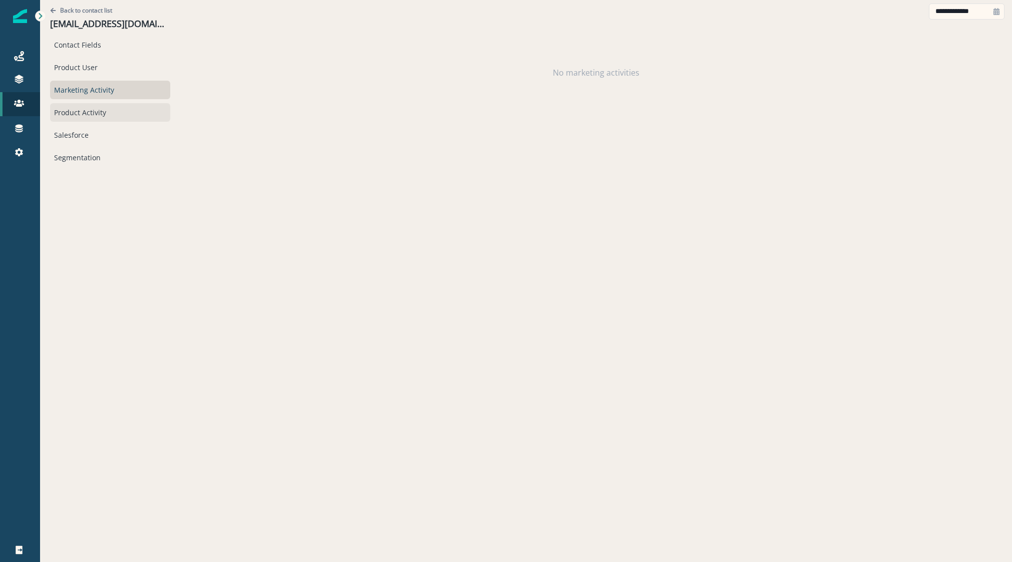
click at [80, 116] on div "Product Activity" at bounding box center [110, 112] width 120 height 19
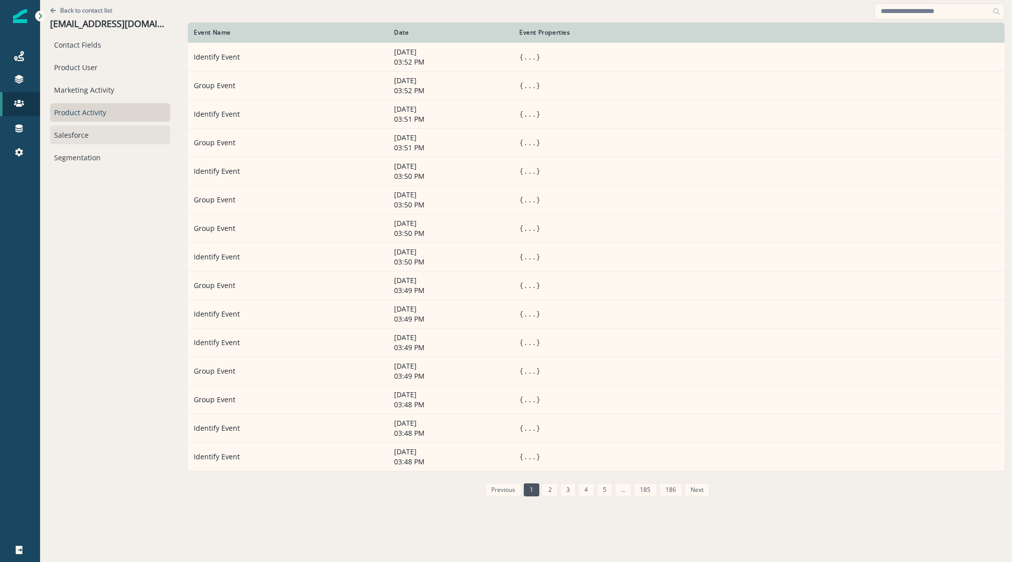
click at [66, 143] on div "Salesforce" at bounding box center [110, 135] width 120 height 19
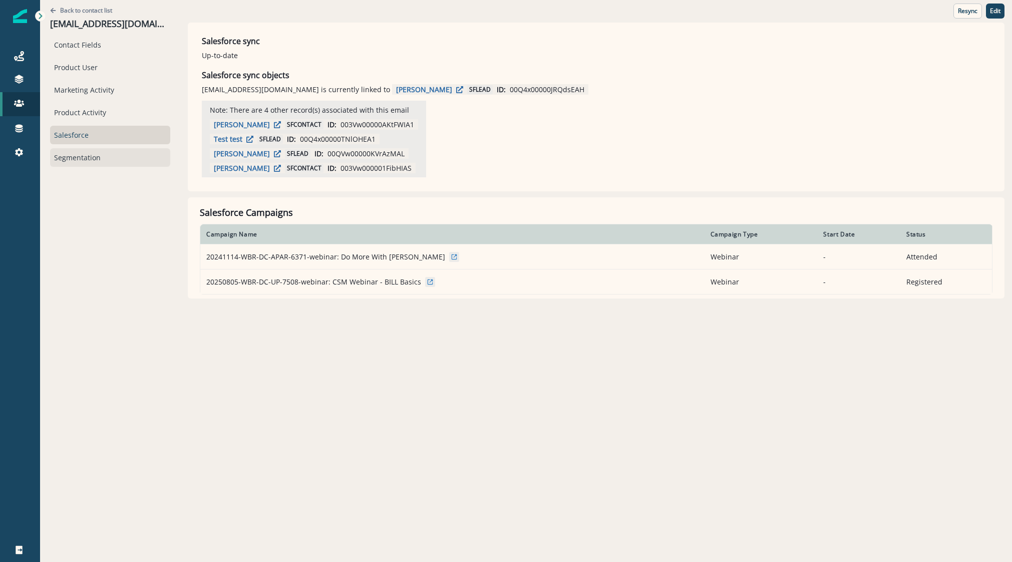
click at [61, 157] on div "Segmentation" at bounding box center [110, 157] width 120 height 19
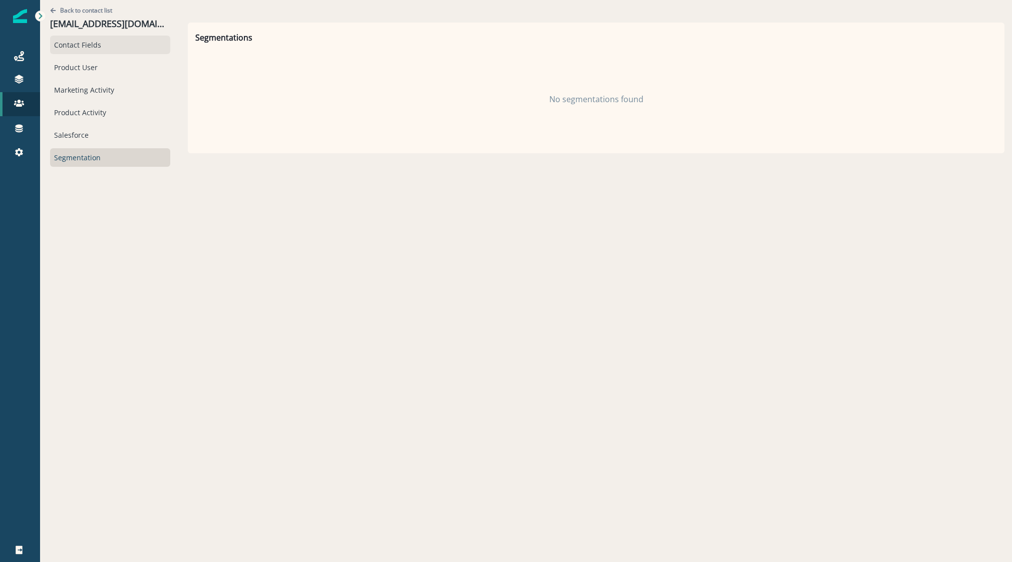
click at [77, 51] on div "Contact Fields" at bounding box center [110, 45] width 120 height 19
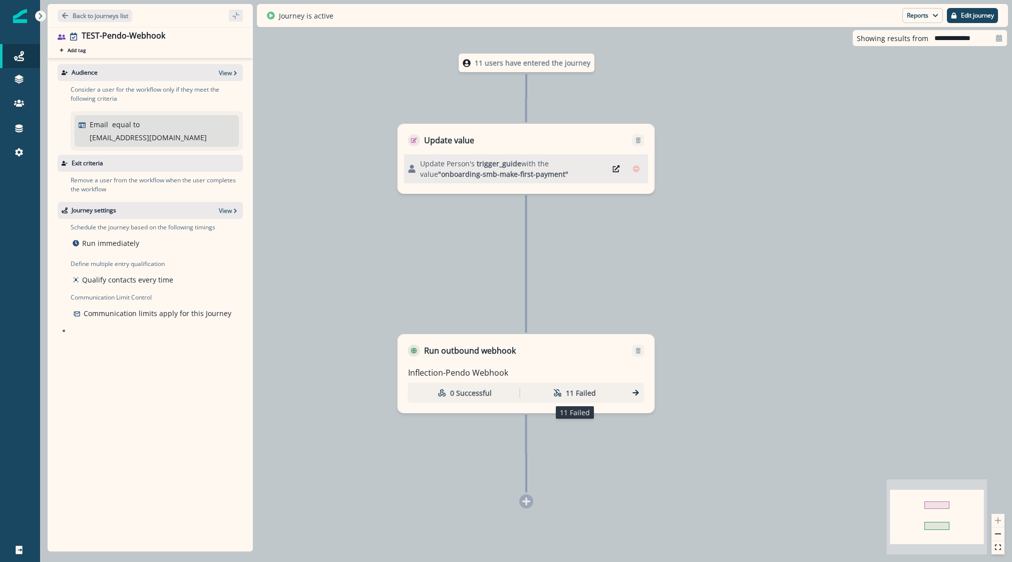
click at [618, 394] on div "11 Failed" at bounding box center [575, 392] width 106 height 19
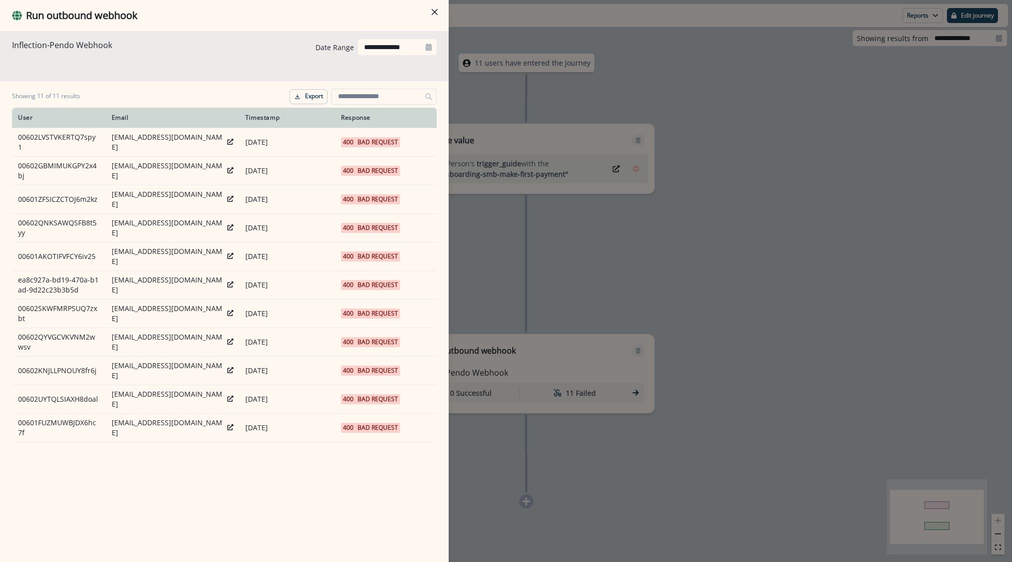
click at [560, 248] on div "**********" at bounding box center [506, 281] width 1012 height 562
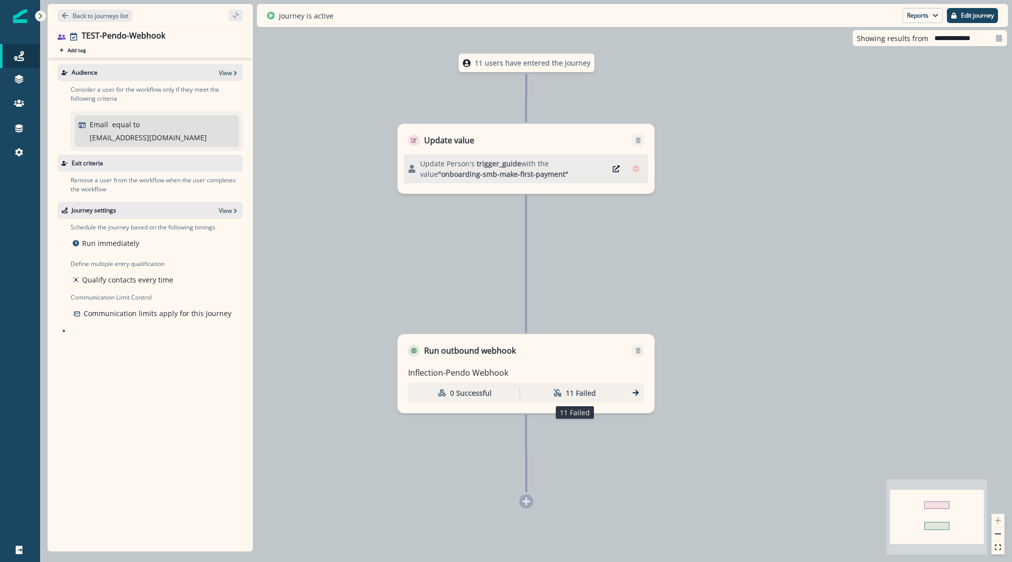
click at [566, 387] on div "11 Failed" at bounding box center [575, 392] width 106 height 19
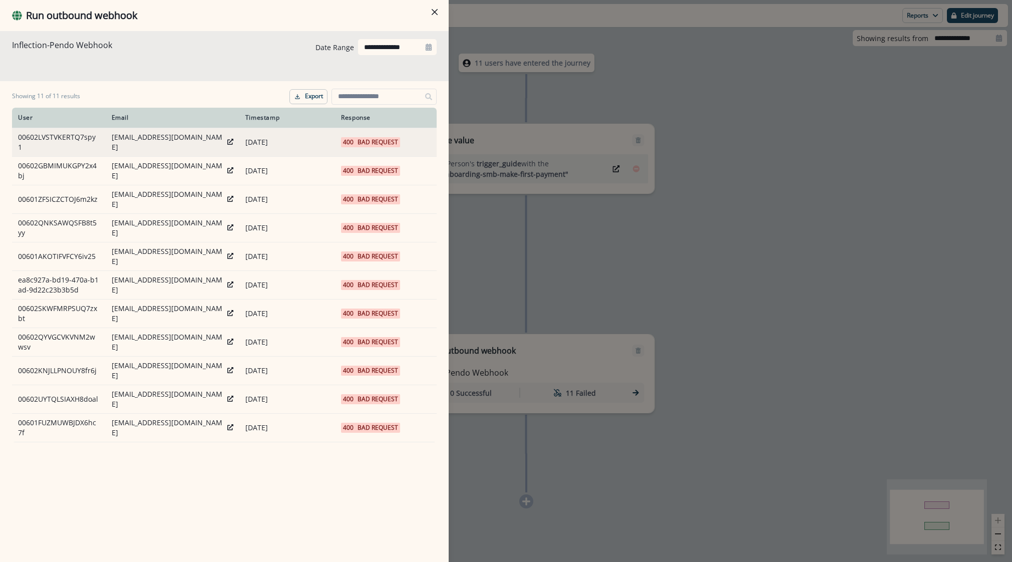
click at [355, 140] on div "400 Bad Request" at bounding box center [370, 142] width 55 height 10
click at [380, 46] on input "**********" at bounding box center [397, 47] width 79 height 16
select select "*"
select select "****"
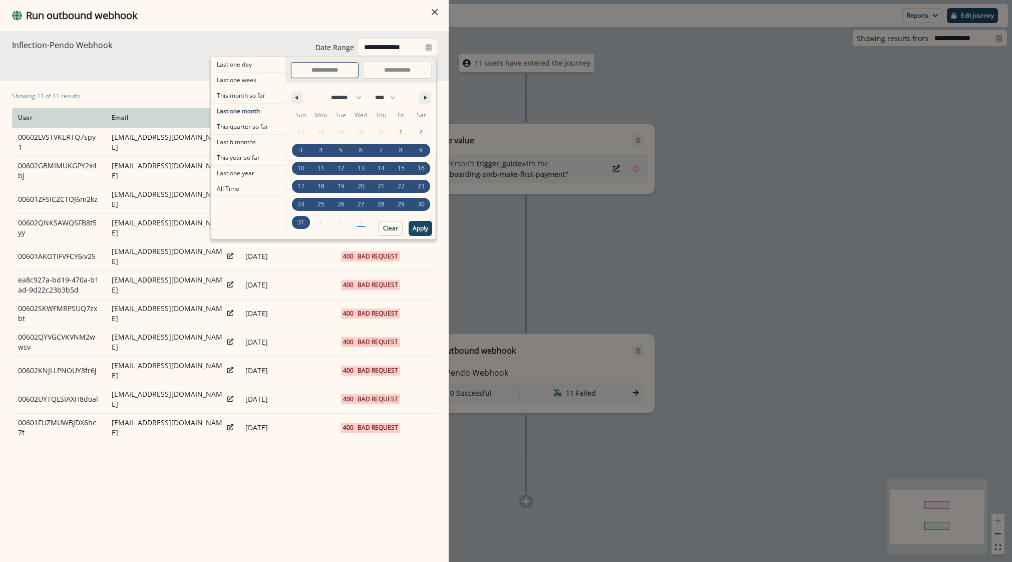
click at [698, 245] on div "**********" at bounding box center [506, 281] width 1012 height 562
click at [698, 245] on div "11 users have entered the journey Update value Update Person's trigger_guide wi…" at bounding box center [526, 281] width 972 height 562
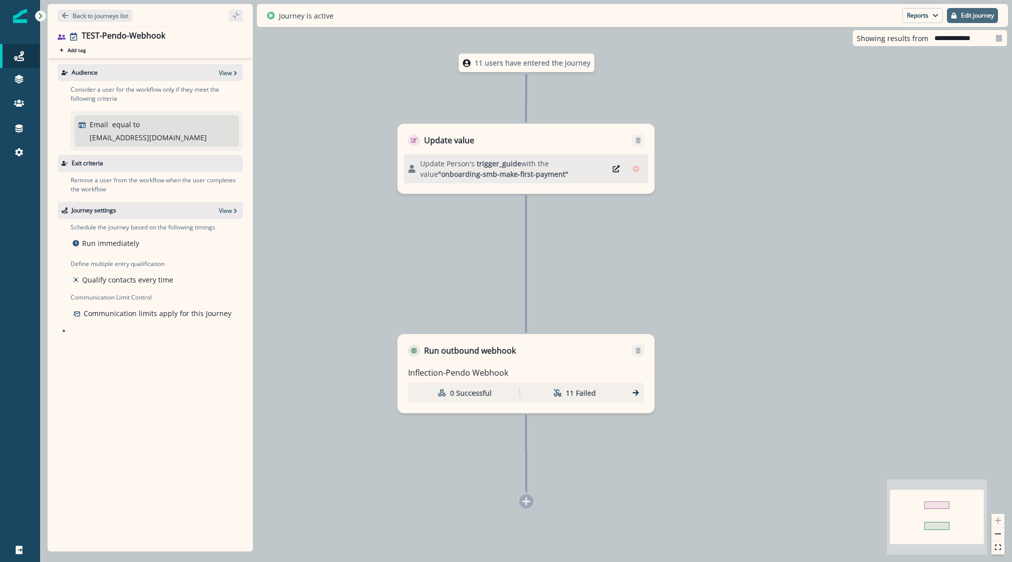
click at [984, 20] on button "Edit journey" at bounding box center [972, 15] width 51 height 15
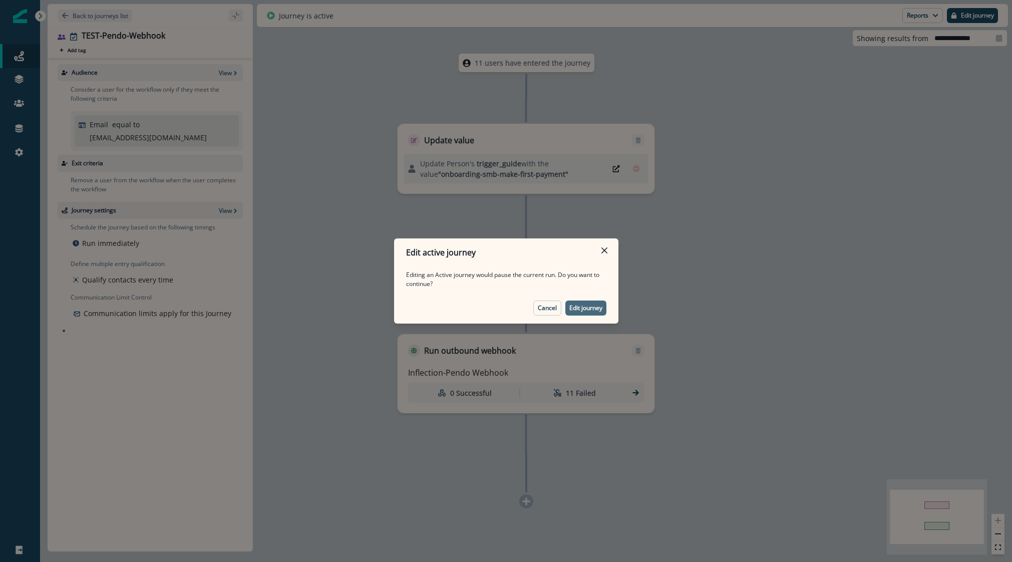
click at [594, 302] on footer "Cancel Edit journey" at bounding box center [506, 307] width 224 height 31
click at [594, 305] on p "Edit journey" at bounding box center [585, 307] width 33 height 7
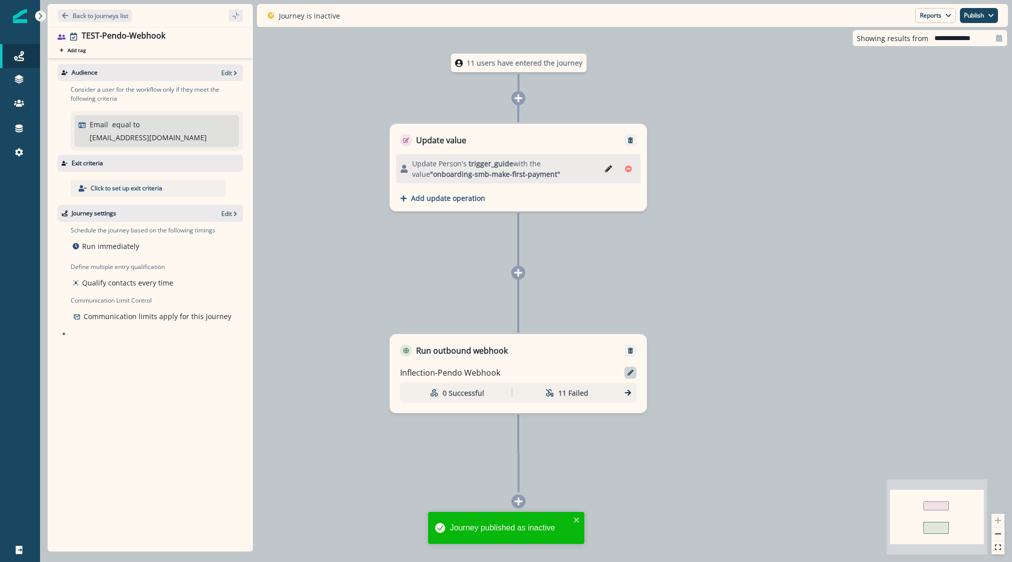
click at [625, 370] on div at bounding box center [630, 372] width 12 height 12
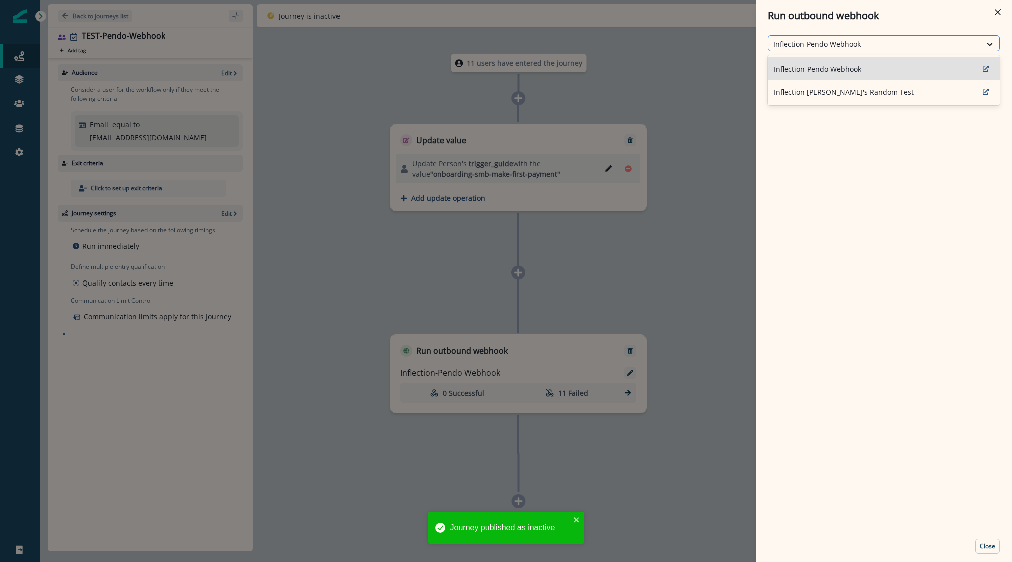
click at [853, 39] on div at bounding box center [874, 44] width 203 height 13
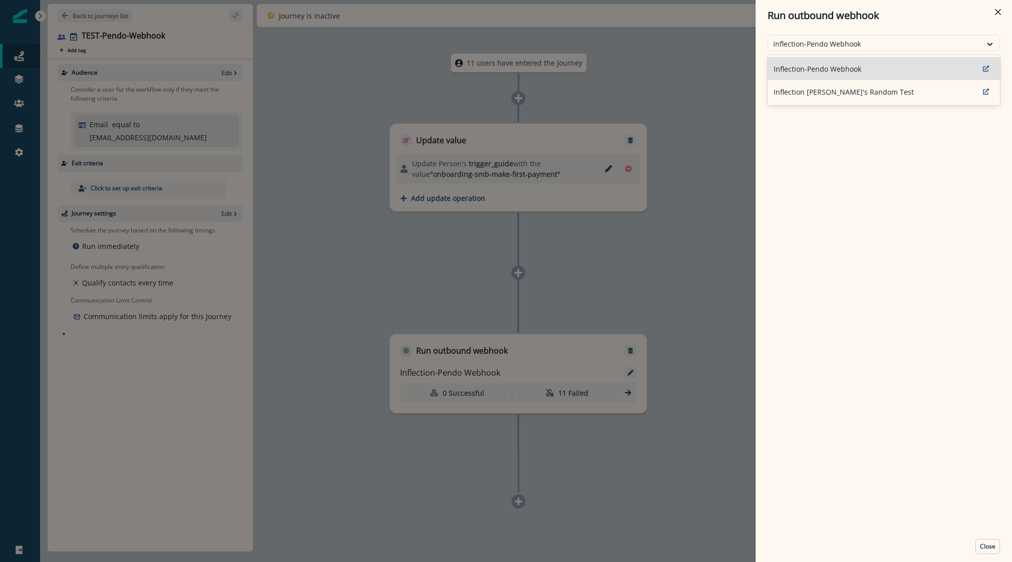
click at [818, 78] on div "Inflection-Pendo Webhook" at bounding box center [883, 68] width 232 height 23
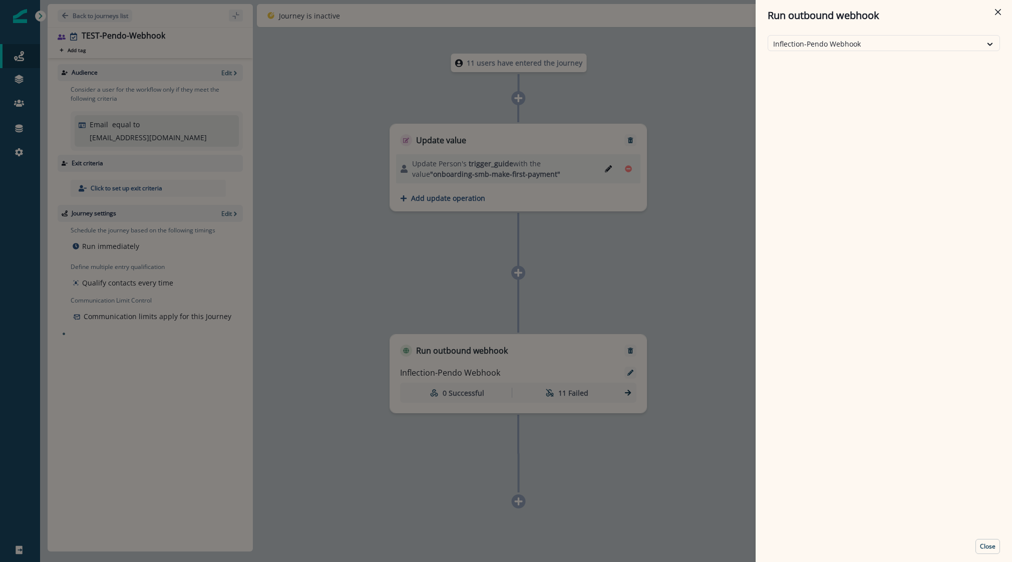
click at [818, 78] on div "Inflection-Pendo Webhook" at bounding box center [883, 281] width 256 height 500
click at [987, 547] on p "Close" at bounding box center [988, 546] width 16 height 7
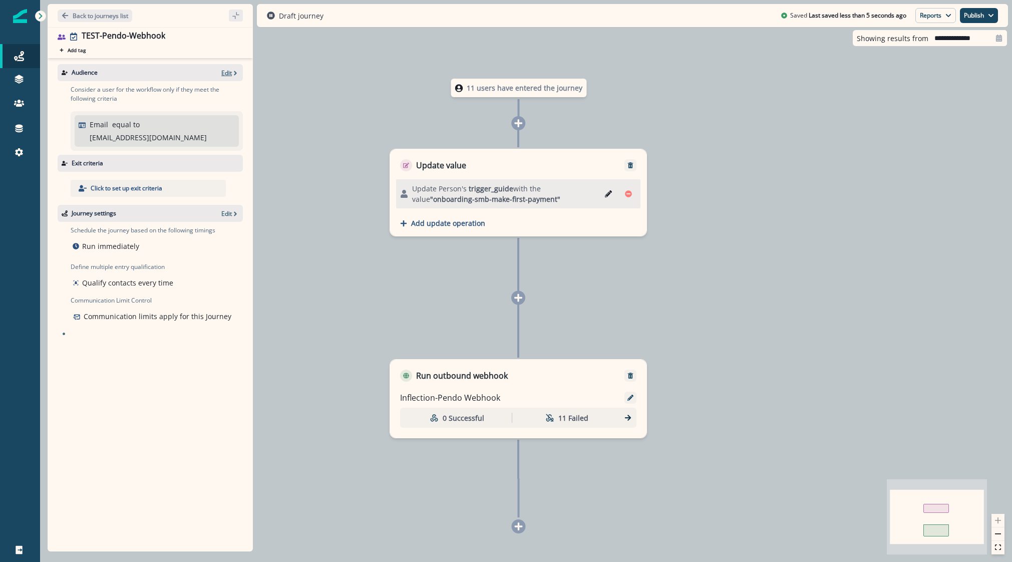
click at [222, 73] on p "Edit" at bounding box center [226, 73] width 11 height 9
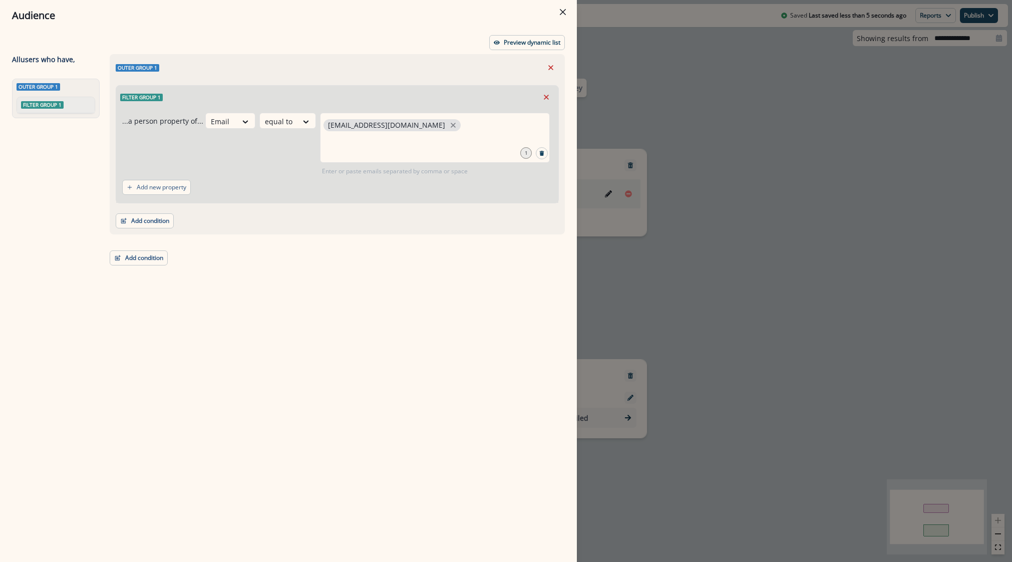
click at [699, 187] on div "Audience Preview dynamic list All user s who have, Outer group 1 Filter group 1…" at bounding box center [506, 281] width 1012 height 562
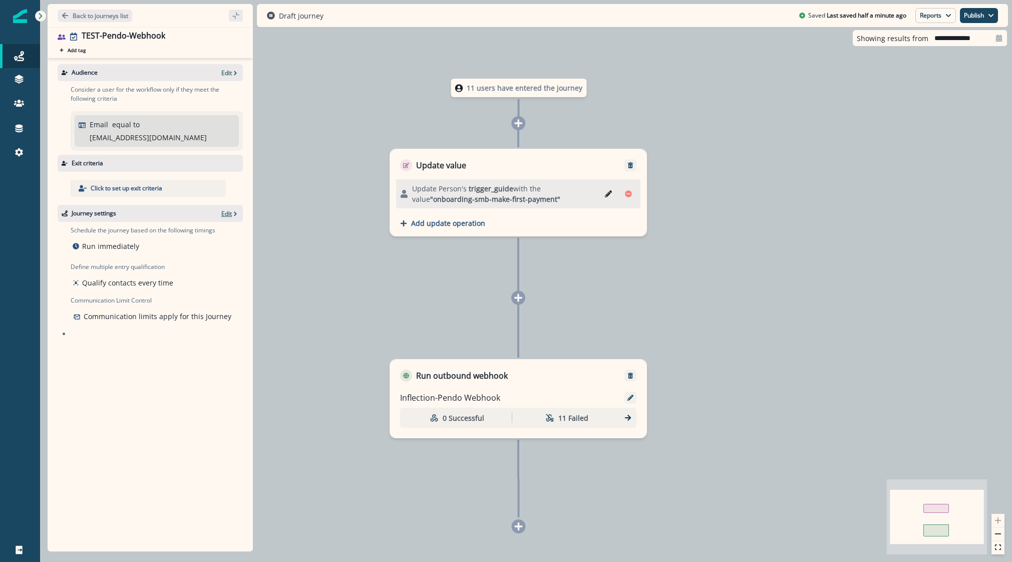
click at [221, 209] on p "Edit" at bounding box center [226, 213] width 11 height 9
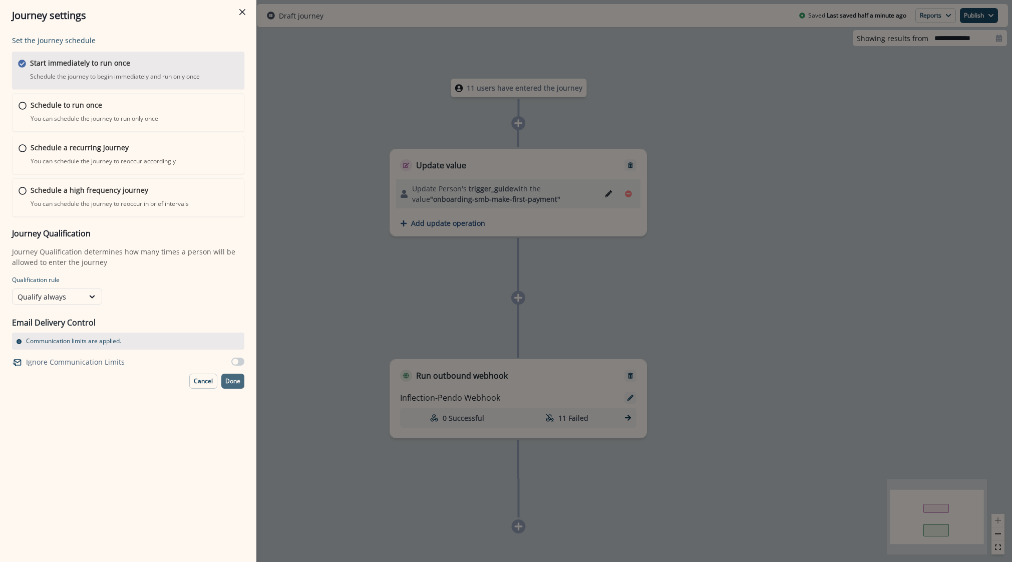
click at [239, 384] on p "Done" at bounding box center [232, 380] width 15 height 7
click at [223, 381] on button "Done" at bounding box center [232, 380] width 23 height 15
click at [223, 381] on div "Audience Edit Consider a user for the workflow only if they meet the following …" at bounding box center [150, 302] width 205 height 489
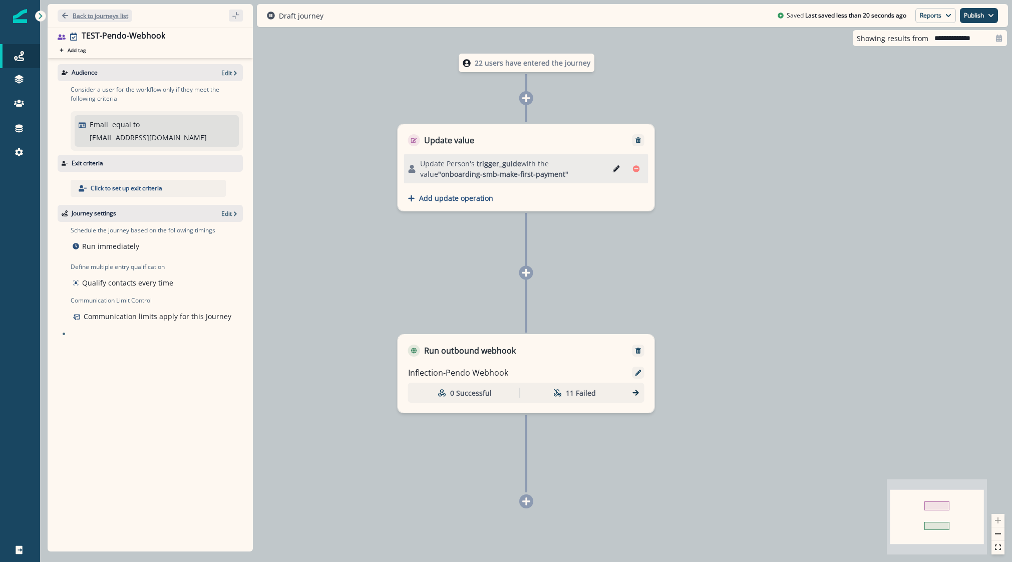
click at [77, 15] on p "Back to journeys list" at bounding box center [101, 16] width 56 height 9
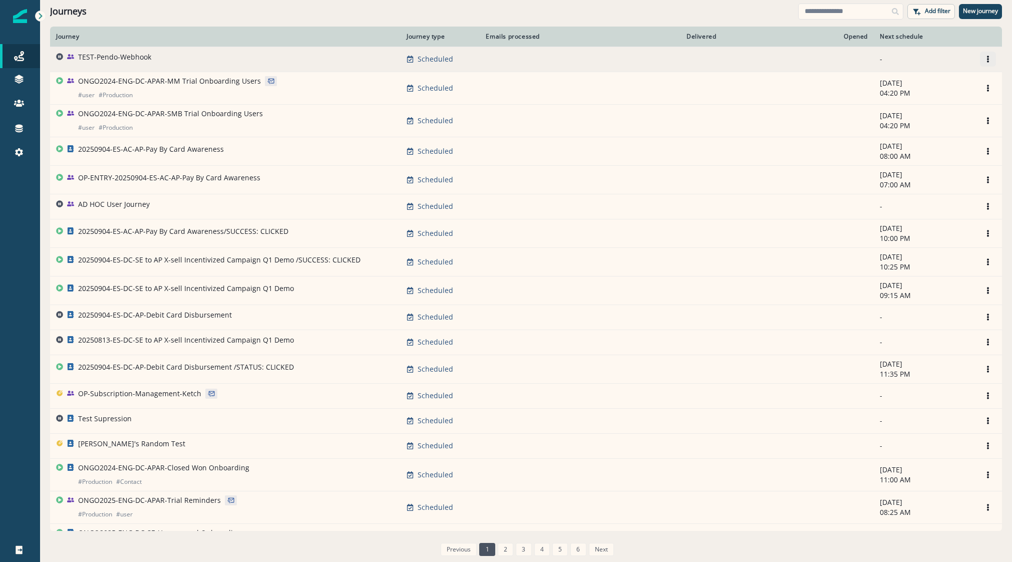
click at [980, 55] on button "Options" at bounding box center [988, 59] width 16 height 15
click at [931, 73] on div "Clone Rename Remove" at bounding box center [932, 99] width 112 height 57
click at [930, 81] on button "Clone" at bounding box center [932, 83] width 111 height 16
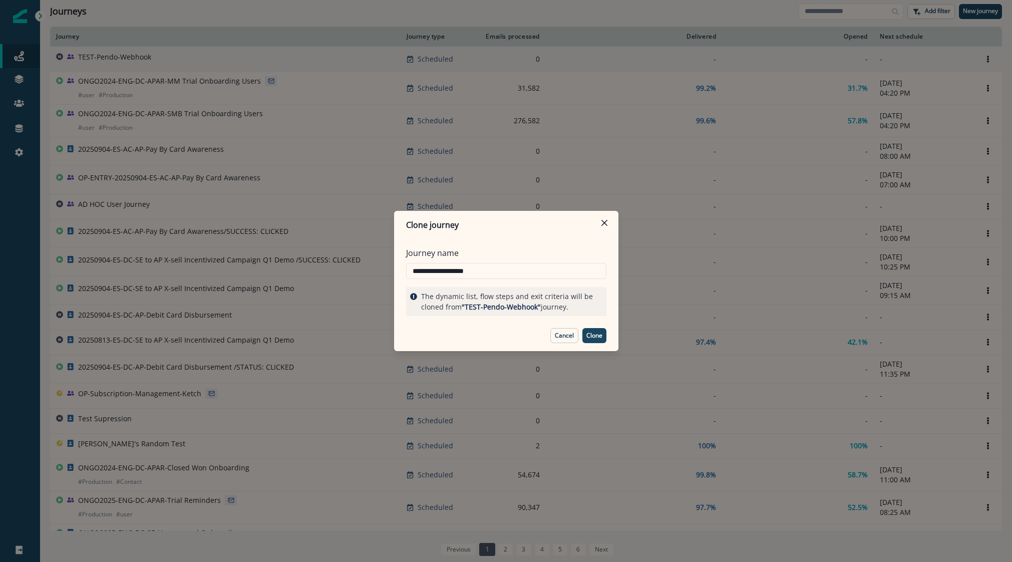
type input "**********"
click at [595, 337] on p "Clone" at bounding box center [594, 335] width 16 height 7
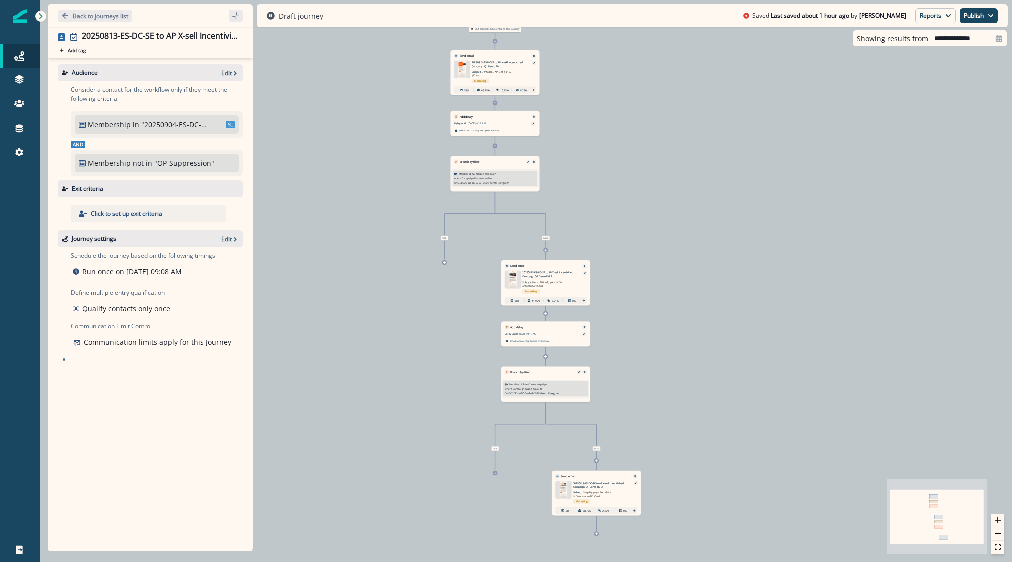
click at [106, 20] on button "Back to journeys list" at bounding box center [95, 16] width 75 height 13
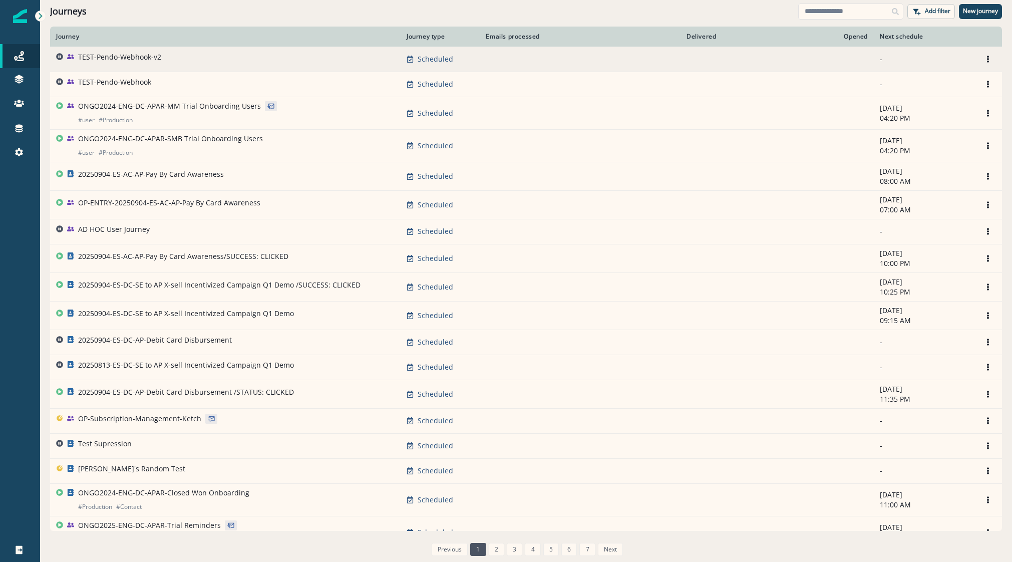
click at [136, 56] on p "TEST-Pendo-Webhook-v2" at bounding box center [119, 57] width 83 height 10
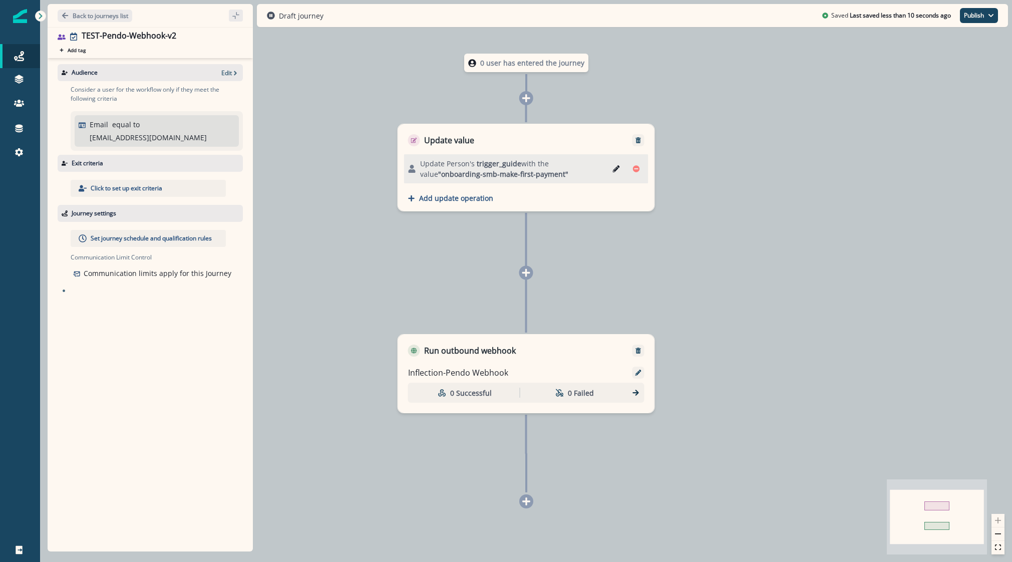
click at [127, 234] on p "Set journey schedule and qualification rules" at bounding box center [151, 238] width 121 height 9
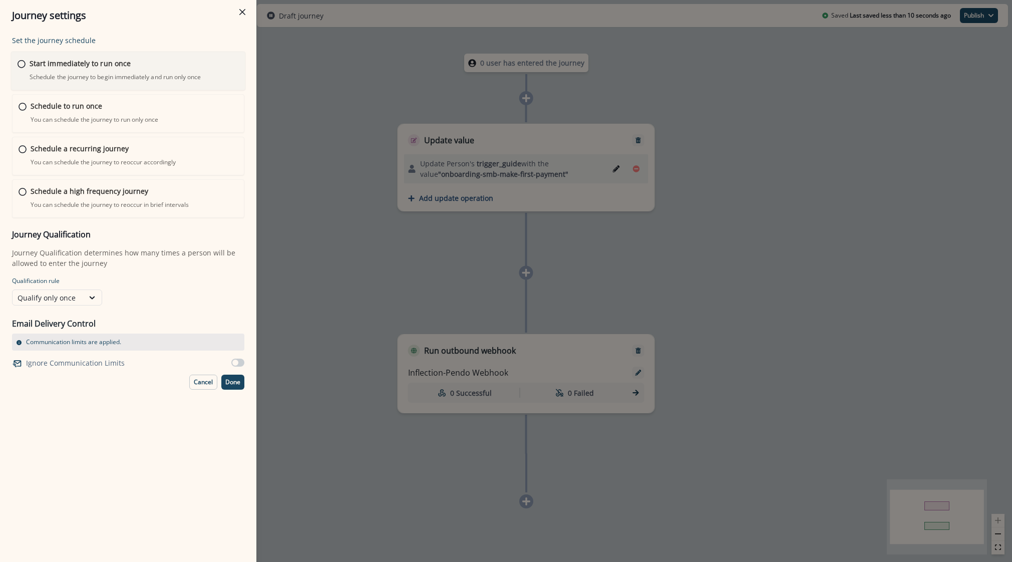
click at [71, 63] on p "Start immediately to run once" at bounding box center [80, 63] width 101 height 11
click at [236, 386] on button "Done" at bounding box center [232, 380] width 23 height 15
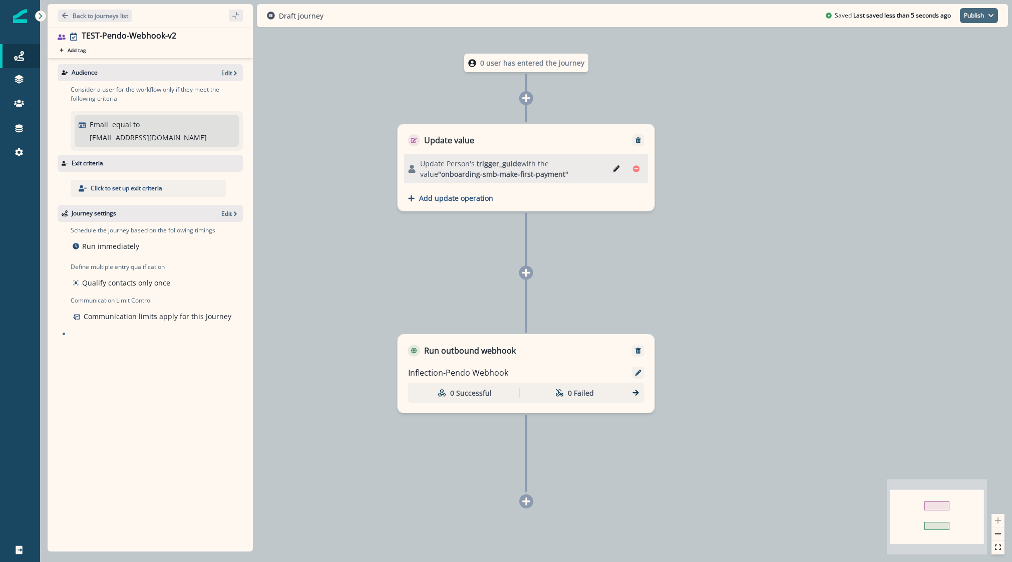
click at [978, 17] on button "Publish" at bounding box center [979, 15] width 38 height 15
click at [925, 43] on button "as active journey" at bounding box center [941, 41] width 111 height 18
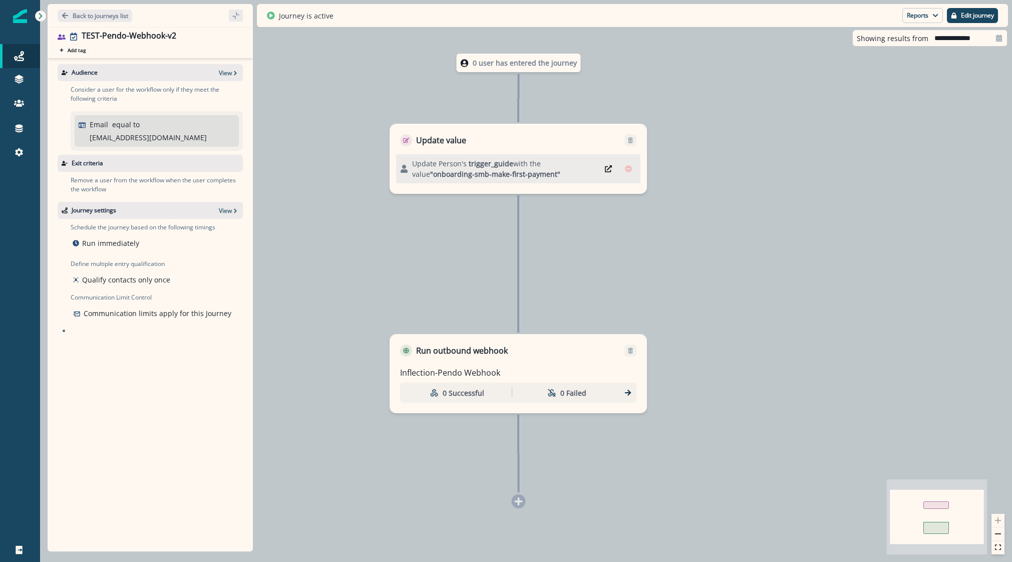
click at [623, 392] on div "0 Successful 0 Failed" at bounding box center [518, 392] width 236 height 20
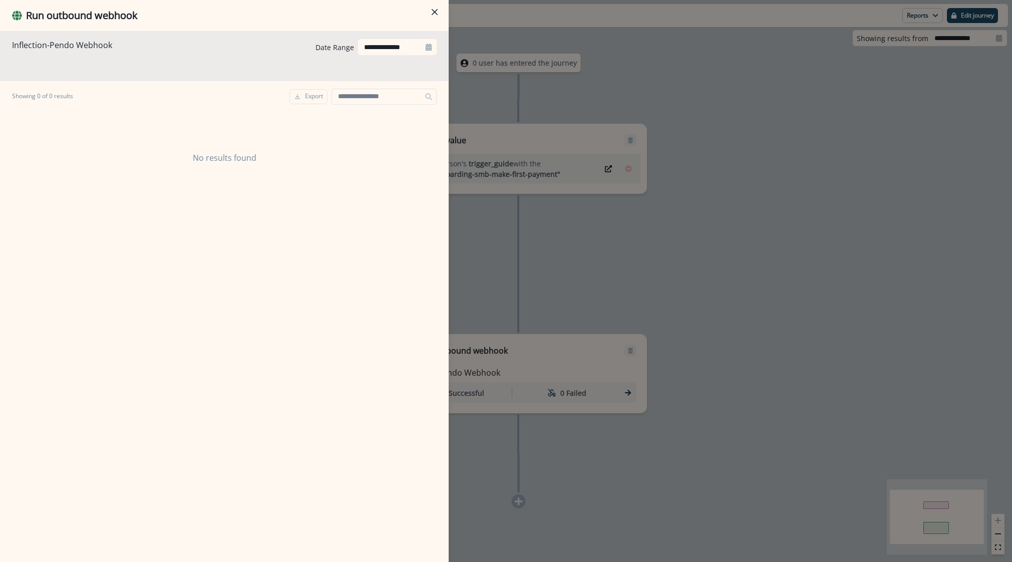
click at [585, 268] on div "**********" at bounding box center [506, 281] width 1012 height 562
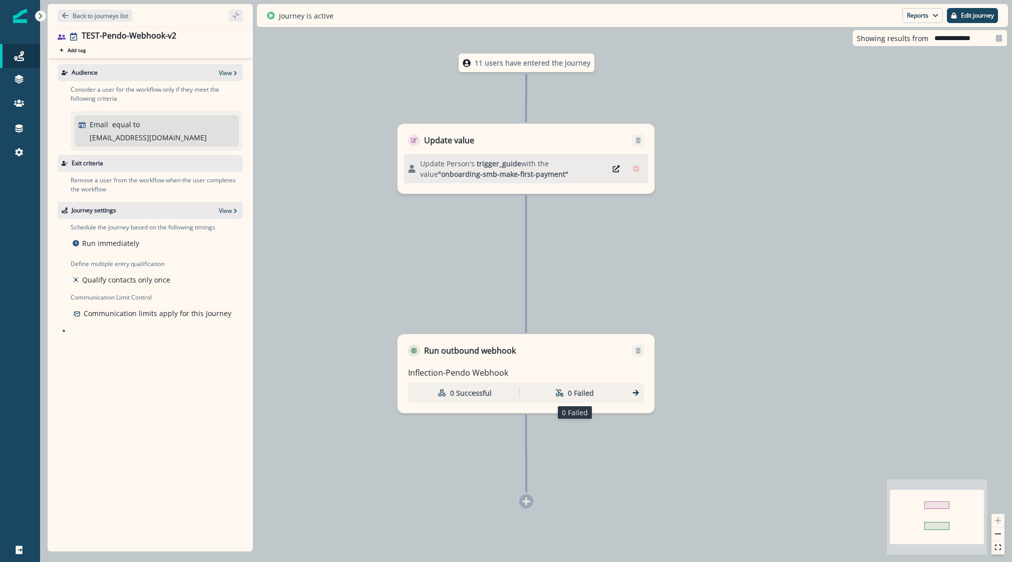
click at [625, 394] on div "0 Failed" at bounding box center [575, 392] width 106 height 19
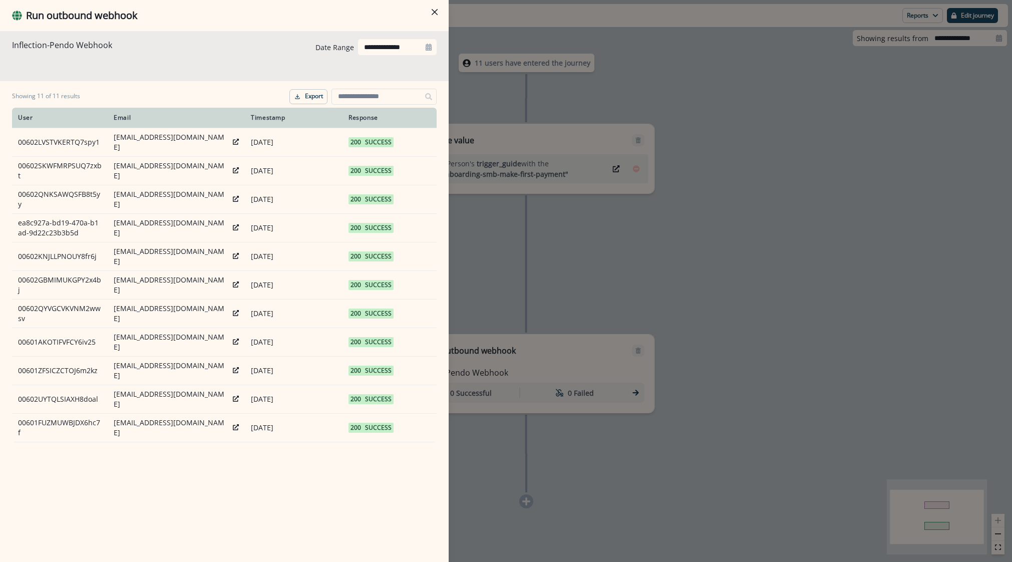
click at [739, 361] on div "**********" at bounding box center [506, 281] width 1012 height 562
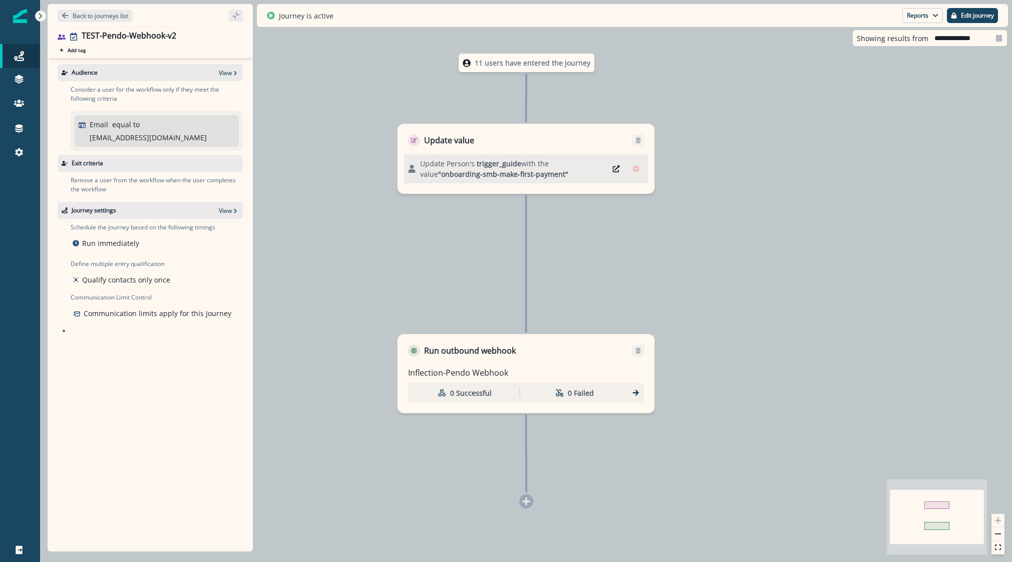
click at [637, 396] on icon at bounding box center [635, 392] width 9 height 9
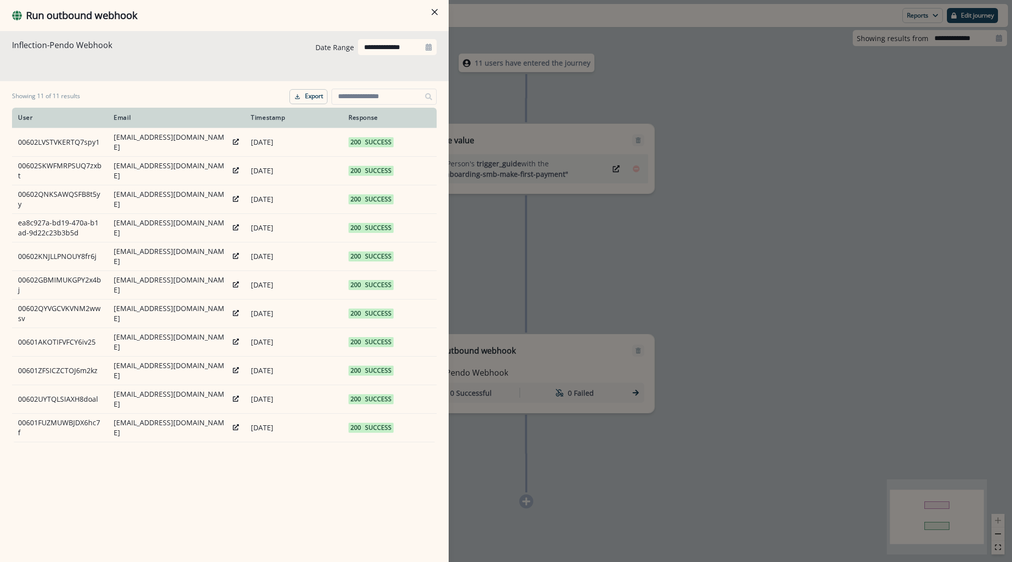
click at [640, 247] on div "**********" at bounding box center [506, 281] width 1012 height 562
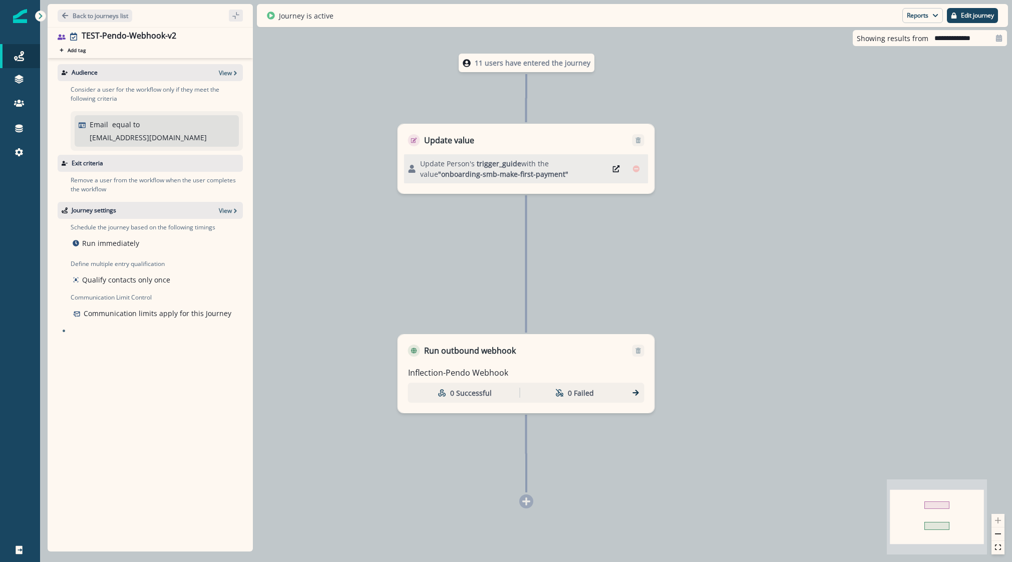
click at [616, 170] on icon "Edit" at bounding box center [616, 168] width 7 height 7
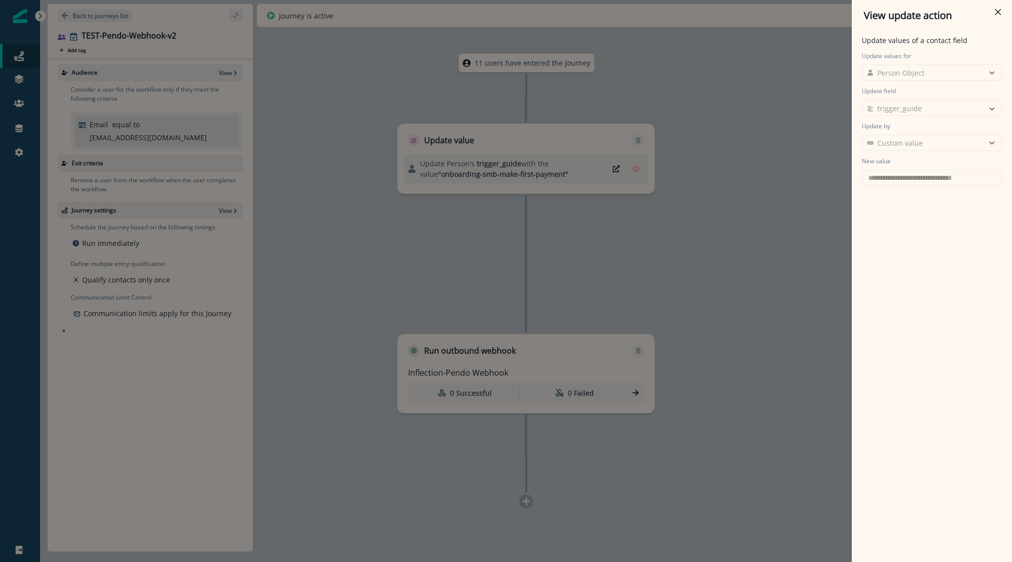
click at [516, 173] on div "**********" at bounding box center [506, 281] width 1012 height 562
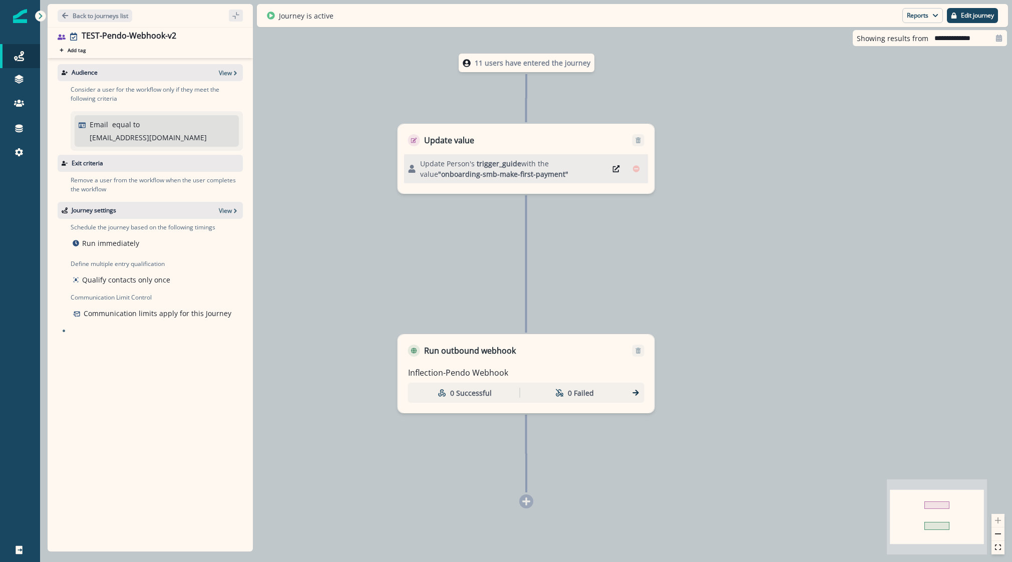
drag, startPoint x: 542, startPoint y: 175, endPoint x: 472, endPoint y: 175, distance: 70.1
click at [477, 176] on span ""onboarding-smb-make-first-payment"" at bounding box center [503, 174] width 130 height 10
click at [964, 17] on p "Edit journey" at bounding box center [977, 15] width 33 height 7
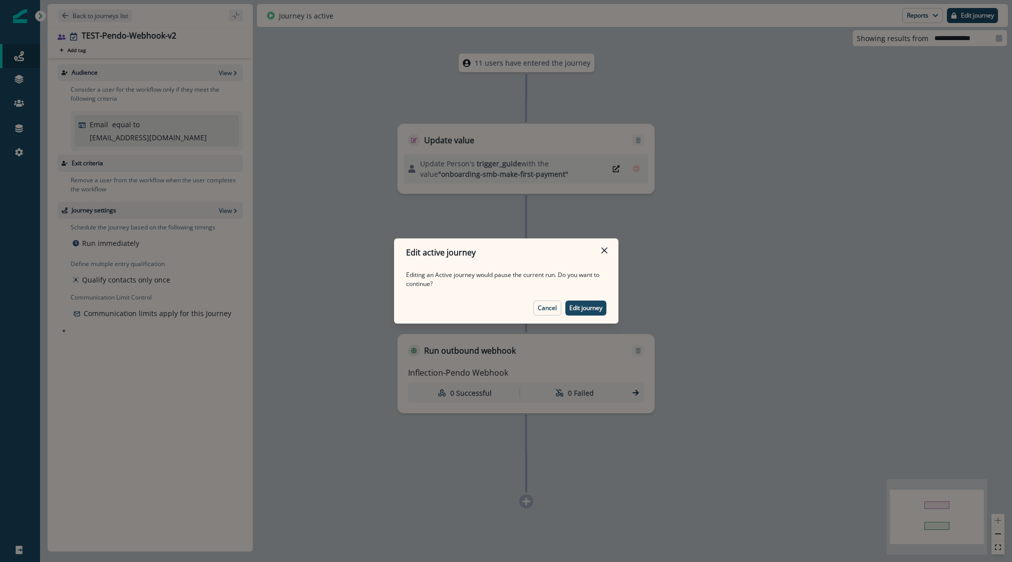
click at [581, 307] on p "Edit journey" at bounding box center [585, 307] width 33 height 7
click at [582, 307] on div "11 users have entered the journey Update value Update Person's trigger_guide wi…" at bounding box center [526, 281] width 972 height 562
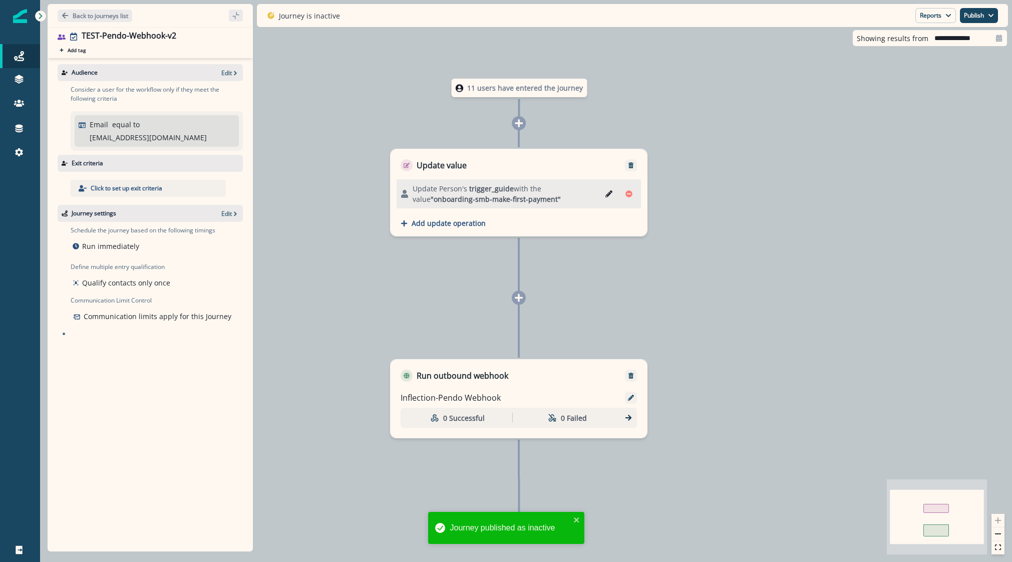
click at [607, 193] on icon "Edit" at bounding box center [608, 193] width 7 height 7
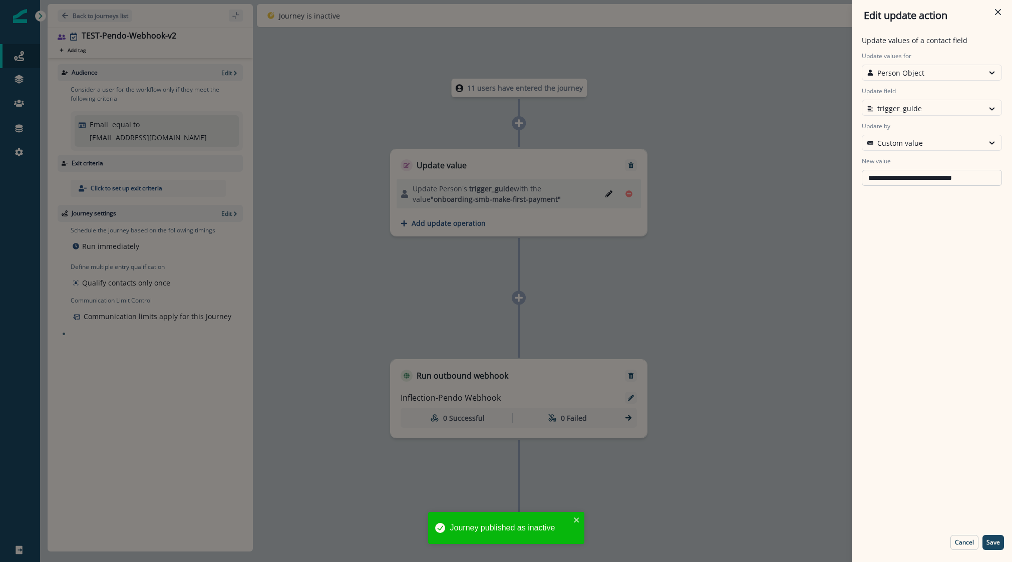
click at [939, 175] on input "**********" at bounding box center [932, 178] width 140 height 16
click at [317, 126] on div "**********" at bounding box center [506, 281] width 1012 height 562
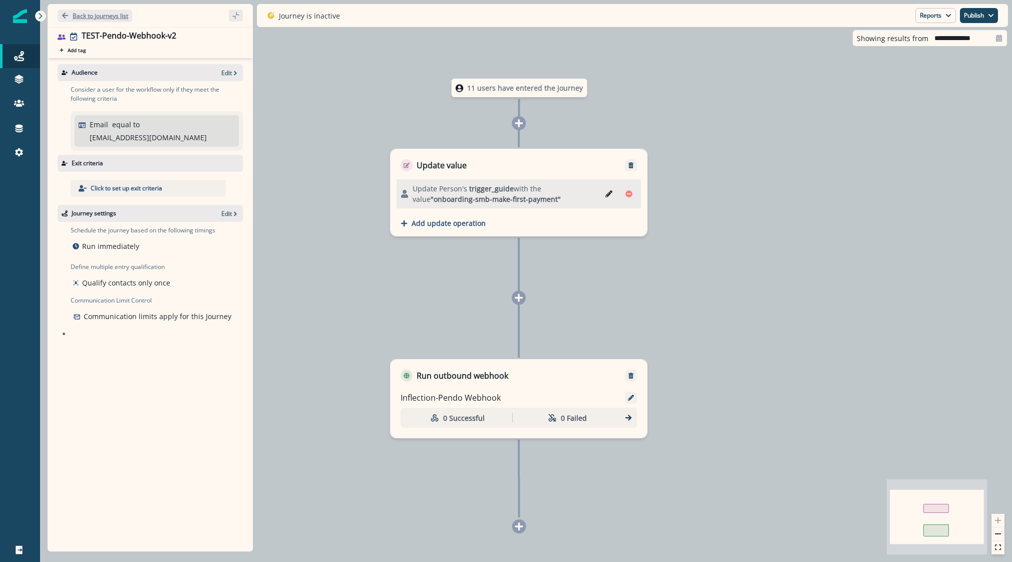
click at [103, 14] on p "Back to journeys list" at bounding box center [101, 16] width 56 height 9
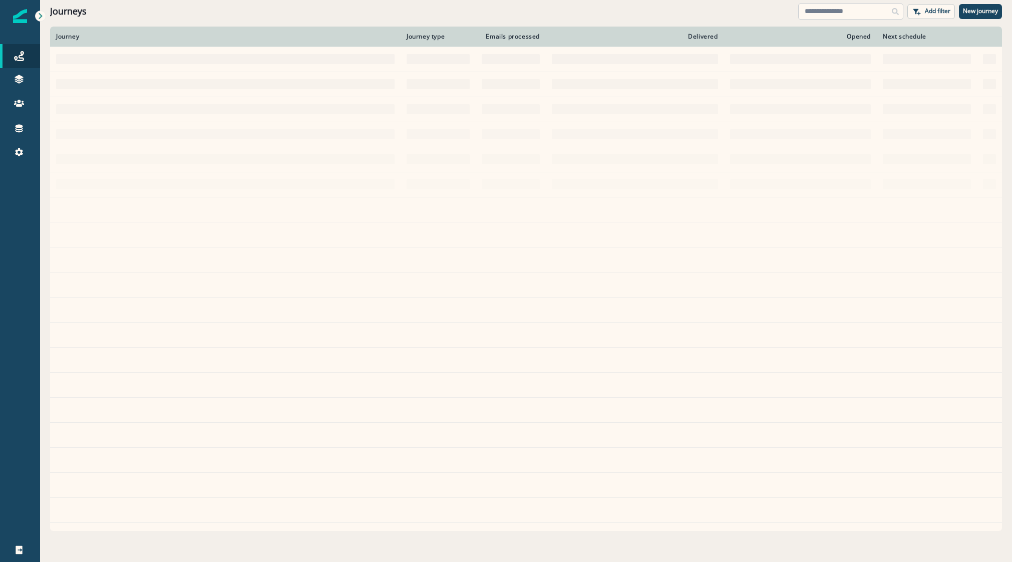
click at [829, 10] on input at bounding box center [850, 12] width 105 height 16
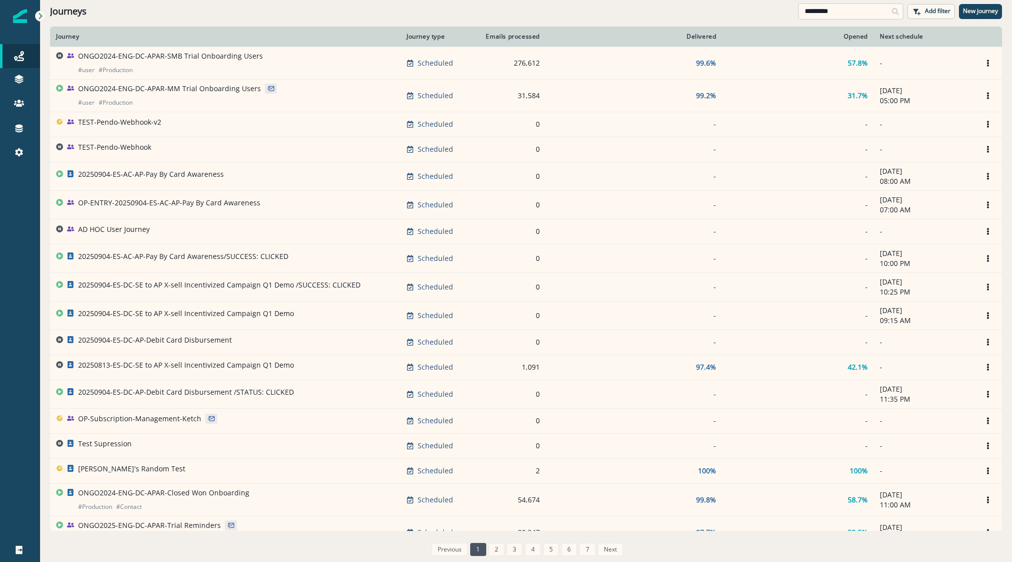
type input "**********"
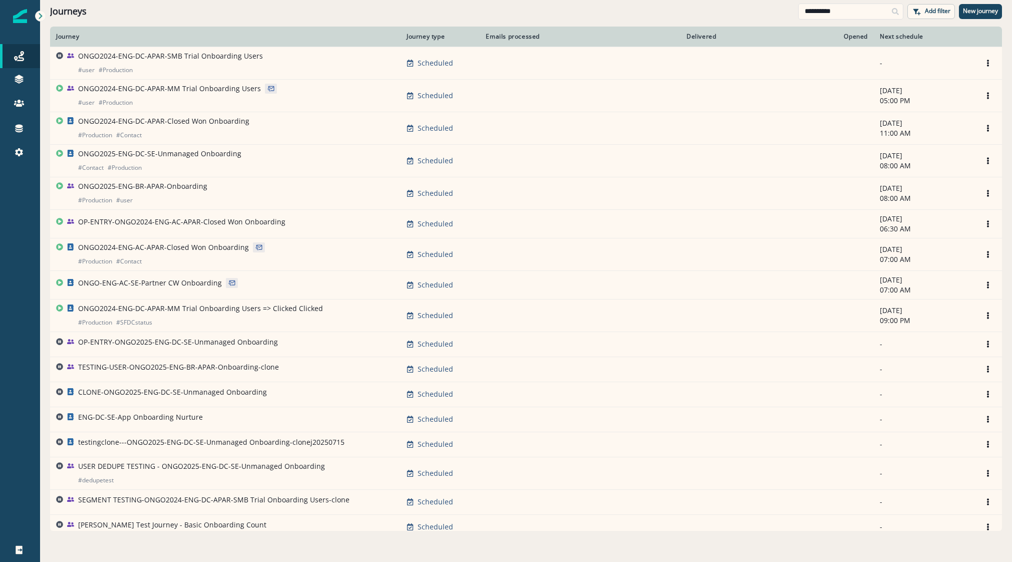
drag, startPoint x: 706, startPoint y: 2, endPoint x: 527, endPoint y: -1, distance: 178.7
click at [527, 0] on html "**********" at bounding box center [506, 281] width 1012 height 562
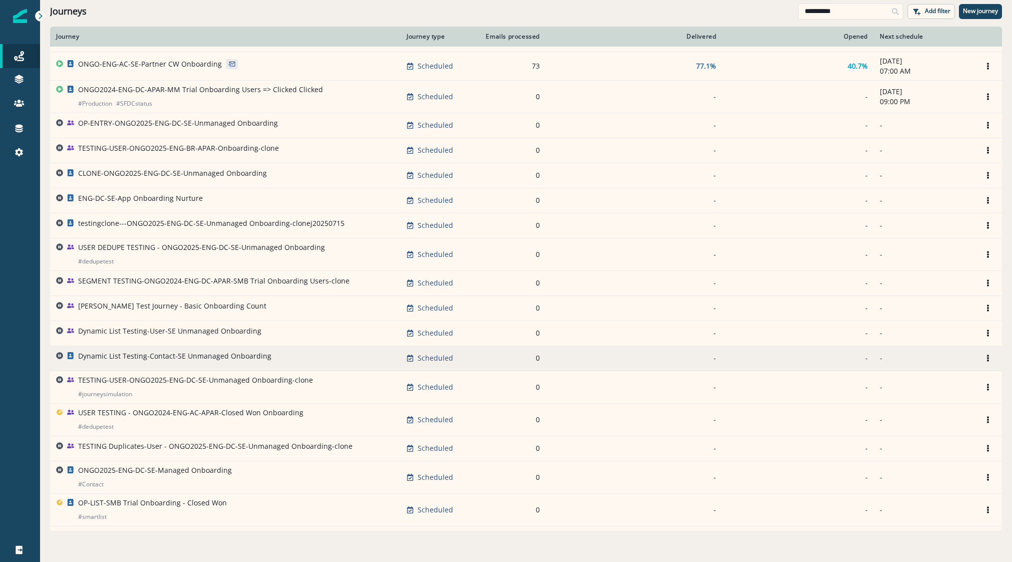
scroll to position [279, 0]
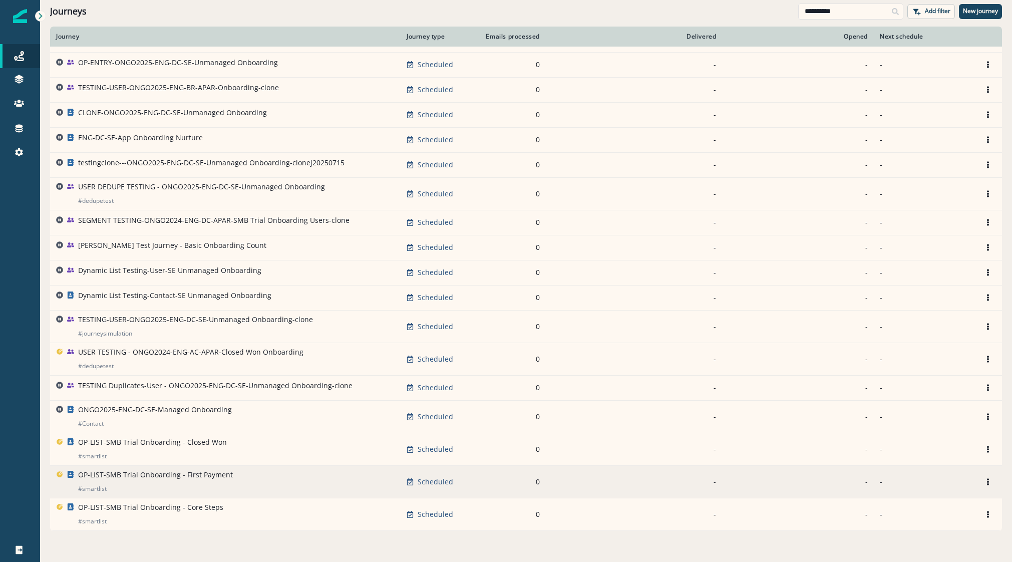
click at [109, 478] on p "OP-LIST-SMB Trial Onboarding - First Payment" at bounding box center [155, 475] width 155 height 10
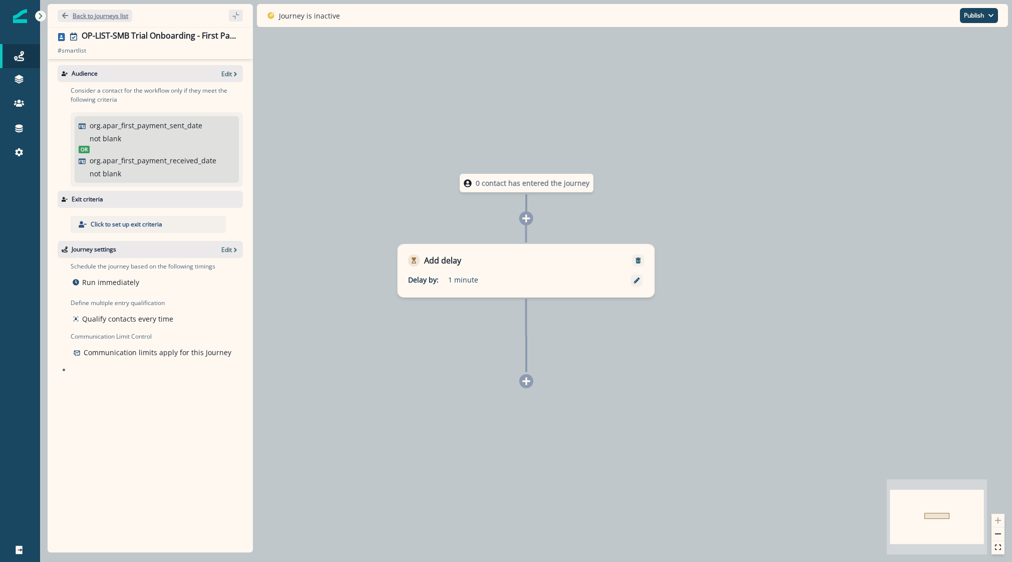
click at [101, 18] on p "Back to journeys list" at bounding box center [101, 16] width 56 height 9
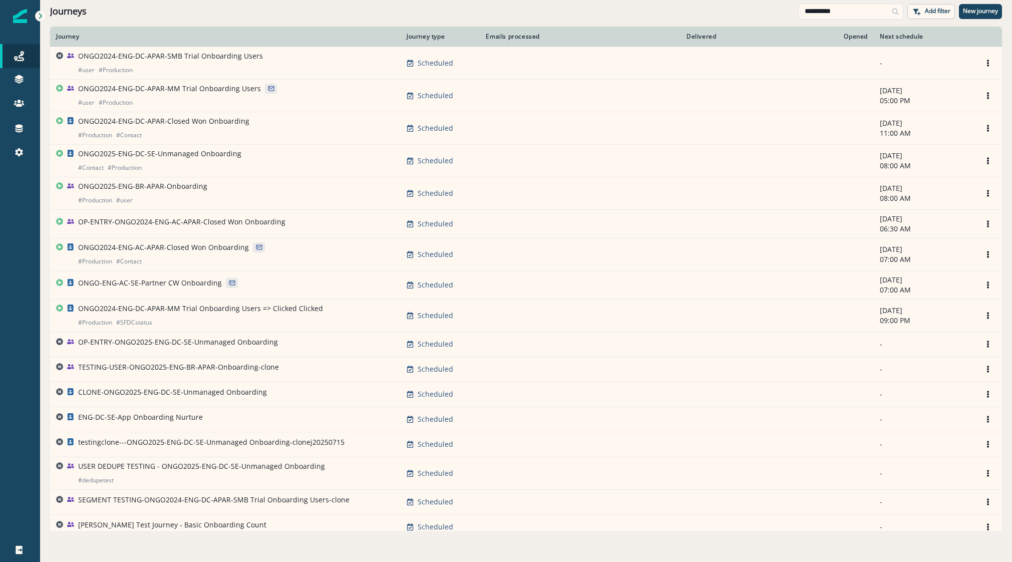
drag, startPoint x: 852, startPoint y: 14, endPoint x: 481, endPoint y: 4, distance: 371.1
click at [507, 4] on div "**********" at bounding box center [526, 11] width 972 height 23
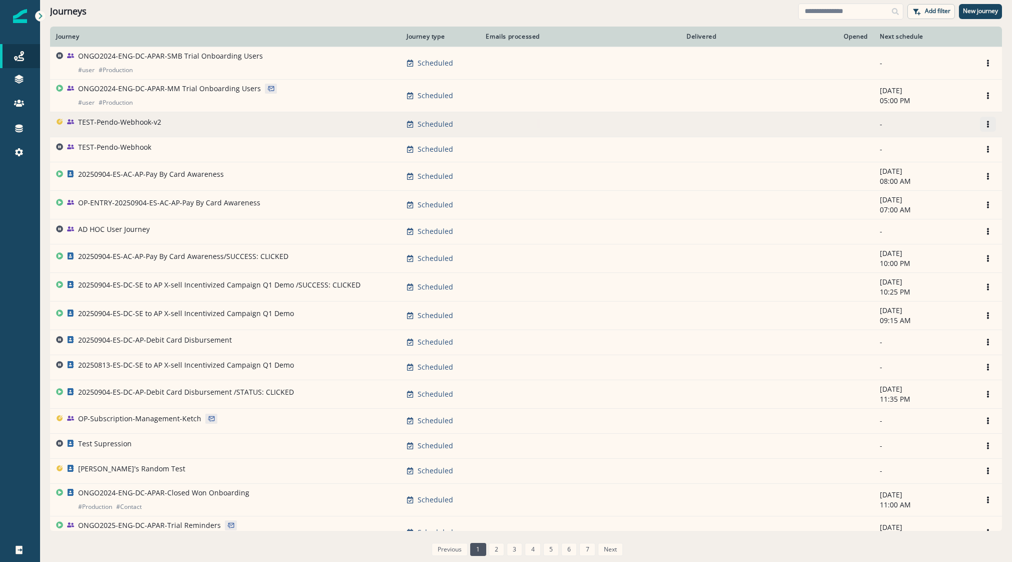
click at [984, 119] on button "Options" at bounding box center [988, 124] width 16 height 15
click at [984, 122] on icon "Options" at bounding box center [987, 124] width 7 height 7
click at [924, 150] on button "Clone" at bounding box center [932, 148] width 111 height 16
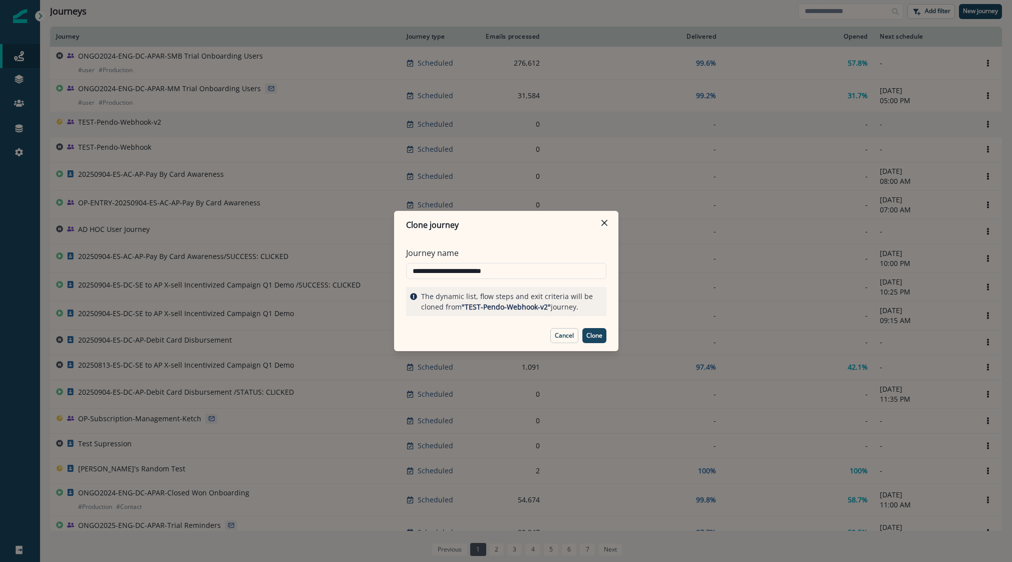
drag, startPoint x: 491, startPoint y: 271, endPoint x: 655, endPoint y: 288, distance: 165.1
click at [628, 286] on div "**********" at bounding box center [506, 281] width 1012 height 562
type input "**********"
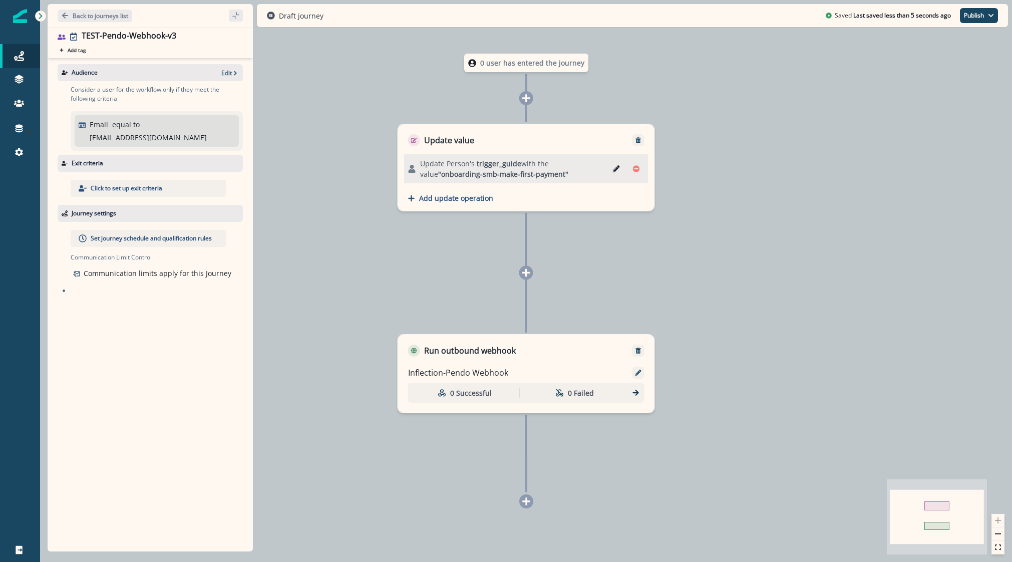
click at [526, 492] on icon "Edge from a0946bda-9a54-471c-9788-20e7b7fddd33 to node-add-under-30ff08ce-ca1a-…" at bounding box center [526, 453] width 1 height 78
click at [528, 501] on icon at bounding box center [526, 501] width 8 height 8
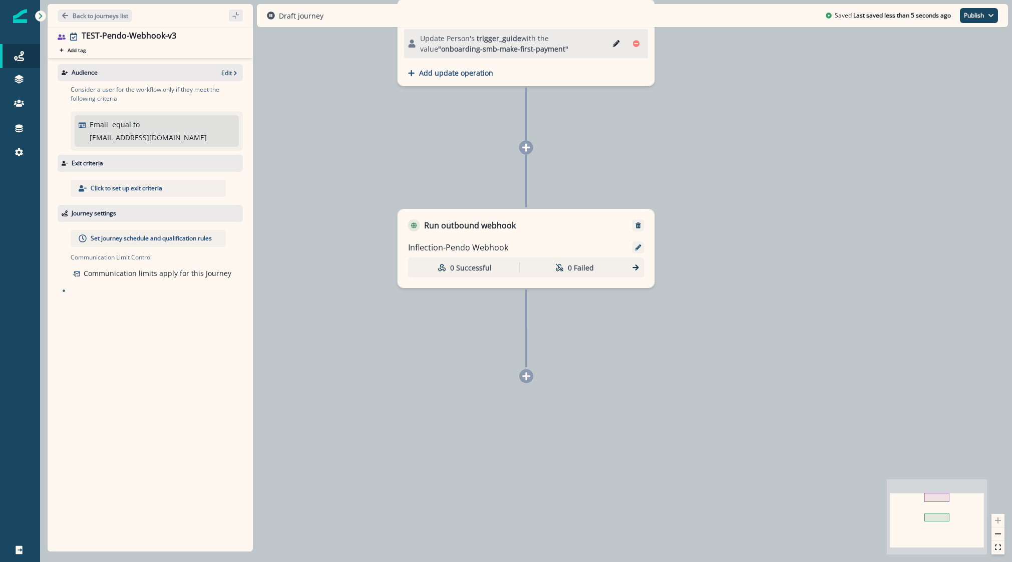
click at [527, 380] on div at bounding box center [526, 376] width 14 height 14
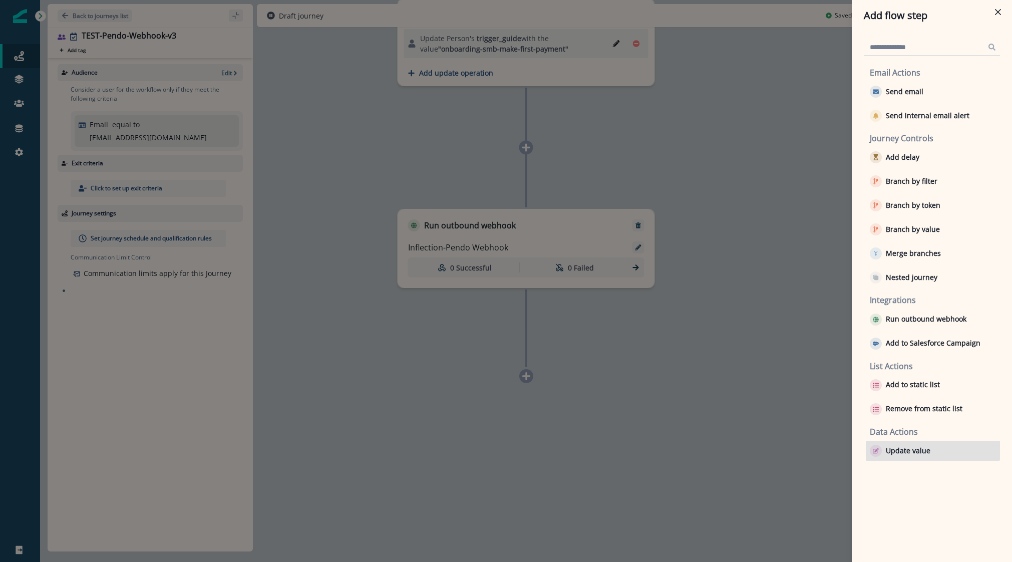
click at [906, 457] on div "Update value" at bounding box center [933, 451] width 134 height 20
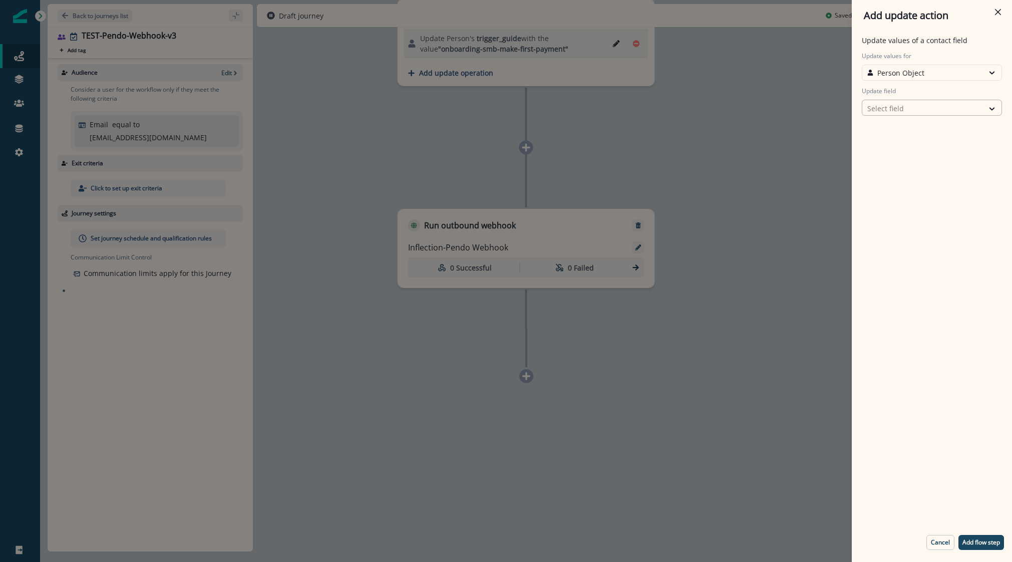
click at [907, 109] on div at bounding box center [922, 108] width 111 height 13
type input "*****"
click at [883, 131] on button "trigger_guide" at bounding box center [932, 129] width 140 height 15
click at [905, 139] on div "Select action" at bounding box center [922, 143] width 111 height 11
click at [897, 179] on button "Custom value" at bounding box center [932, 179] width 140 height 15
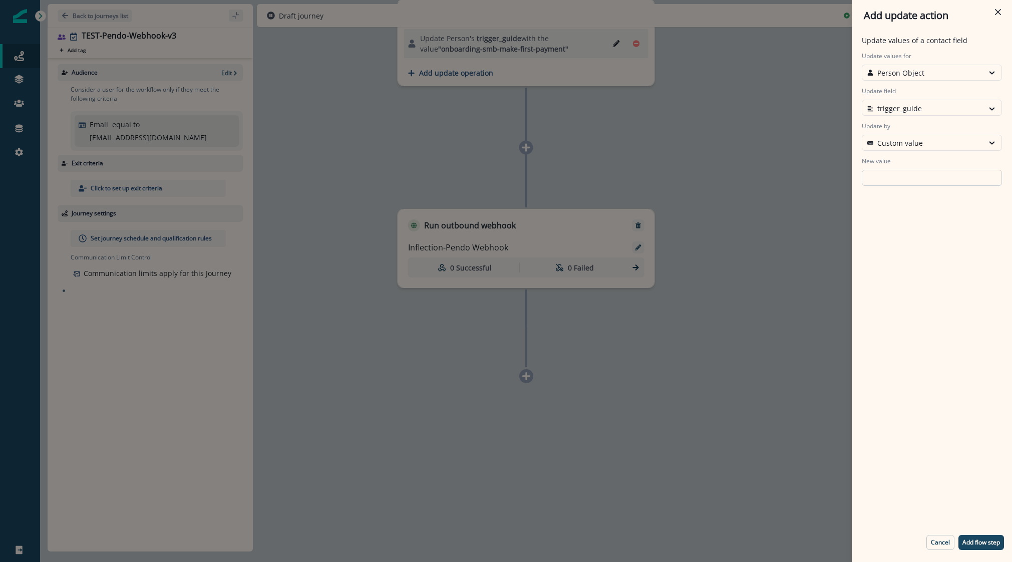
click at [892, 175] on input "New value" at bounding box center [932, 178] width 140 height 16
type input "****"
drag, startPoint x: 892, startPoint y: 175, endPoint x: 992, endPoint y: 549, distance: 386.6
click at [992, 549] on button "Add flow step" at bounding box center [981, 542] width 46 height 15
click at [991, 544] on div "0 user has entered the journey Update value Update Person's trigger_guide with …" at bounding box center [526, 281] width 972 height 562
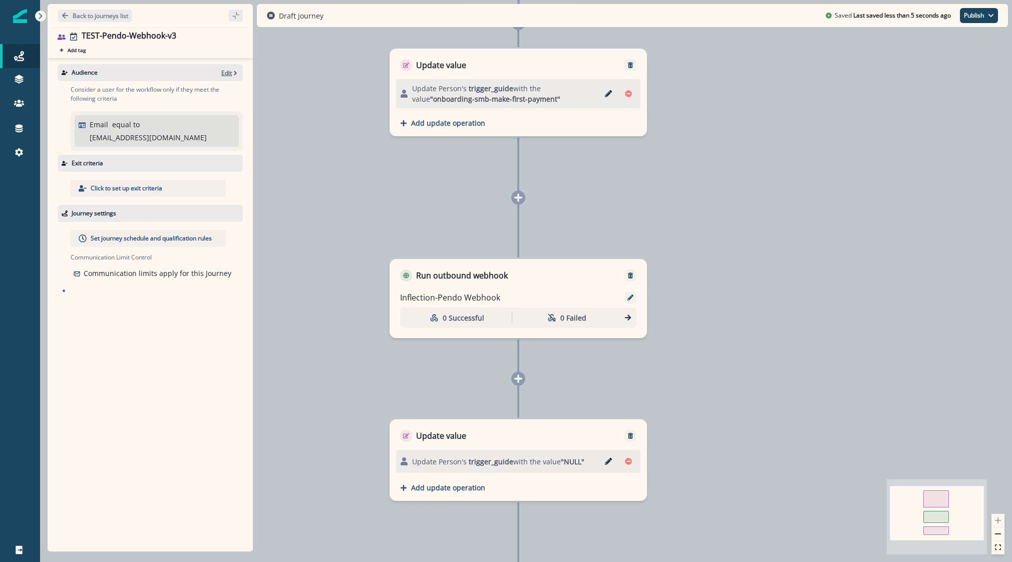
drag, startPoint x: 228, startPoint y: 67, endPoint x: 229, endPoint y: 75, distance: 8.1
click at [228, 71] on div "Audience Edit" at bounding box center [150, 72] width 185 height 17
click at [229, 75] on p "Edit" at bounding box center [226, 73] width 11 height 9
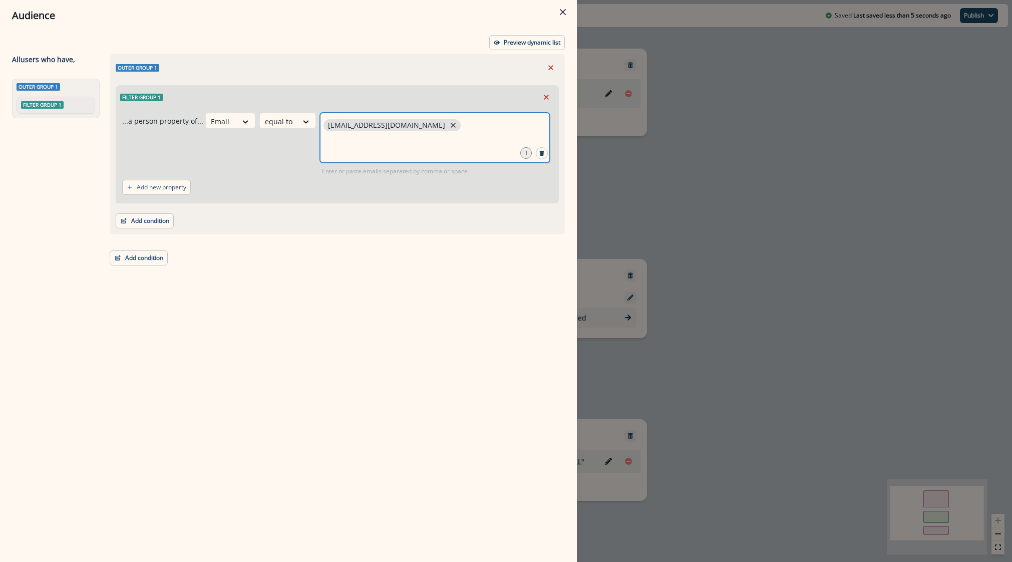
click at [451, 124] on icon "close" at bounding box center [453, 125] width 5 height 5
click at [391, 136] on input "text" at bounding box center [434, 146] width 227 height 20
type input "**********"
click at [329, 136] on div at bounding box center [435, 138] width 230 height 50
click at [434, 278] on div "Outer group 1 Filter group 1 ...a person property of... Email equal to [PERSON_…" at bounding box center [334, 289] width 461 height 471
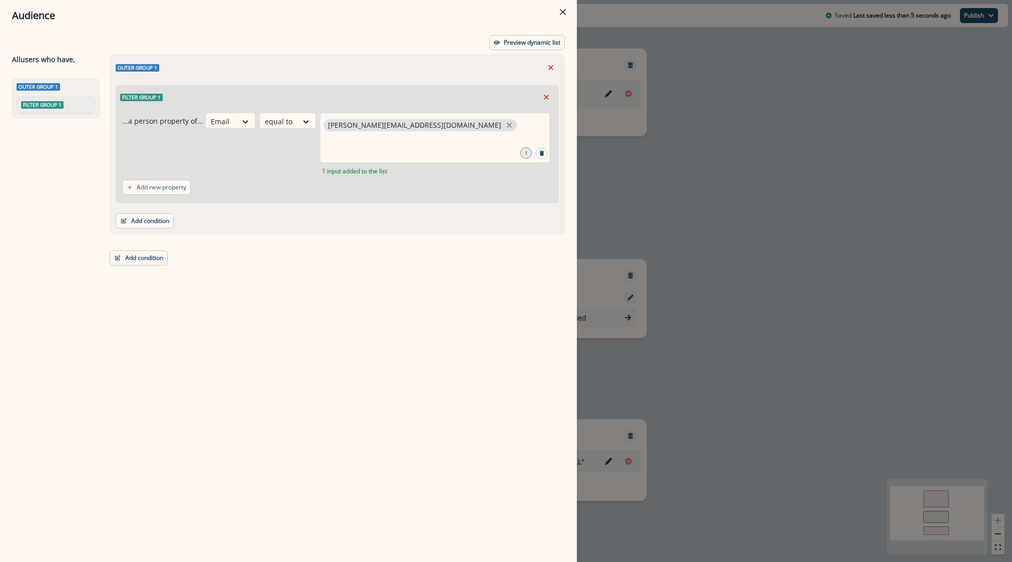
click at [820, 284] on div "Audience Preview dynamic list All user s who have, Outer group 1 Filter group 1…" at bounding box center [506, 281] width 1012 height 562
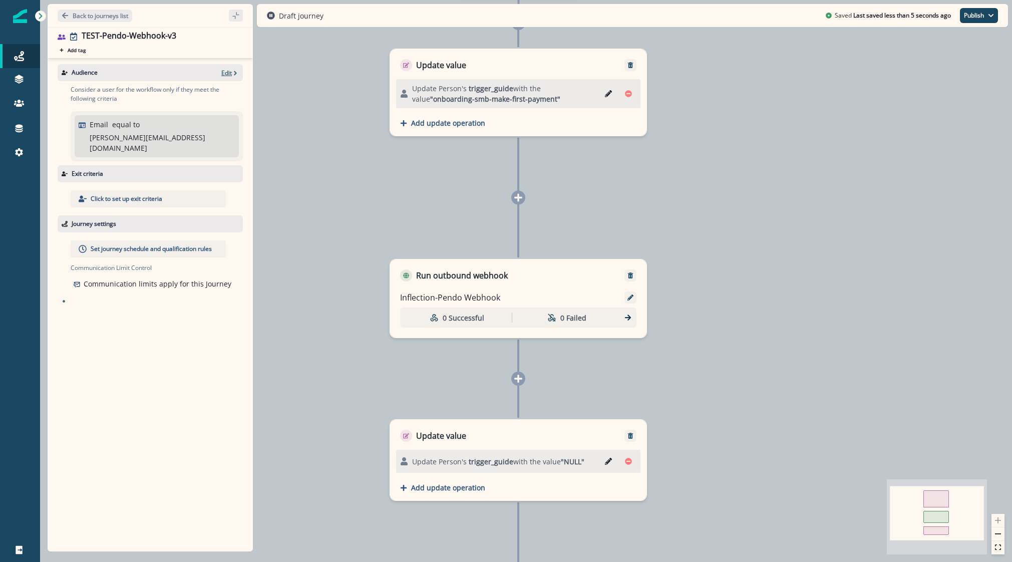
click at [225, 70] on p "Edit" at bounding box center [226, 73] width 11 height 9
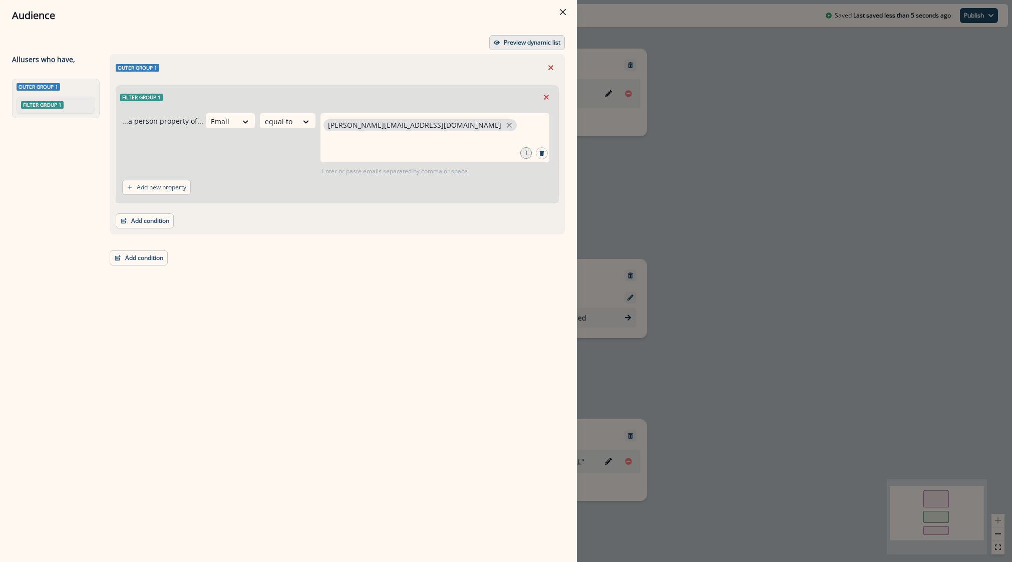
click at [536, 43] on p "Preview dynamic list" at bounding box center [532, 42] width 57 height 7
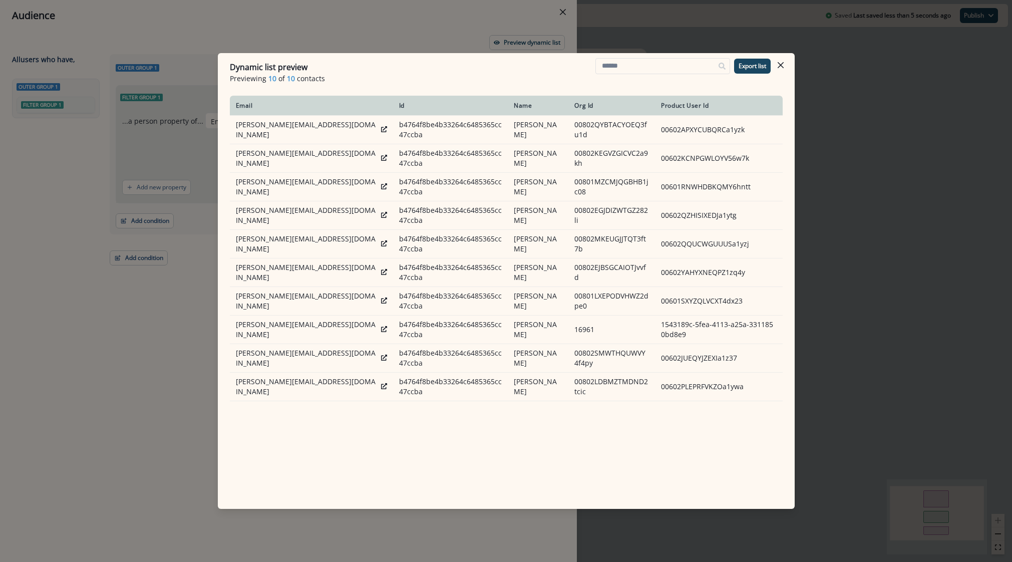
click at [876, 274] on div "Dynamic list preview Previewing 10 of 10 contacts Export list Email Id Name Org…" at bounding box center [506, 281] width 1012 height 562
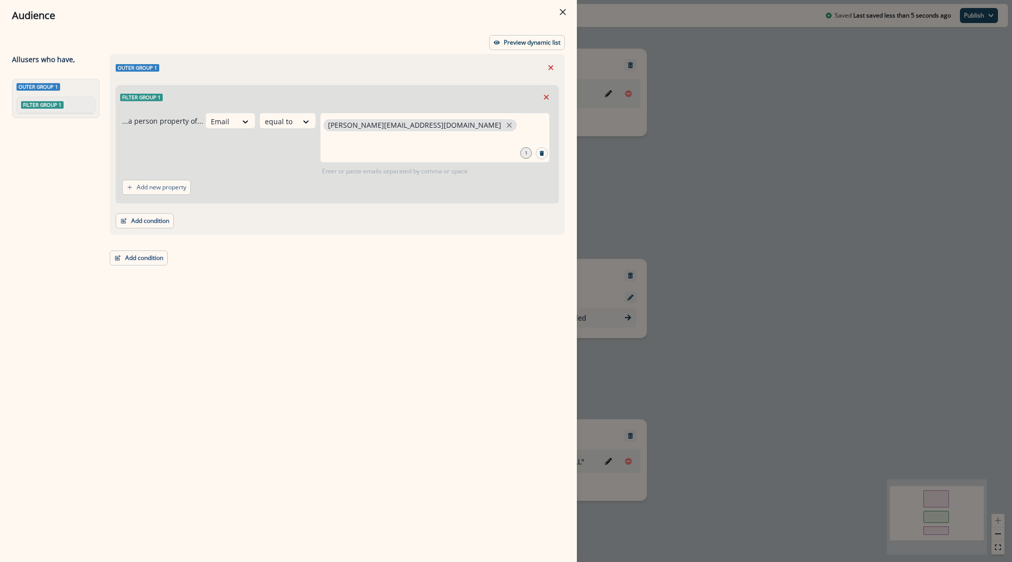
click at [776, 282] on div "Audience Preview dynamic list All user s who have, Outer group 1 Filter group 1…" at bounding box center [506, 281] width 1012 height 562
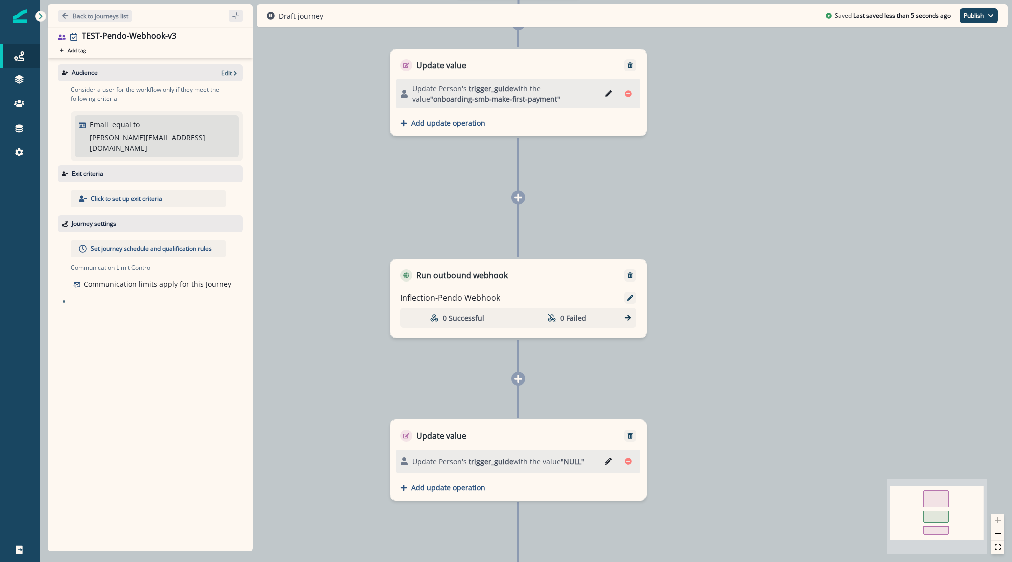
click at [118, 194] on p "Click to set up exit criteria" at bounding box center [127, 198] width 72 height 9
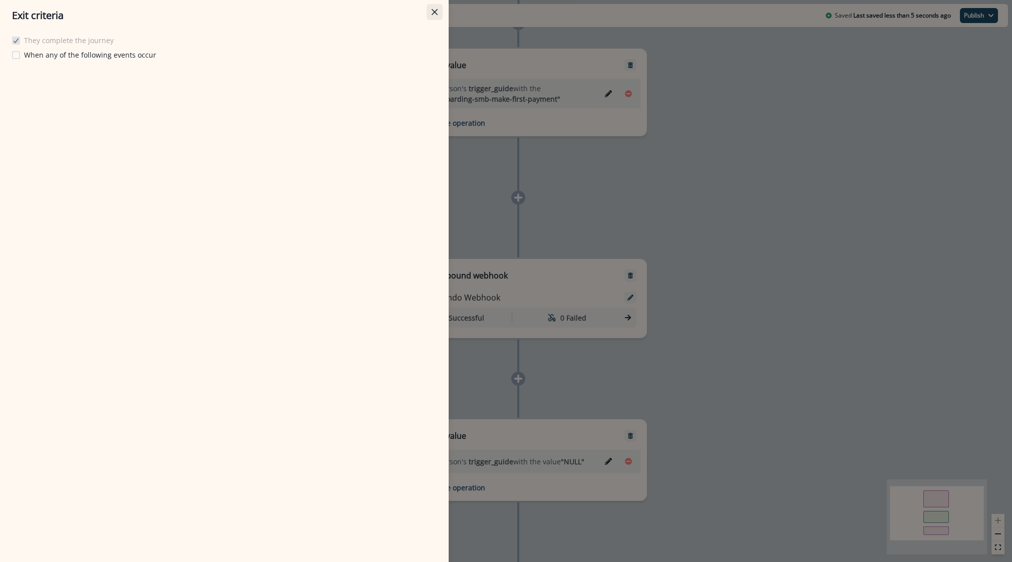
click at [435, 16] on button "Close" at bounding box center [435, 12] width 16 height 16
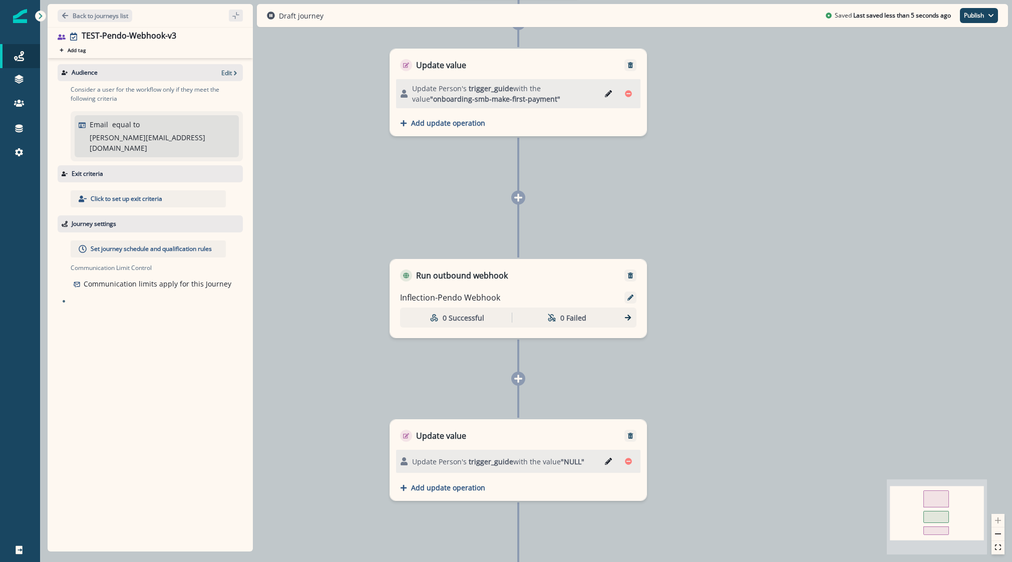
click at [160, 244] on p "Set journey schedule and qualification rules" at bounding box center [151, 248] width 121 height 9
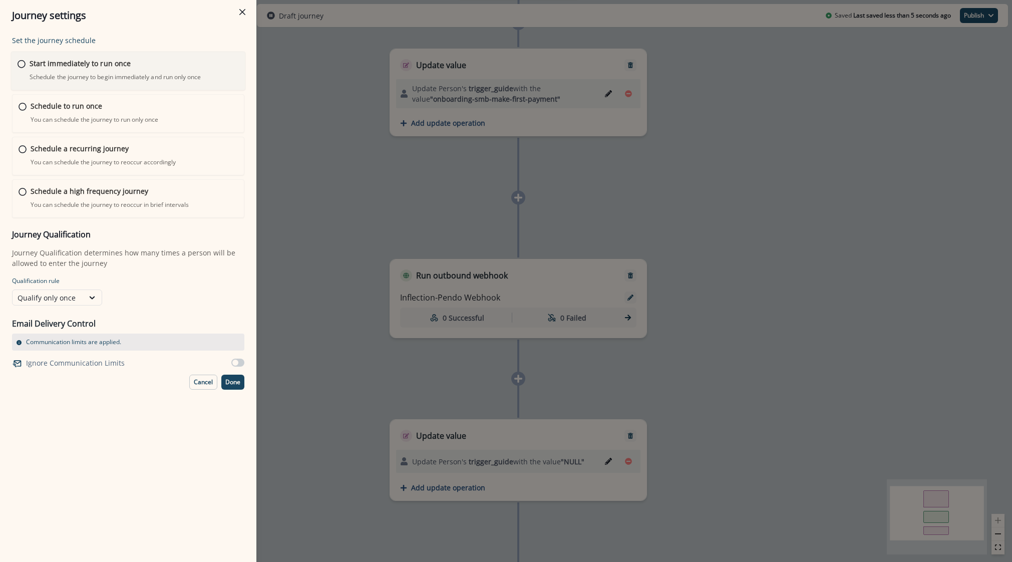
click at [47, 71] on div "Start immediately to run once Schedule the journey to begin immediately and run…" at bounding box center [134, 70] width 209 height 24
click at [231, 382] on p "Done" at bounding box center [232, 380] width 15 height 7
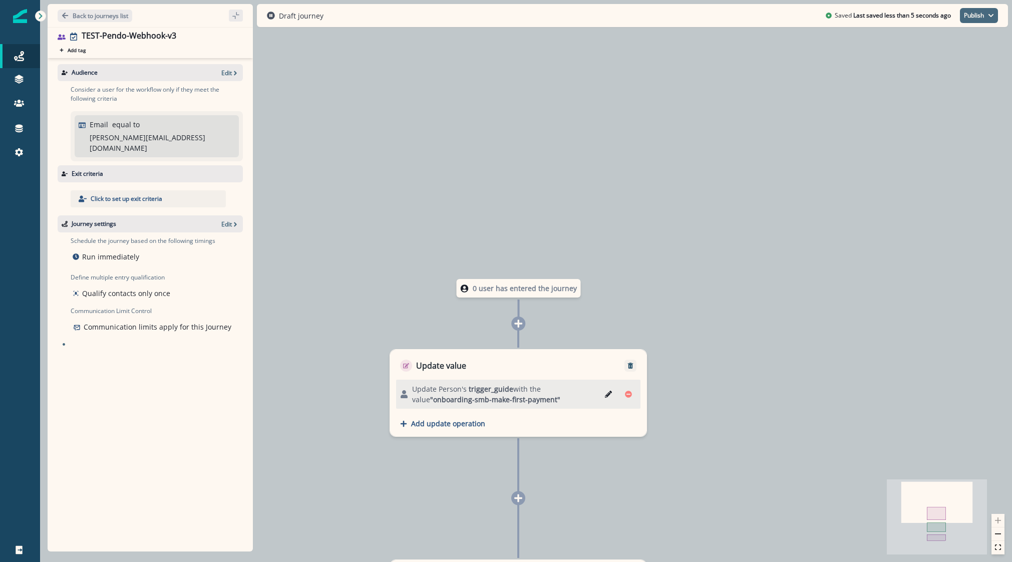
click at [979, 17] on button "Publish" at bounding box center [979, 15] width 38 height 15
click at [927, 39] on button "as active journey" at bounding box center [941, 41] width 111 height 18
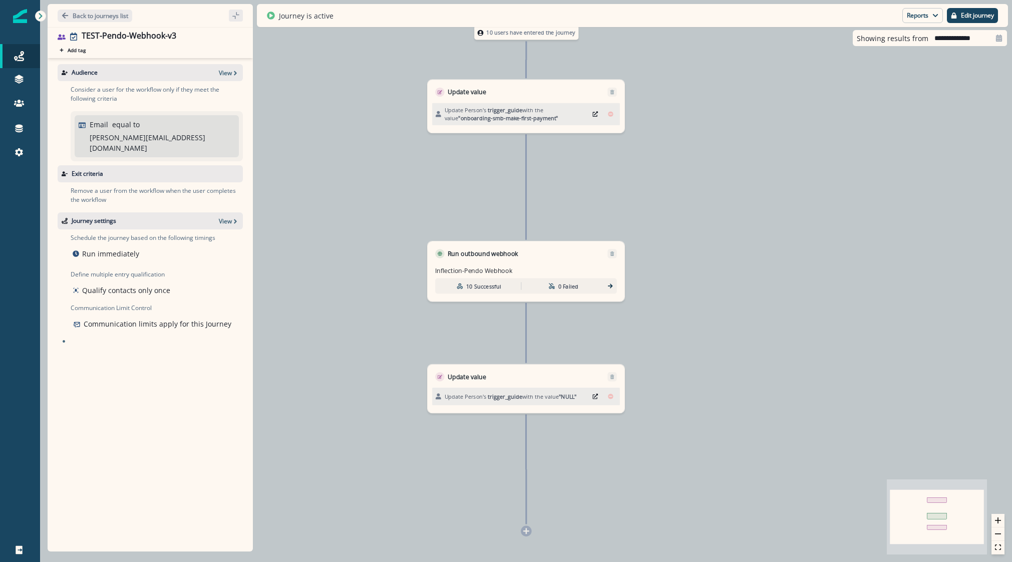
click at [614, 283] on div "10 Successful 0 Failed" at bounding box center [526, 286] width 182 height 16
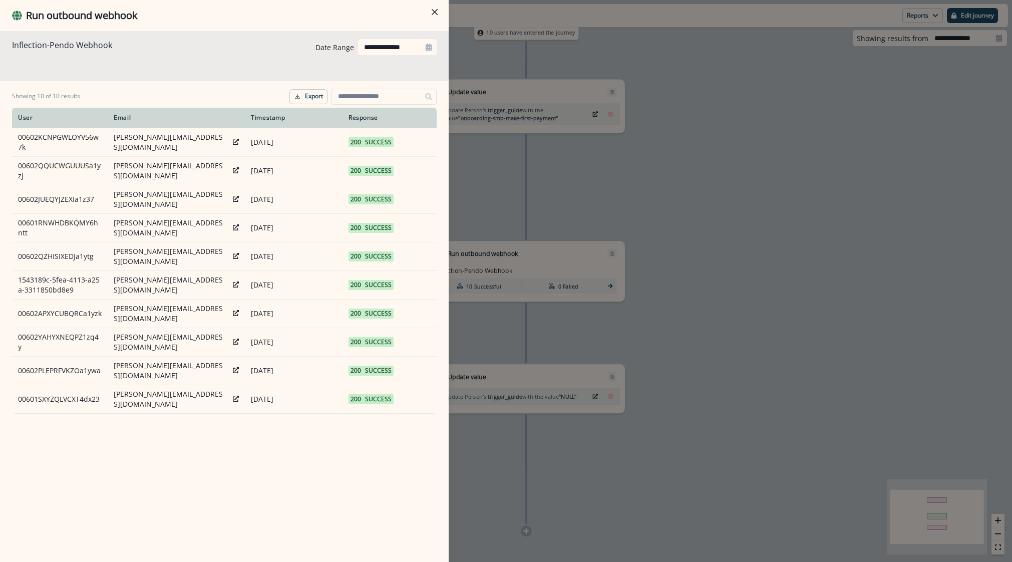
click at [748, 313] on div "**********" at bounding box center [506, 281] width 1012 height 562
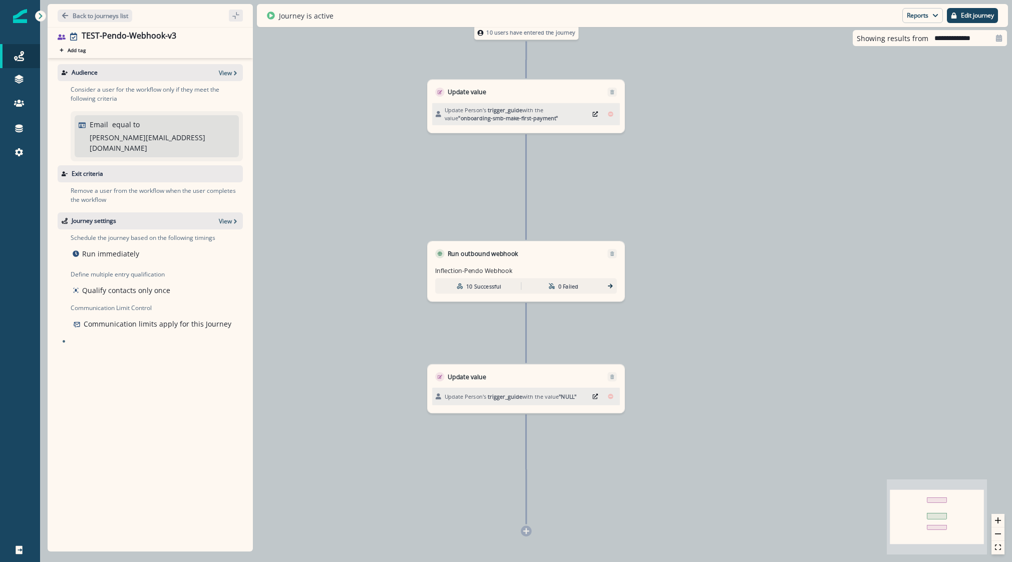
click at [610, 285] on icon at bounding box center [610, 285] width 7 height 7
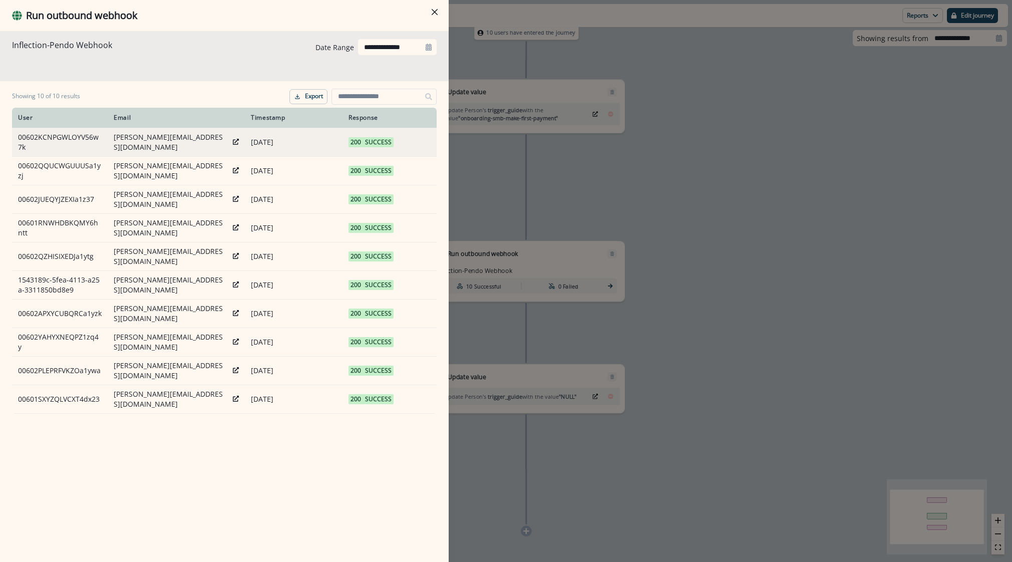
click at [233, 140] on icon at bounding box center [236, 142] width 6 height 6
click at [670, 362] on div "**********" at bounding box center [506, 281] width 1012 height 562
click at [670, 362] on div "10 users have entered the journey Update value Update Person's trigger_guide wi…" at bounding box center [526, 281] width 972 height 562
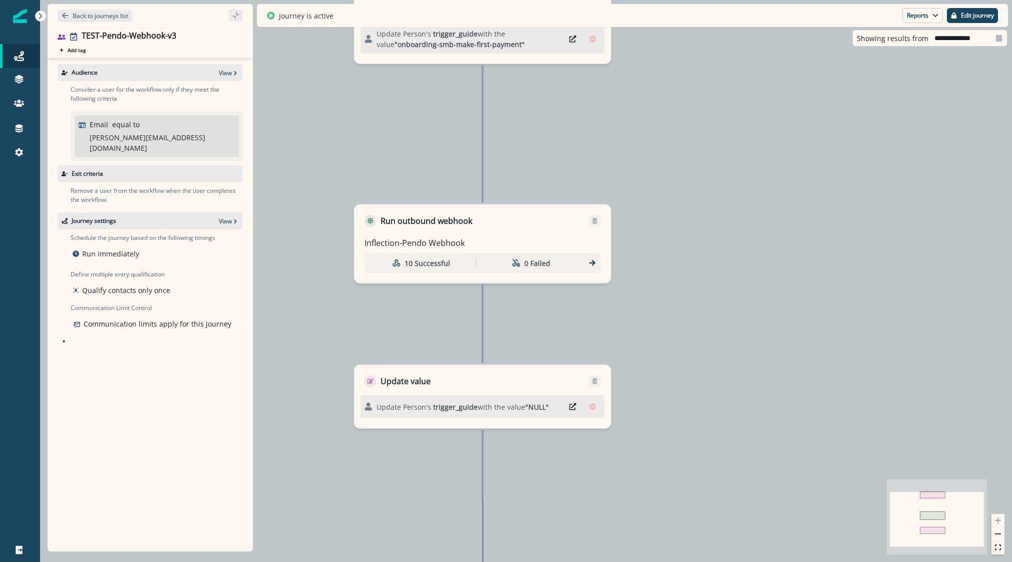
click at [574, 406] on icon "Edit" at bounding box center [572, 406] width 7 height 7
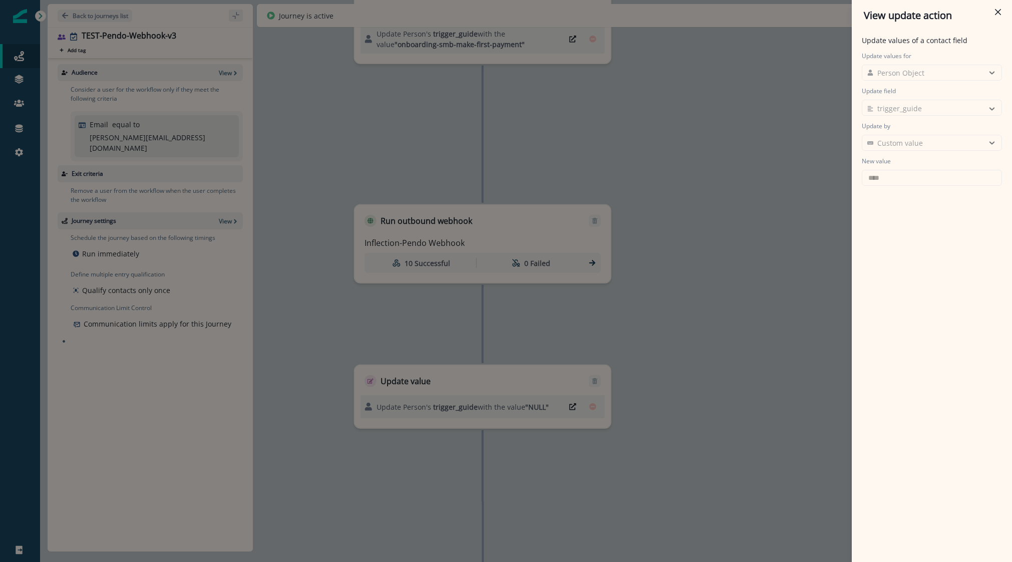
click at [574, 406] on div "View update action Update values of a contact field Update values for Person Ob…" at bounding box center [506, 281] width 1012 height 562
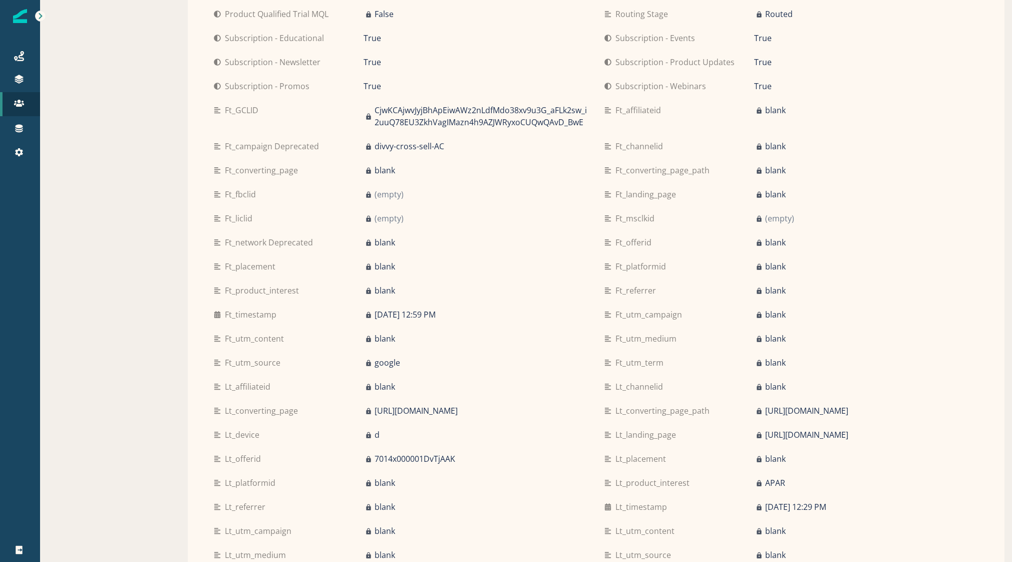
scroll to position [951, 0]
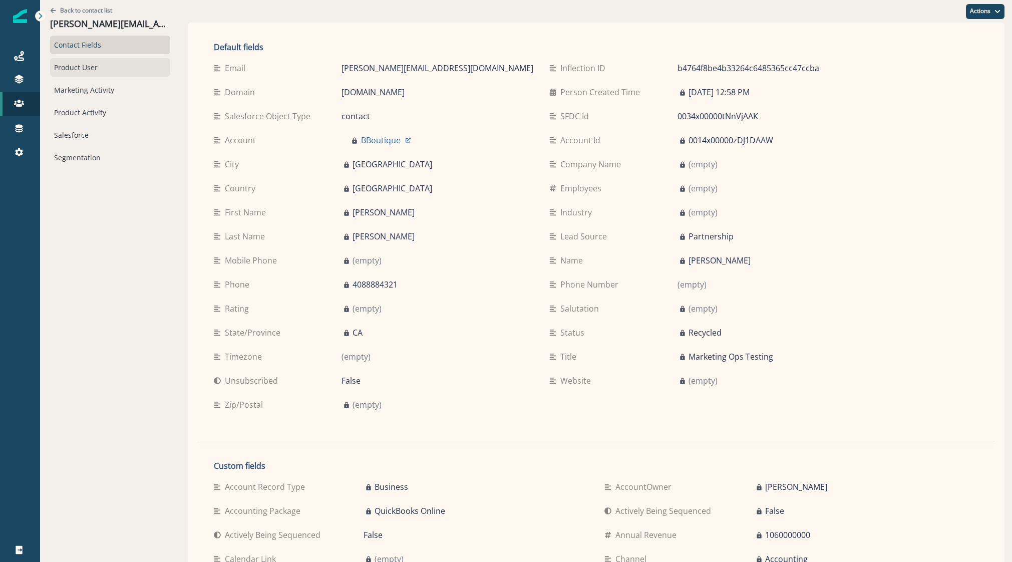
click at [98, 69] on div "Product User" at bounding box center [110, 67] width 120 height 19
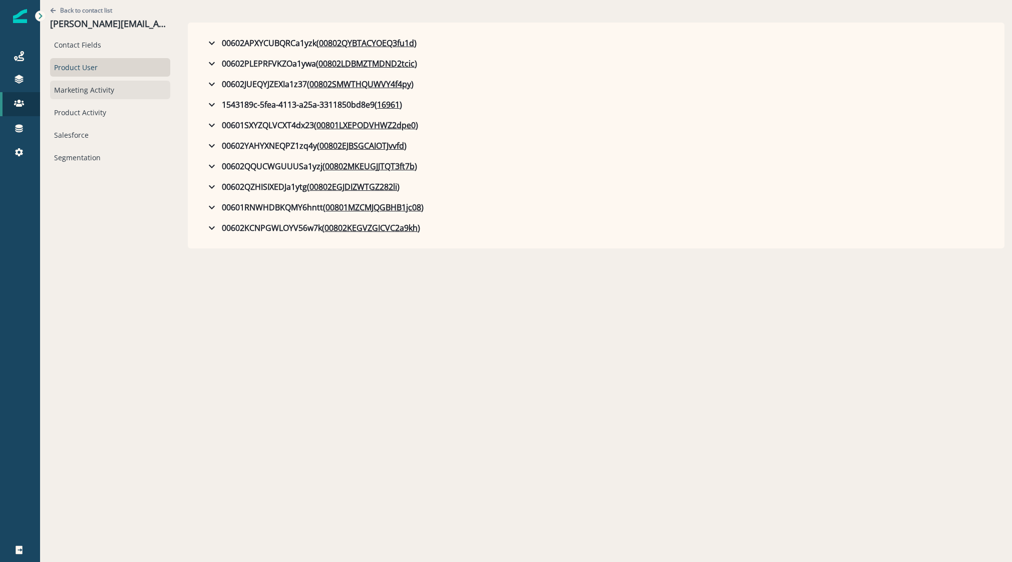
click at [96, 82] on div "Marketing Activity" at bounding box center [110, 90] width 120 height 19
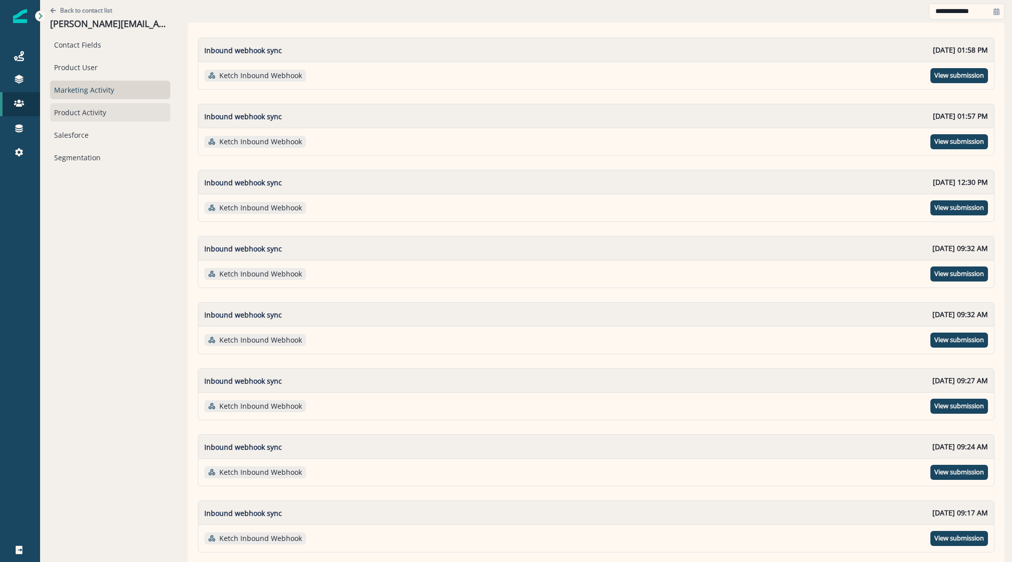
click at [88, 117] on div "Product Activity" at bounding box center [110, 112] width 120 height 19
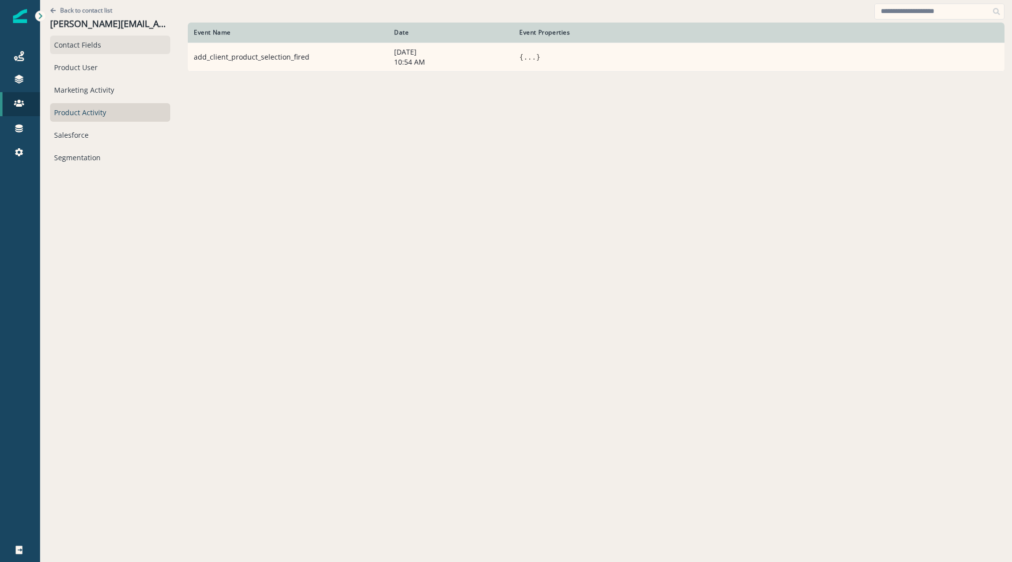
click at [65, 40] on div "Contact Fields" at bounding box center [110, 45] width 120 height 19
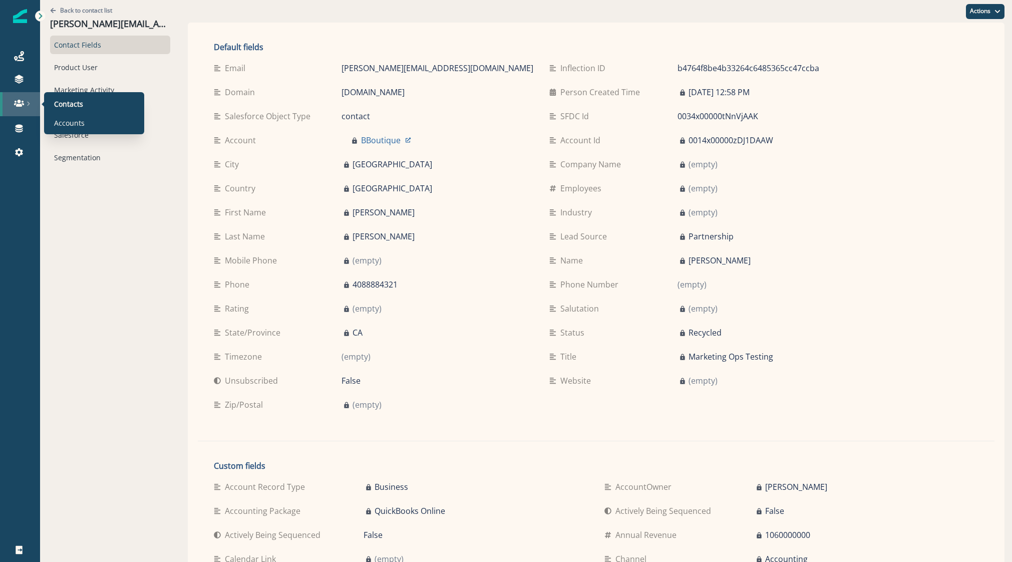
click at [23, 111] on link at bounding box center [20, 104] width 40 height 24
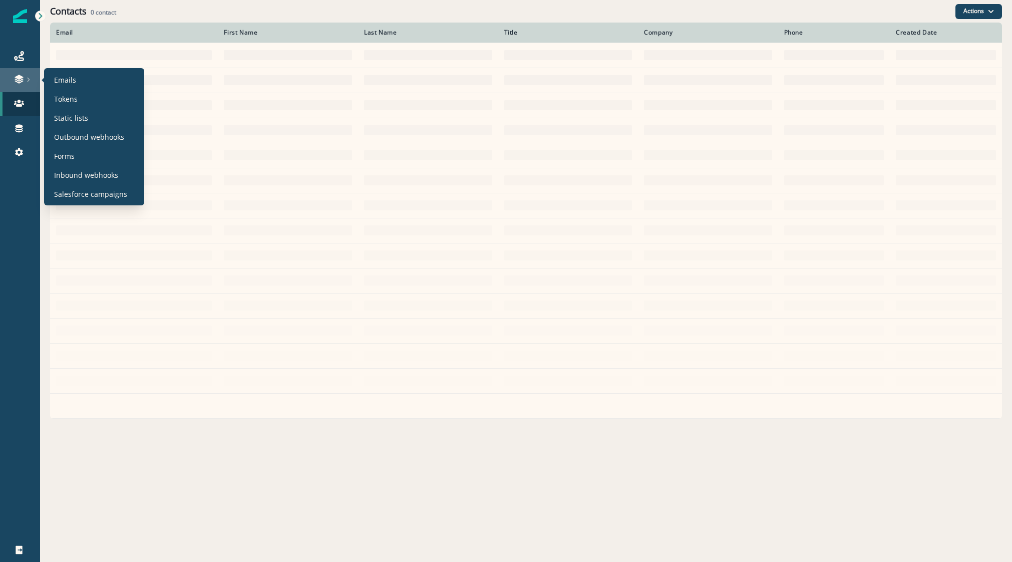
click at [25, 84] on div at bounding box center [20, 79] width 32 height 10
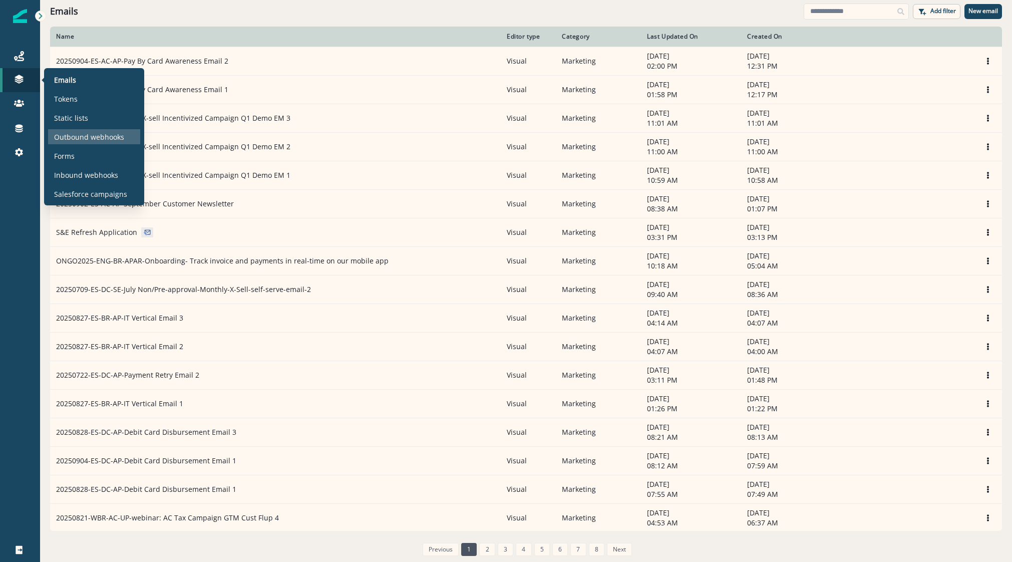
click at [69, 134] on p "Outbound webhooks" at bounding box center [89, 137] width 70 height 11
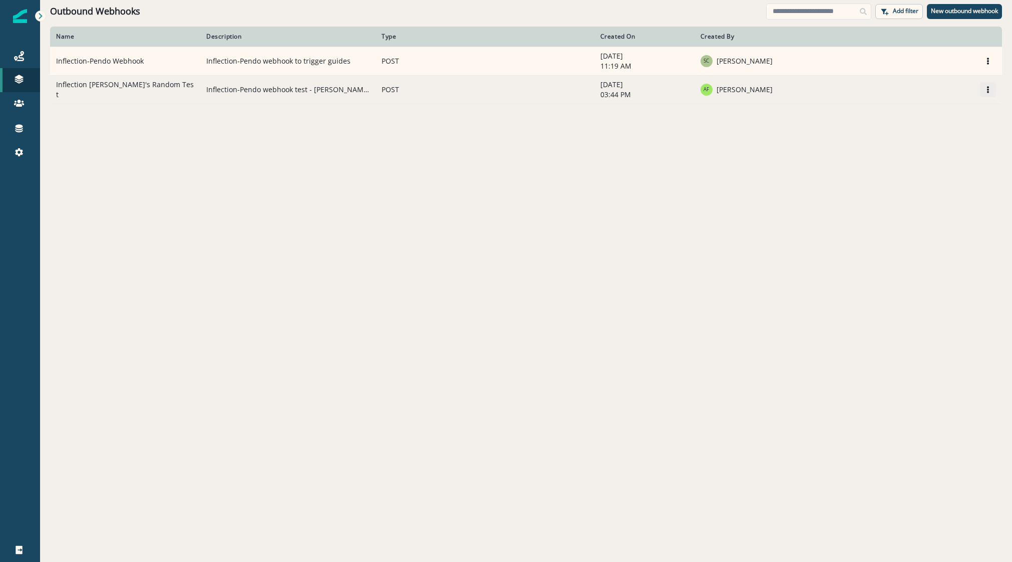
click at [992, 88] on button "Options" at bounding box center [988, 89] width 16 height 15
click at [990, 92] on icon "Options" at bounding box center [987, 89] width 7 height 7
click at [913, 112] on button "Edit" at bounding box center [939, 114] width 111 height 16
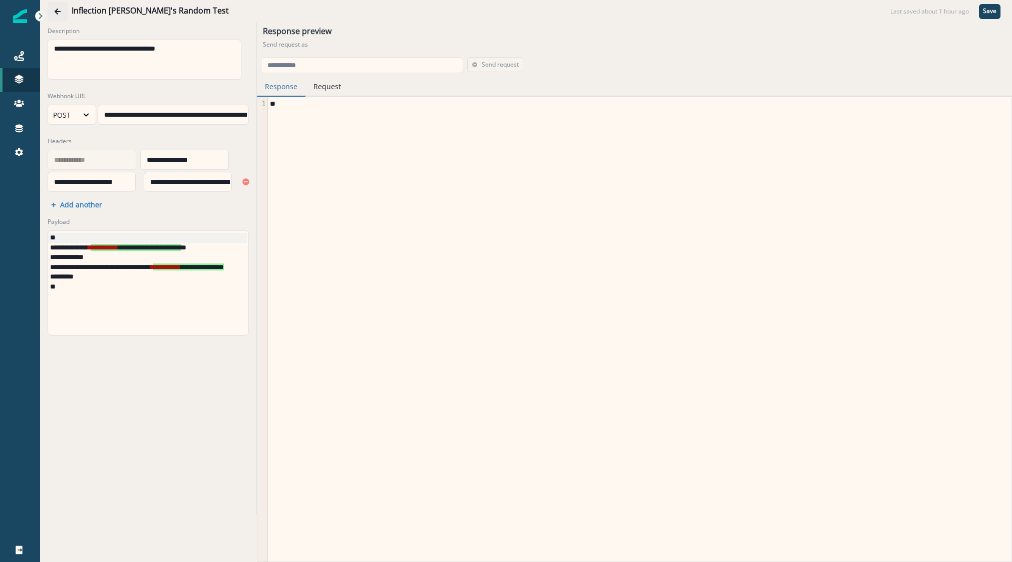
click at [56, 11] on icon "Go back" at bounding box center [58, 12] width 6 height 6
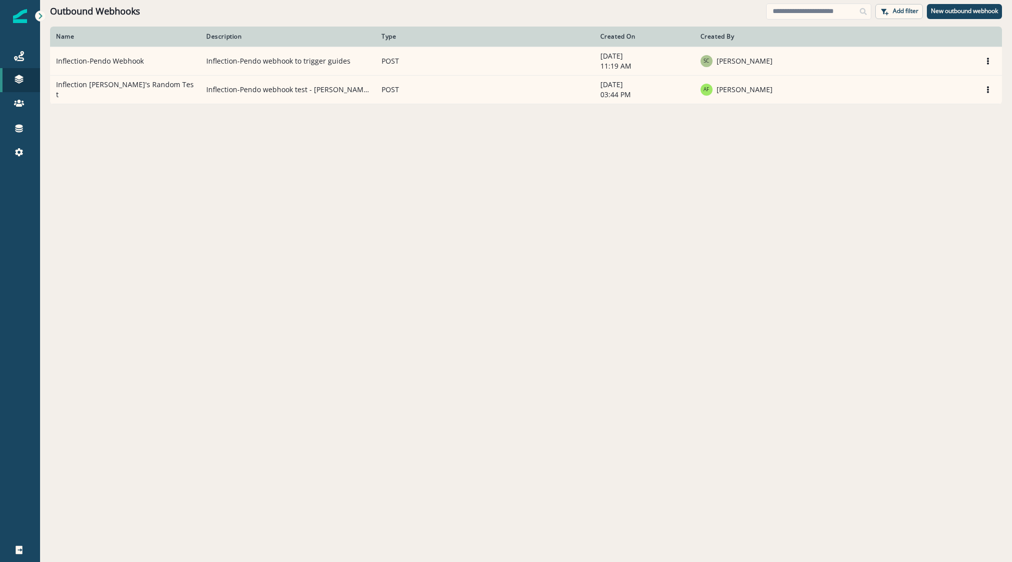
drag, startPoint x: 196, startPoint y: 82, endPoint x: 139, endPoint y: 157, distance: 94.7
click at [139, 157] on div "Name Description Type Created On Created By Inflection-Pendo Webhook Inflection…" at bounding box center [526, 294] width 972 height 534
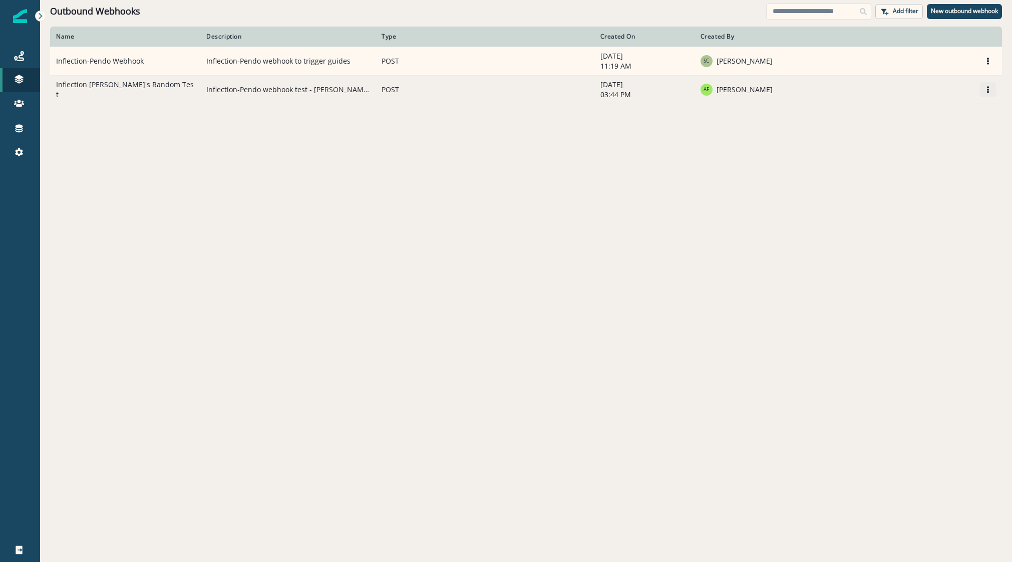
click at [989, 90] on icon "Options" at bounding box center [987, 89] width 7 height 7
click at [921, 111] on button "Edit" at bounding box center [939, 114] width 111 height 16
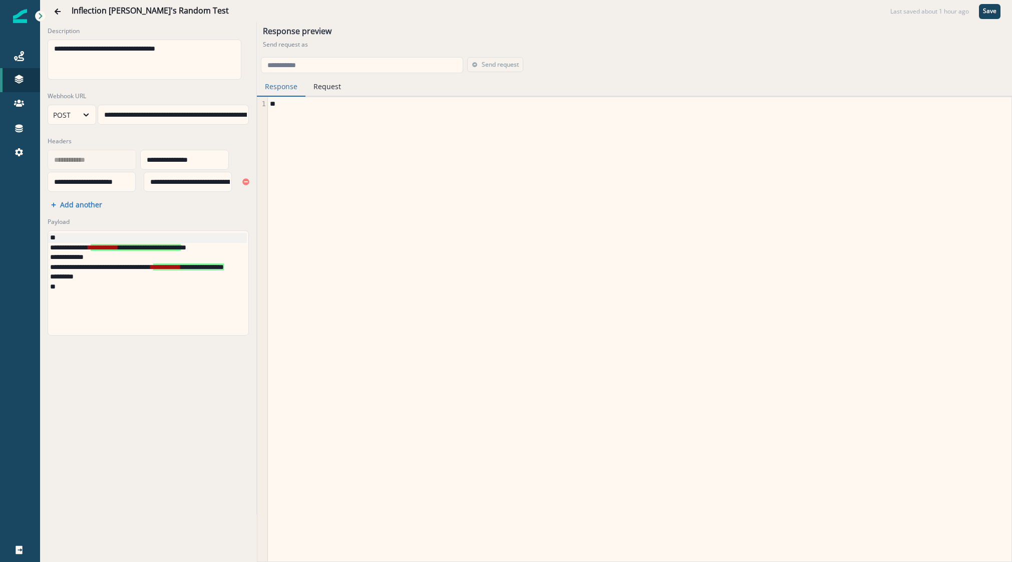
click at [45, 50] on div "**********" at bounding box center [148, 53] width 206 height 61
click at [50, 49] on textarea "**********" at bounding box center [145, 60] width 194 height 40
type textarea "**********"
click at [990, 12] on p "Save" at bounding box center [990, 11] width 14 height 7
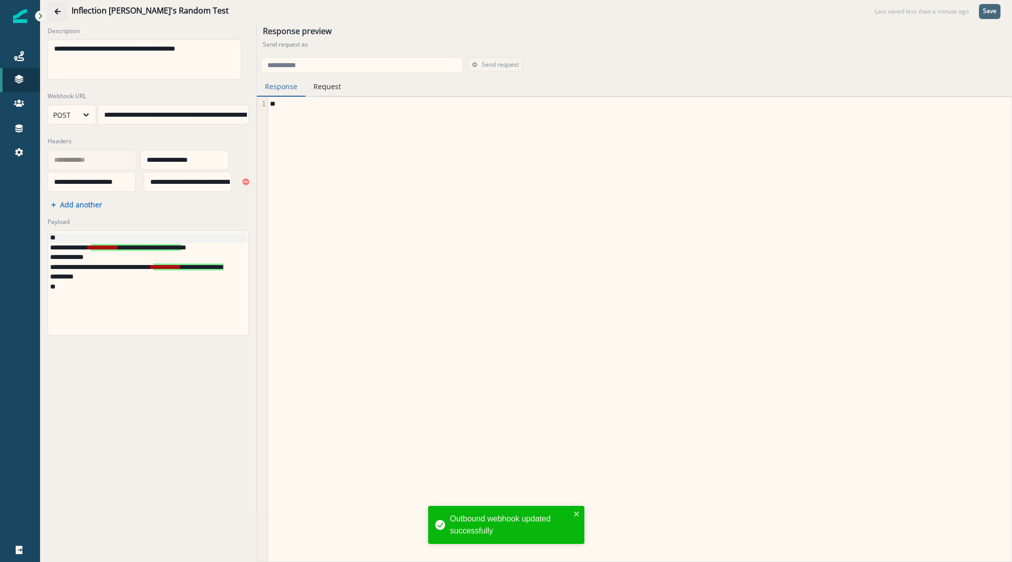
click at [58, 11] on icon "Go back" at bounding box center [58, 12] width 6 height 6
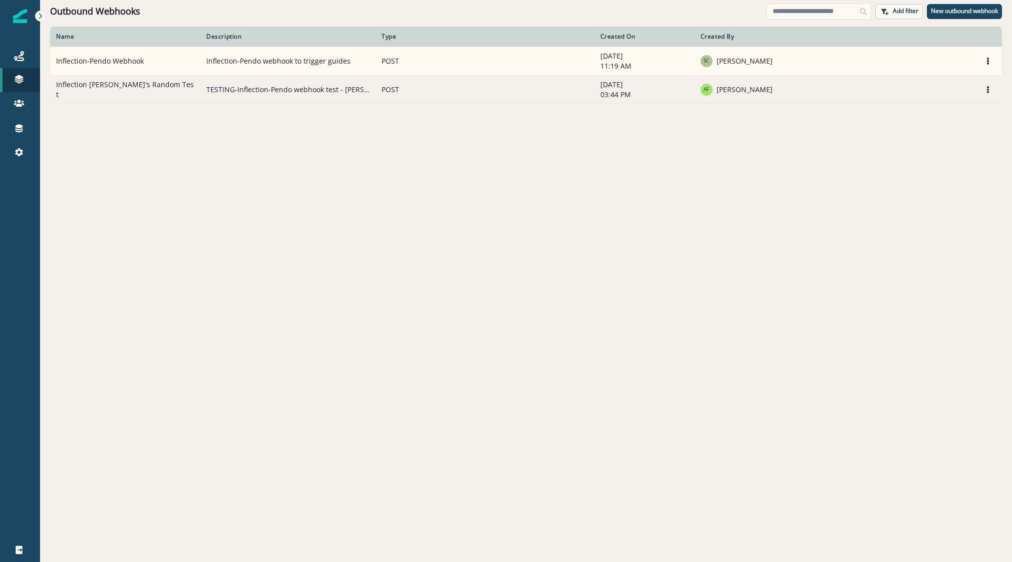
click at [102, 91] on td "Inflection Joel's Random Test" at bounding box center [125, 89] width 150 height 29
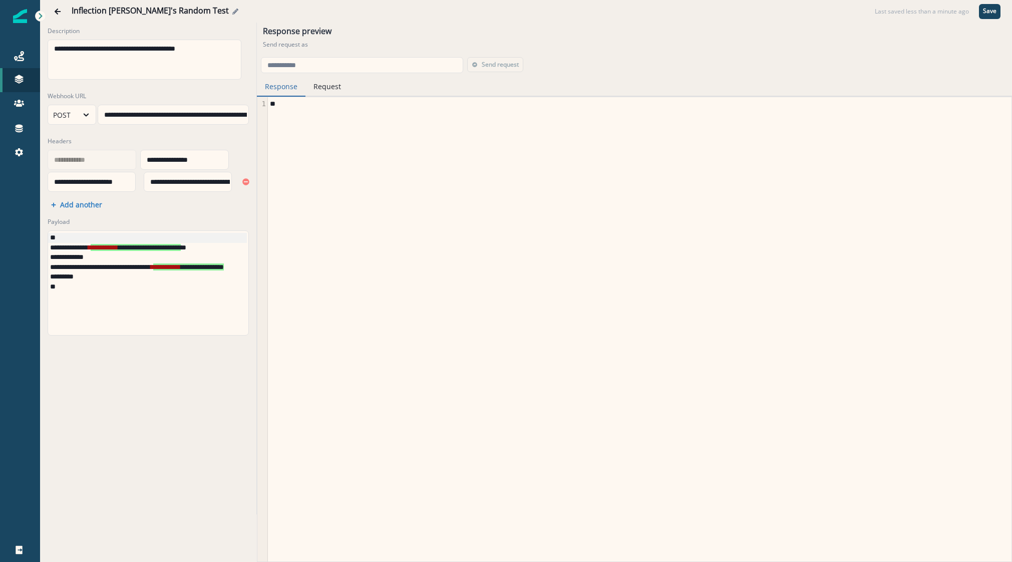
click at [101, 9] on div "Inflection Joel's Random Test" at bounding box center [150, 11] width 157 height 11
click at [59, 9] on icon "Go back" at bounding box center [57, 11] width 7 height 7
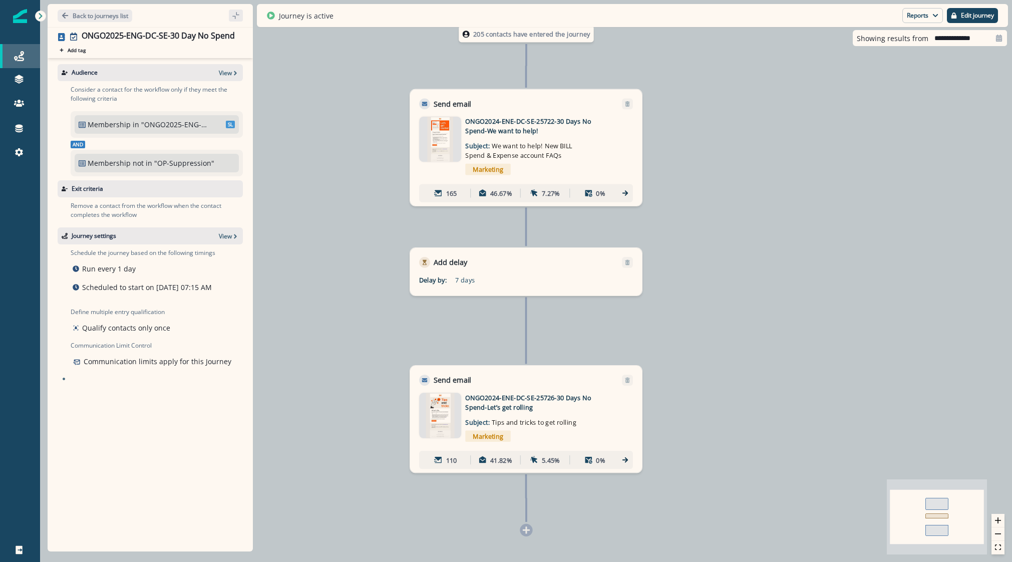
click at [22, 50] on link "Journeys" at bounding box center [20, 56] width 40 height 24
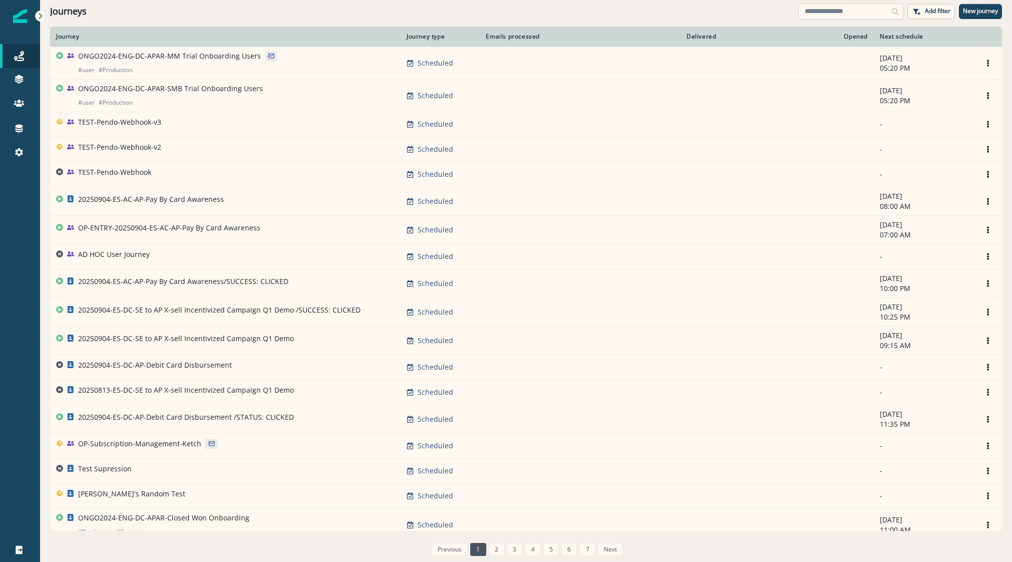
click at [816, 10] on input at bounding box center [850, 12] width 105 height 16
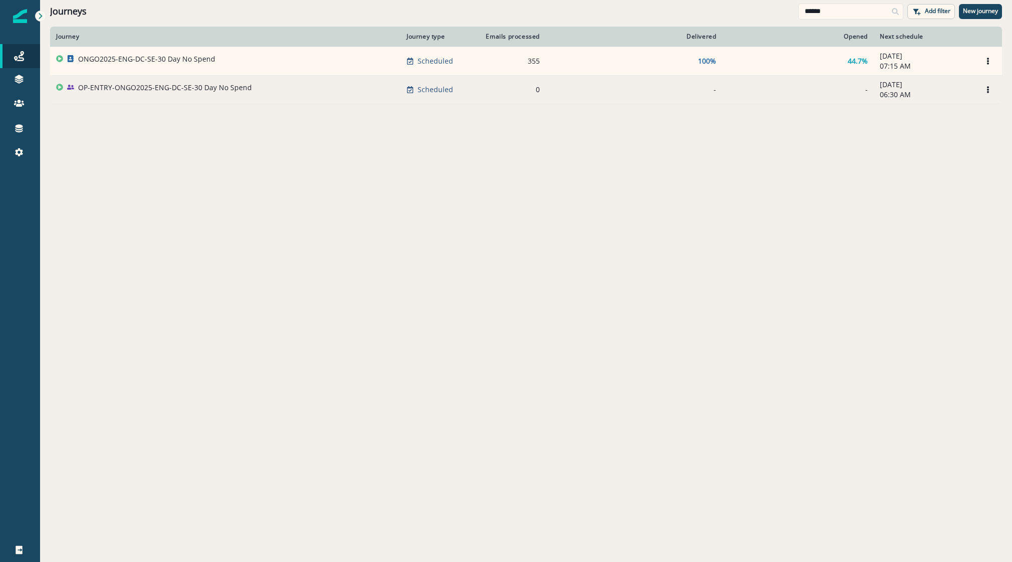
type input "******"
click at [157, 79] on td "OP-ENTRY-ONGO2025-ENG-DC-SE-30 Day No Spend" at bounding box center [225, 89] width 350 height 29
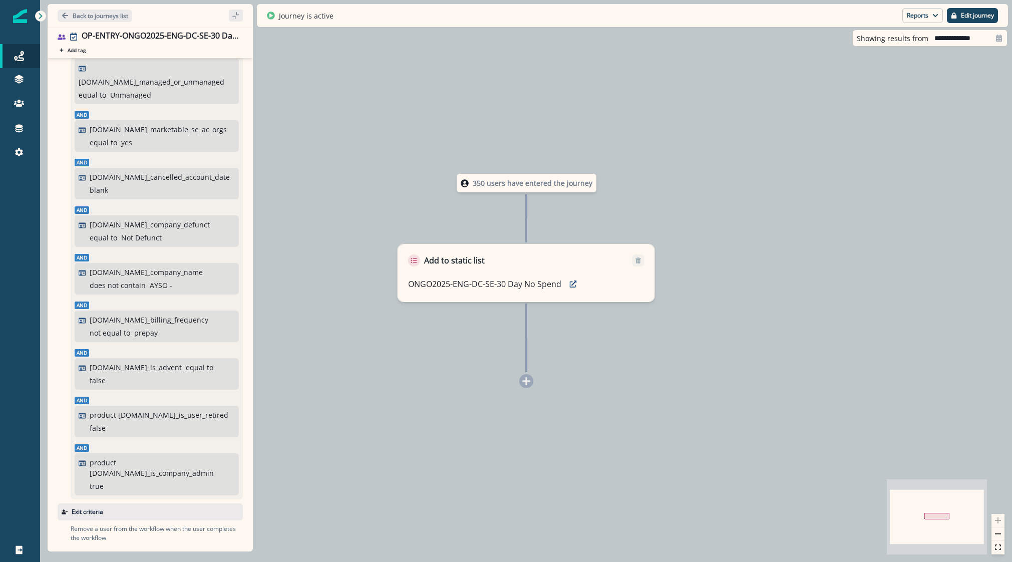
scroll to position [200, 0]
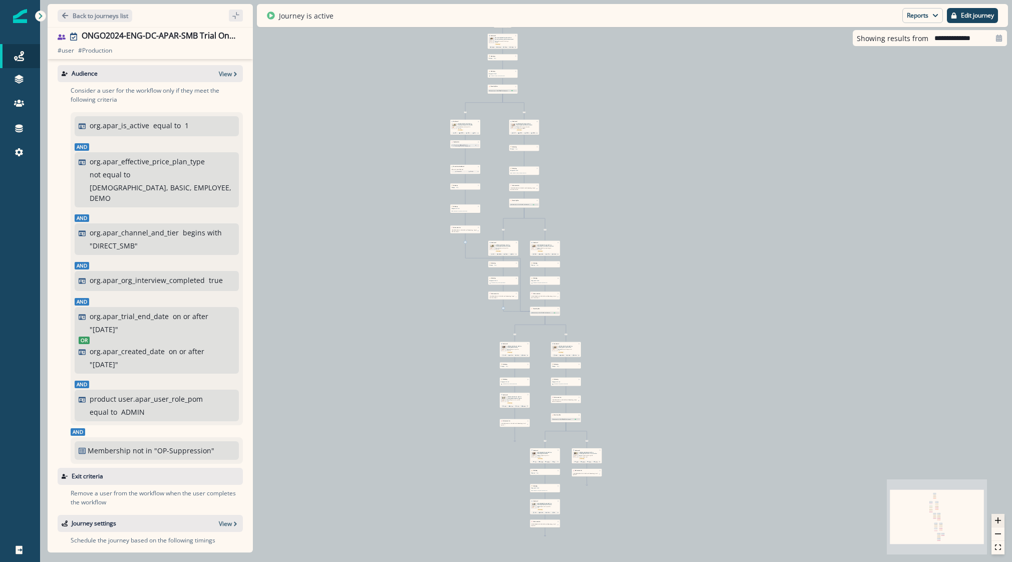
click at [997, 522] on icon "zoom in" at bounding box center [998, 520] width 6 height 6
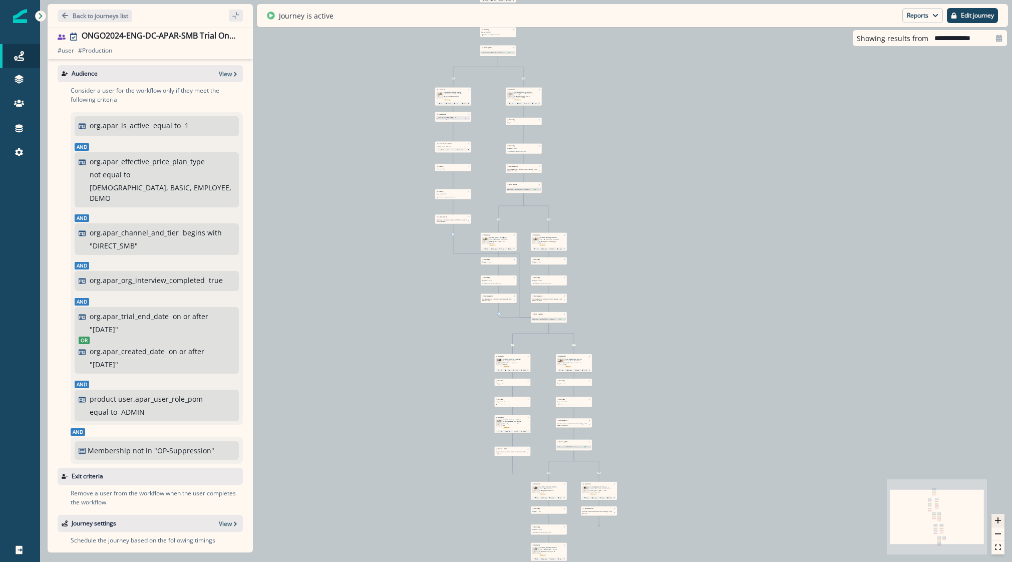
click at [997, 522] on icon "zoom in" at bounding box center [998, 520] width 6 height 6
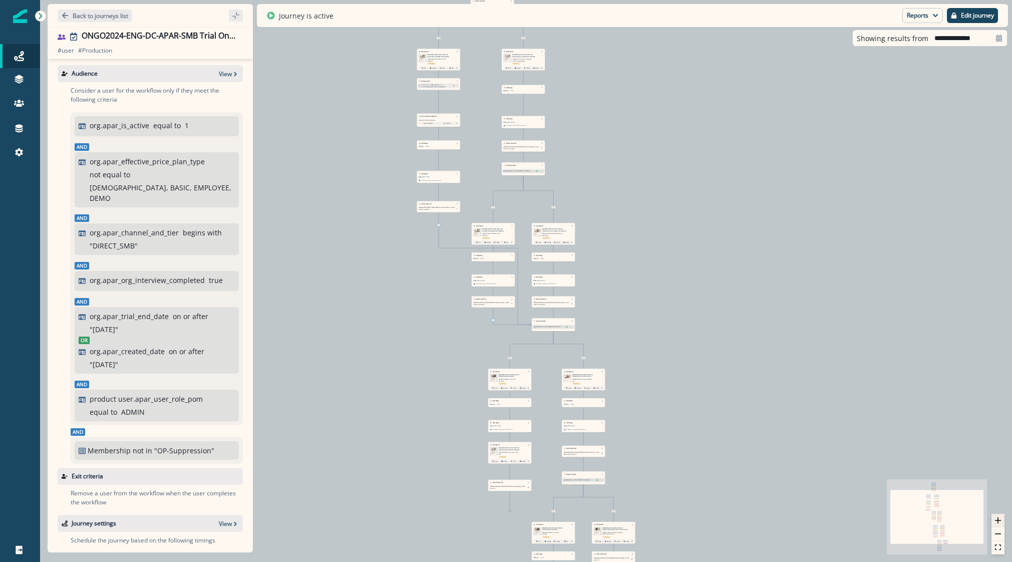
click at [997, 522] on icon "zoom in" at bounding box center [998, 520] width 6 height 6
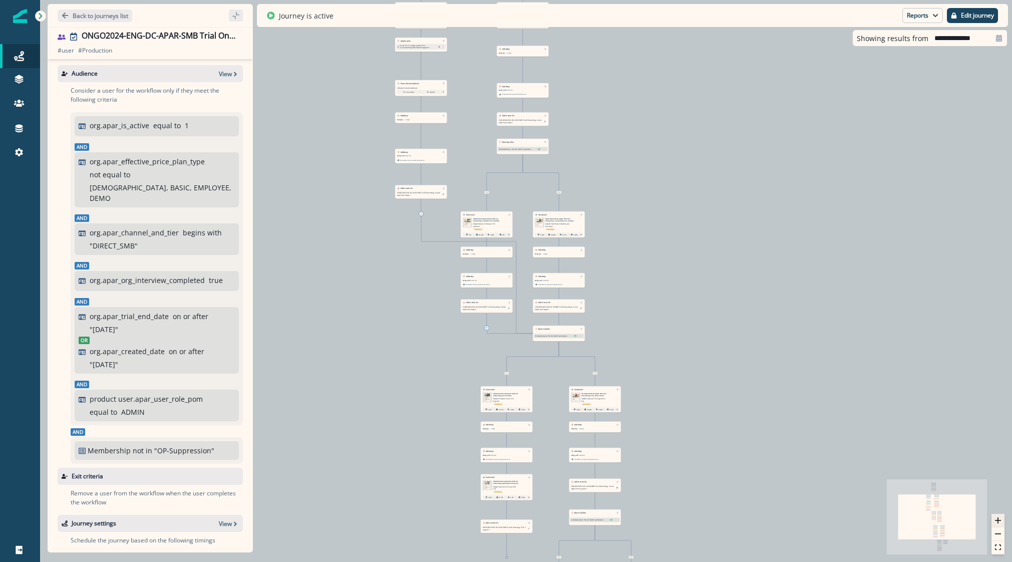
click at [997, 522] on icon "zoom in" at bounding box center [998, 520] width 6 height 6
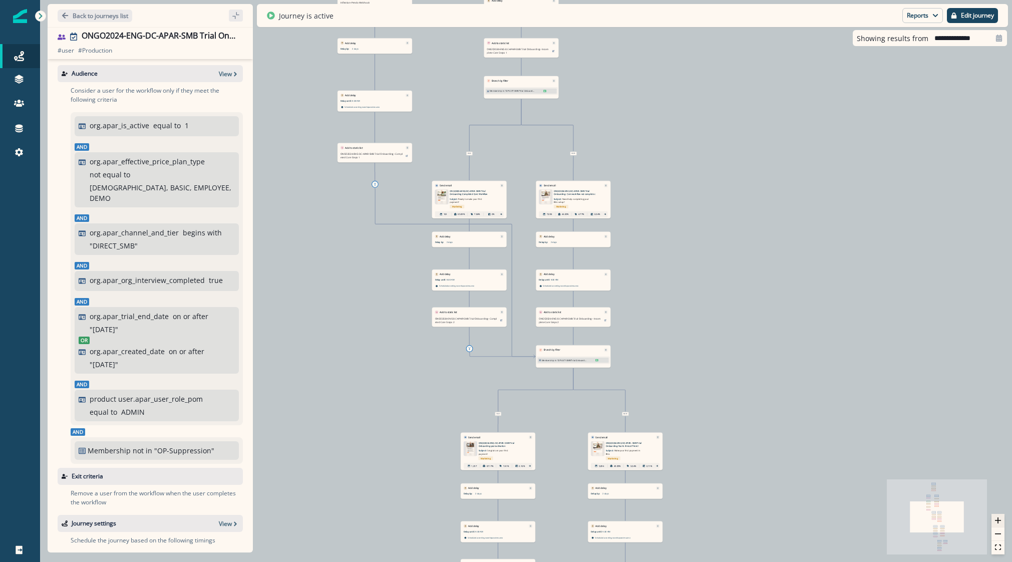
click at [997, 522] on icon "zoom in" at bounding box center [998, 520] width 6 height 6
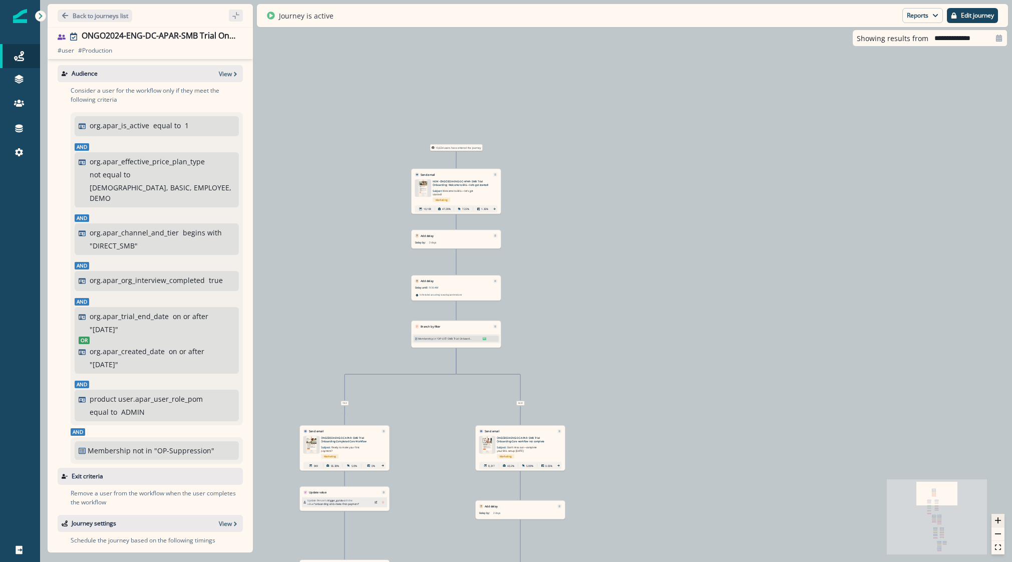
click at [1000, 520] on icon "zoom in" at bounding box center [998, 520] width 6 height 6
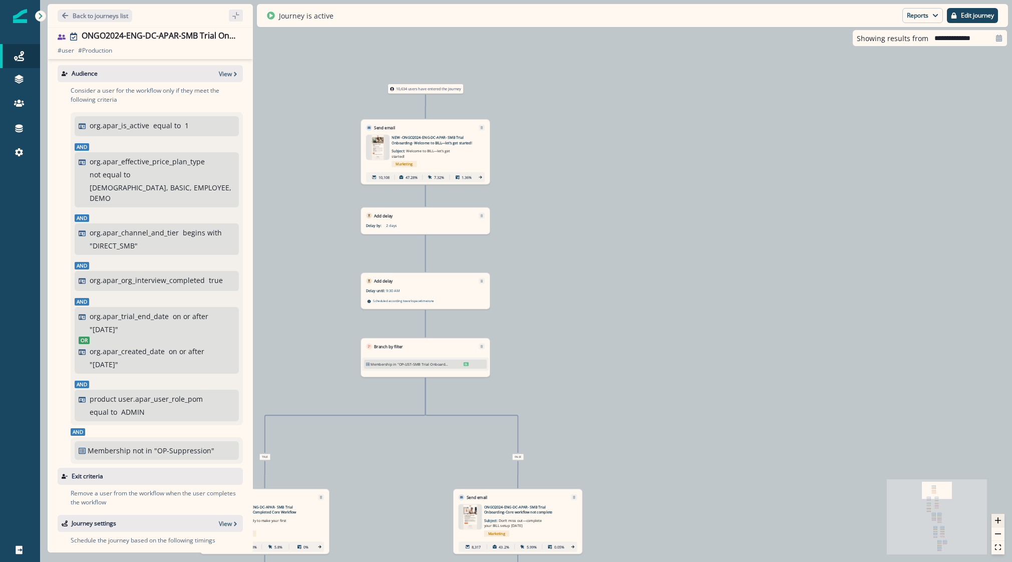
click at [1000, 520] on icon "zoom in" at bounding box center [998, 520] width 6 height 6
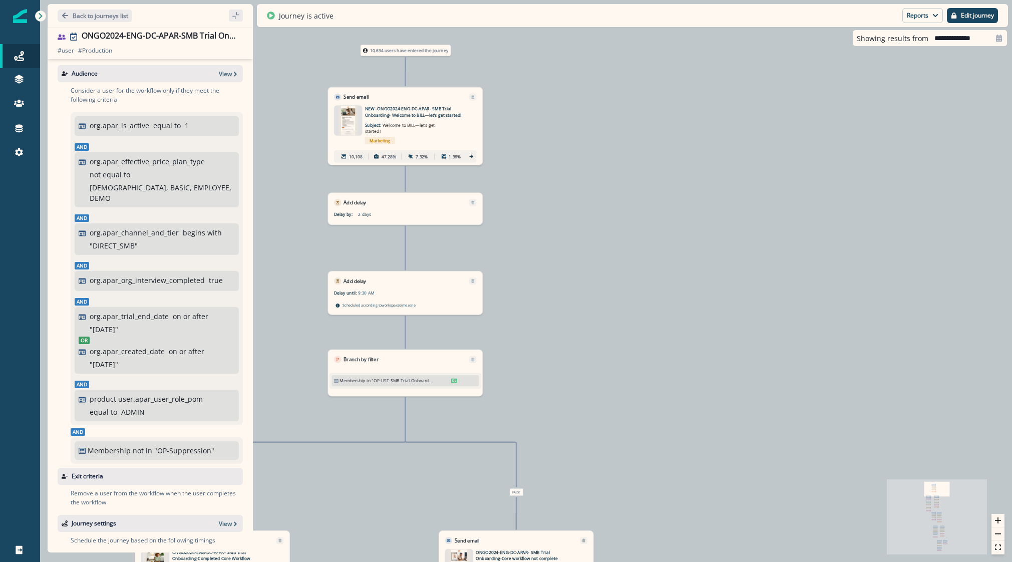
click at [702, 426] on div "10,634 users have entered the journey Send email Email asset changed, journey r…" at bounding box center [526, 281] width 972 height 562
drag, startPoint x: 702, startPoint y: 426, endPoint x: 722, endPoint y: 423, distance: 20.7
click at [710, 424] on div "10,634 users have entered the journey Send email Email asset changed, journey r…" at bounding box center [526, 281] width 972 height 562
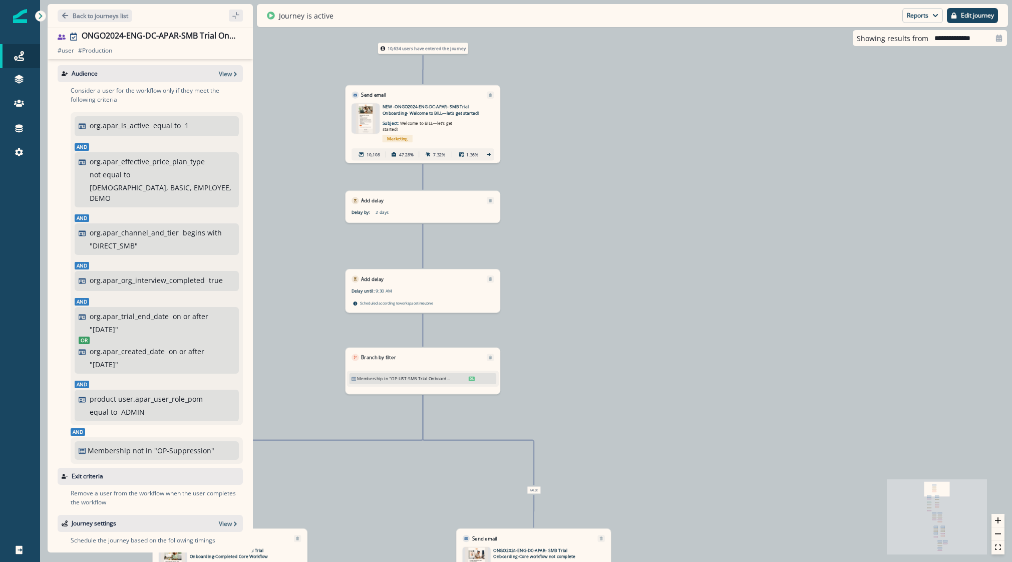
drag, startPoint x: 722, startPoint y: 423, endPoint x: 881, endPoint y: 374, distance: 165.5
click at [845, 397] on div "10,634 users have entered the journey Send email Email asset changed, journey r…" at bounding box center [526, 281] width 972 height 562
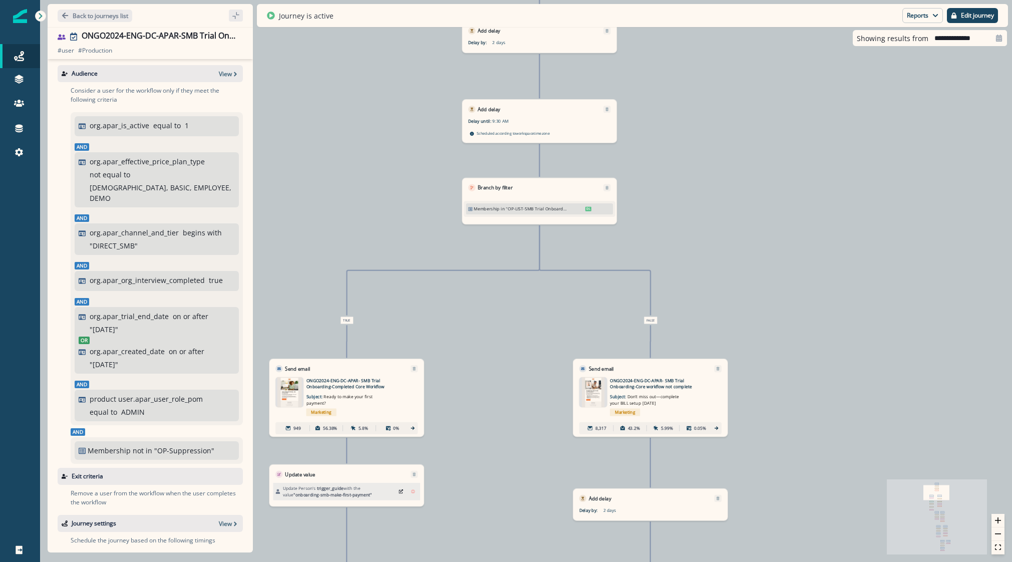
drag, startPoint x: 881, startPoint y: 374, endPoint x: 860, endPoint y: 235, distance: 141.2
click at [859, 238] on div "10,634 users have entered the journey Send email Email asset changed, journey r…" at bounding box center [526, 281] width 972 height 562
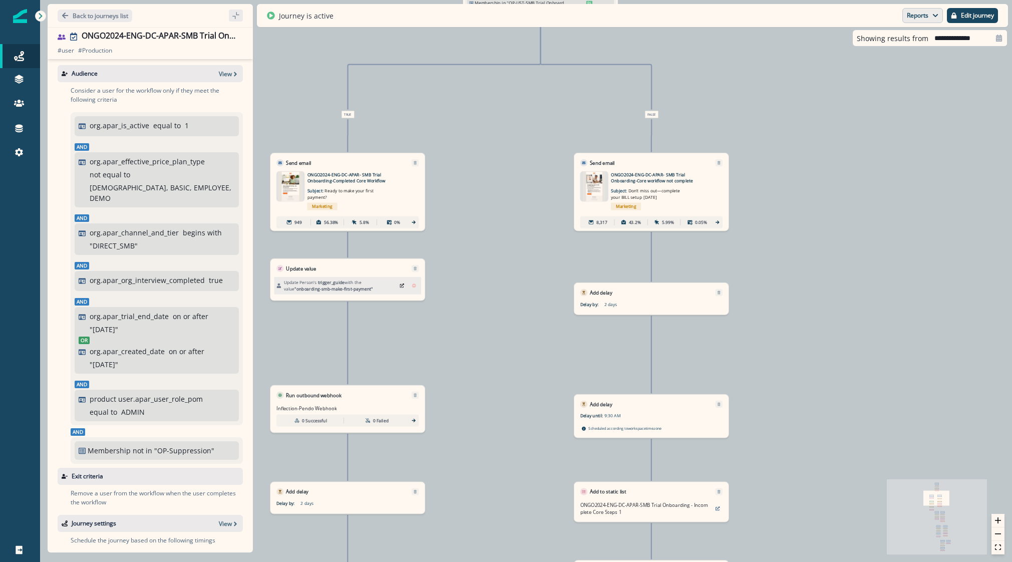
click at [903, 14] on button "Reports" at bounding box center [922, 15] width 41 height 15
click at [869, 56] on p "Journey Member Report" at bounding box center [889, 59] width 91 height 12
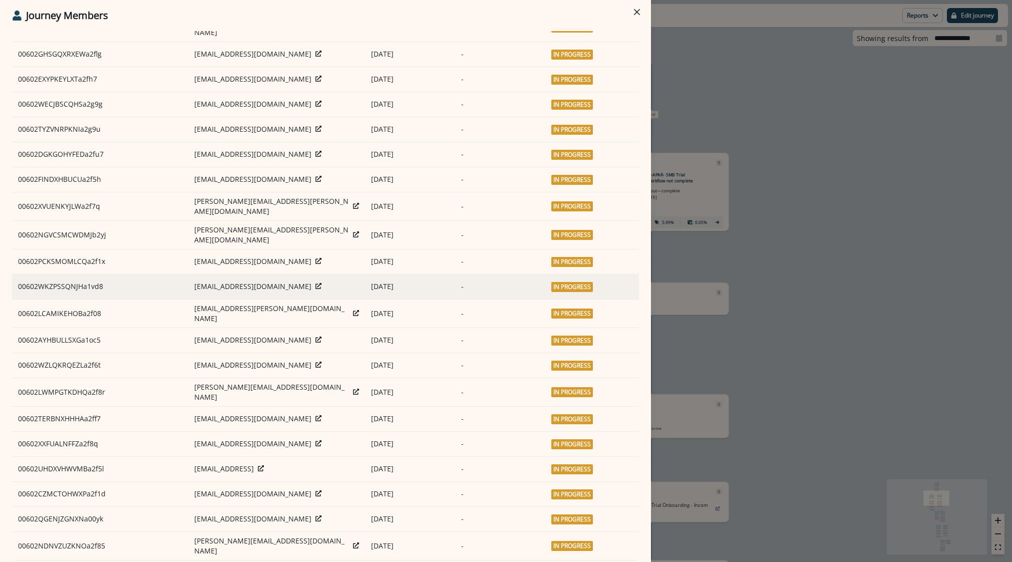
scroll to position [100, 0]
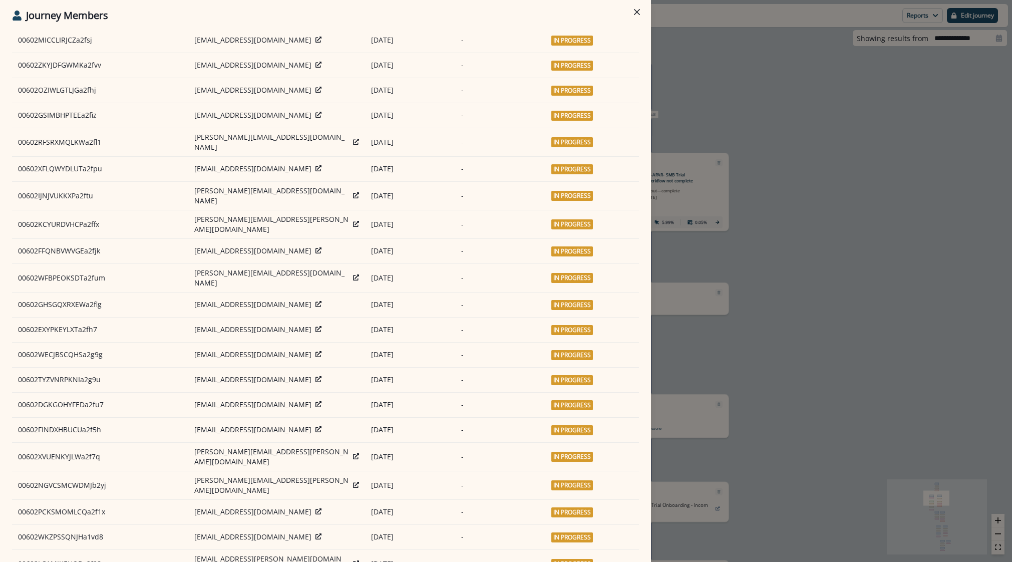
click at [759, 225] on div "**********" at bounding box center [506, 281] width 1012 height 562
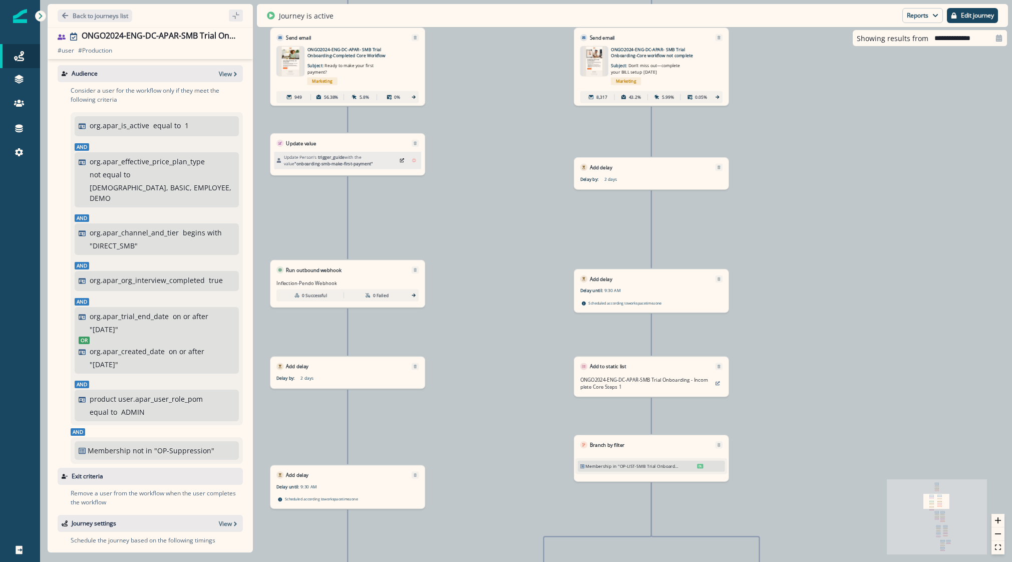
click at [331, 260] on div "Run outbound webhook" at bounding box center [347, 267] width 154 height 14
click at [331, 271] on p "Run outbound webhook" at bounding box center [313, 269] width 55 height 7
click at [389, 296] on div "0 Failed" at bounding box center [377, 294] width 64 height 11
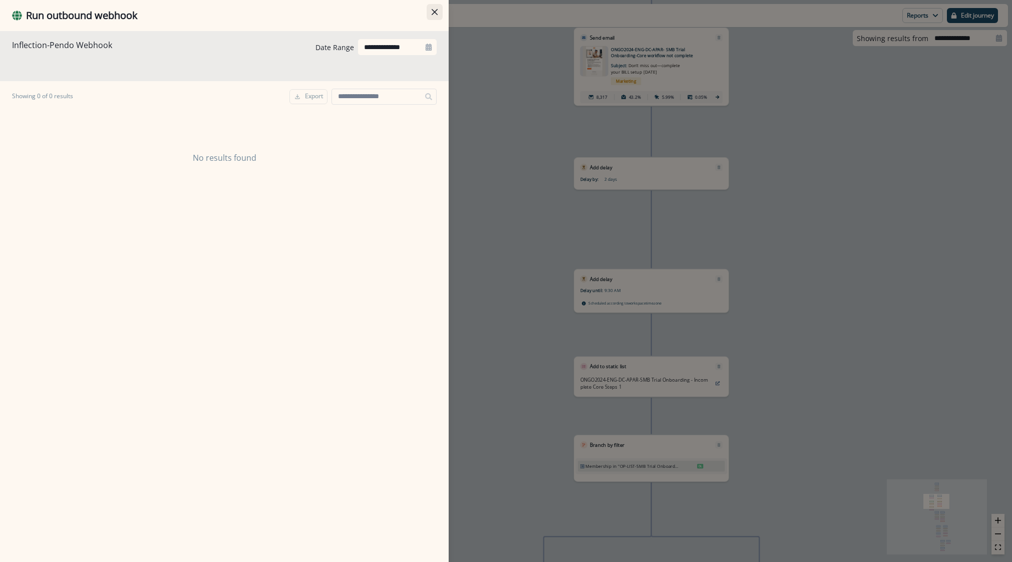
click at [436, 15] on icon "Close" at bounding box center [435, 12] width 6 height 6
